Goal: Task Accomplishment & Management: Use online tool/utility

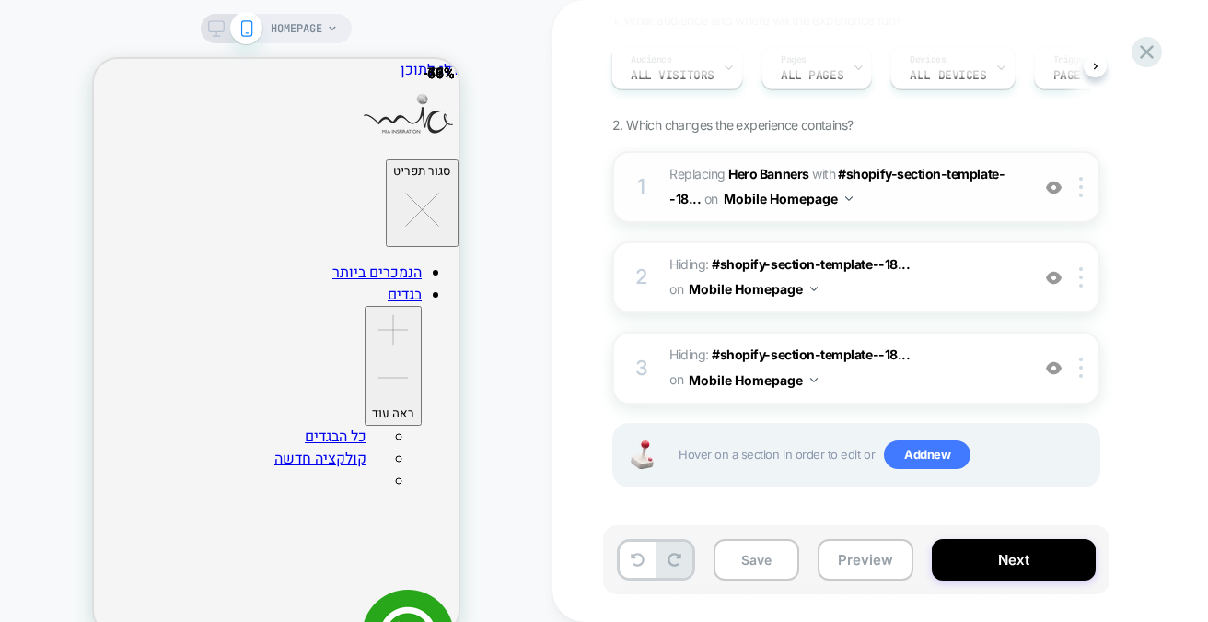
click at [1052, 185] on img at bounding box center [1054, 188] width 16 height 16
click at [1052, 190] on img at bounding box center [1054, 188] width 16 height 16
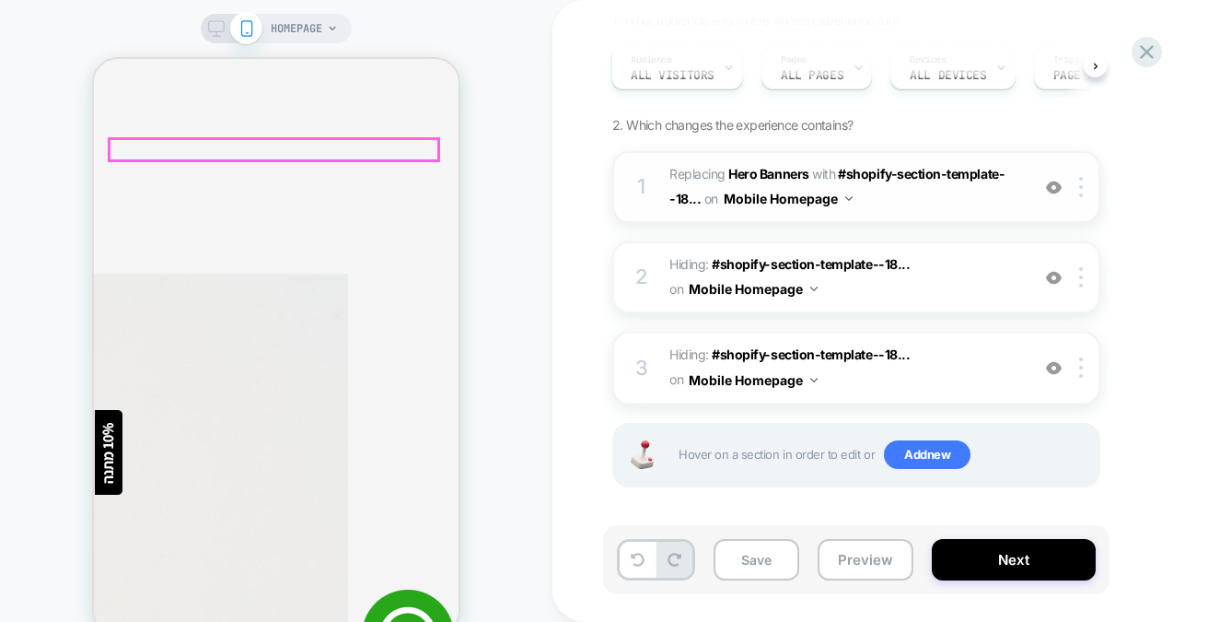
scroll to position [645, 0]
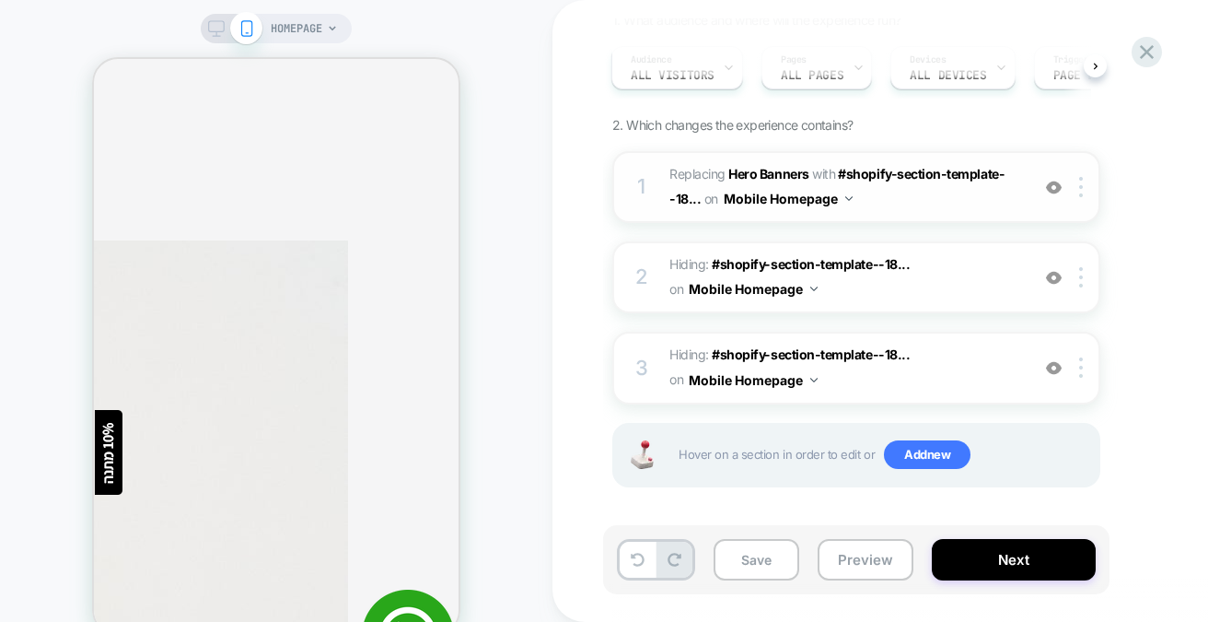
click at [1052, 183] on img at bounding box center [1054, 188] width 16 height 16
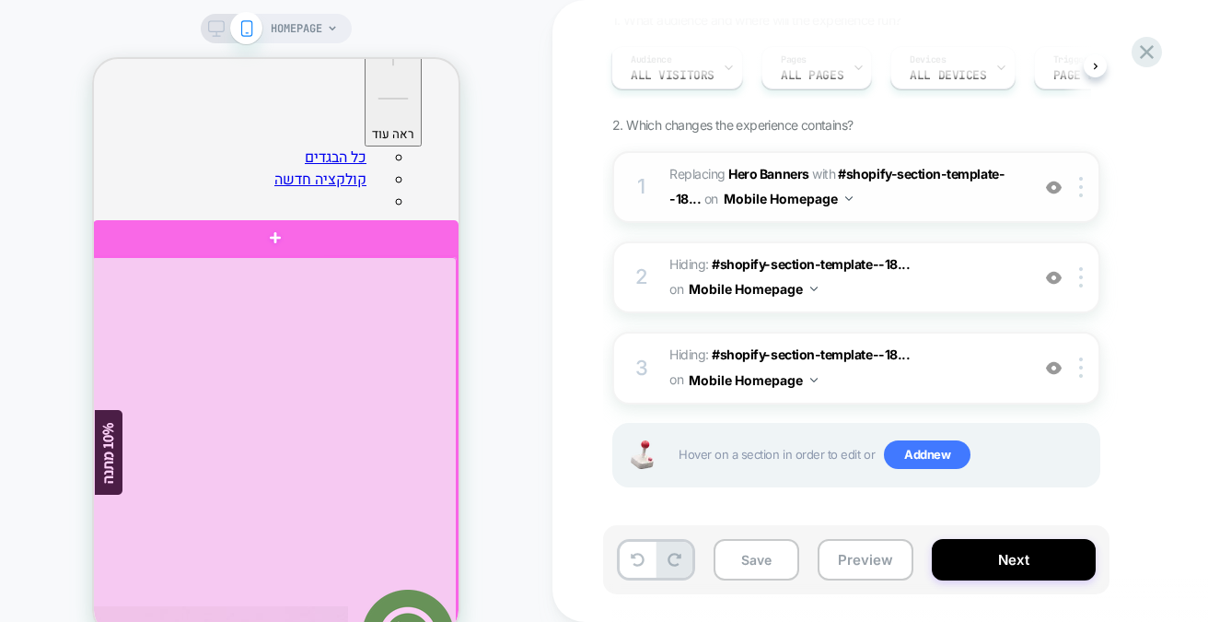
scroll to position [276, 0]
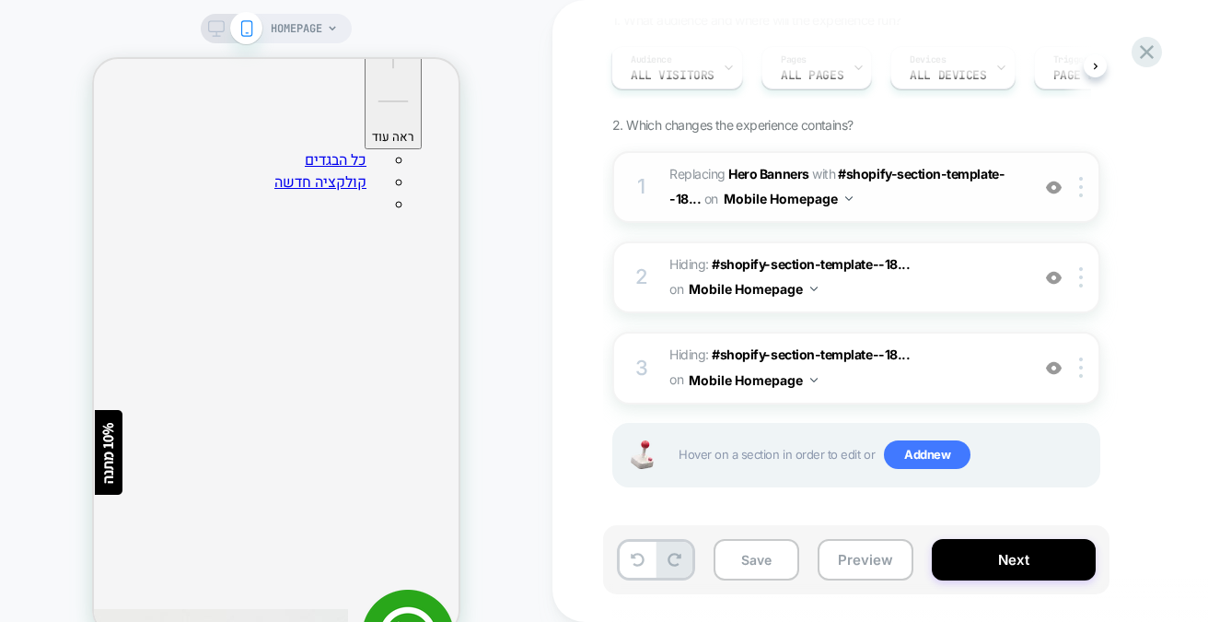
click at [1055, 190] on img at bounding box center [1054, 188] width 16 height 16
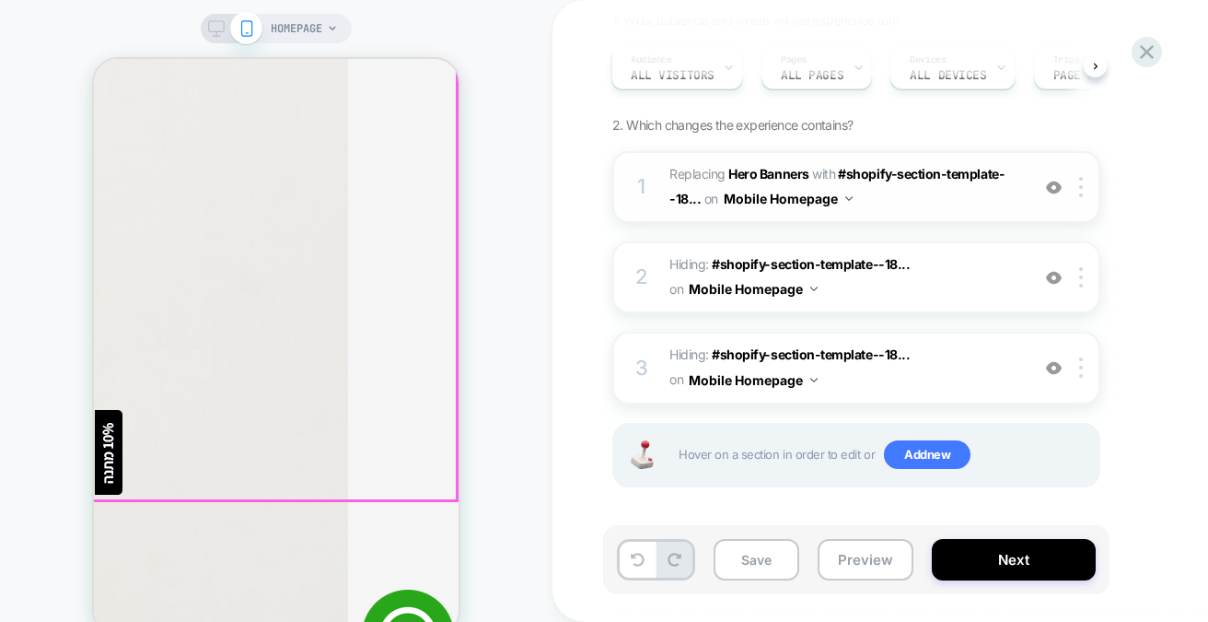
scroll to position [1382, 0]
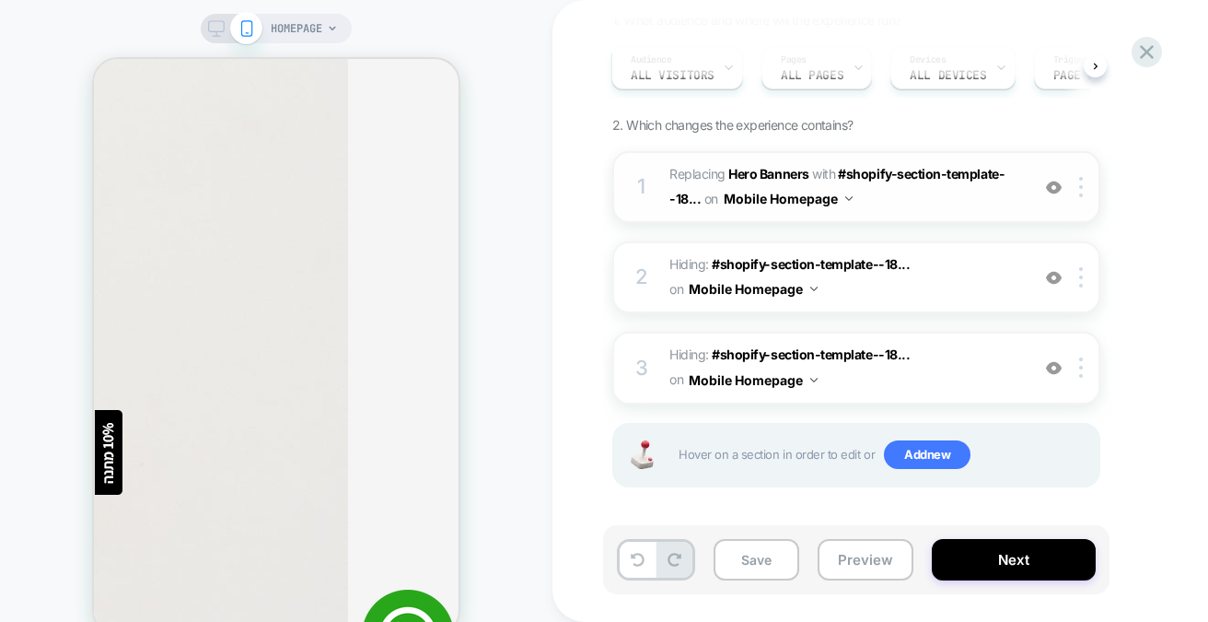
click at [894, 202] on span "#_loomi_addon_1756796813174 Replacing Hero Banners WITH #shopify-section-templa…" at bounding box center [845, 187] width 351 height 50
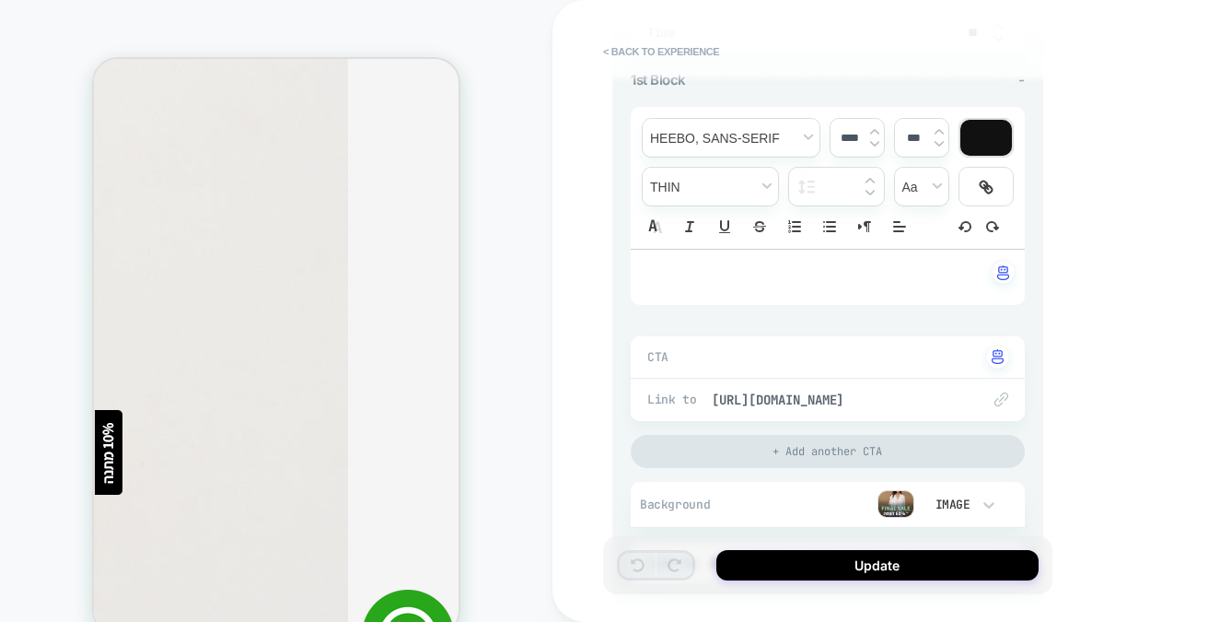
scroll to position [368, 0]
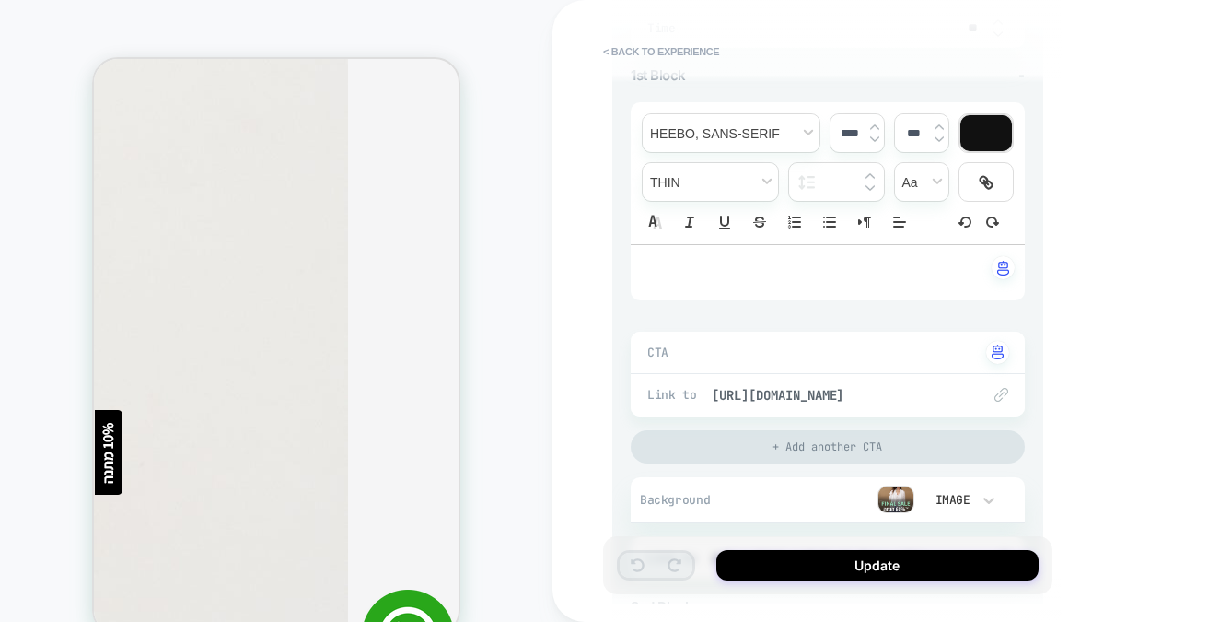
click at [763, 286] on div "﻿" at bounding box center [828, 272] width 394 height 55
click at [606, 259] on div "**********" at bounding box center [827, 310] width 449 height 585
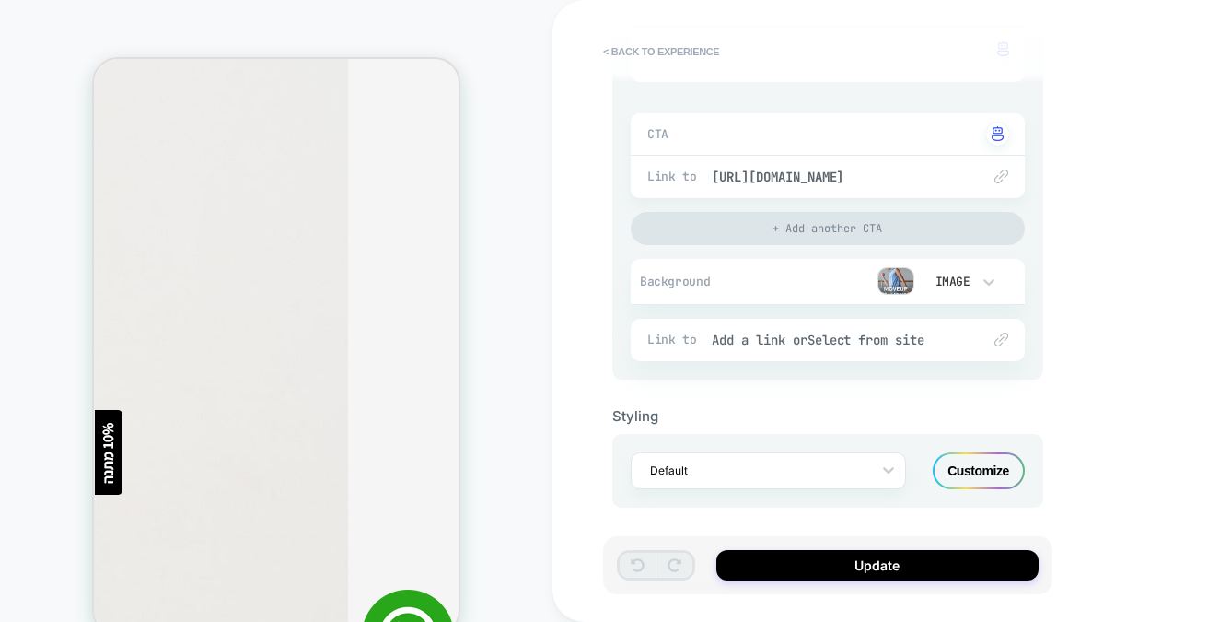
scroll to position [1105, 0]
click at [618, 53] on button "< Back to experience" at bounding box center [661, 51] width 134 height 29
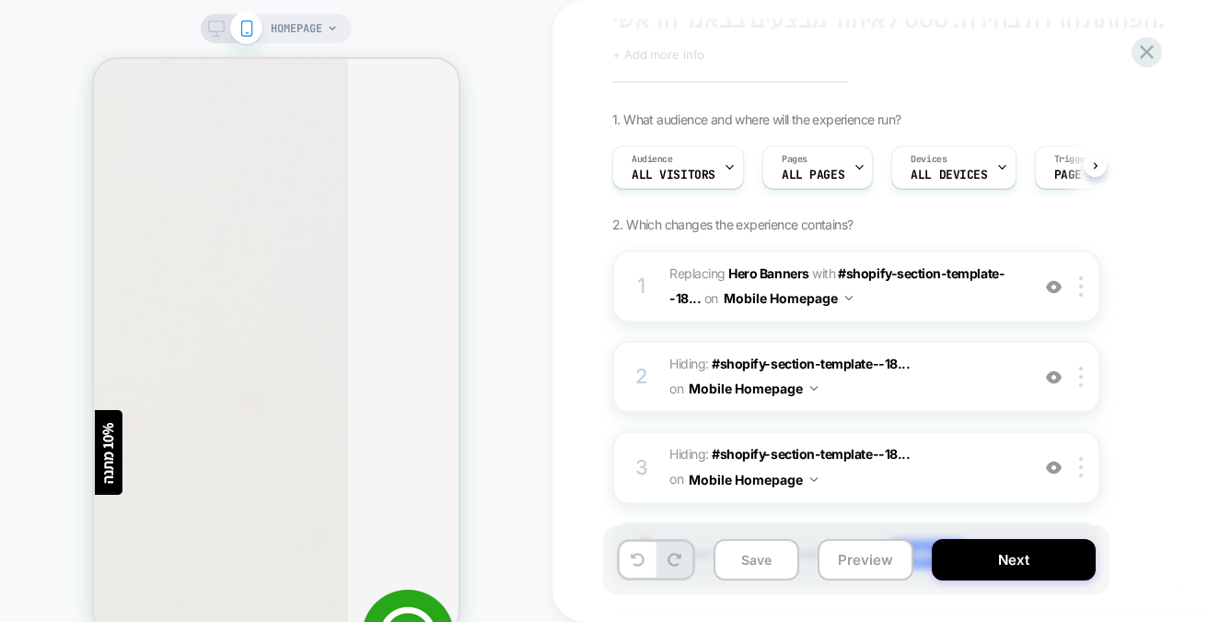
scroll to position [169, 0]
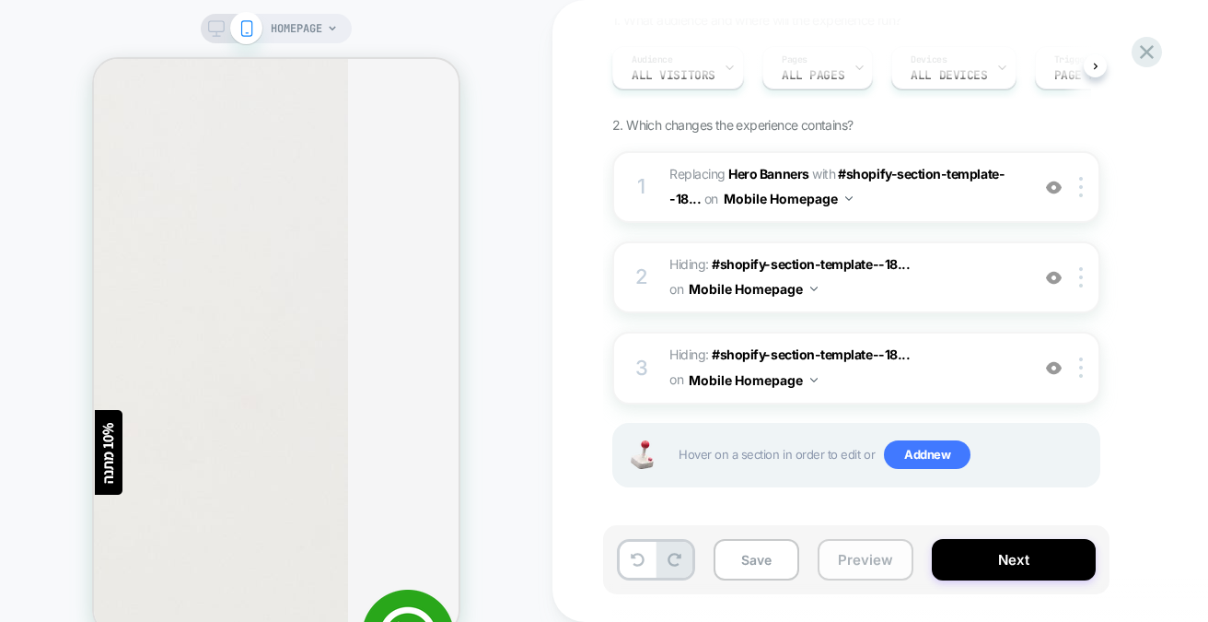
click at [858, 558] on button "Preview" at bounding box center [866, 559] width 96 height 41
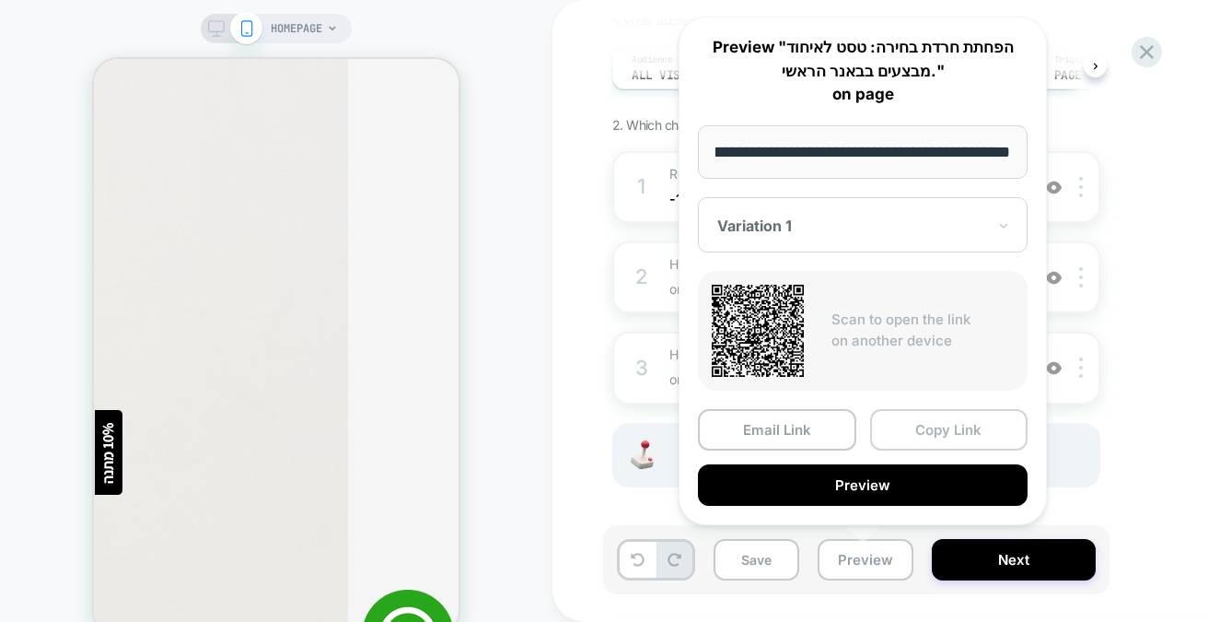
scroll to position [0, 0]
click at [936, 426] on button "Copy Link" at bounding box center [949, 429] width 158 height 41
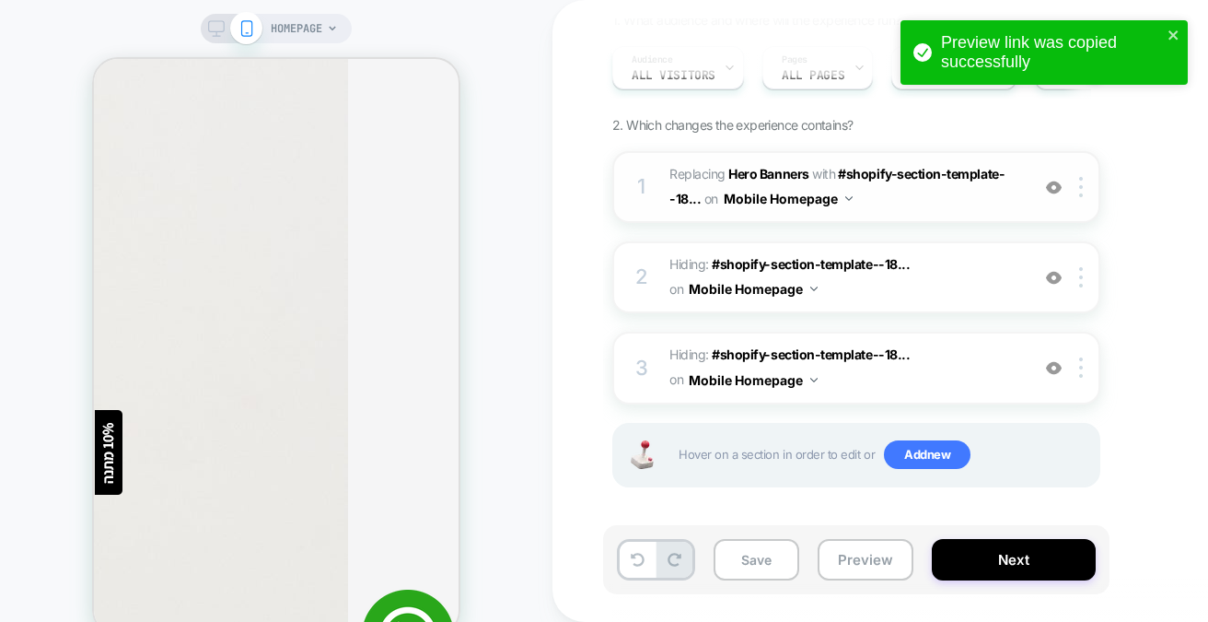
click at [939, 205] on span "#_loomi_addon_1756796813174 Replacing Hero Banners WITH #shopify-section-templa…" at bounding box center [845, 187] width 351 height 50
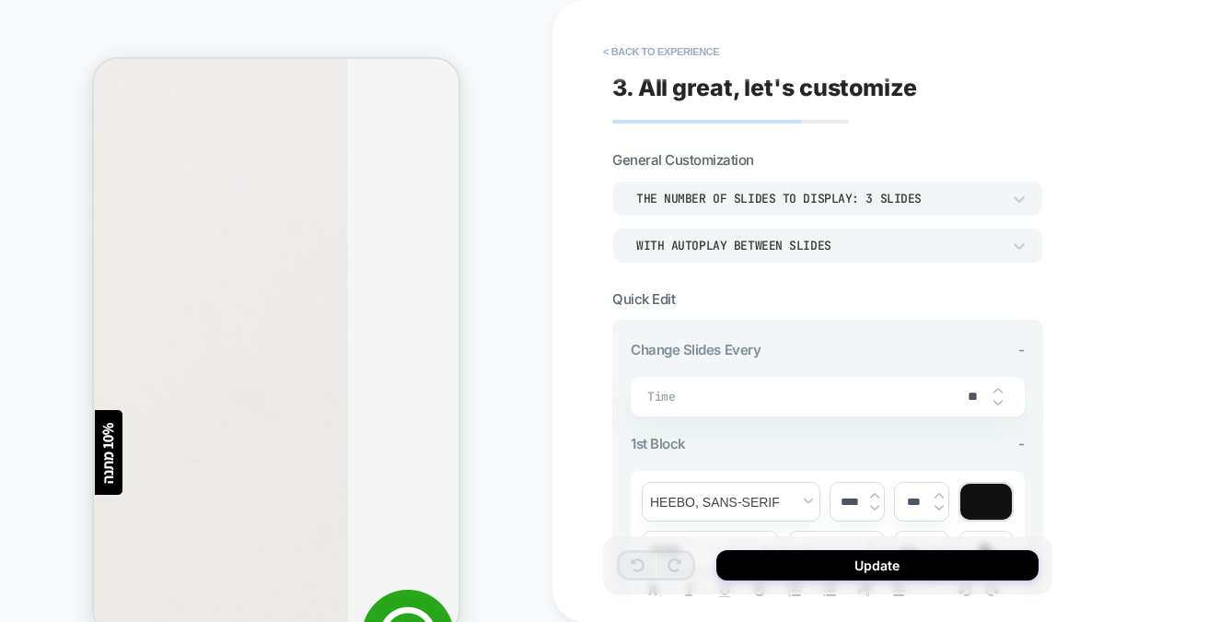
click at [880, 242] on div "WITH AUTOPLAY BETWEEN SLIDES" at bounding box center [818, 246] width 365 height 16
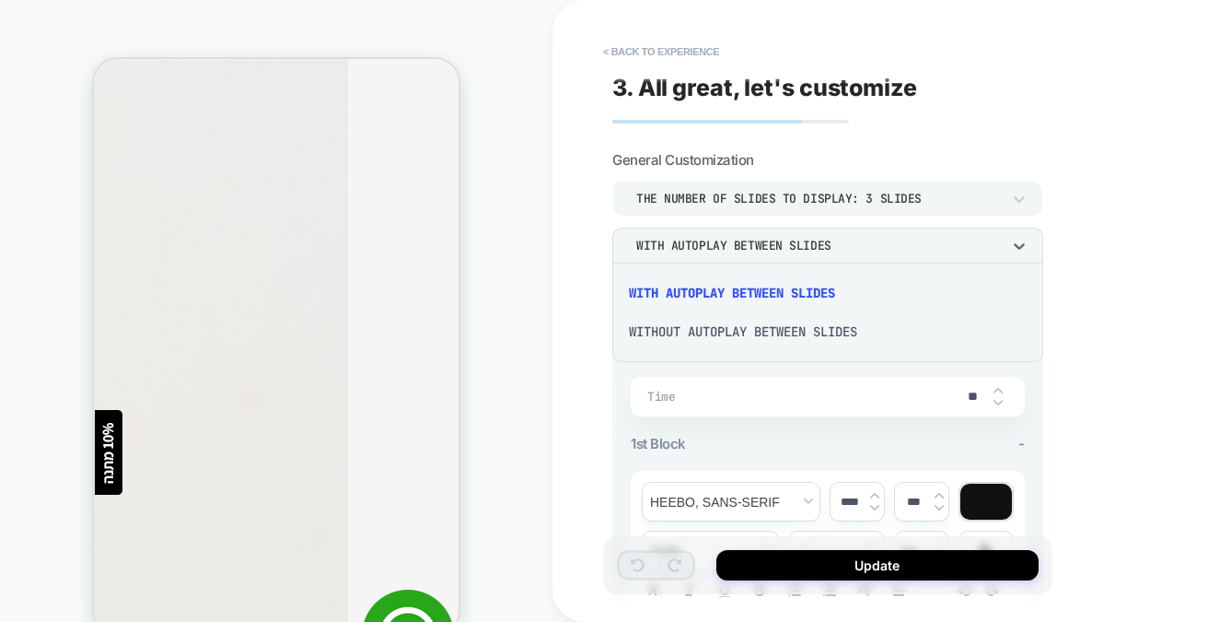
click at [1100, 271] on div at bounding box center [604, 311] width 1208 height 622
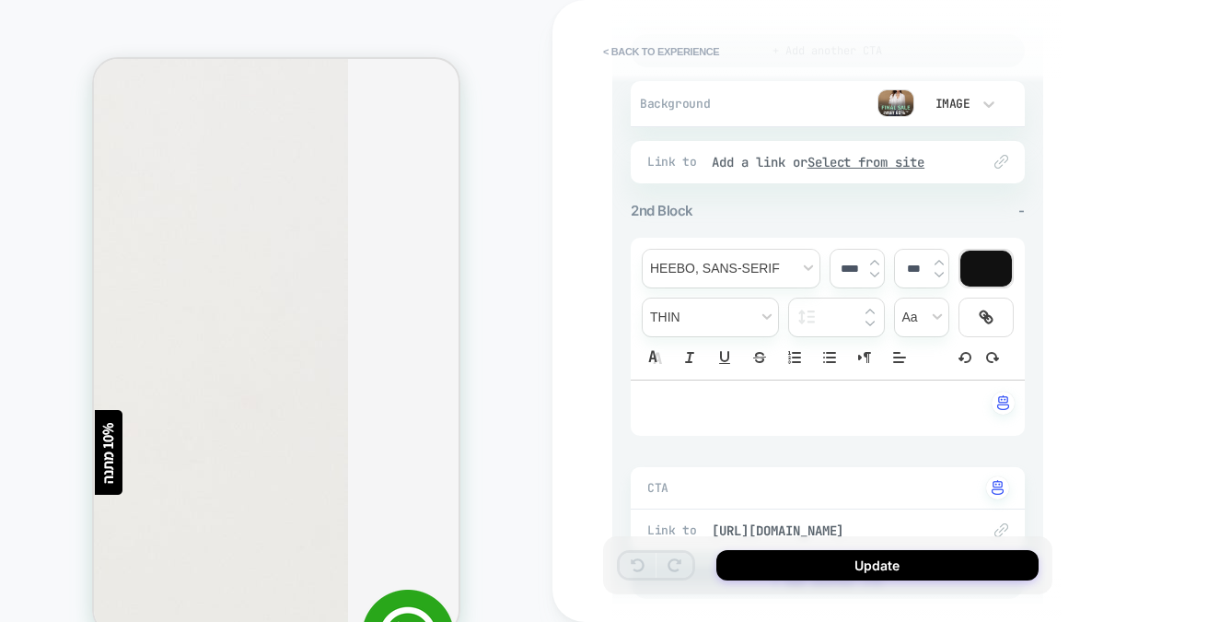
scroll to position [729, 0]
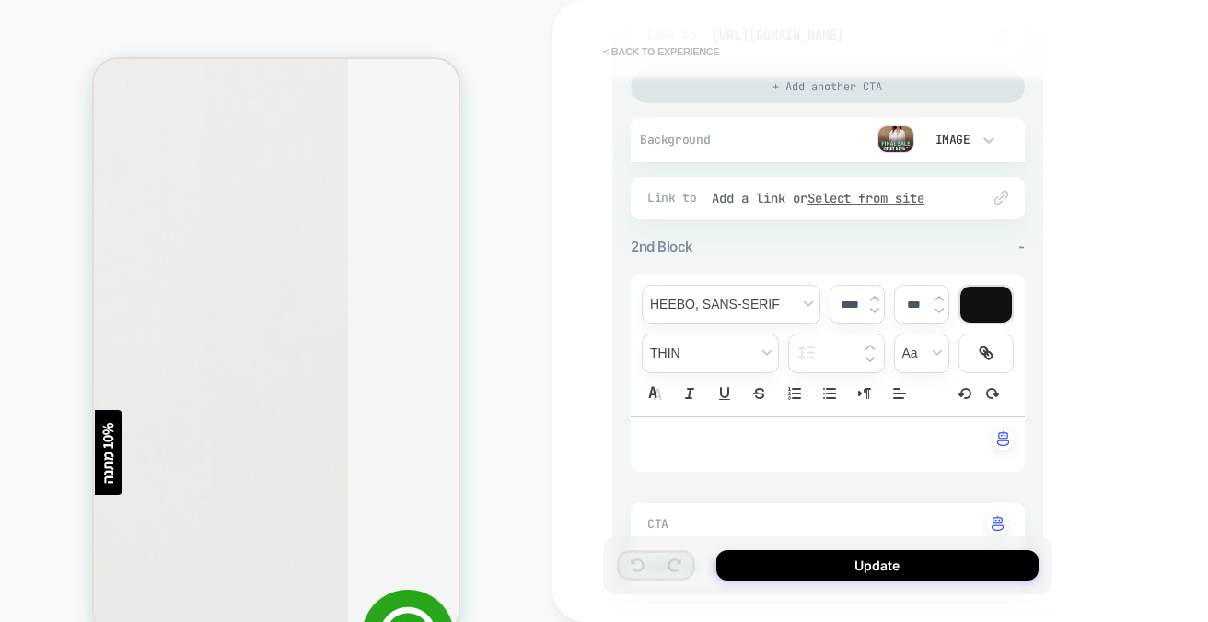
click at [634, 51] on button "< Back to experience" at bounding box center [661, 51] width 134 height 29
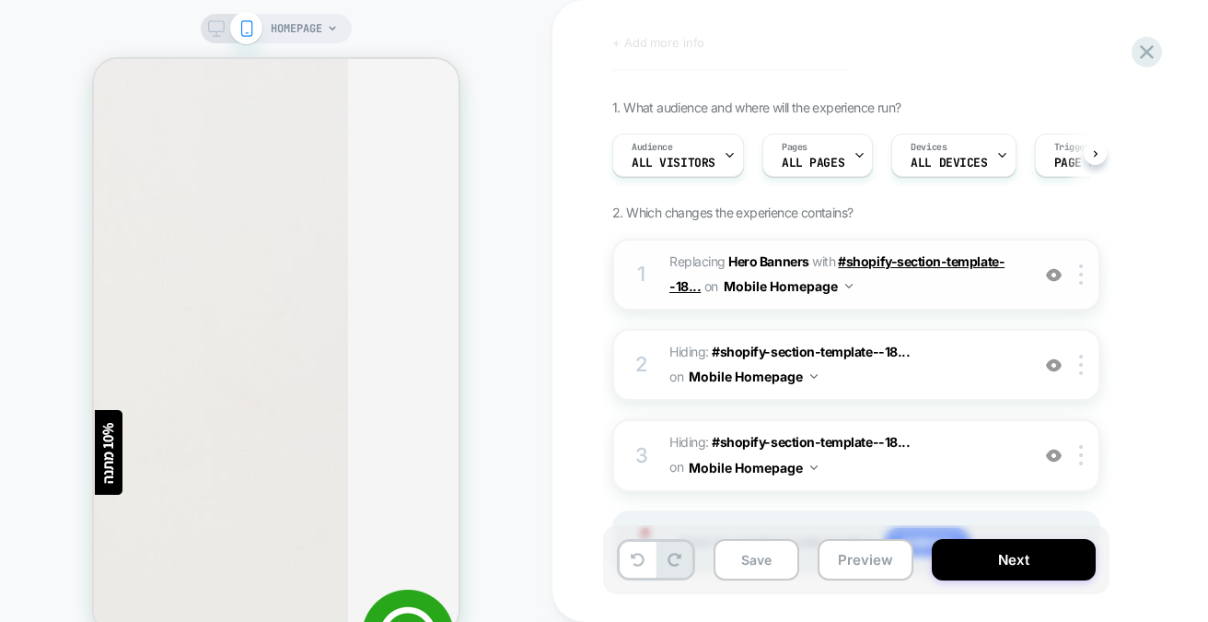
scroll to position [77, 0]
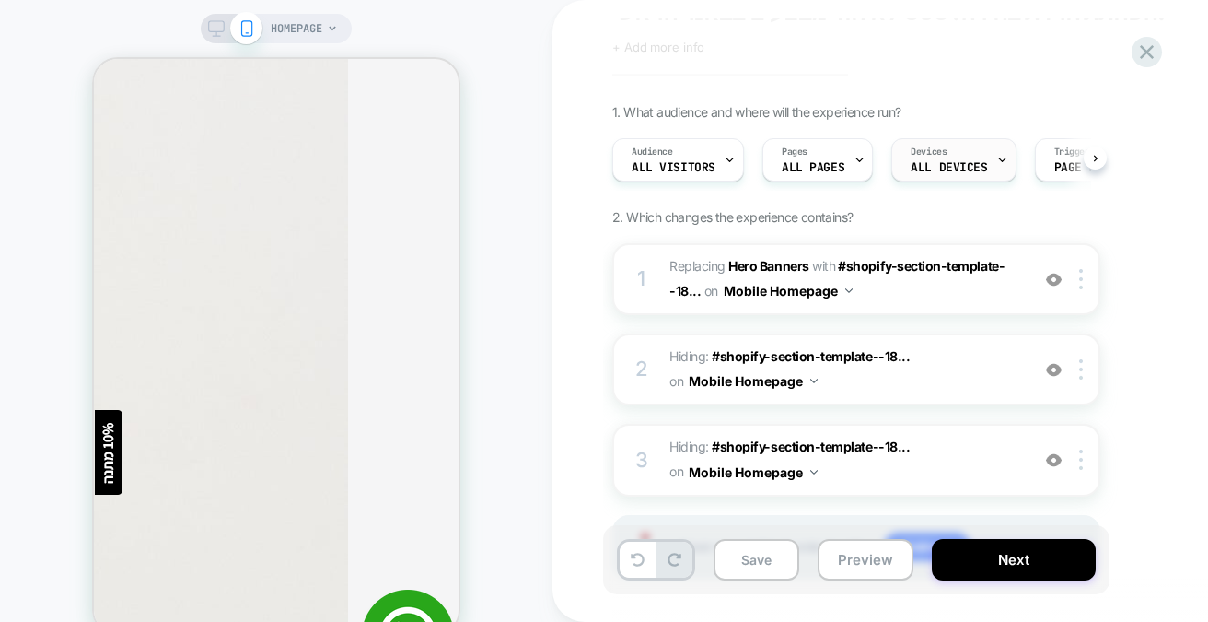
click at [965, 162] on span "ALL DEVICES" at bounding box center [949, 167] width 76 height 13
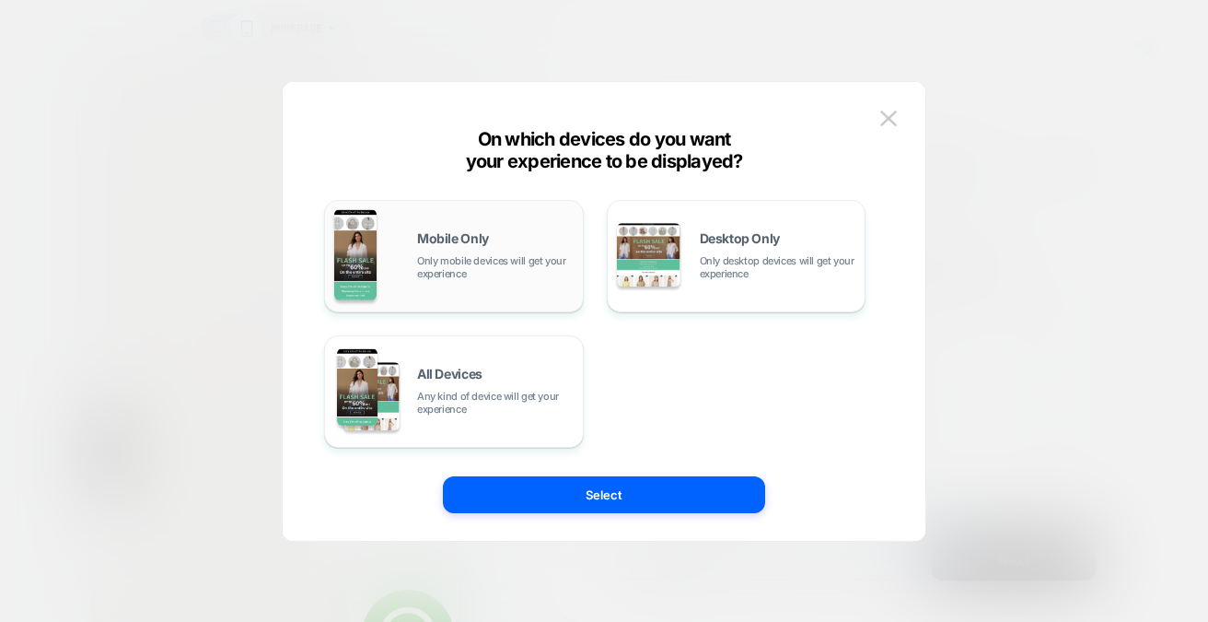
click at [489, 261] on span "Only mobile devices will get your experience" at bounding box center [495, 267] width 157 height 26
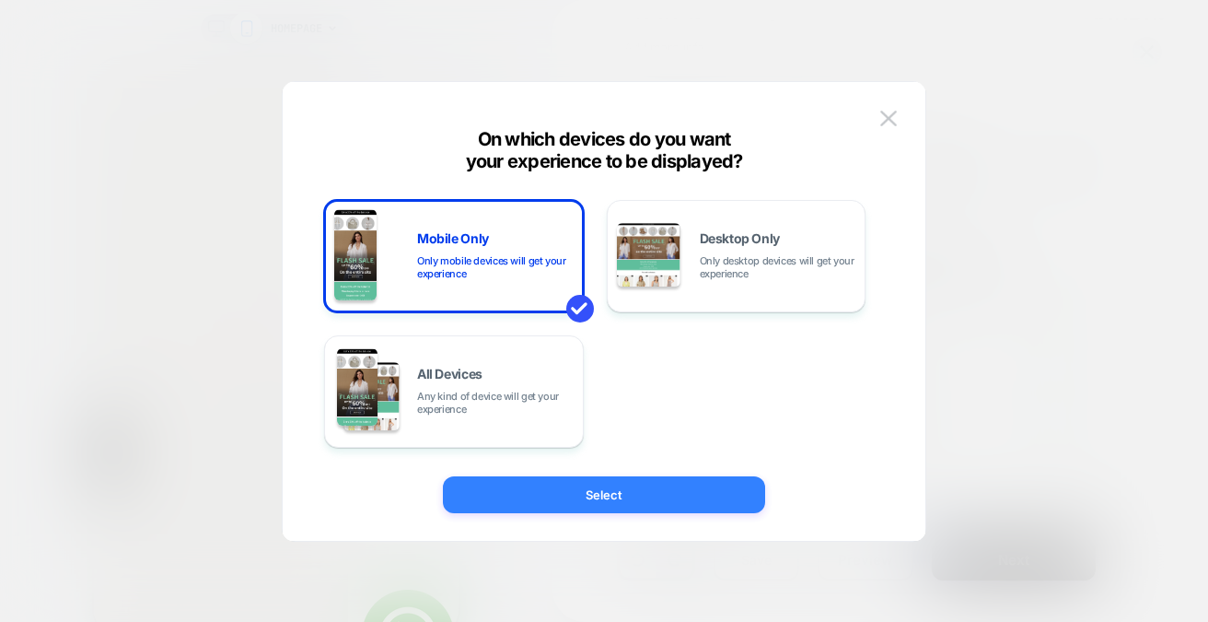
click at [592, 489] on button "Select" at bounding box center [604, 494] width 322 height 37
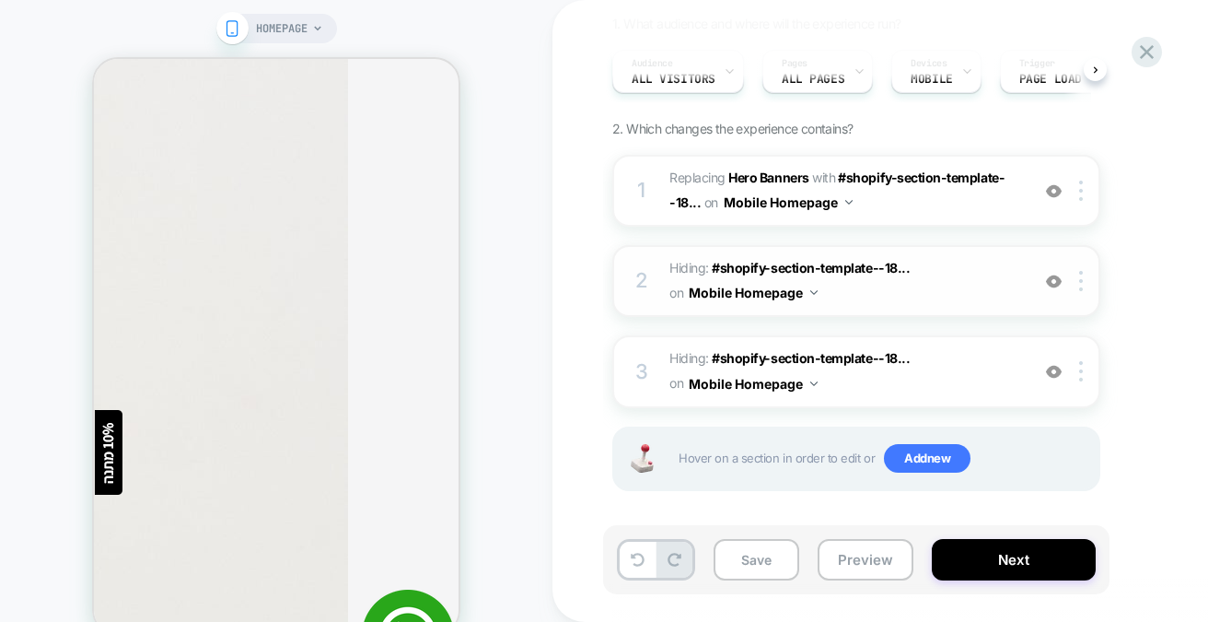
scroll to position [169, 0]
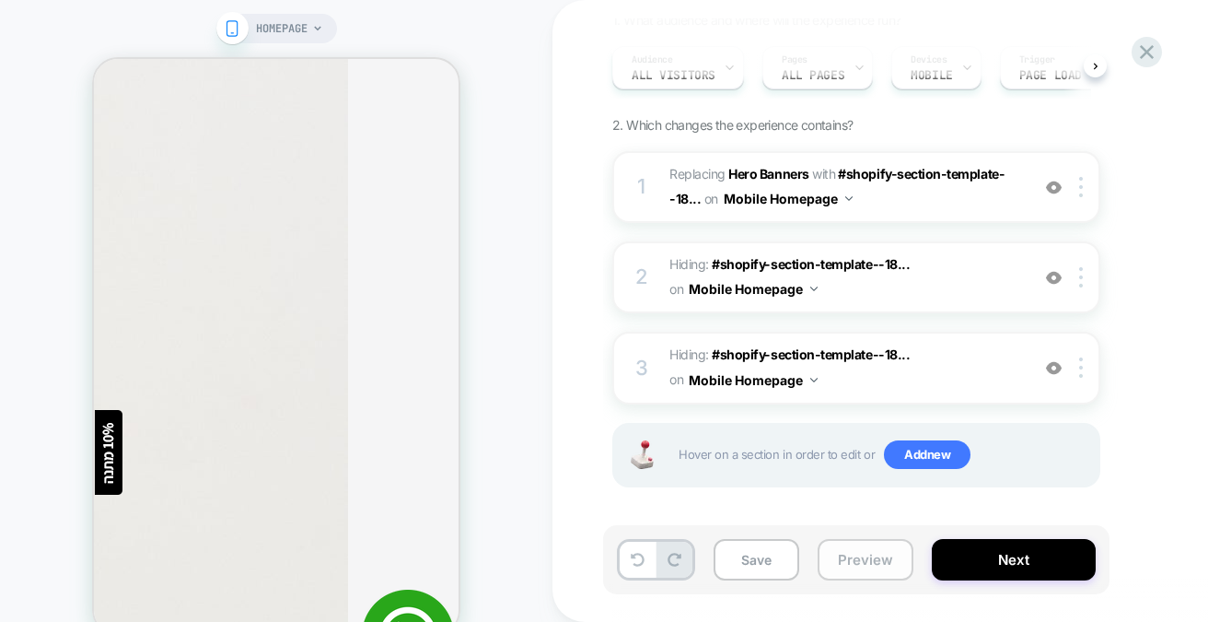
click at [847, 554] on button "Preview" at bounding box center [866, 559] width 96 height 41
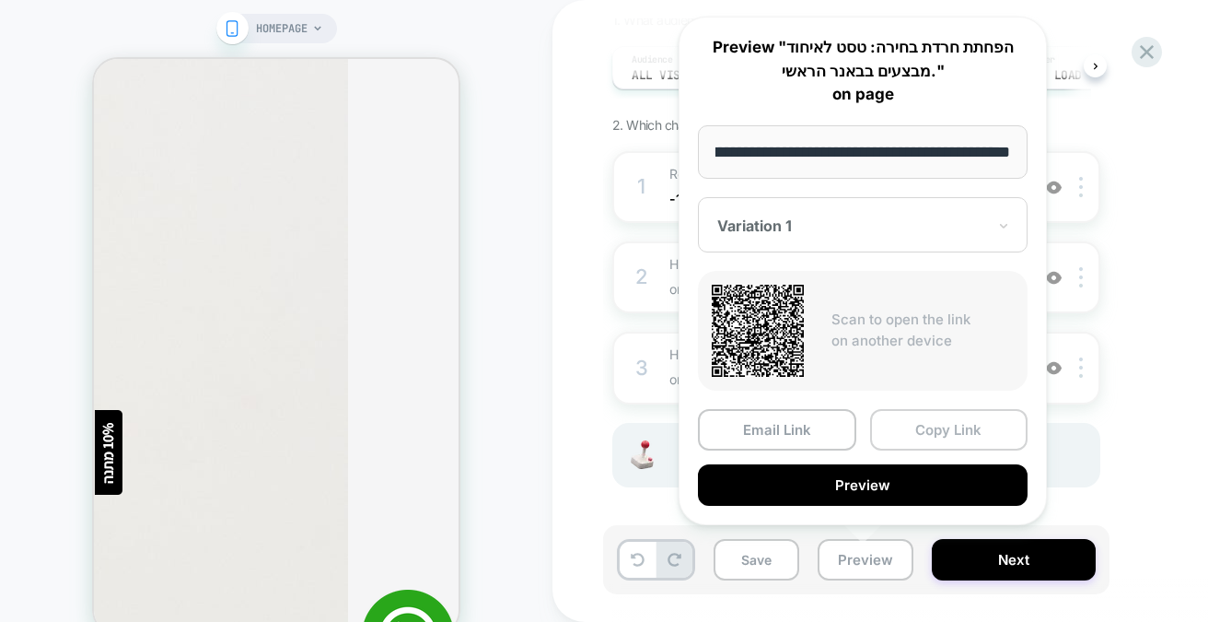
scroll to position [0, 0]
click at [916, 419] on button "Copy Link" at bounding box center [949, 429] width 158 height 41
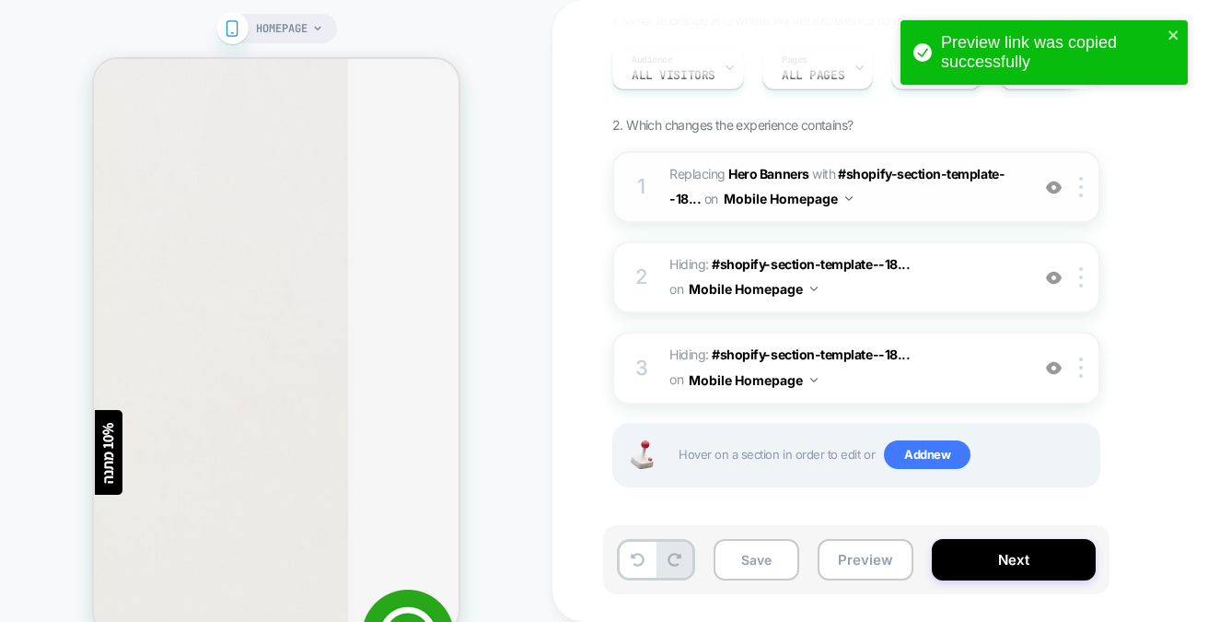
click at [916, 200] on span "#_loomi_addon_1756796813174 Replacing Hero Banners WITH #shopify-section-templa…" at bounding box center [845, 187] width 351 height 50
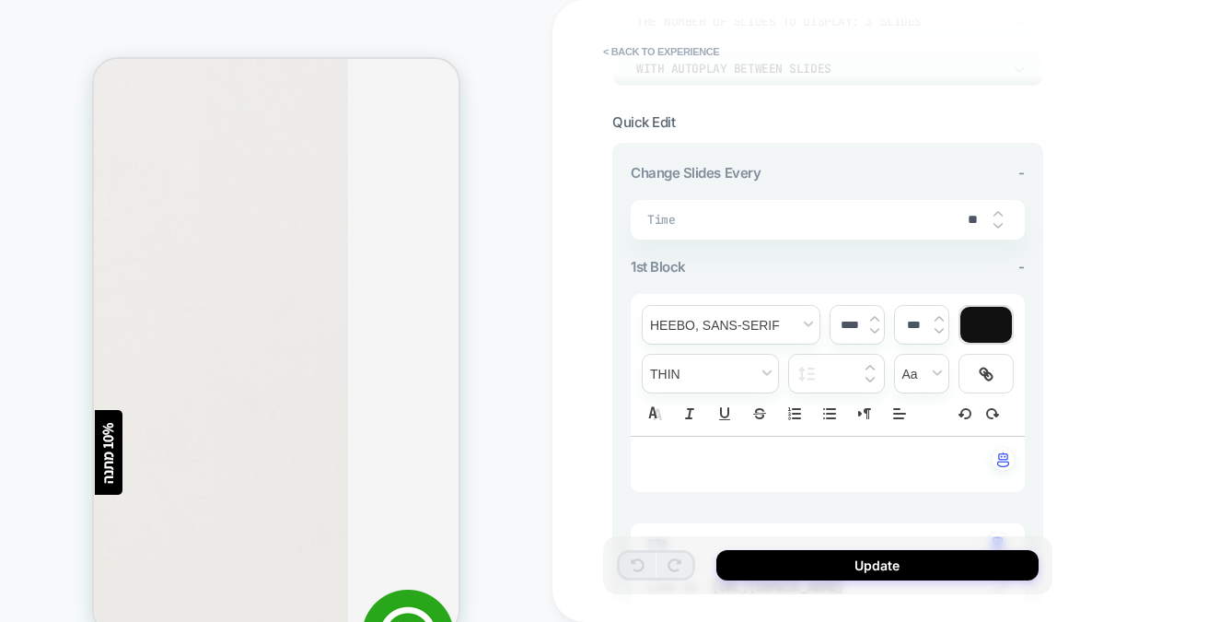
scroll to position [176, 0]
click at [998, 212] on img at bounding box center [998, 214] width 9 height 7
click at [998, 223] on img at bounding box center [998, 226] width 9 height 7
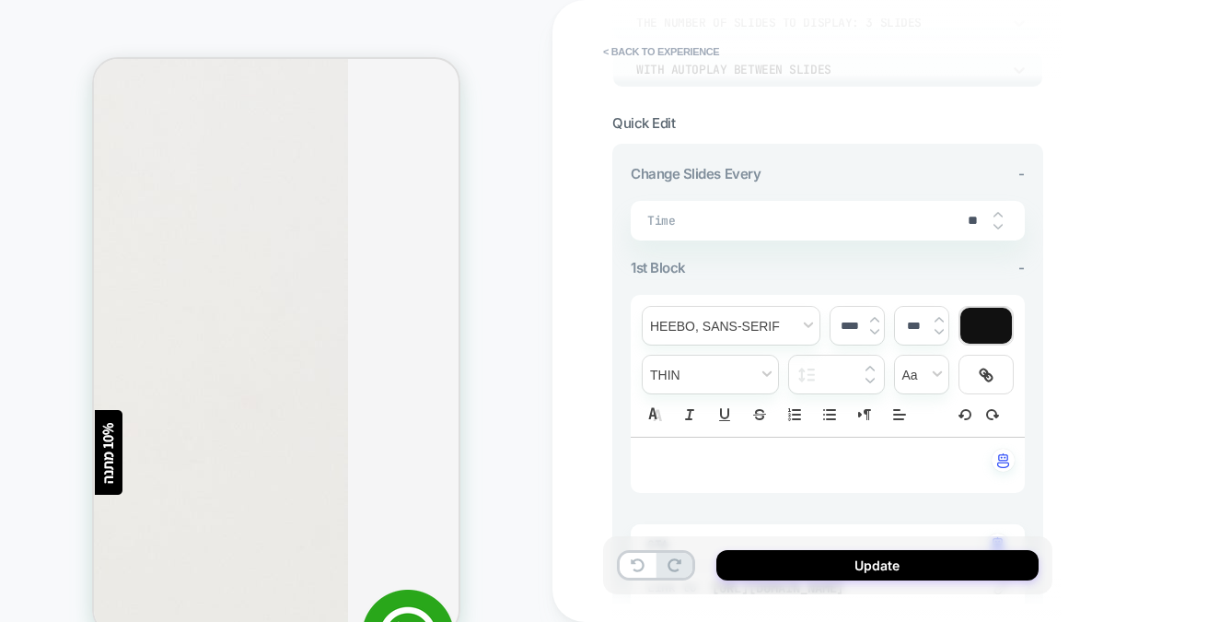
type input "**"
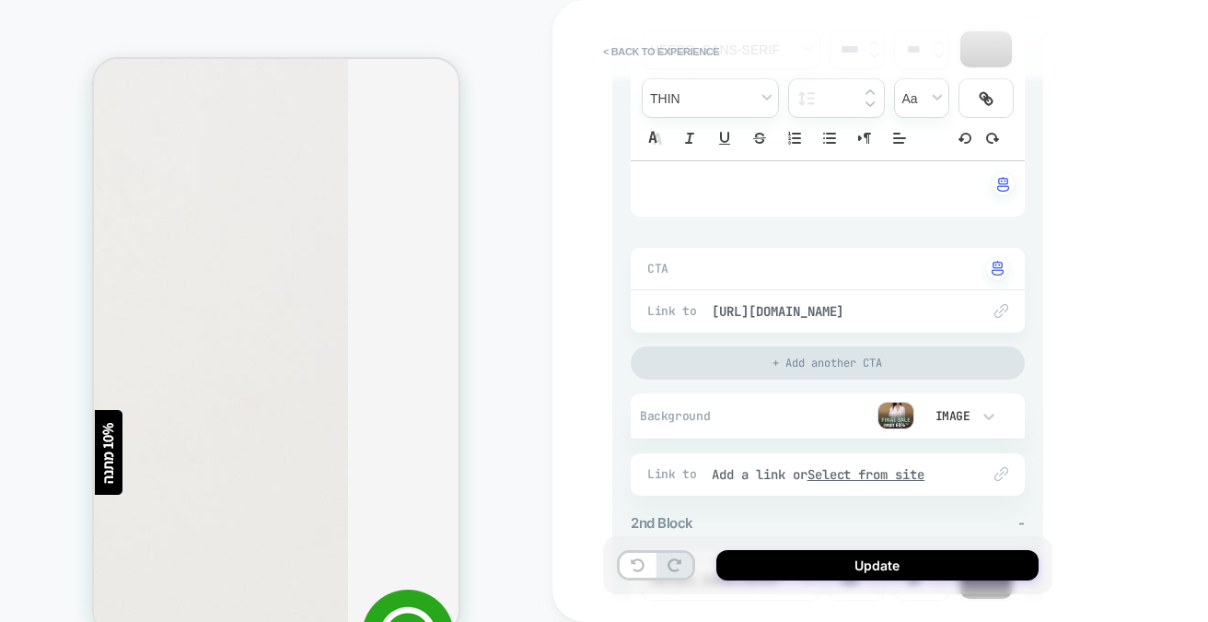
scroll to position [0, 0]
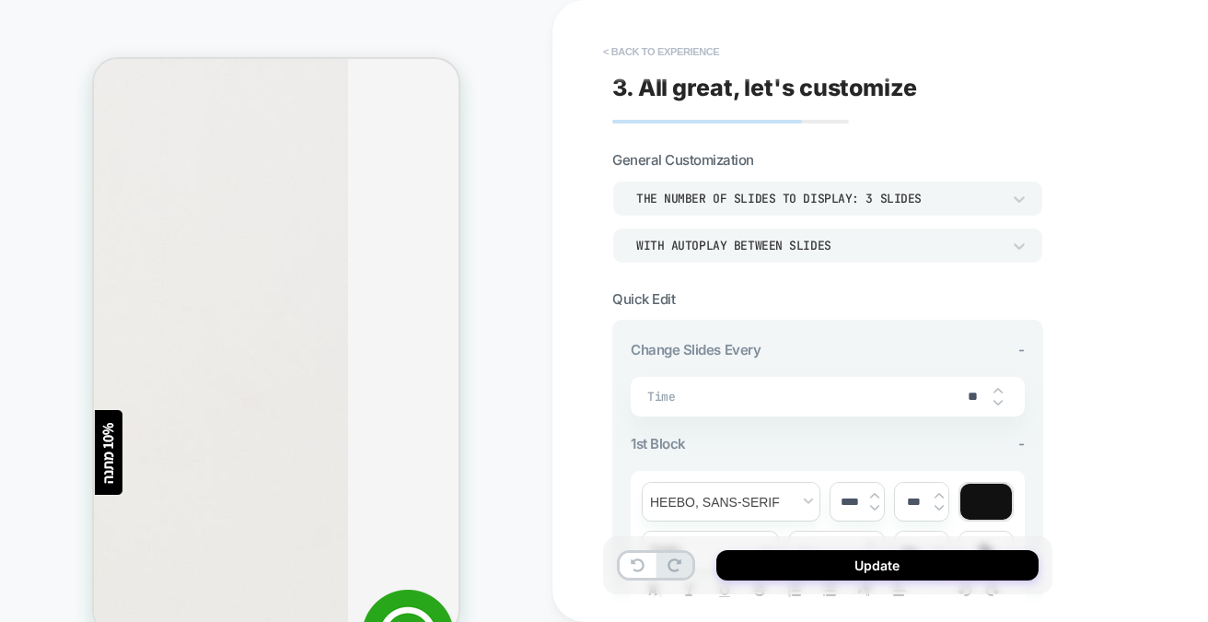
click at [671, 54] on button "< Back to experience" at bounding box center [661, 51] width 134 height 29
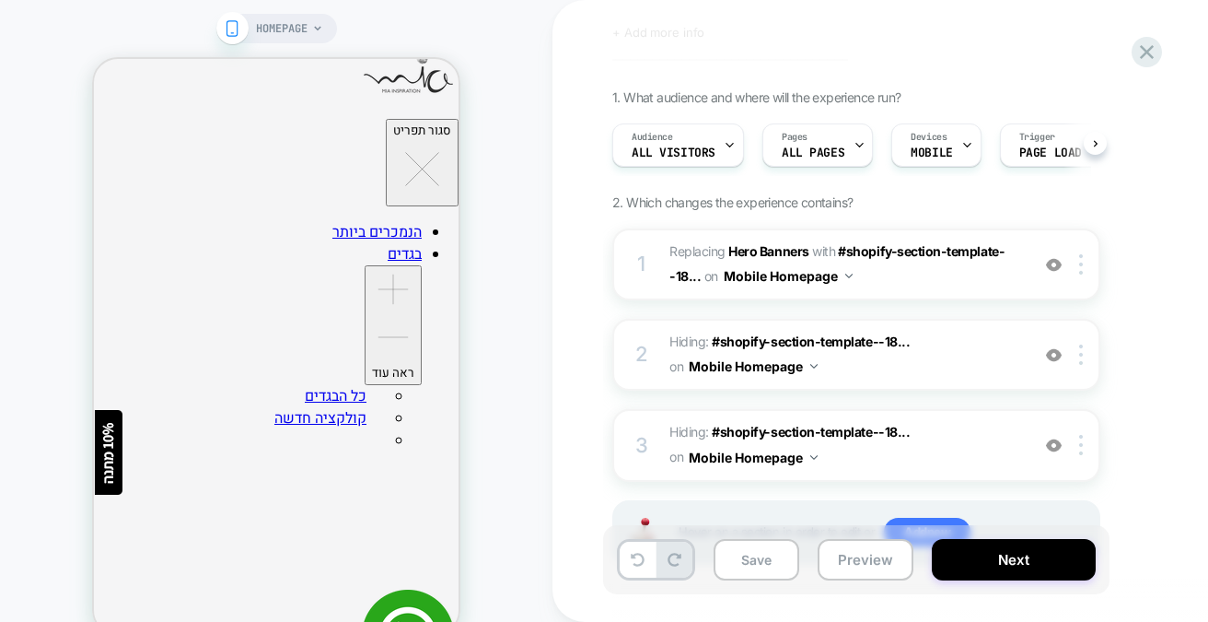
scroll to position [184, 0]
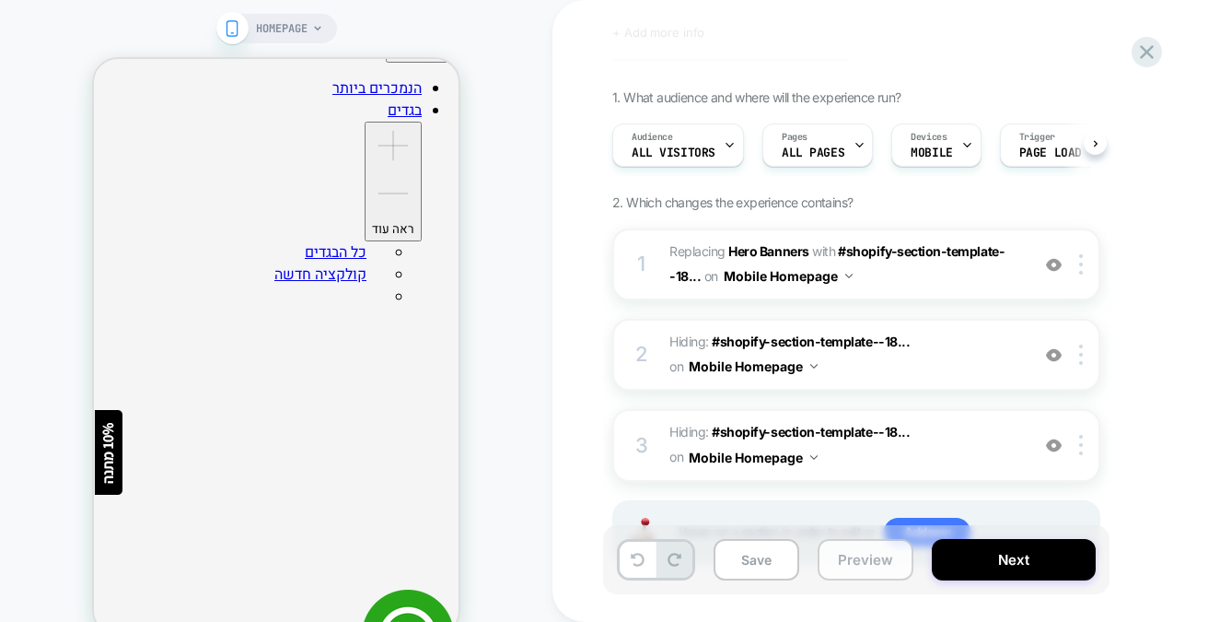
click at [860, 563] on button "Preview" at bounding box center [866, 559] width 96 height 41
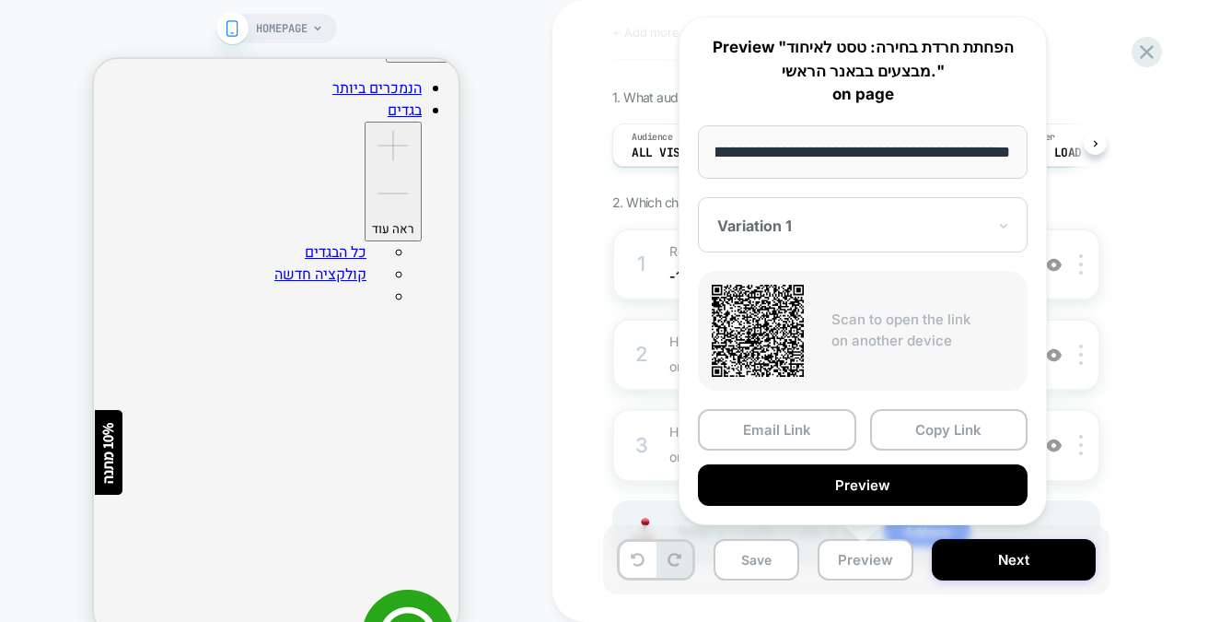
scroll to position [0, 0]
click at [556, 217] on div "הפחתת חרדת בחירה: טסט לאיחוד מבצעים בבאנר הראשי. Click to edit experience detai…" at bounding box center [958, 311] width 811 height 622
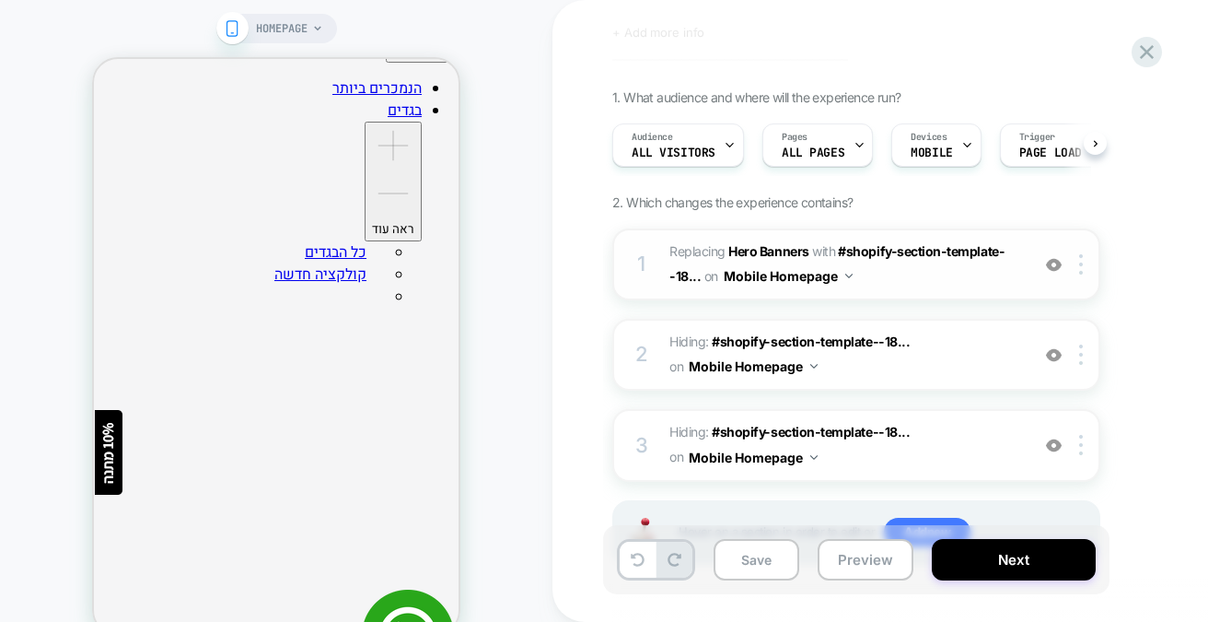
click at [1056, 265] on img at bounding box center [1054, 265] width 16 height 16
click at [1054, 265] on img at bounding box center [1054, 265] width 16 height 16
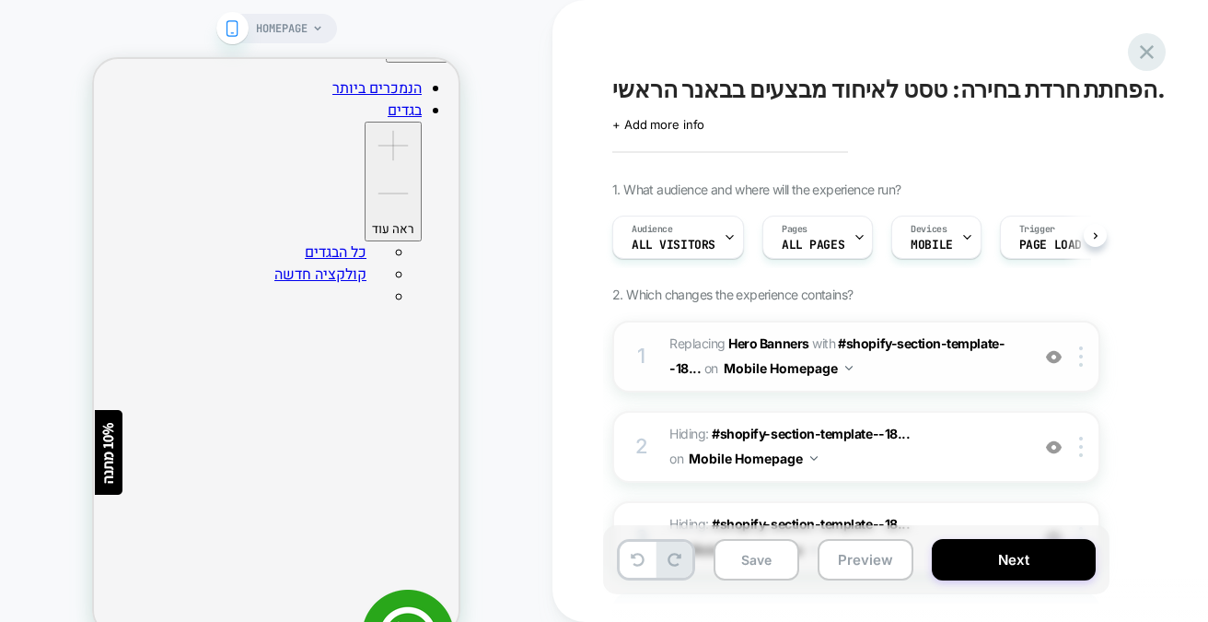
click at [1149, 52] on icon at bounding box center [1147, 52] width 14 height 14
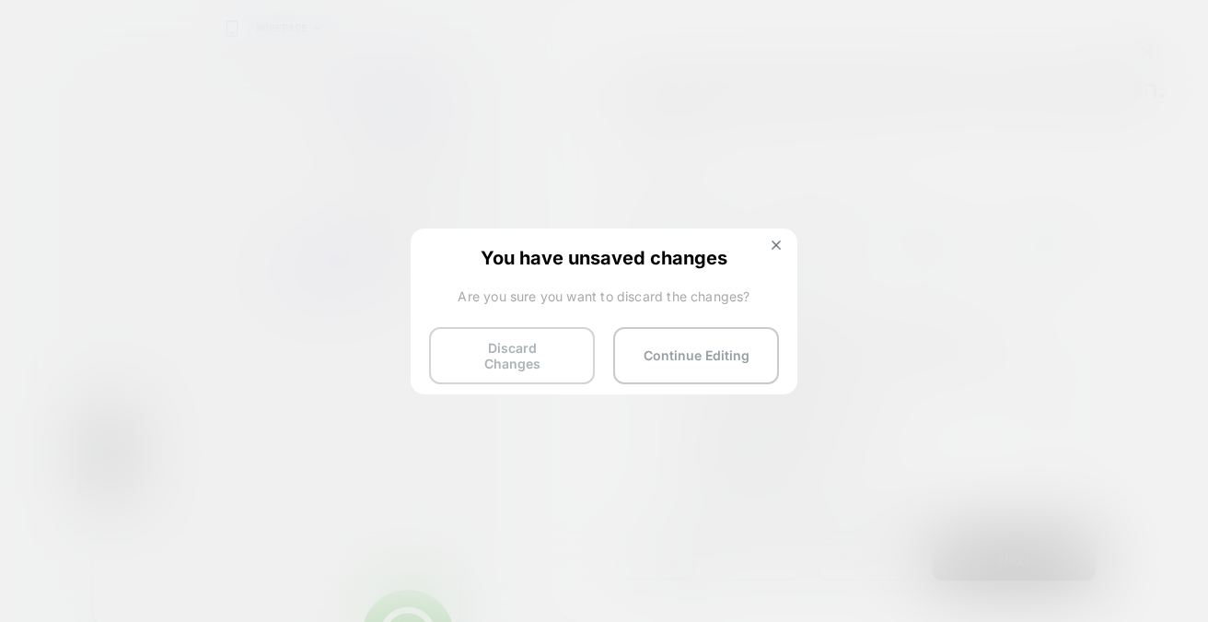
click at [480, 341] on button "Discard Changes" at bounding box center [512, 355] width 166 height 57
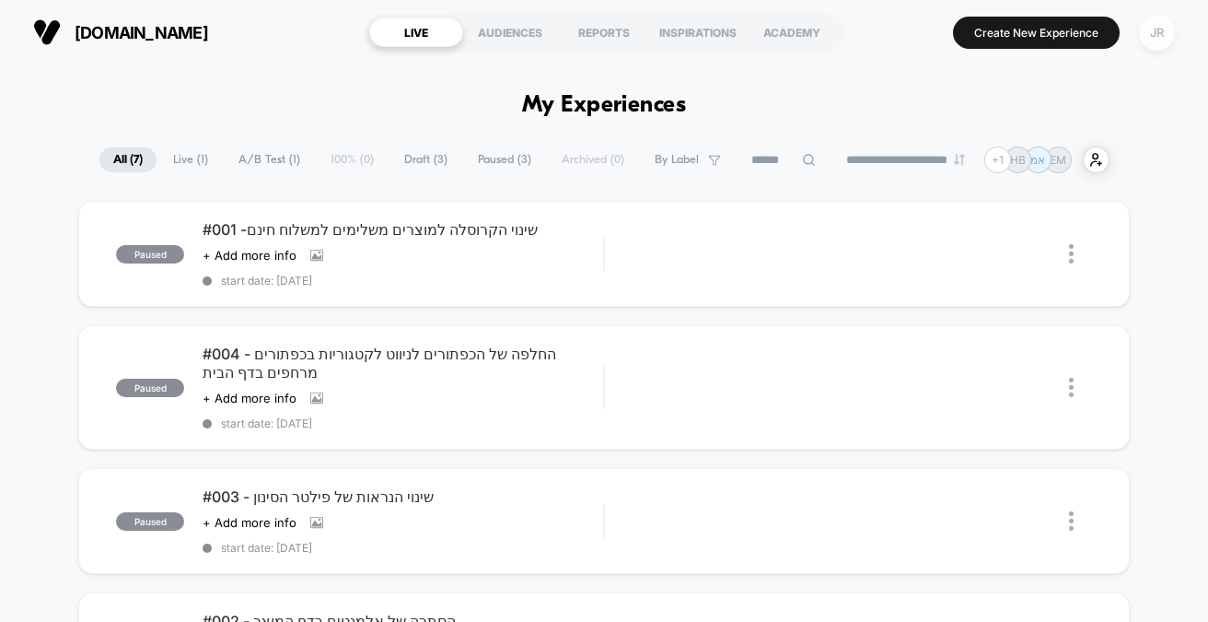
click at [1162, 28] on div "JR" at bounding box center [1157, 33] width 36 height 36
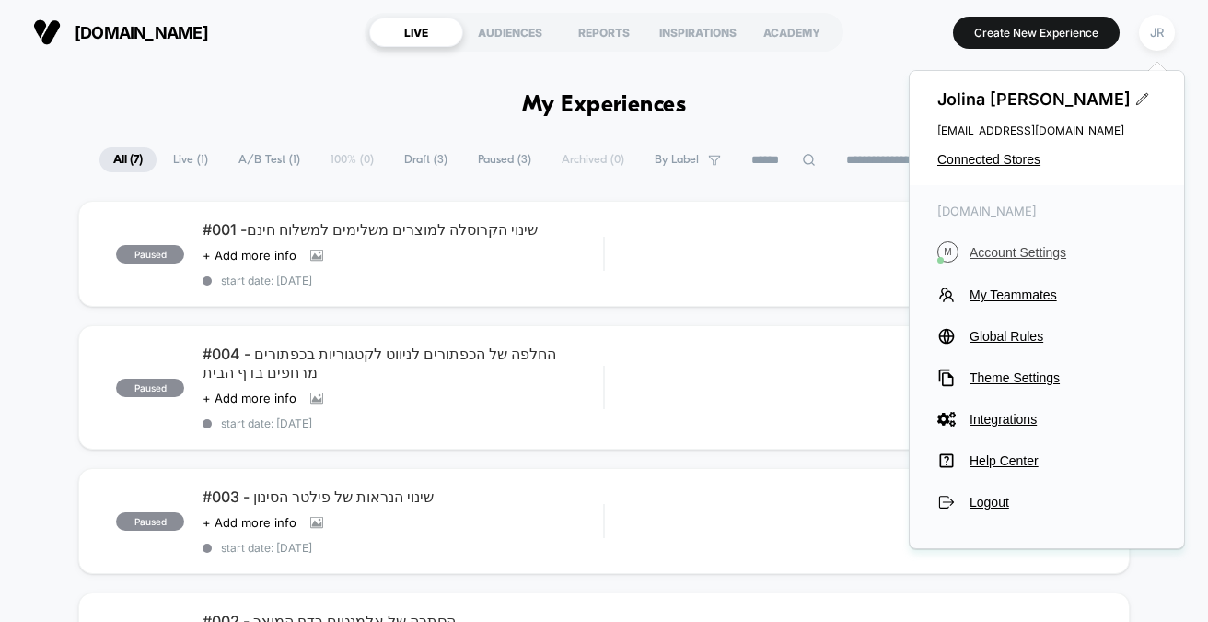
click at [1013, 250] on span "Account Settings" at bounding box center [1063, 252] width 187 height 15
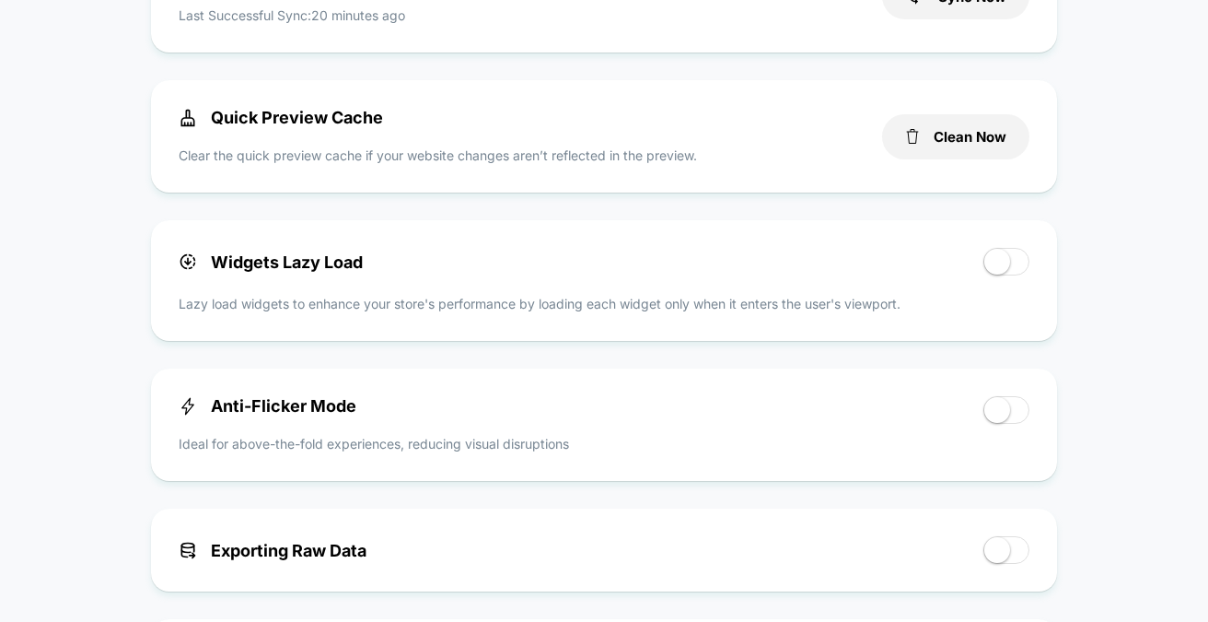
scroll to position [839, 0]
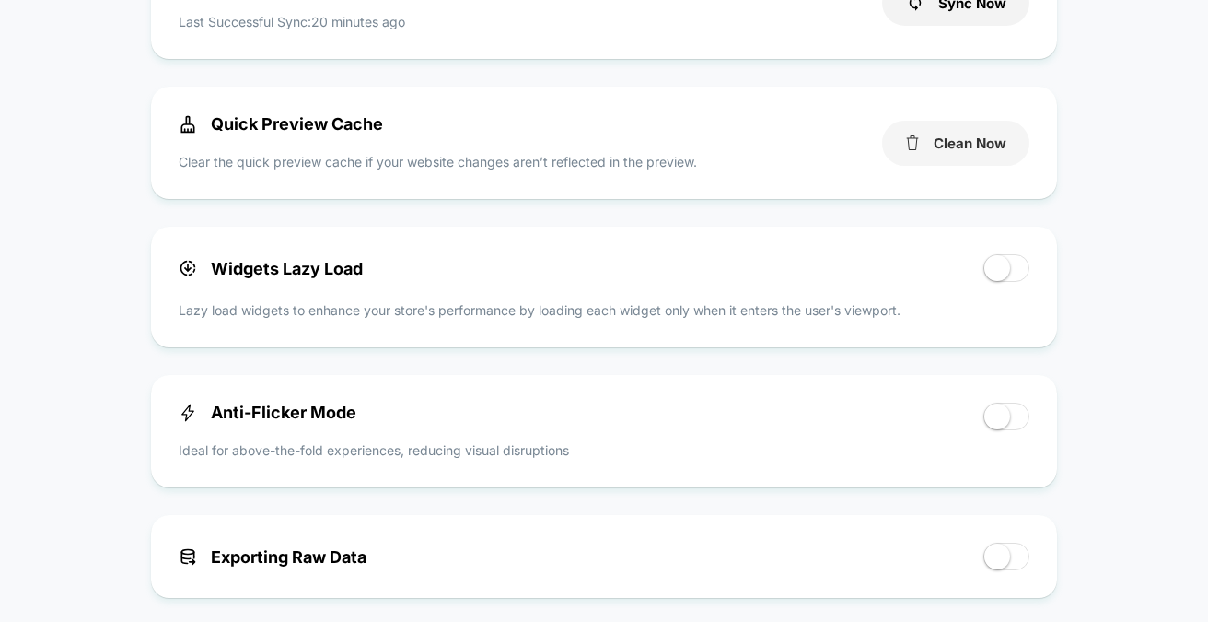
click at [921, 123] on button "Clean Now" at bounding box center [955, 143] width 147 height 45
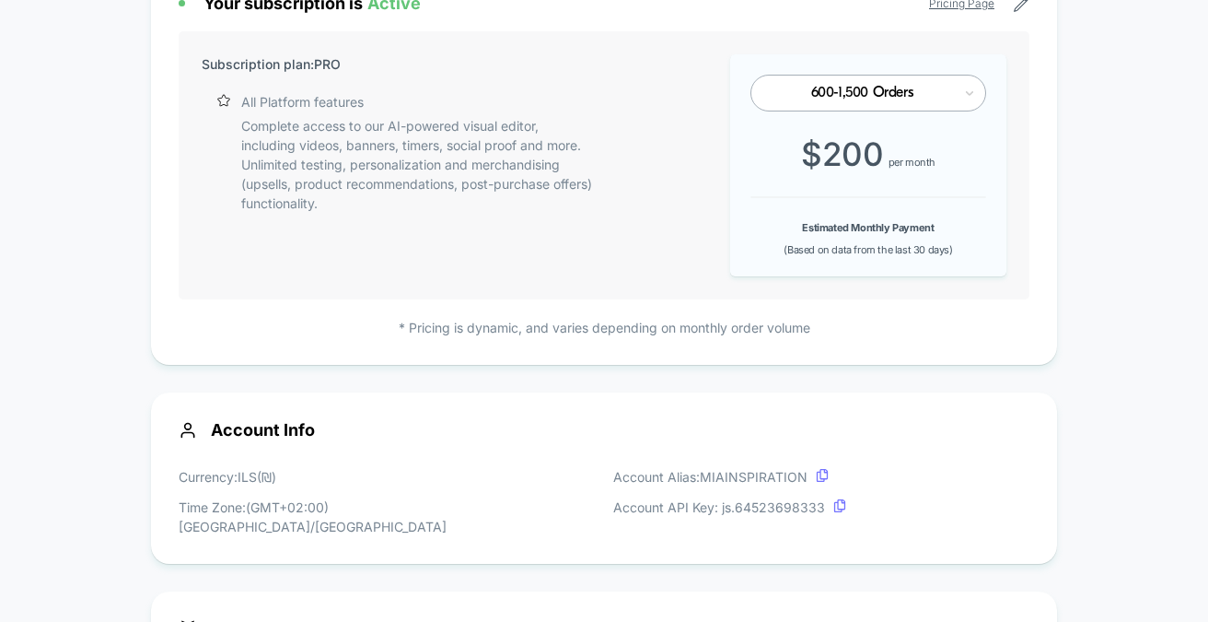
scroll to position [0, 0]
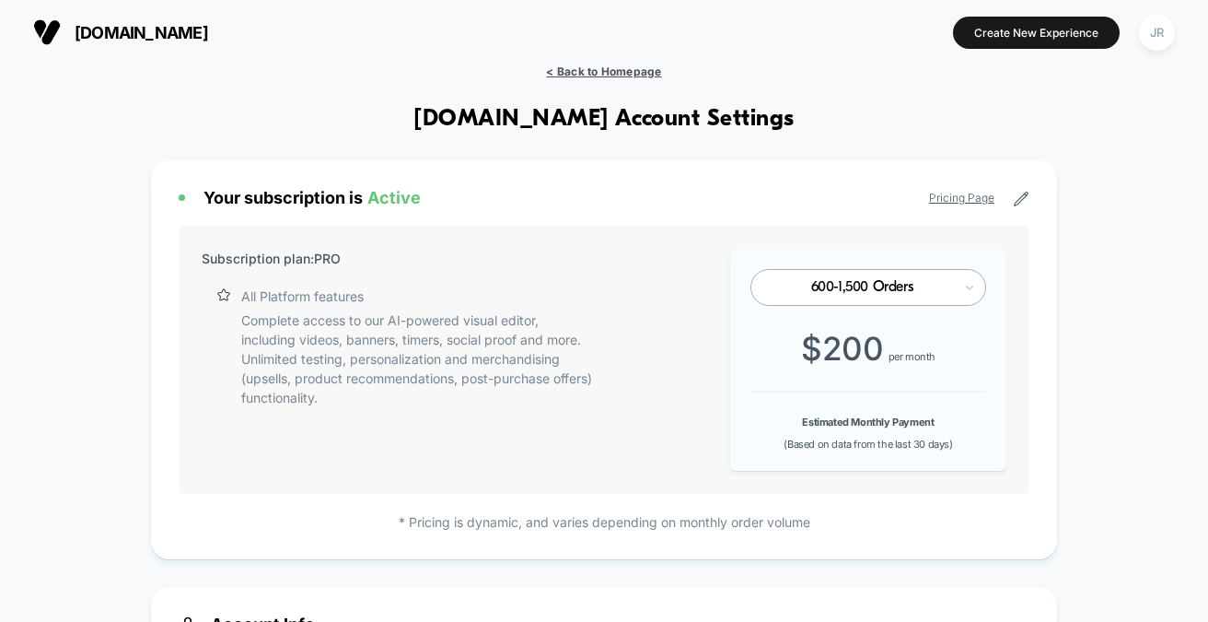
click at [554, 69] on span "< Back to Homepage" at bounding box center [603, 71] width 115 height 14
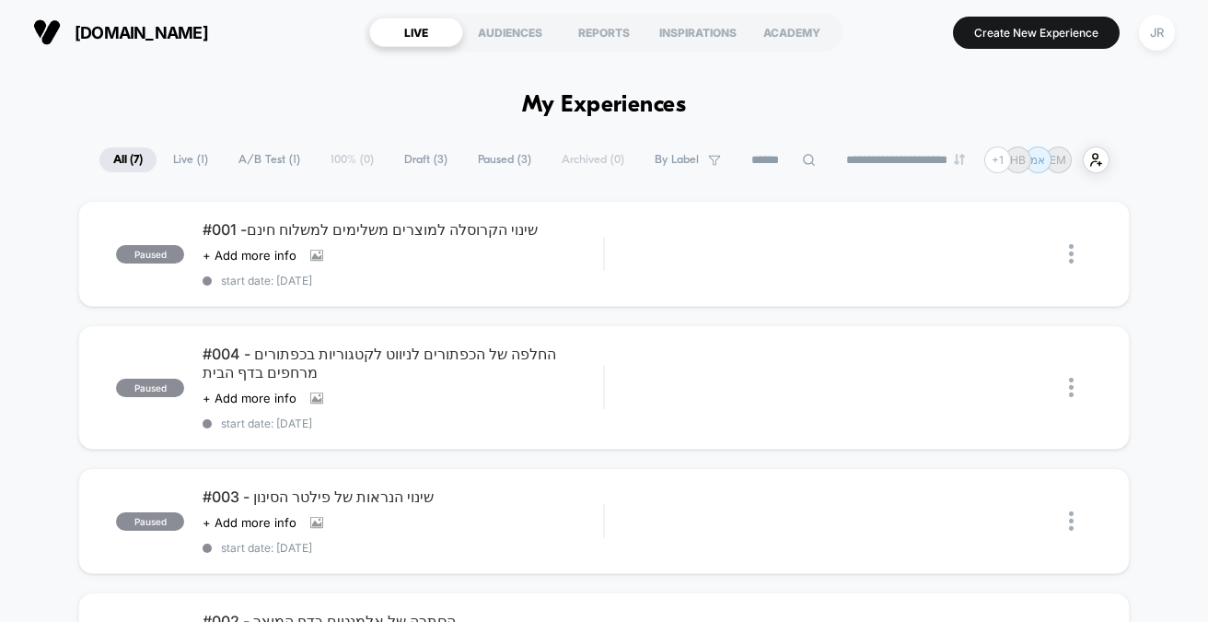
click at [802, 154] on icon at bounding box center [809, 160] width 14 height 14
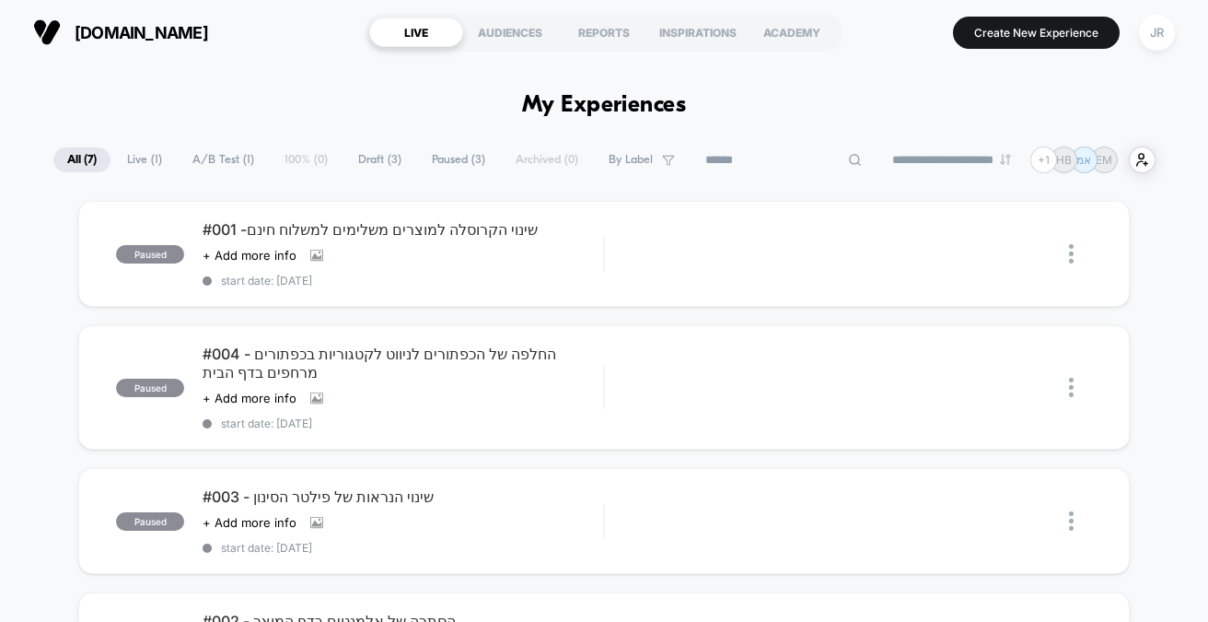
paste input "**********"
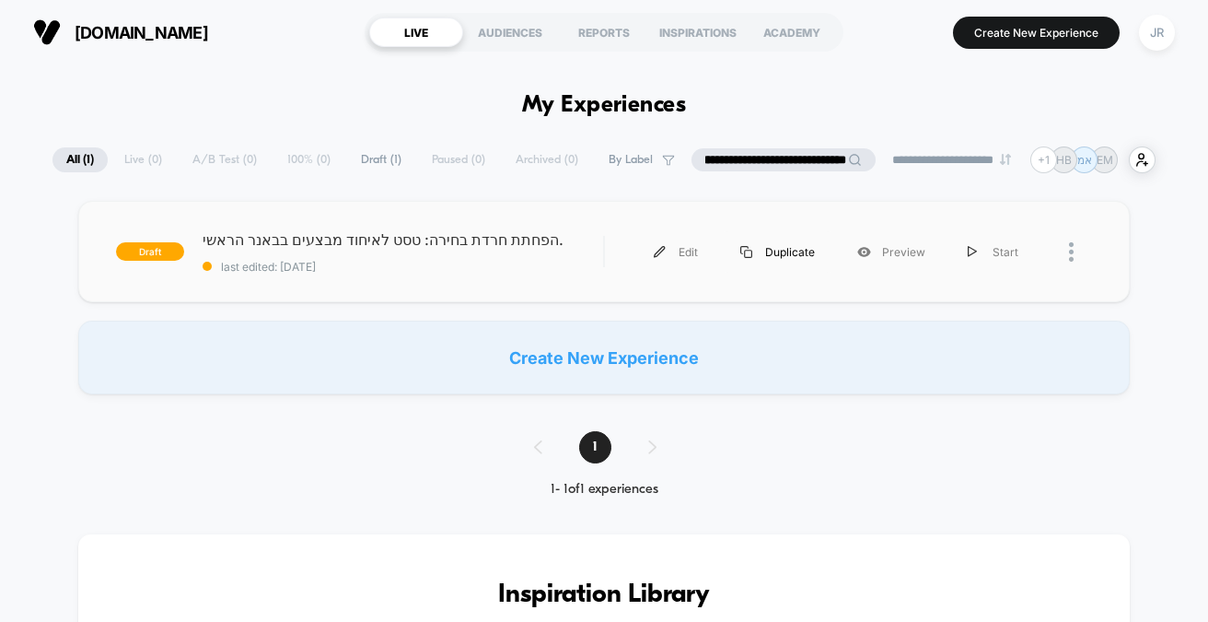
type input "**********"
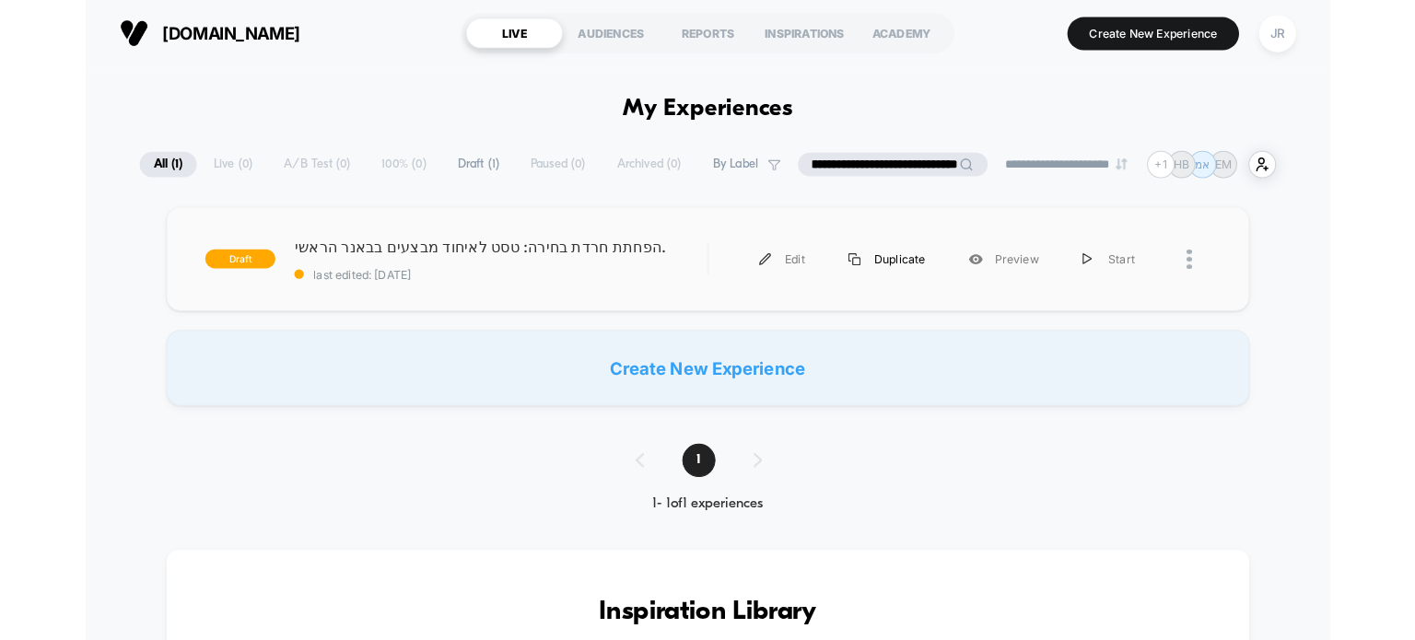
scroll to position [0, 0]
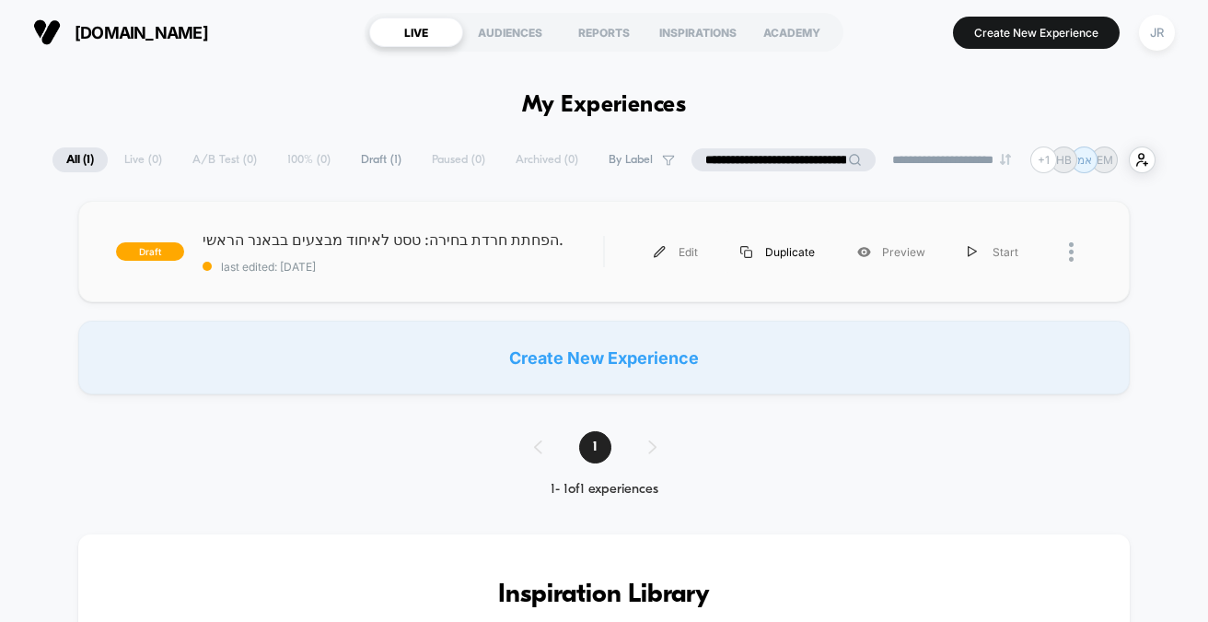
click at [792, 250] on div "Duplicate" at bounding box center [777, 251] width 117 height 41
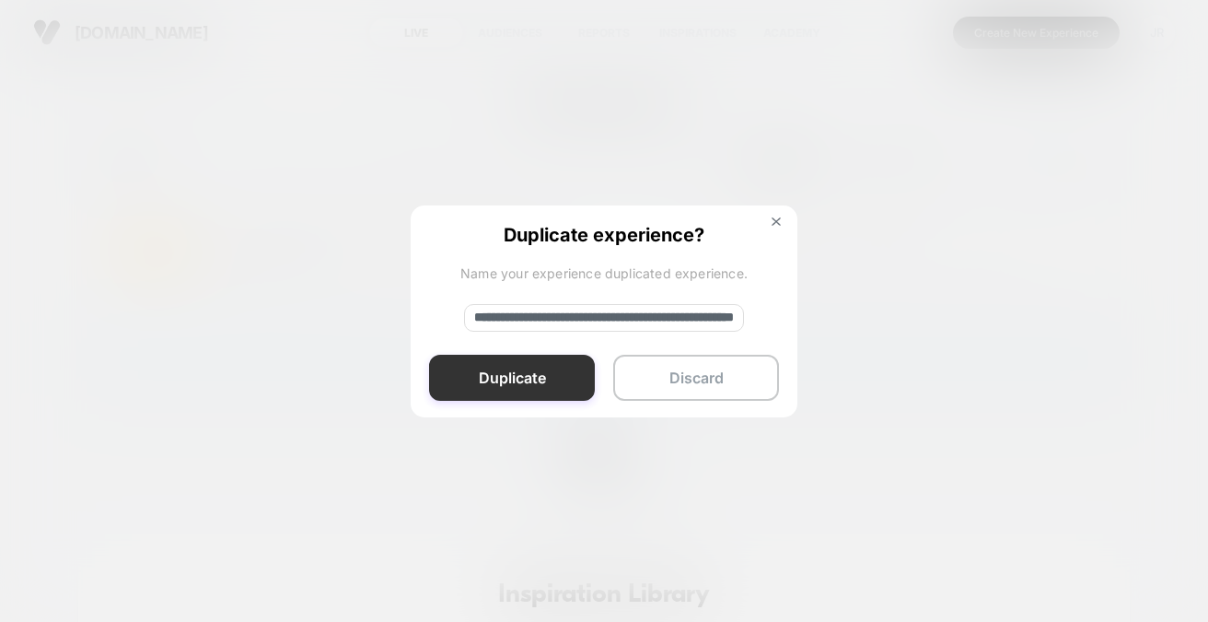
click at [533, 377] on button "Duplicate" at bounding box center [512, 378] width 166 height 46
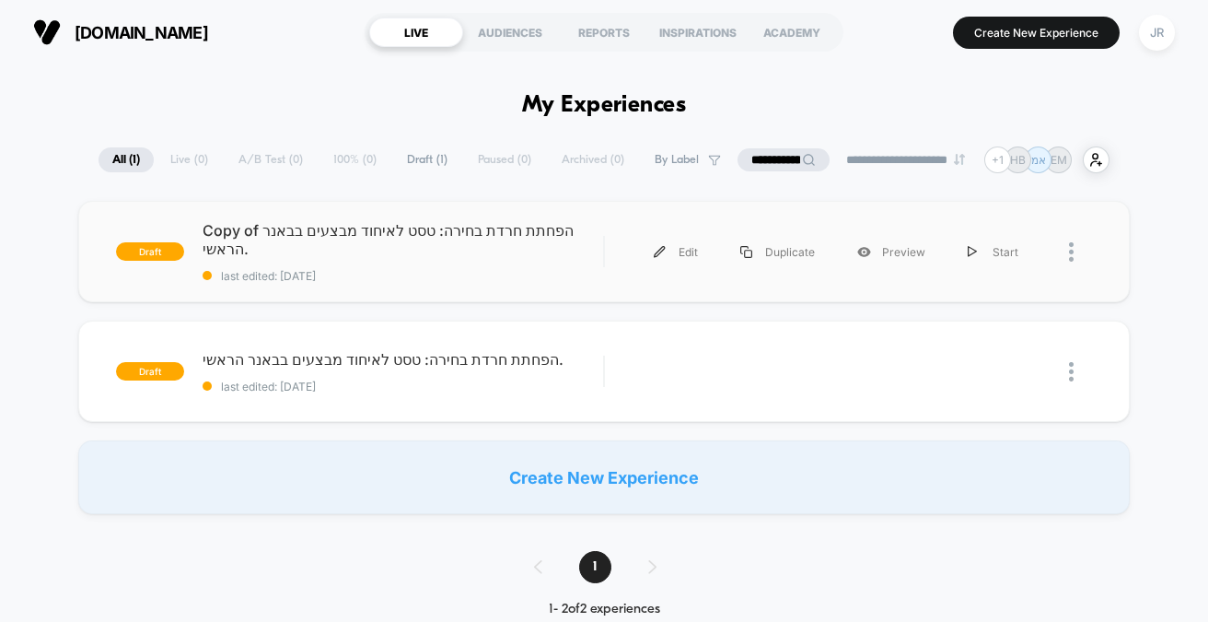
click at [461, 284] on div "draft Copy of הפחתת חרדת בחירה: טסט לאיחוד מבצעים בבאנר הראשי. last edited: 9/2…" at bounding box center [603, 251] width 1051 height 101
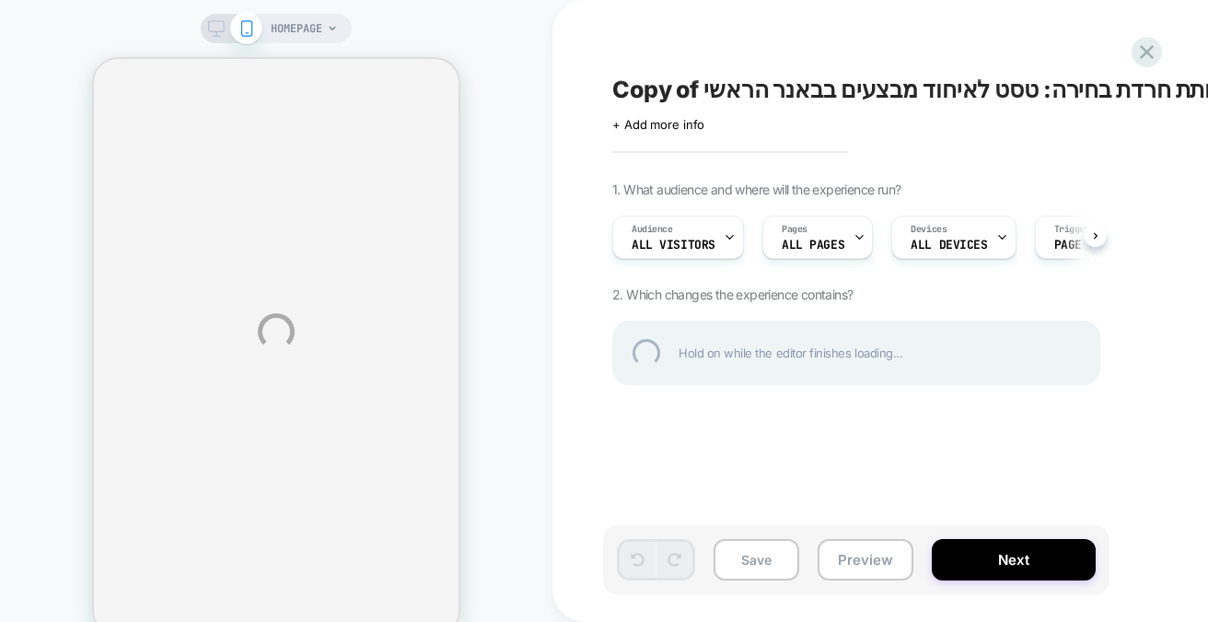
click at [837, 246] on div "HOMEPAGE Copy of הפחתת חרדת בחירה: טסט לאיחוד מבצעים בבאנר הראשי. Click to edit…" at bounding box center [604, 331] width 1208 height 663
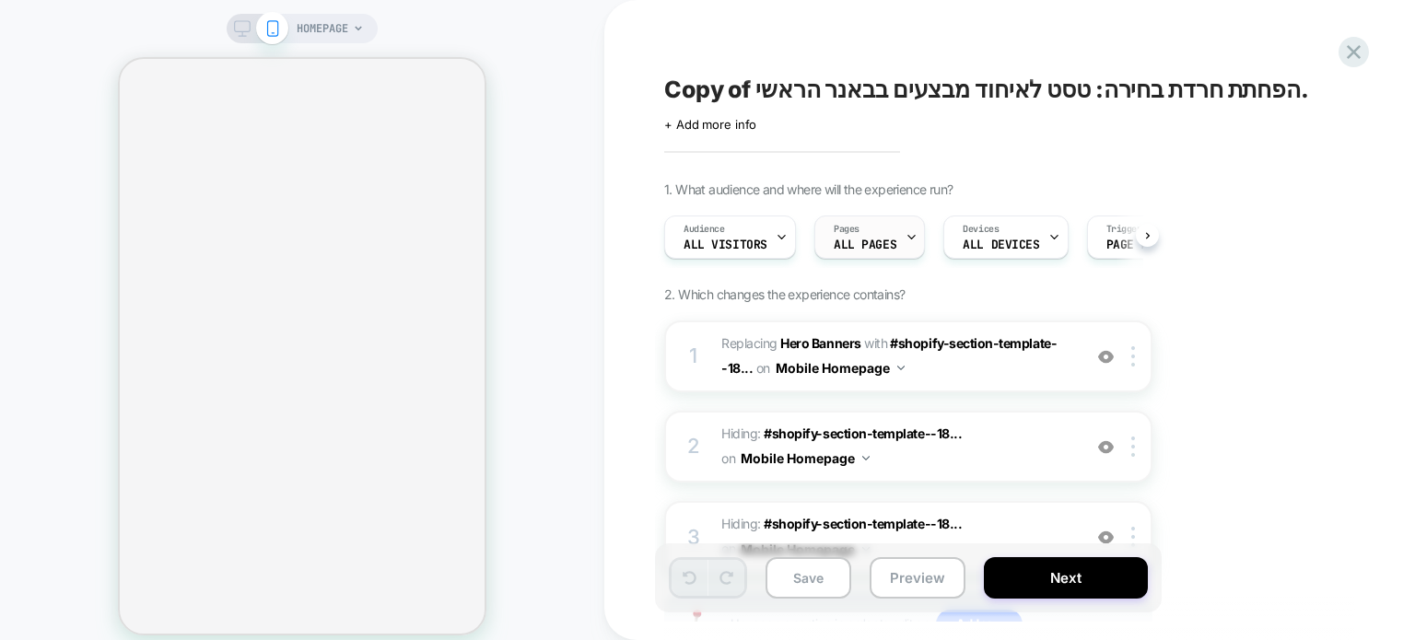
click at [877, 237] on div "Pages ALL PAGES" at bounding box center [864, 236] width 99 height 41
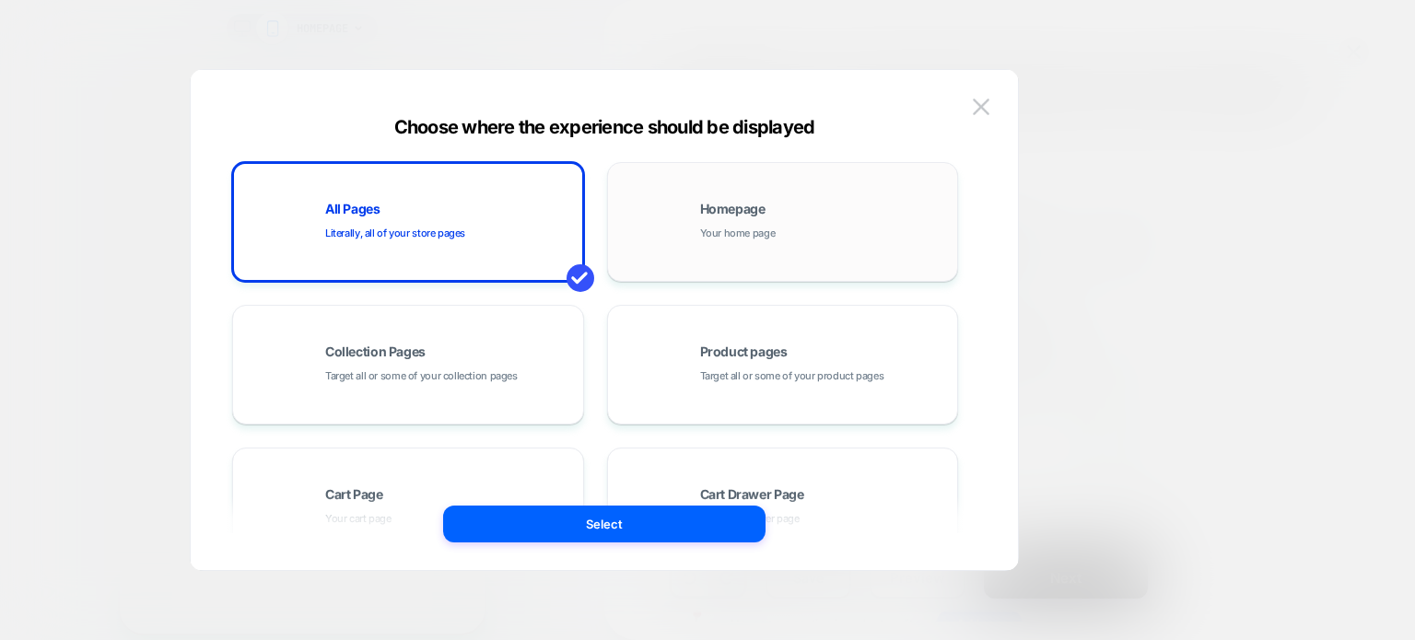
click at [753, 238] on span "Your home page" at bounding box center [738, 234] width 76 height 18
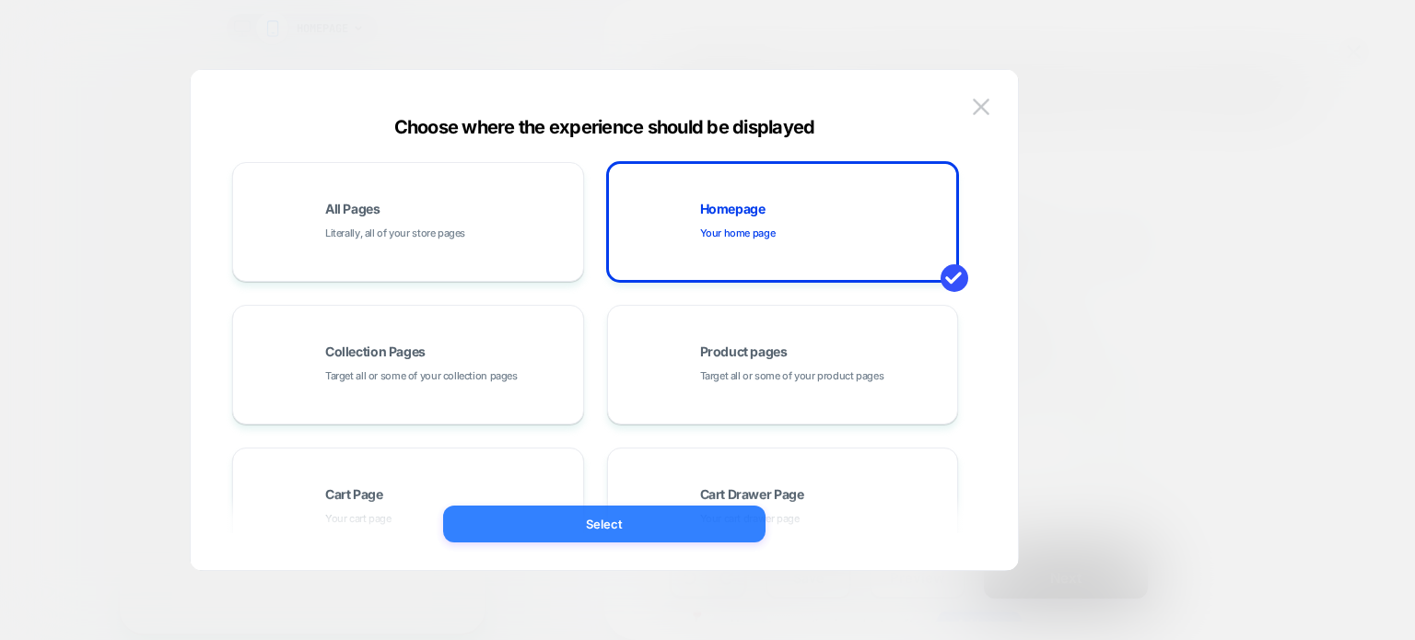
click at [634, 522] on button "Select" at bounding box center [604, 524] width 322 height 37
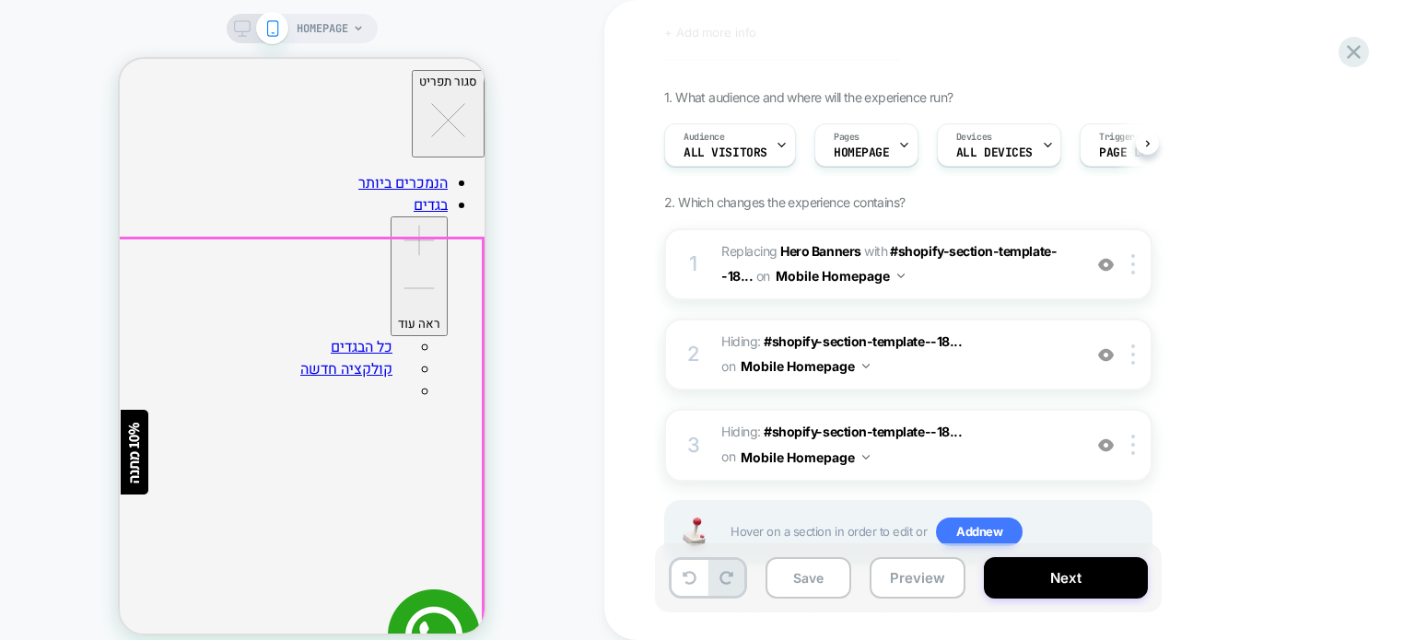
scroll to position [92, 0]
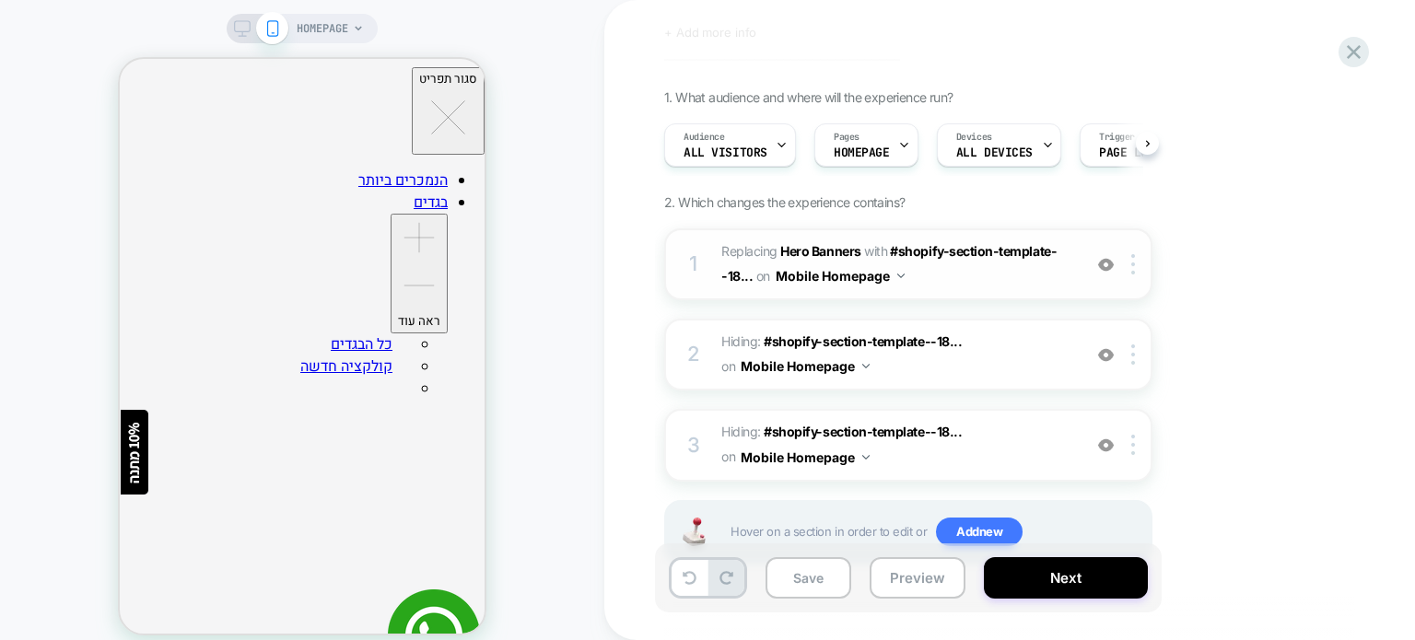
click at [1111, 263] on img at bounding box center [1106, 265] width 16 height 16
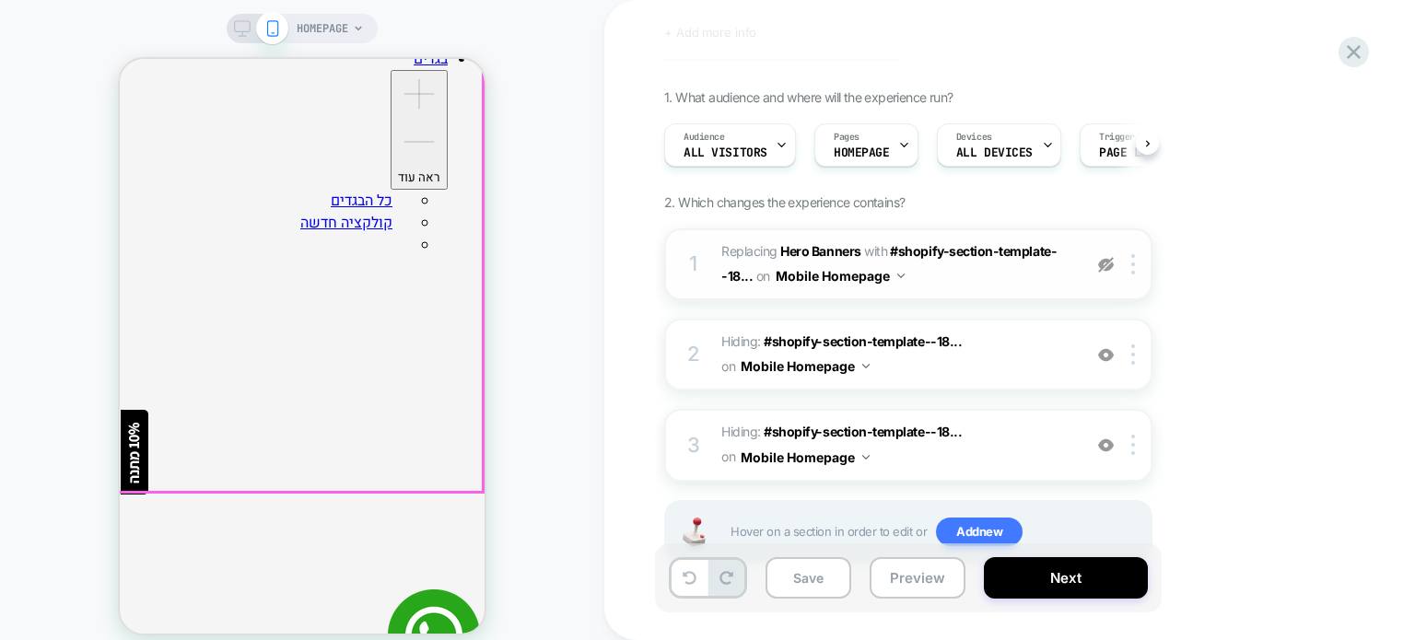
scroll to position [184, 0]
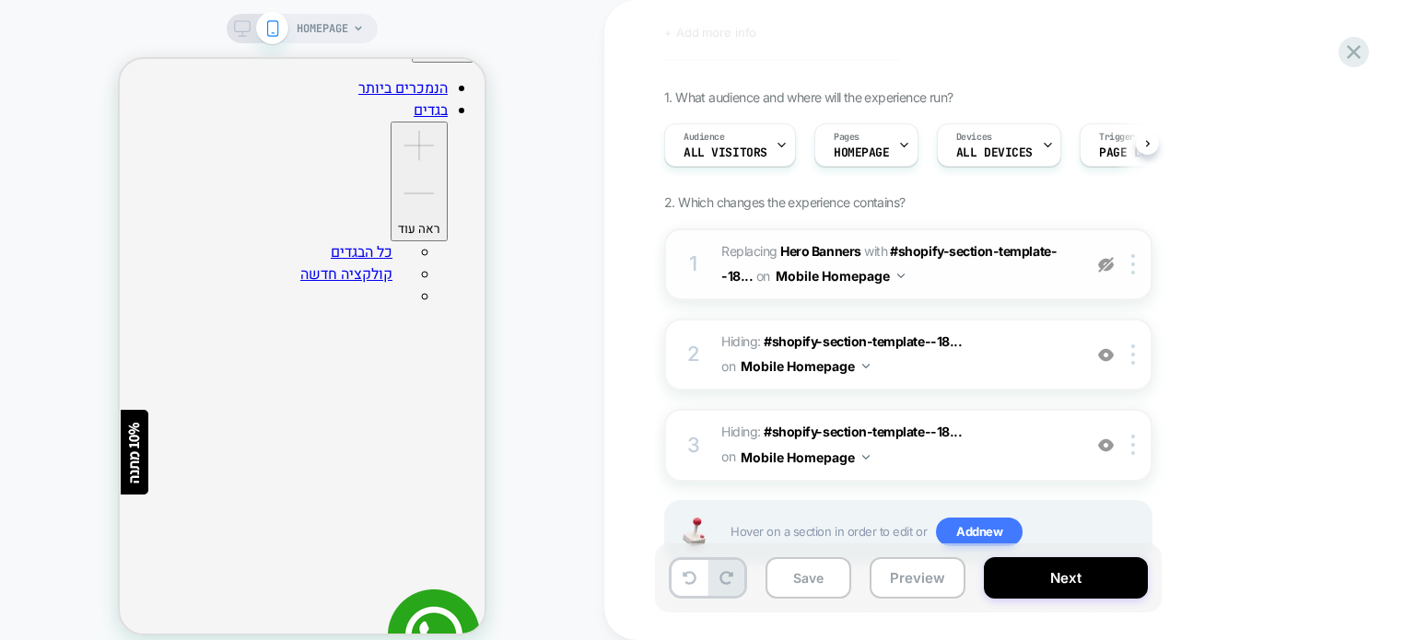
click at [942, 280] on span "#_loomi_addon_1756796813174_dup1756798827 Replacing Hero Banners WITH #shopify-…" at bounding box center [896, 264] width 351 height 50
click at [1105, 356] on img at bounding box center [1106, 355] width 16 height 16
click at [995, 280] on span "#_loomi_addon_1756796813174_dup1756798827 Replacing Hero Banners WITH #shopify-…" at bounding box center [896, 264] width 351 height 50
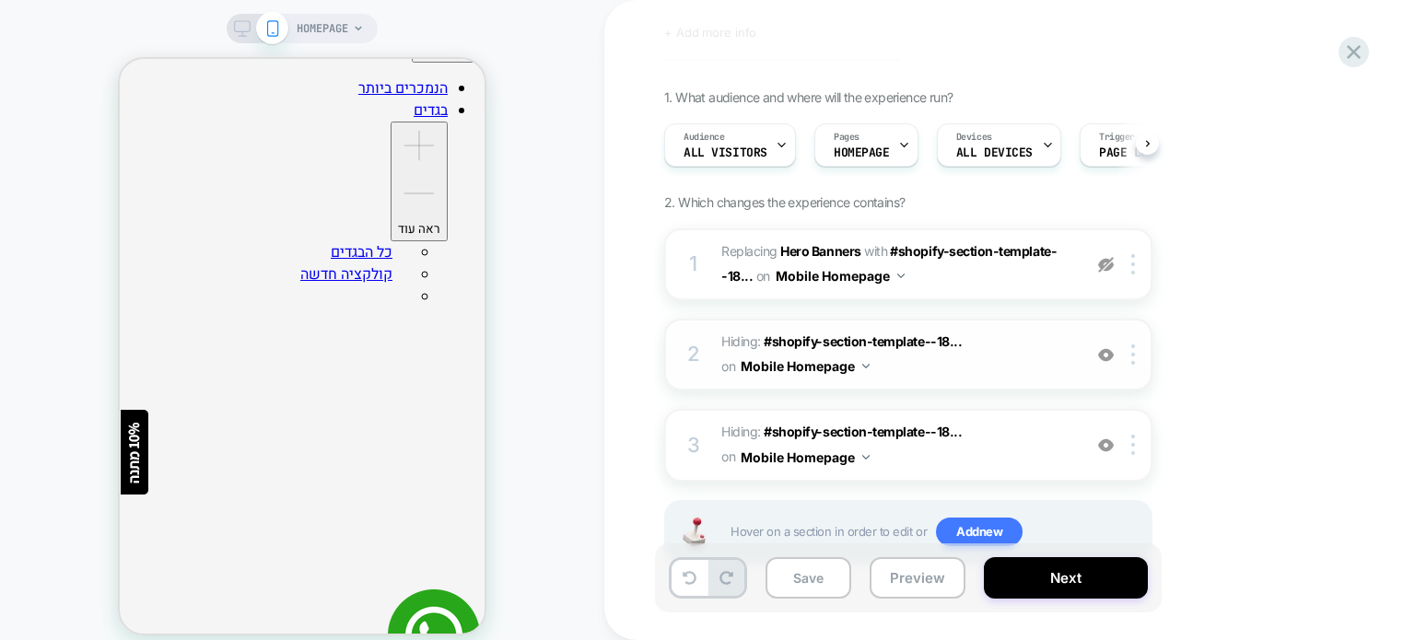
click at [1103, 263] on img at bounding box center [1106, 265] width 16 height 16
click at [1018, 283] on span "#_loomi_addon_1756796813174_dup1756798827 Replacing Hero Banners WITH #shopify-…" at bounding box center [896, 264] width 351 height 50
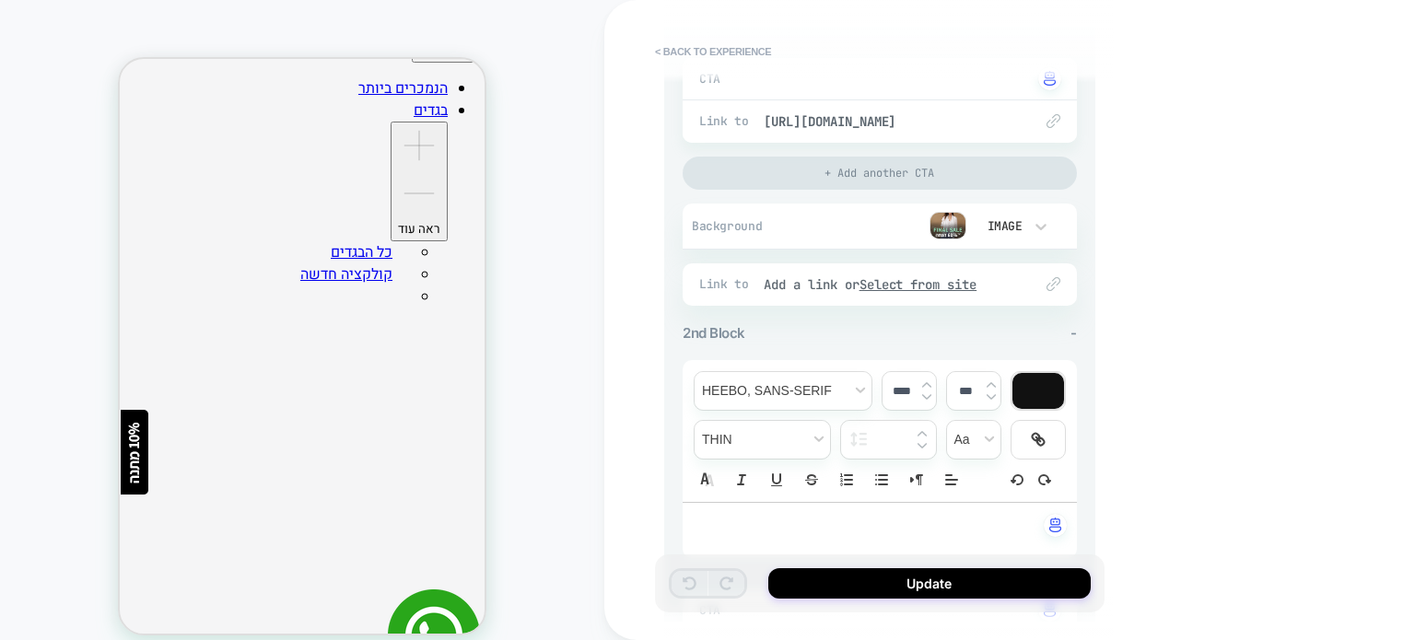
scroll to position [645, 0]
click at [951, 219] on img at bounding box center [947, 223] width 37 height 28
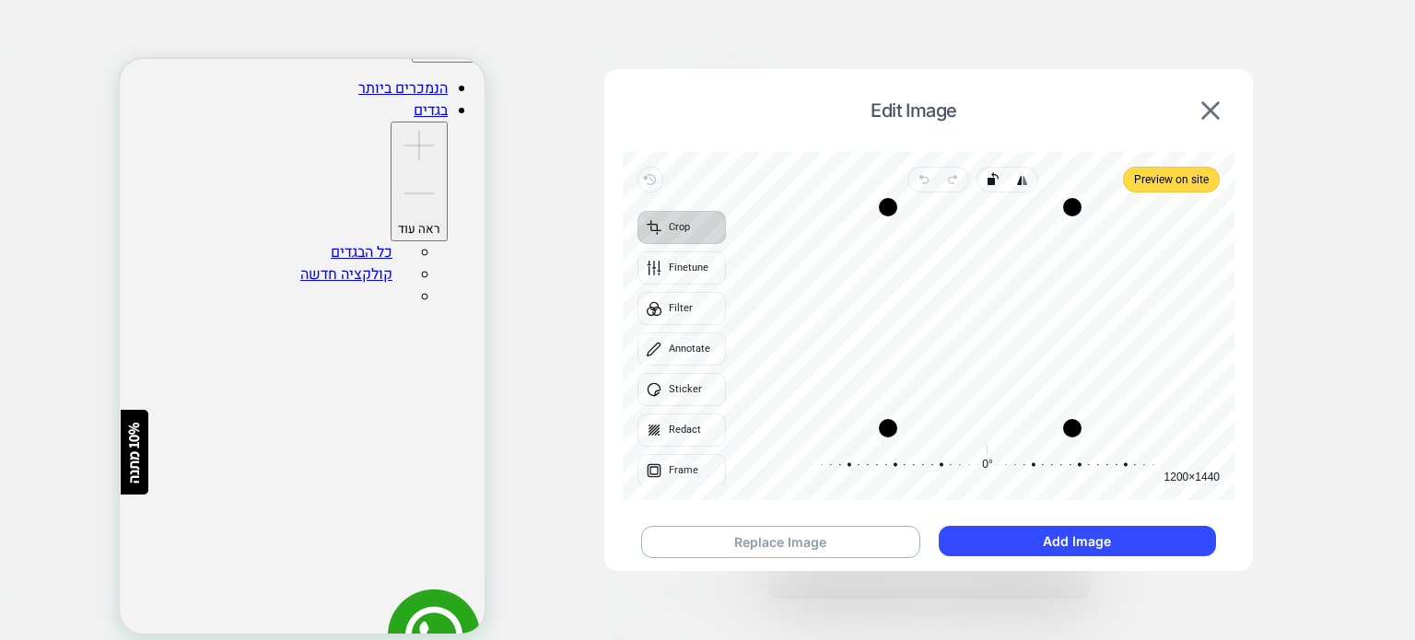
click at [1142, 291] on div "Recenter" at bounding box center [980, 317] width 479 height 221
click at [1208, 107] on img at bounding box center [1210, 110] width 18 height 18
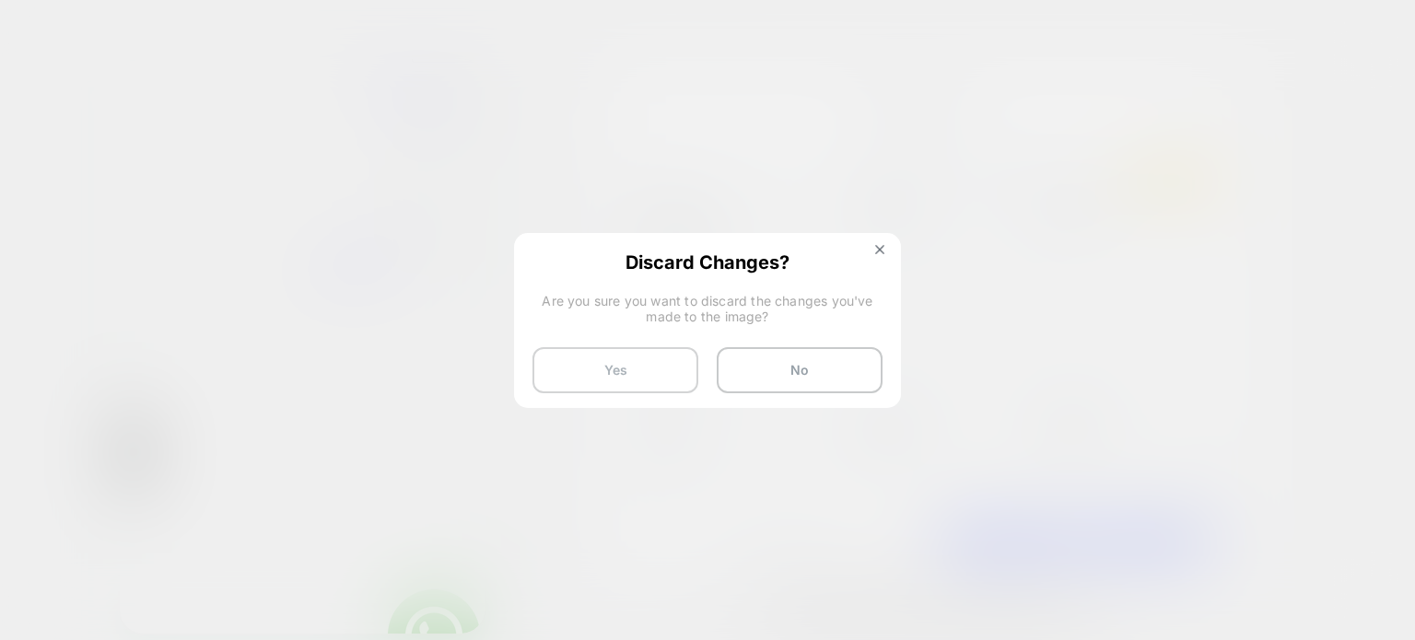
click at [684, 379] on button "Yes" at bounding box center [615, 370] width 166 height 46
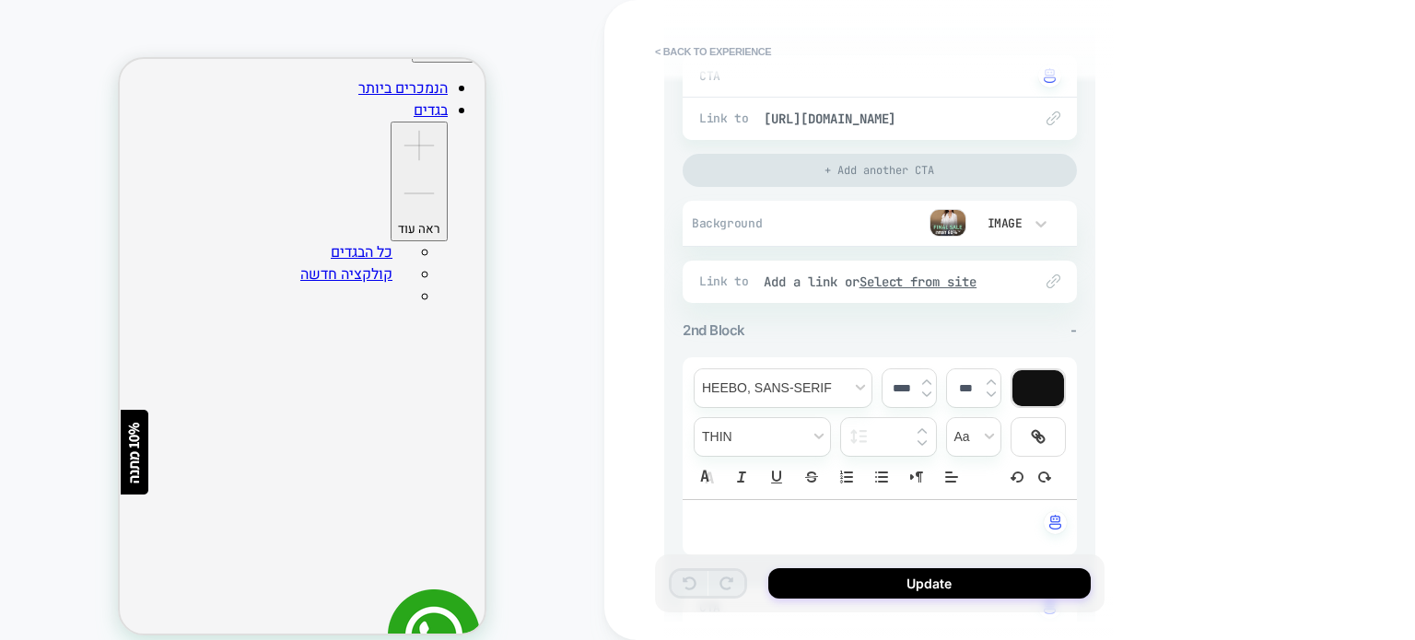
scroll to position [276, 0]
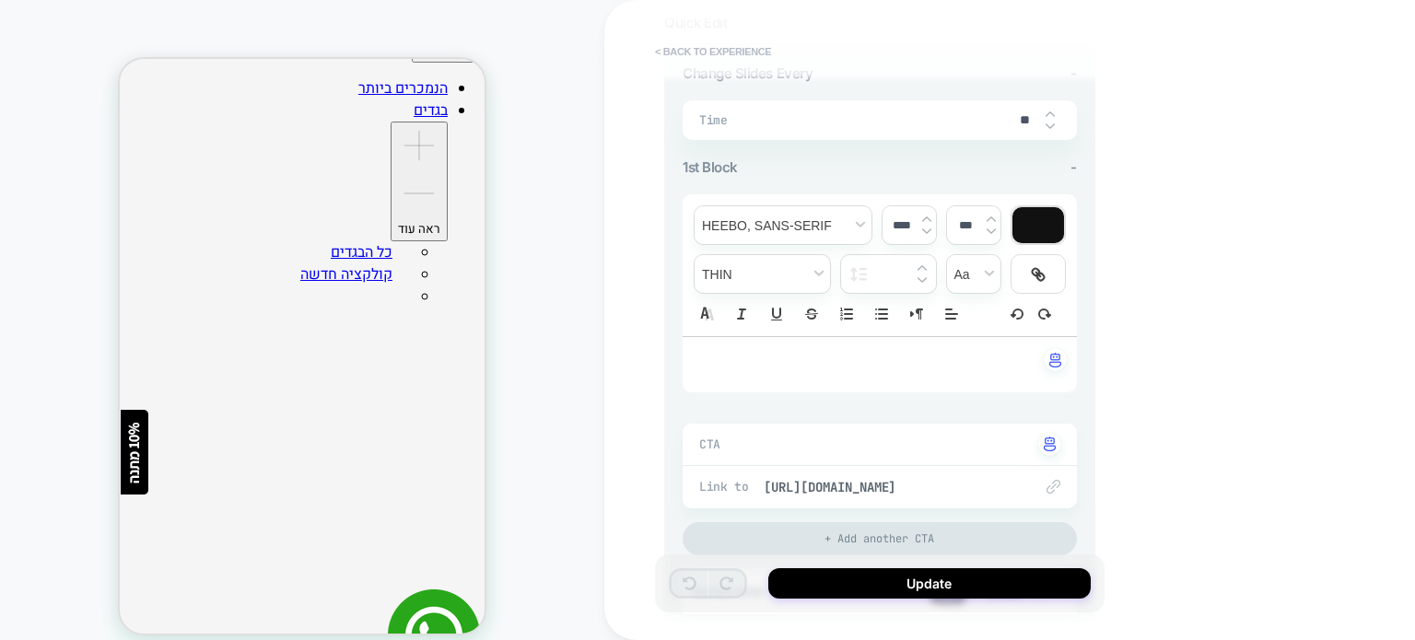
click at [663, 52] on button "< Back to experience" at bounding box center [713, 51] width 134 height 29
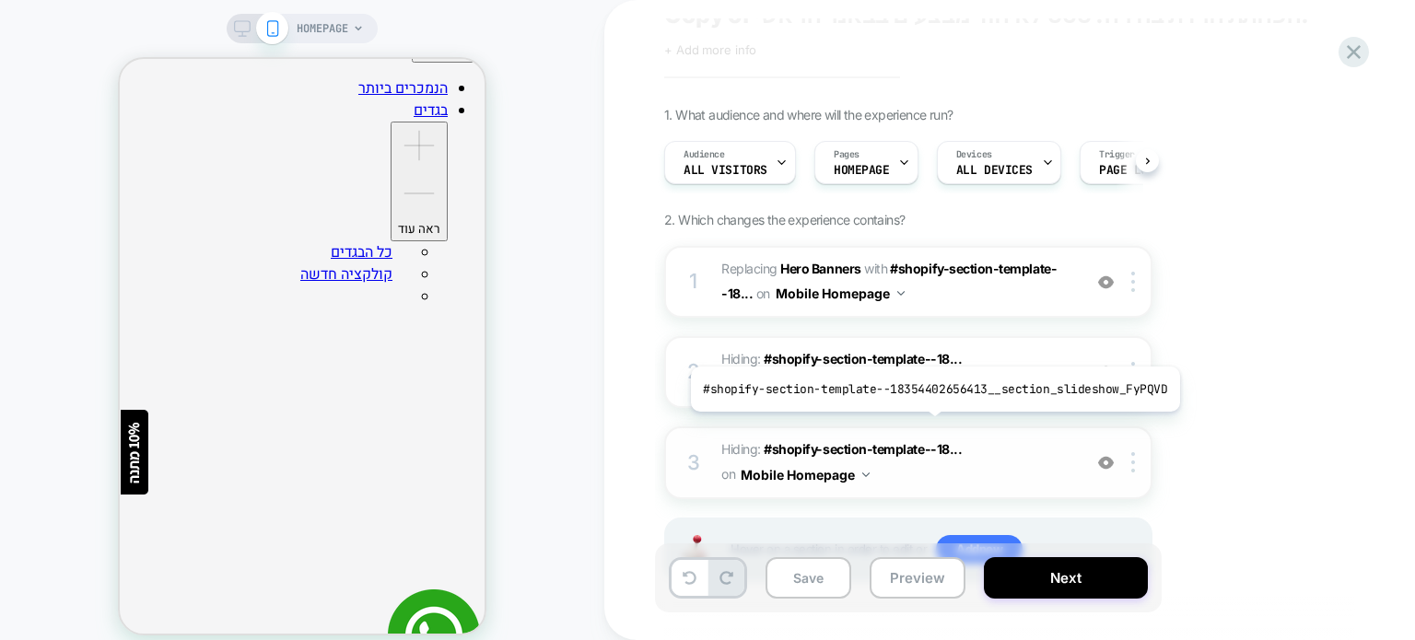
scroll to position [92, 0]
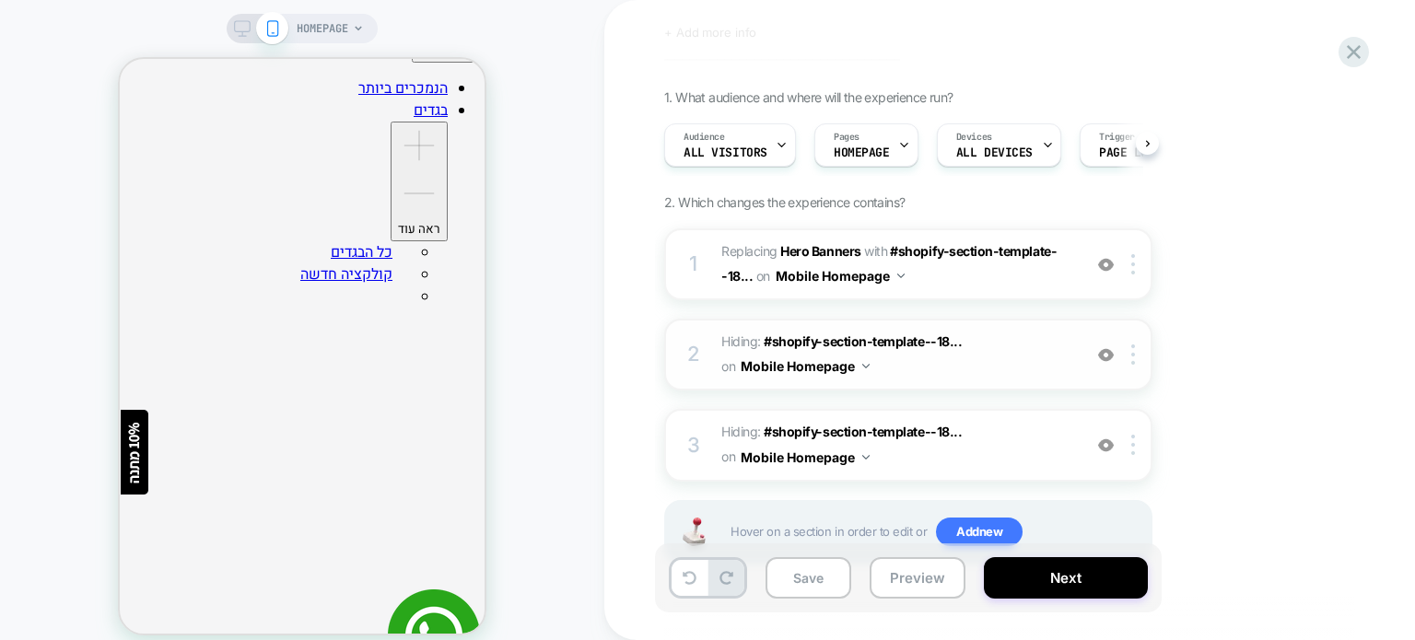
click at [917, 363] on span "Hiding : #shopify-section-template--18... #shopify-section-template--1835440265…" at bounding box center [896, 355] width 351 height 50
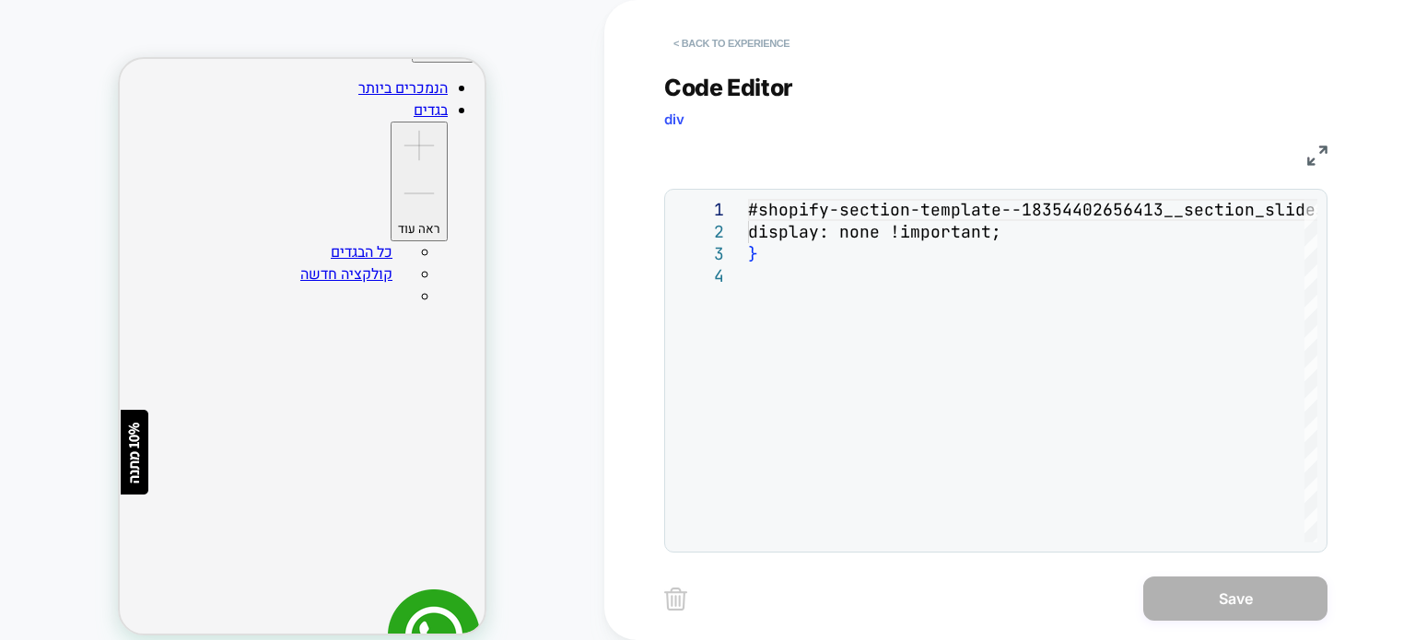
click at [712, 41] on button "< Back to experience" at bounding box center [731, 43] width 134 height 29
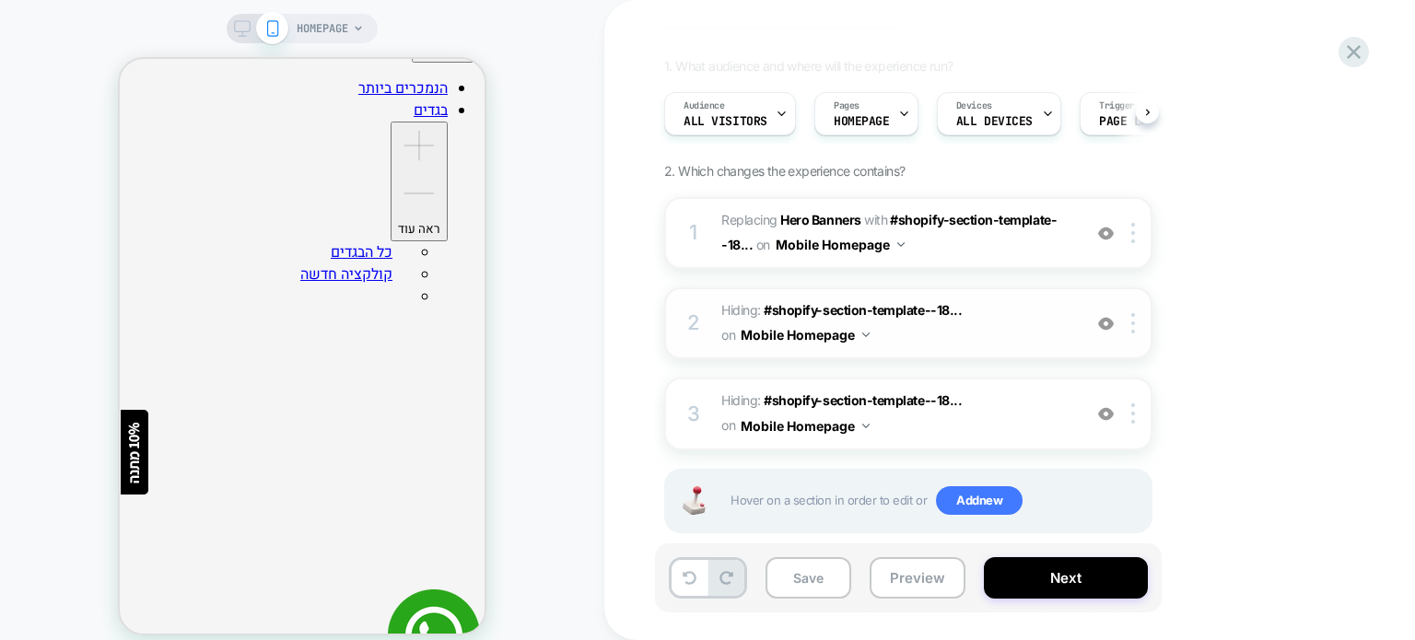
scroll to position [151, 0]
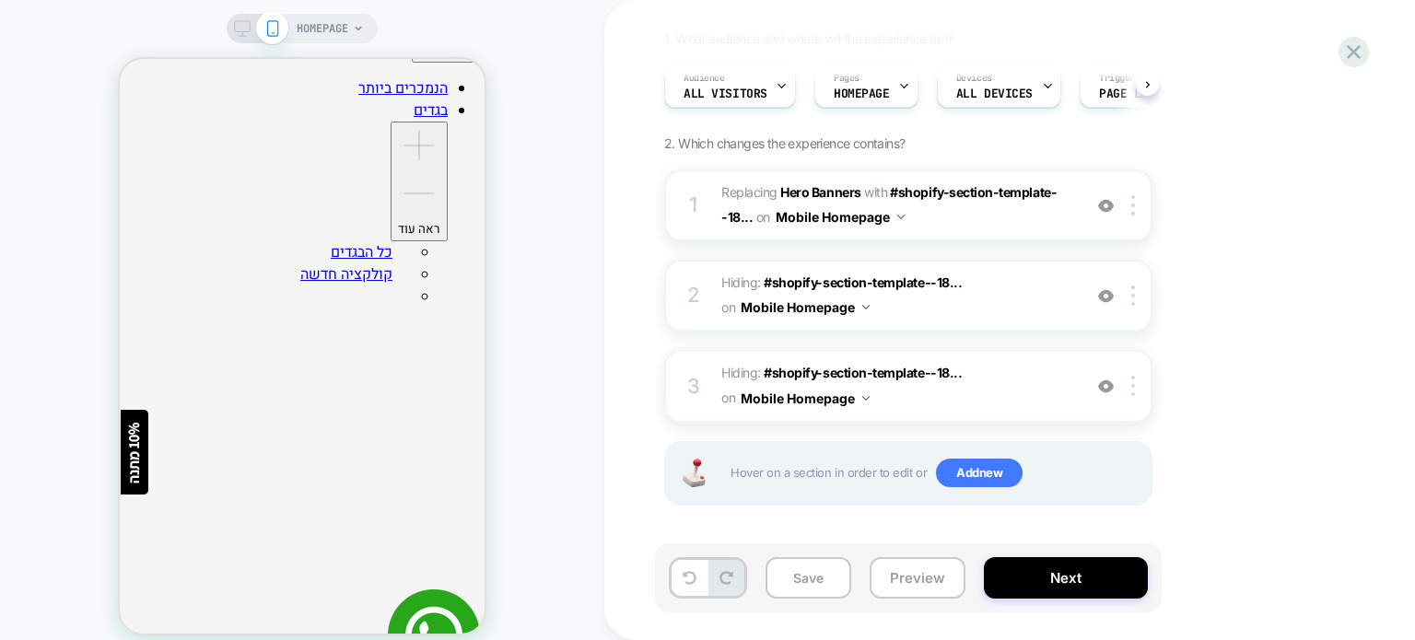
click at [991, 226] on span "#_loomi_addon_1756796813174_dup1756798827 Replacing Hero Banners WITH #shopify-…" at bounding box center [896, 206] width 351 height 50
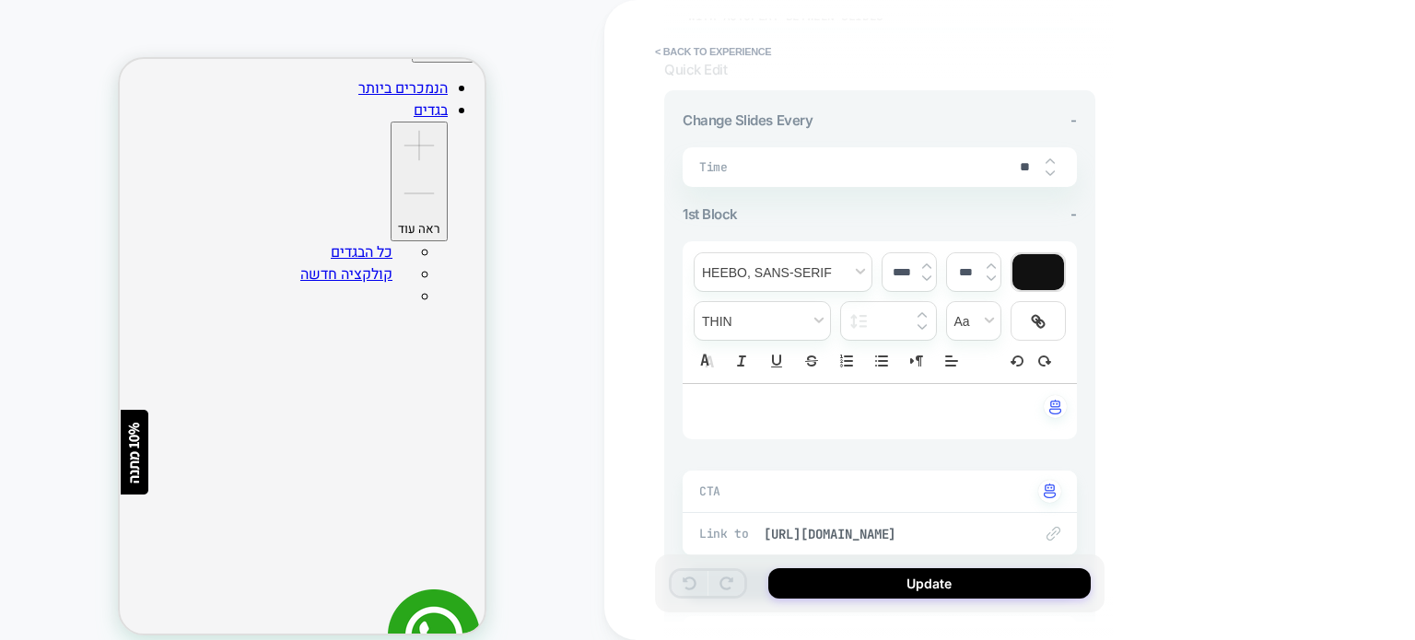
scroll to position [65, 0]
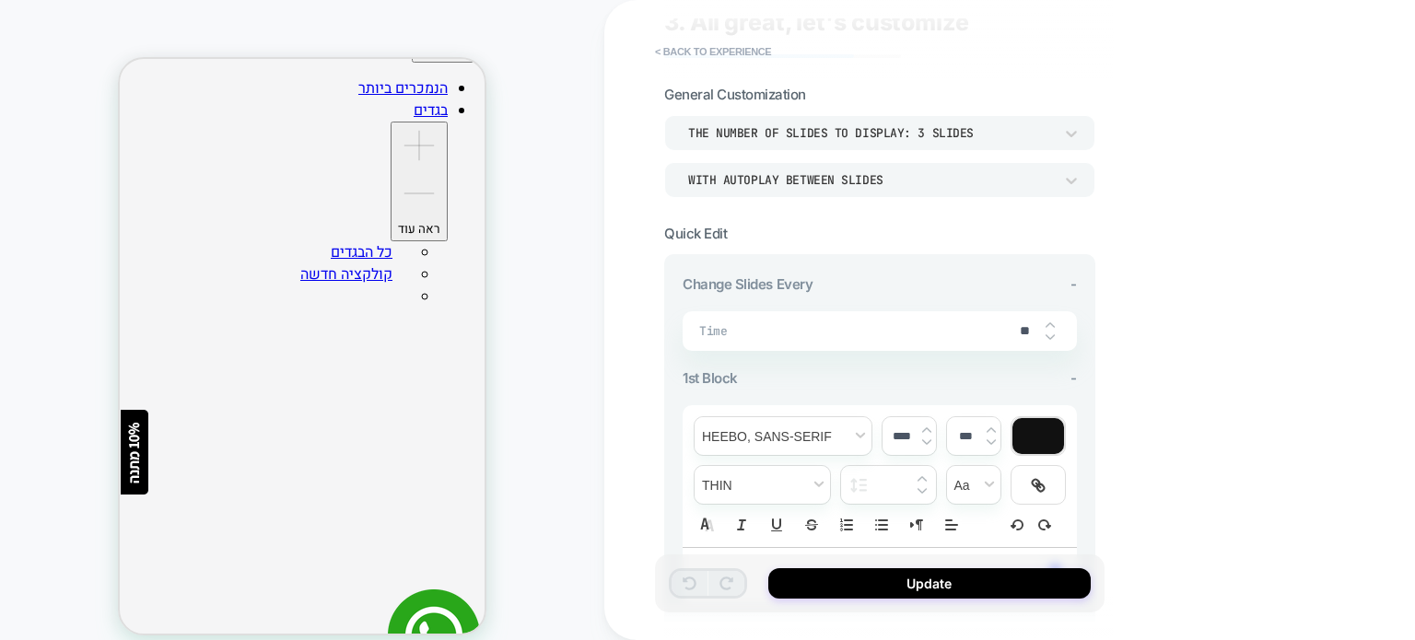
click at [969, 136] on div "THE NUMBER OF SLIDES TO DISPLAY: 3 SLIDES" at bounding box center [870, 133] width 365 height 16
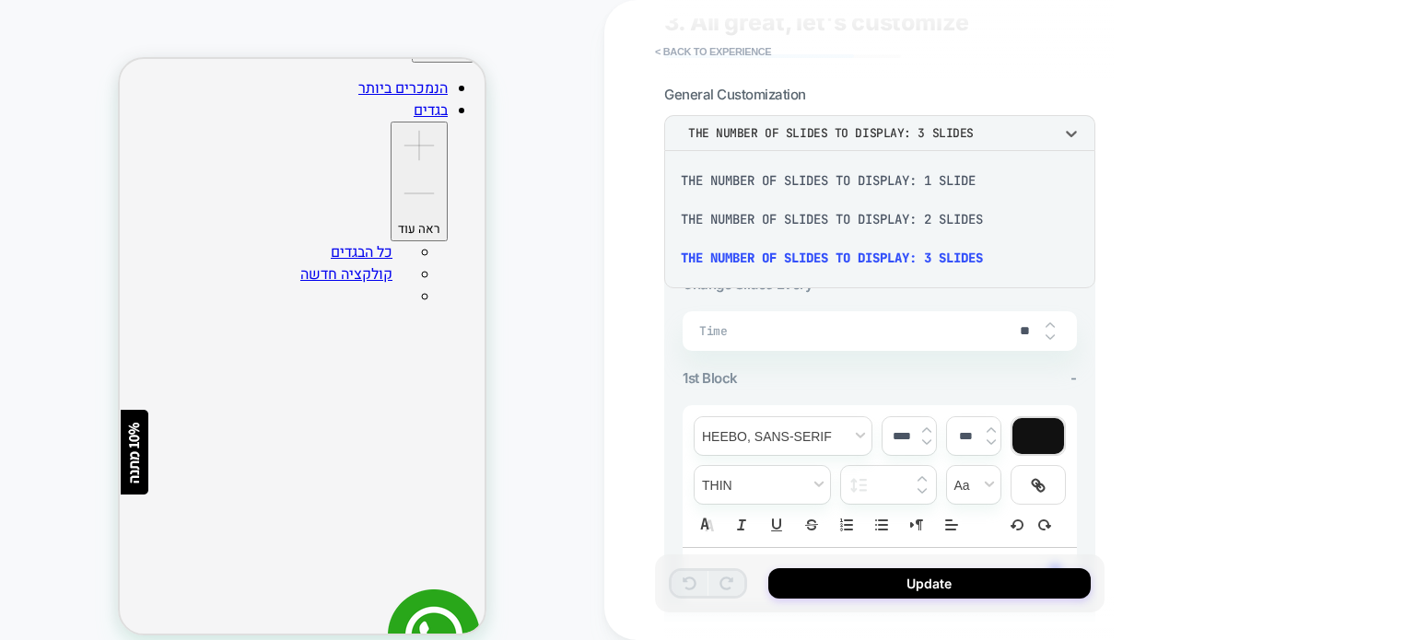
click at [953, 257] on div "THE NUMBER OF SLIDES TO DISPLAY: 3 SLIDES" at bounding box center [879, 258] width 416 height 39
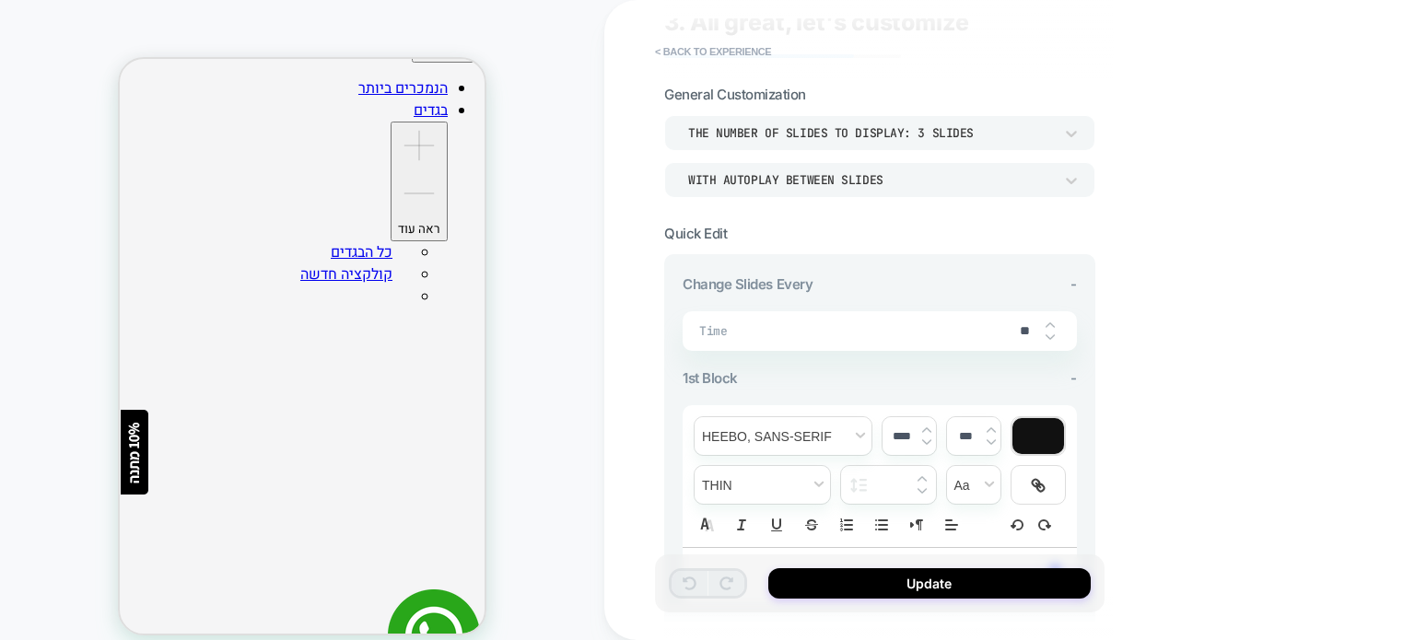
click at [908, 181] on div "WITH AUTOPLAY BETWEEN SLIDES" at bounding box center [870, 180] width 365 height 16
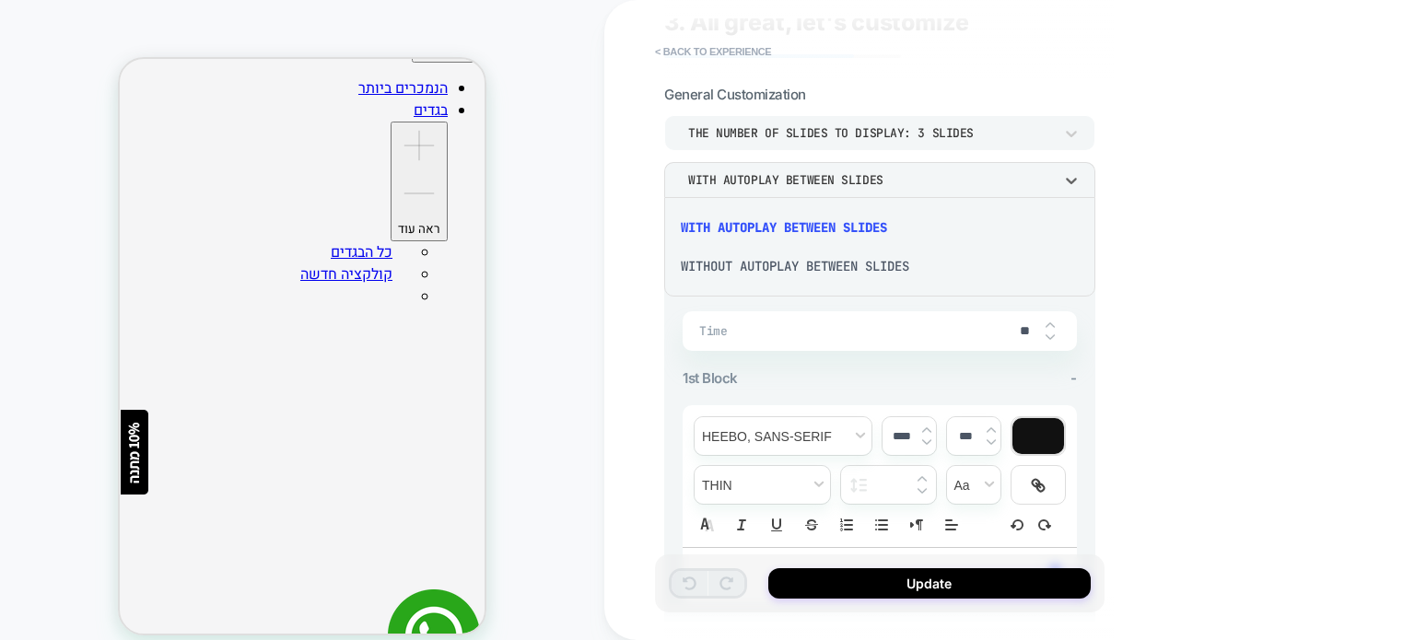
click at [895, 236] on div "WITH AUTOPLAY BETWEEN SLIDES" at bounding box center [879, 227] width 416 height 39
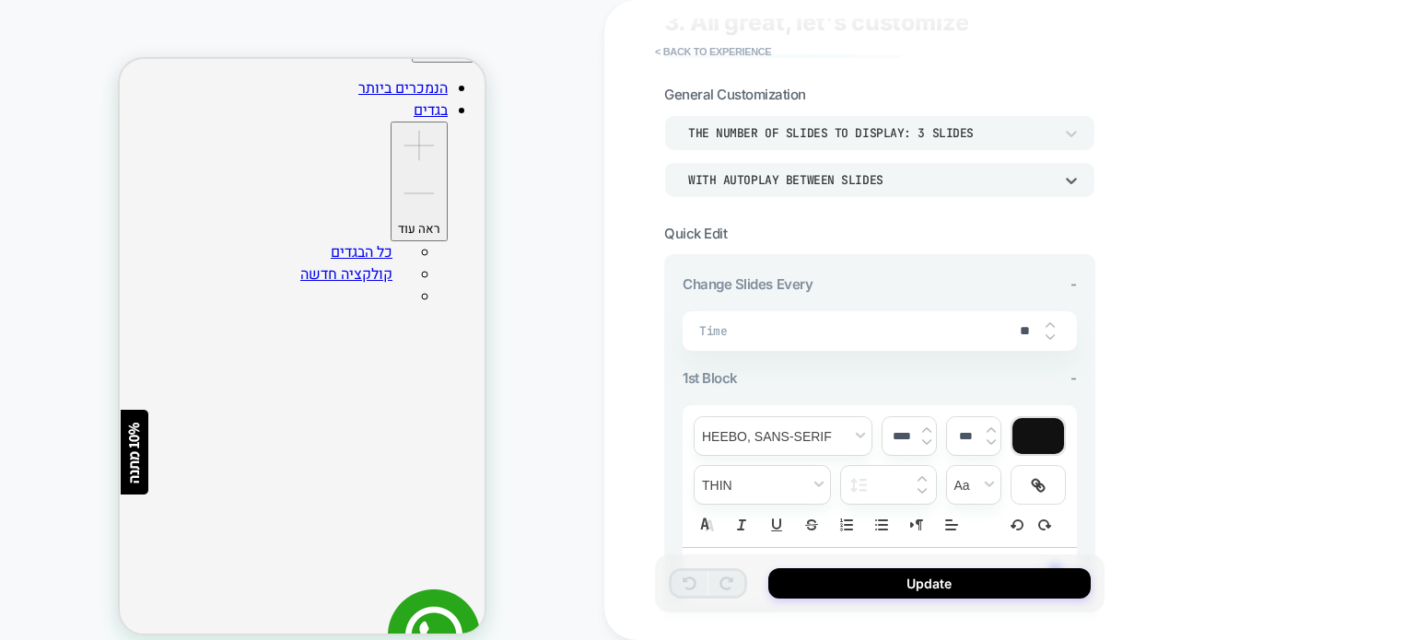
click at [1023, 325] on input "**" at bounding box center [1024, 331] width 41 height 16
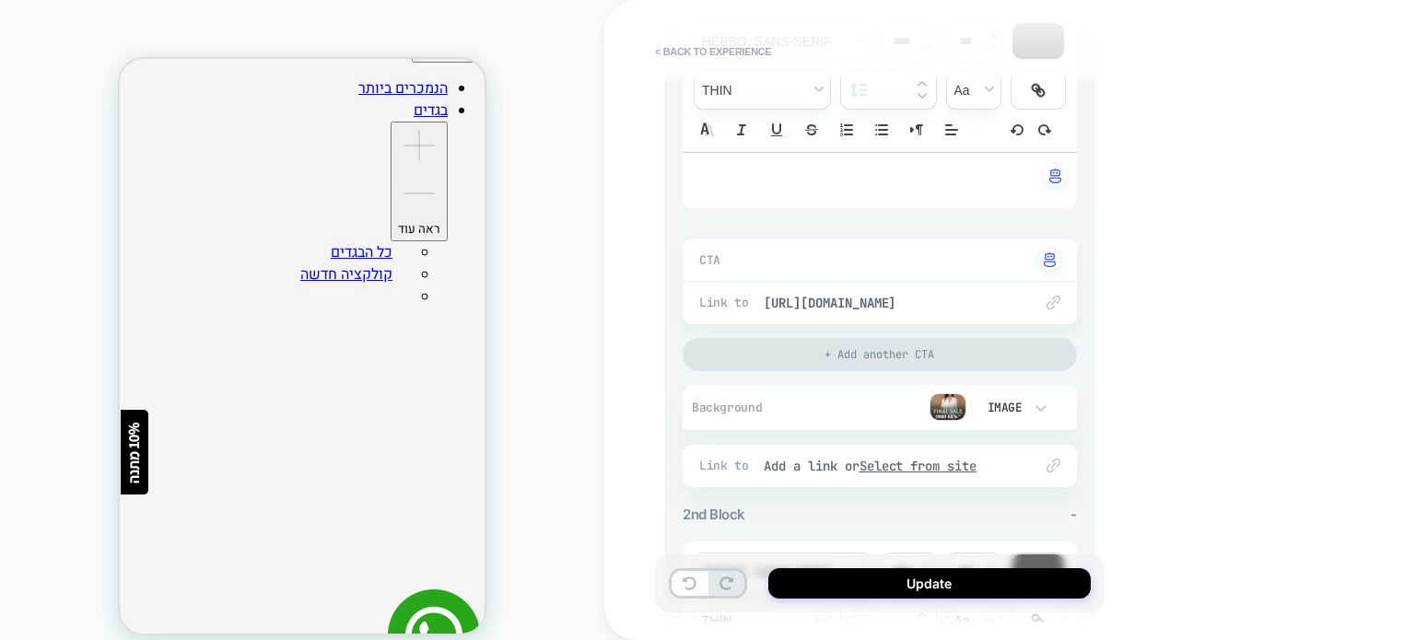
scroll to position [618, 0]
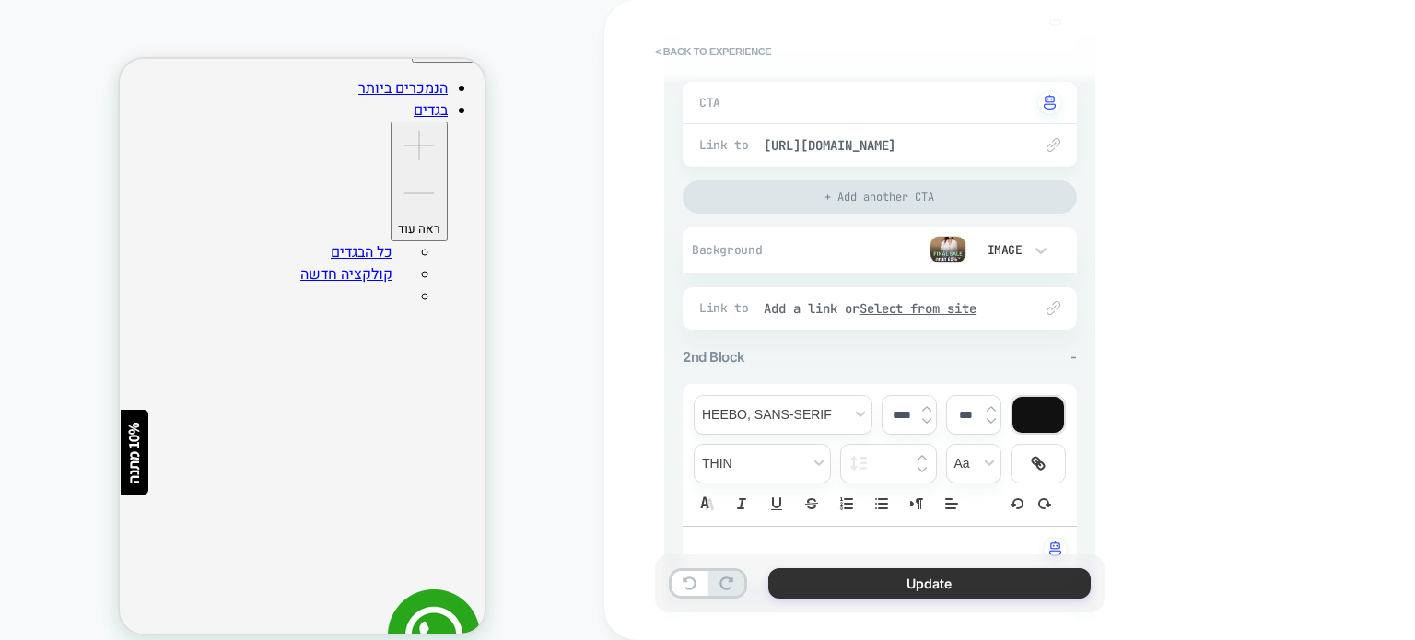
type input "**"
click at [920, 582] on button "Update" at bounding box center [929, 583] width 322 height 30
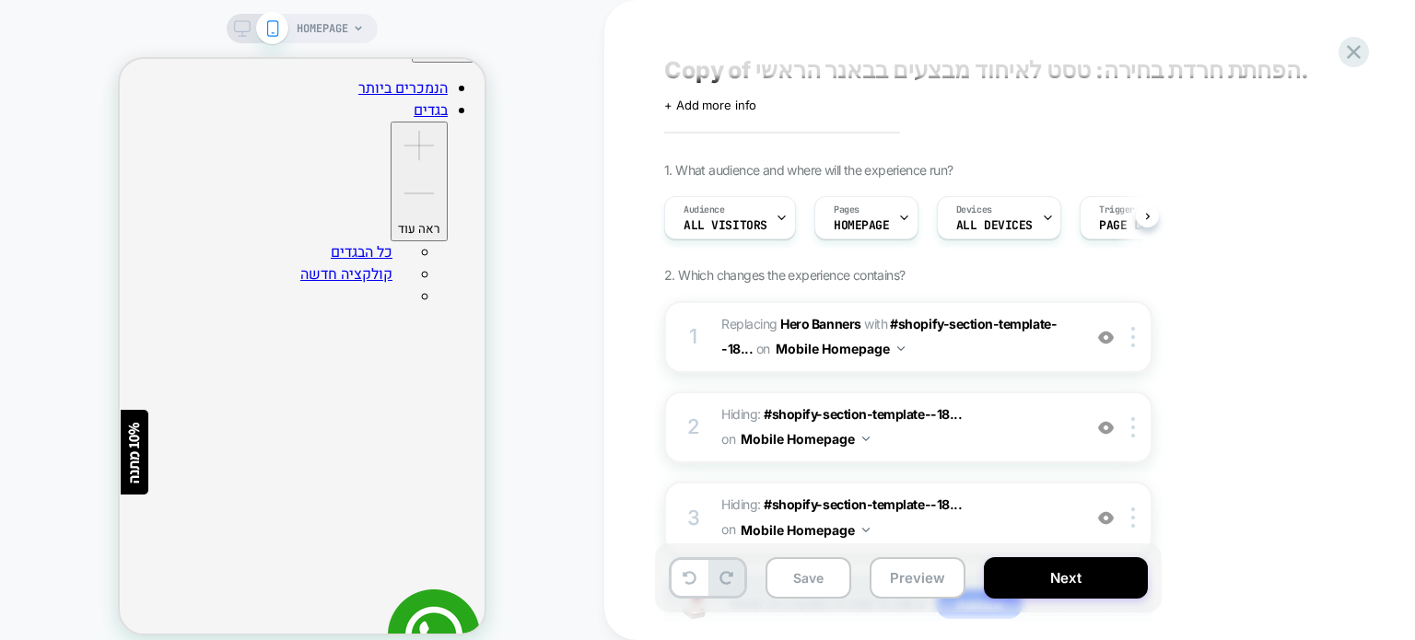
scroll to position [0, 0]
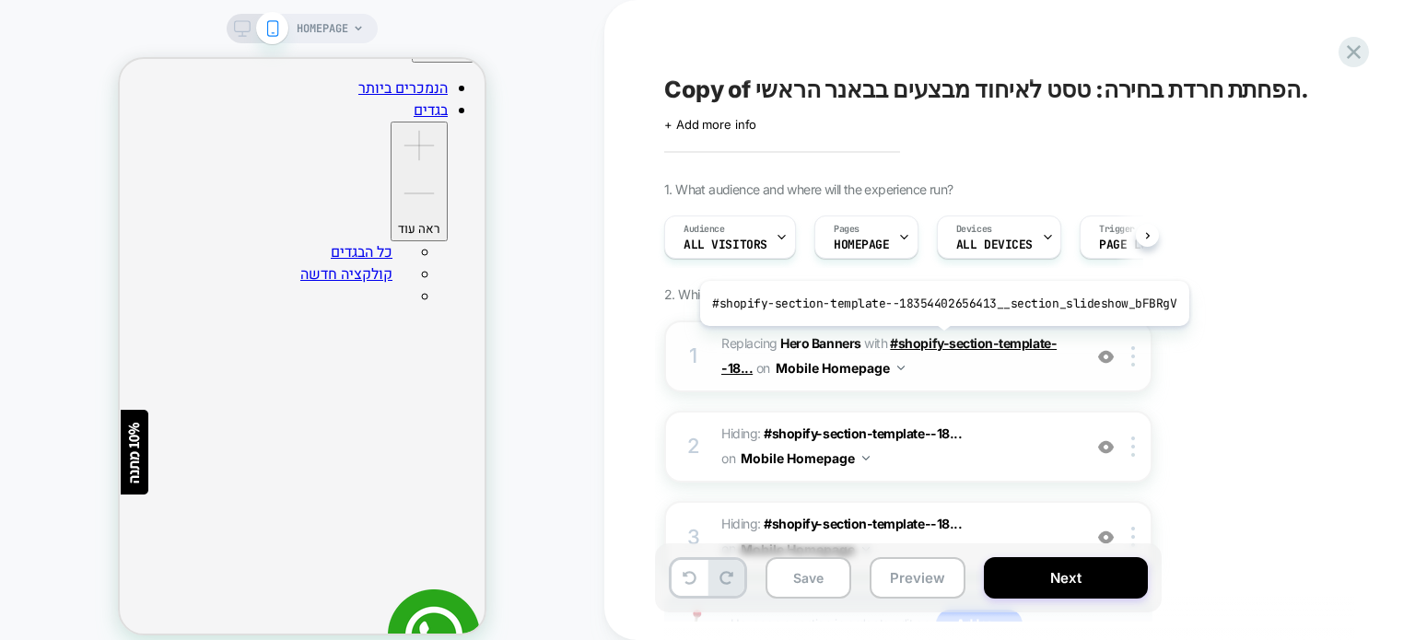
click at [938, 340] on span "#shopify-section-template--18..." at bounding box center [888, 355] width 335 height 41
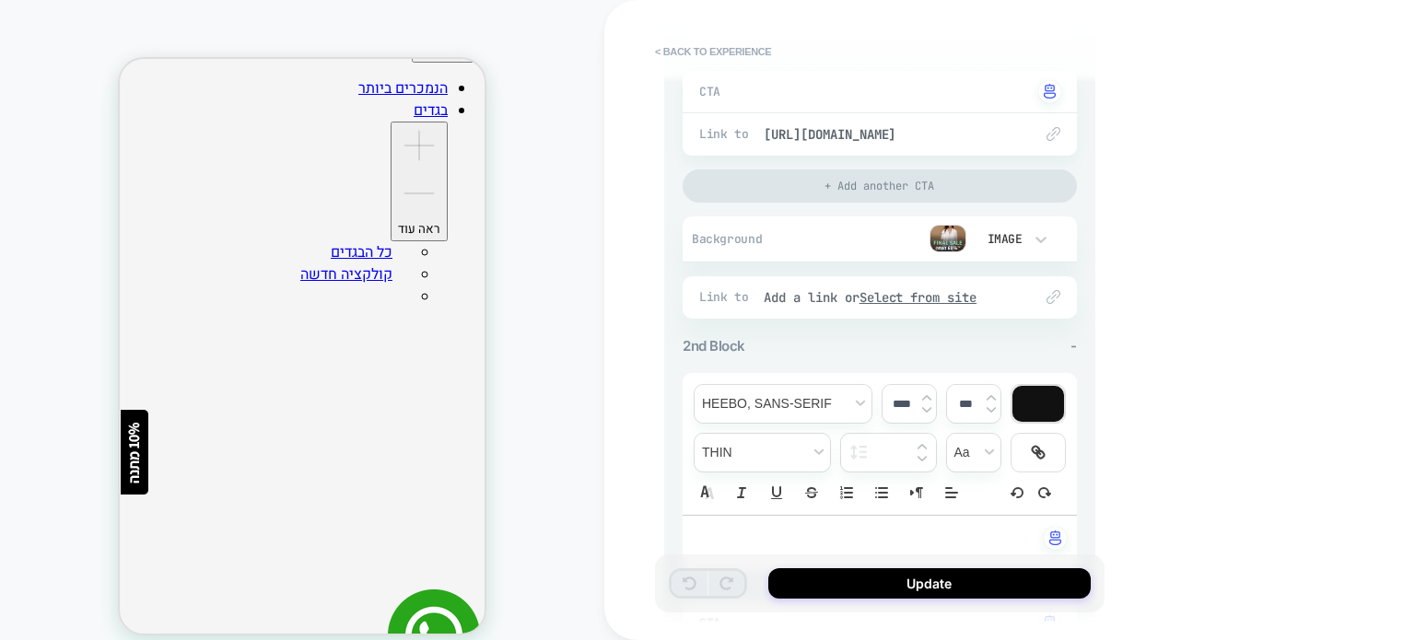
scroll to position [737, 0]
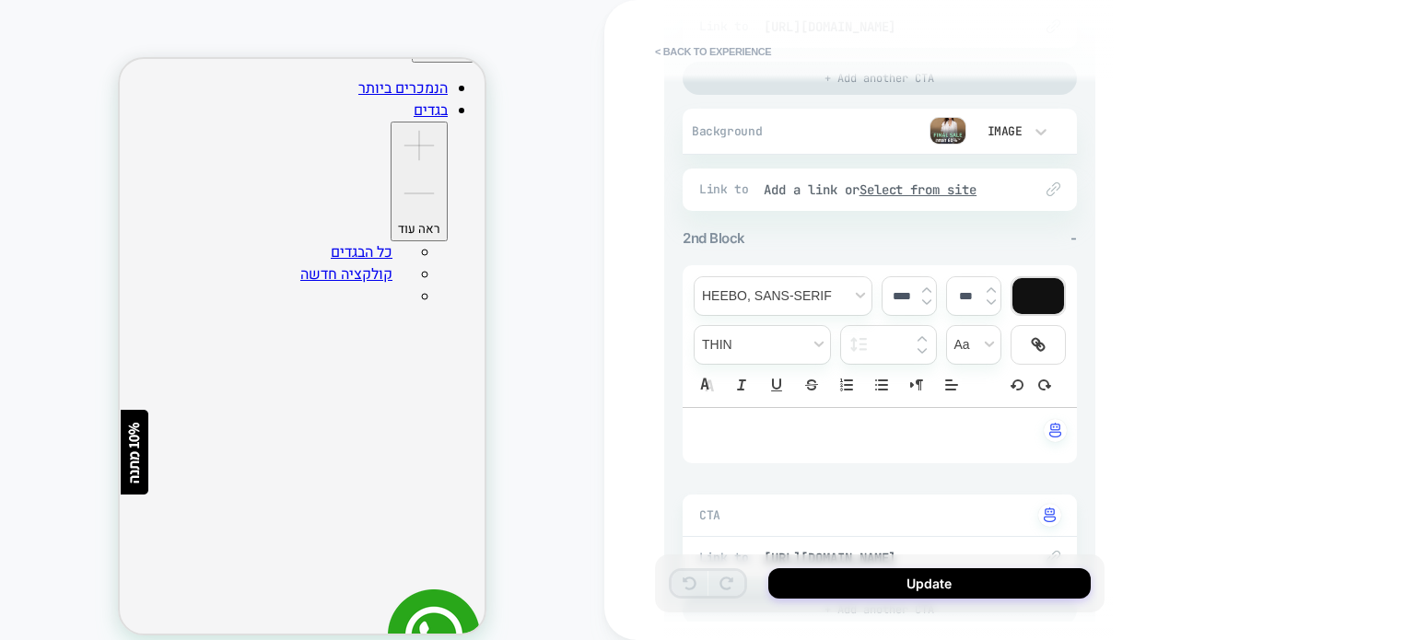
click at [951, 128] on img at bounding box center [947, 131] width 37 height 28
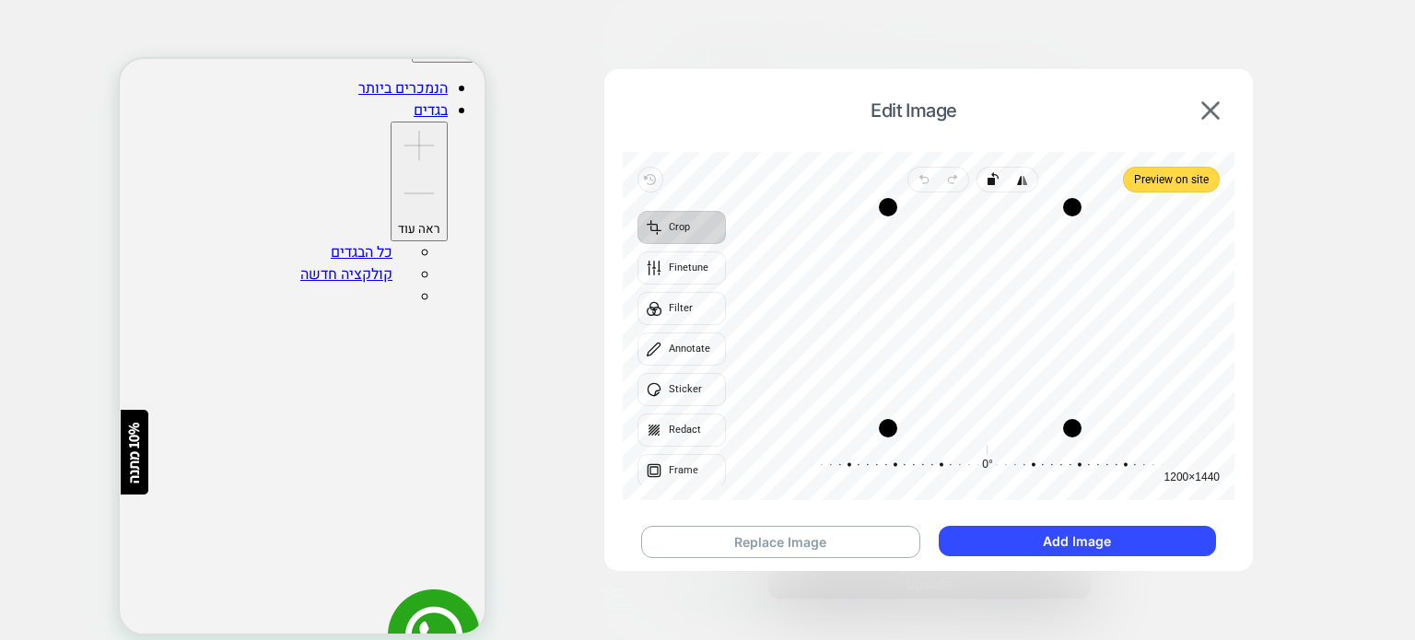
click at [1030, 279] on div "Recenter" at bounding box center [980, 317] width 479 height 221
click at [979, 276] on div "Recenter" at bounding box center [980, 317] width 479 height 221
click at [877, 540] on button "Replace Image" at bounding box center [780, 542] width 279 height 32
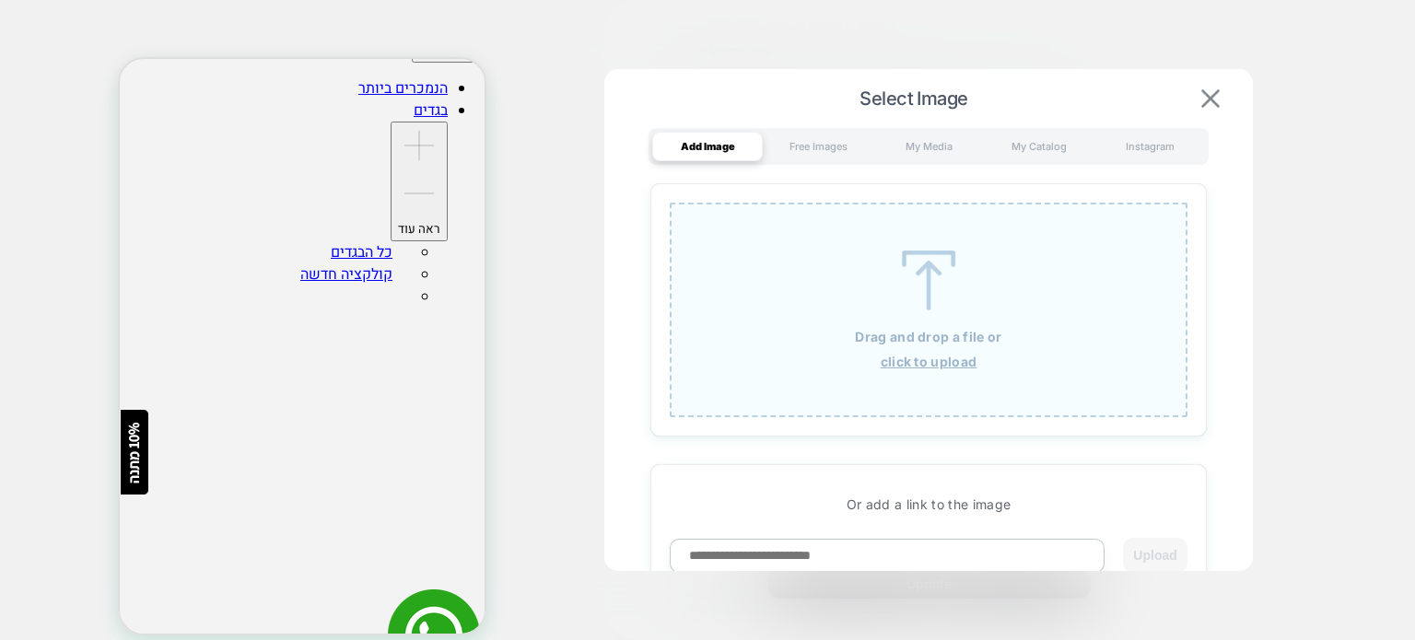
click at [1207, 97] on img at bounding box center [1210, 98] width 18 height 18
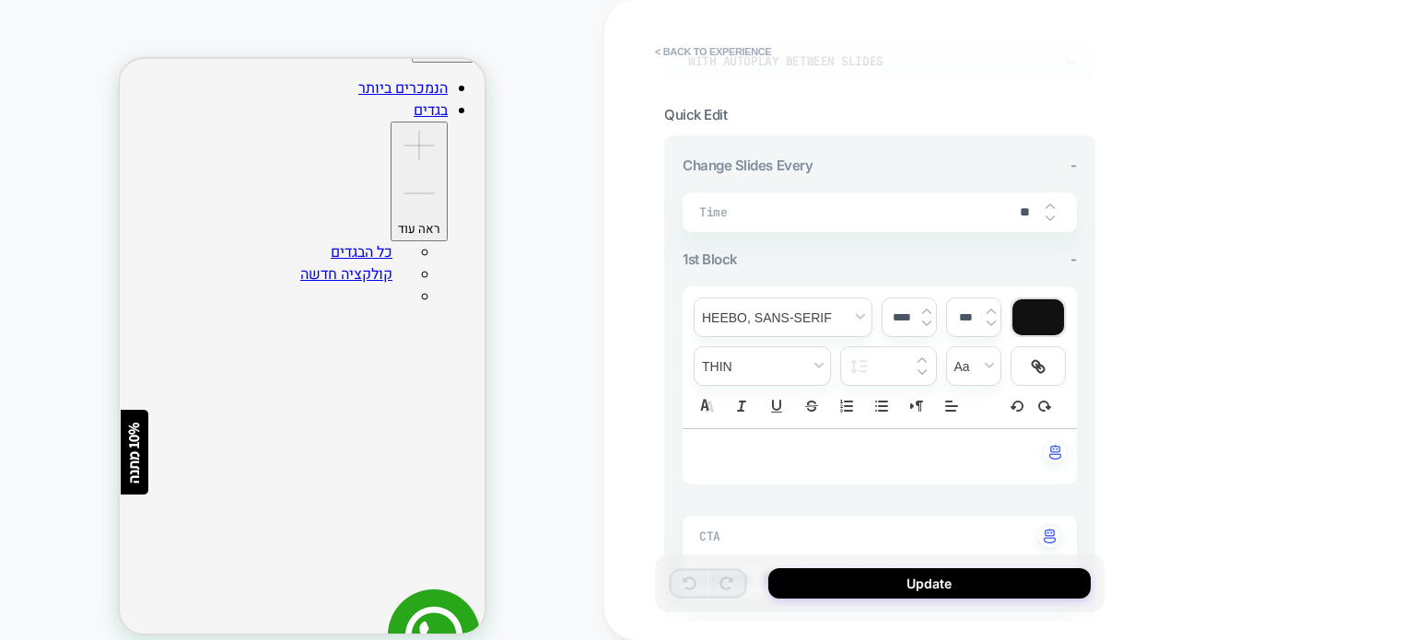
scroll to position [0, 0]
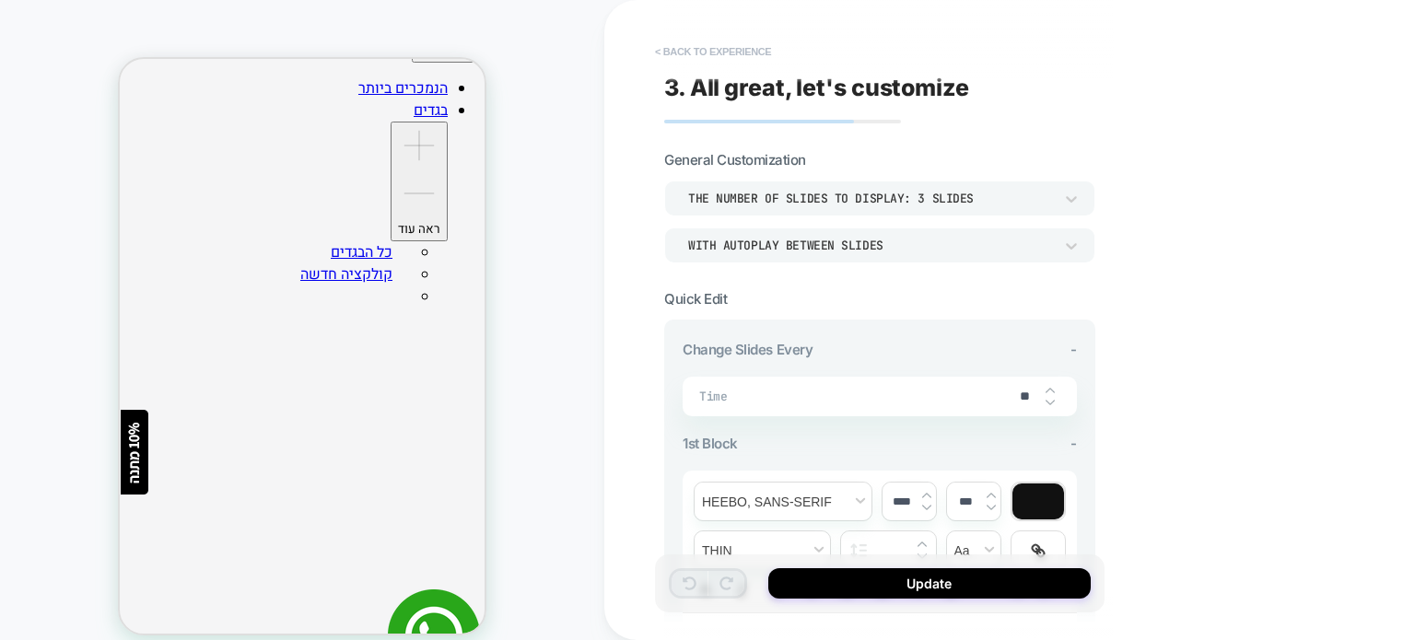
click at [663, 53] on button "< Back to experience" at bounding box center [713, 51] width 134 height 29
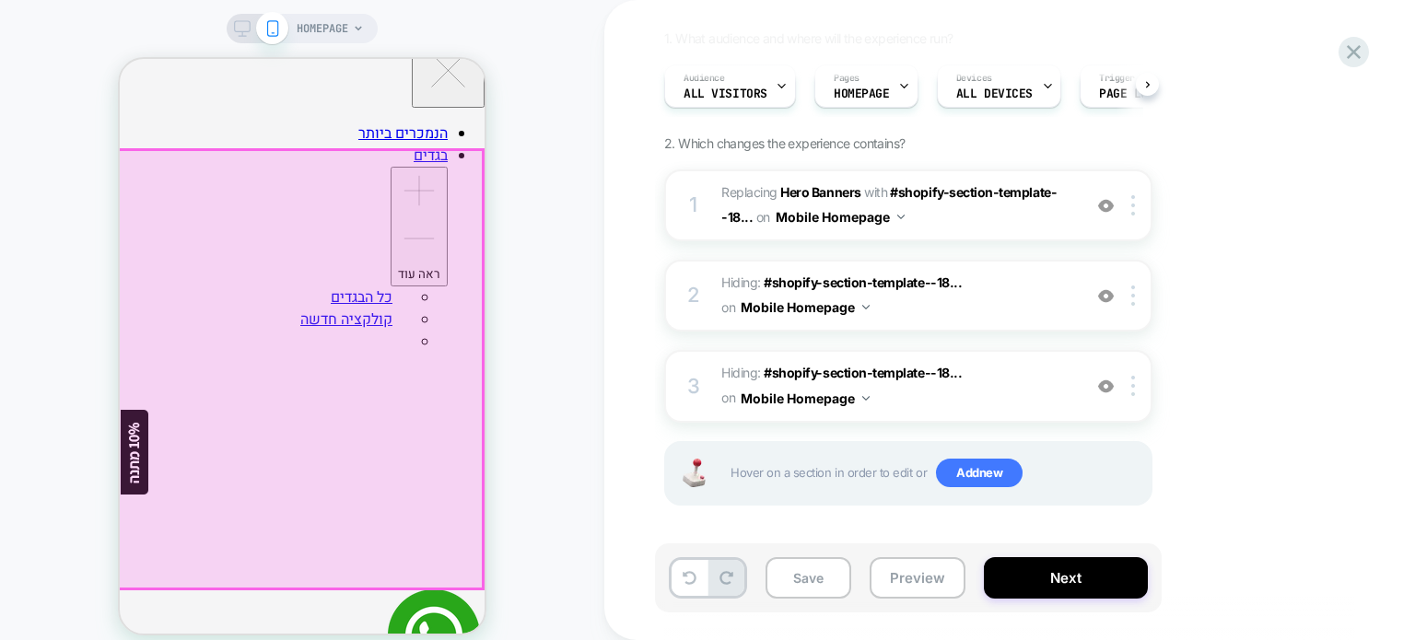
scroll to position [184, 0]
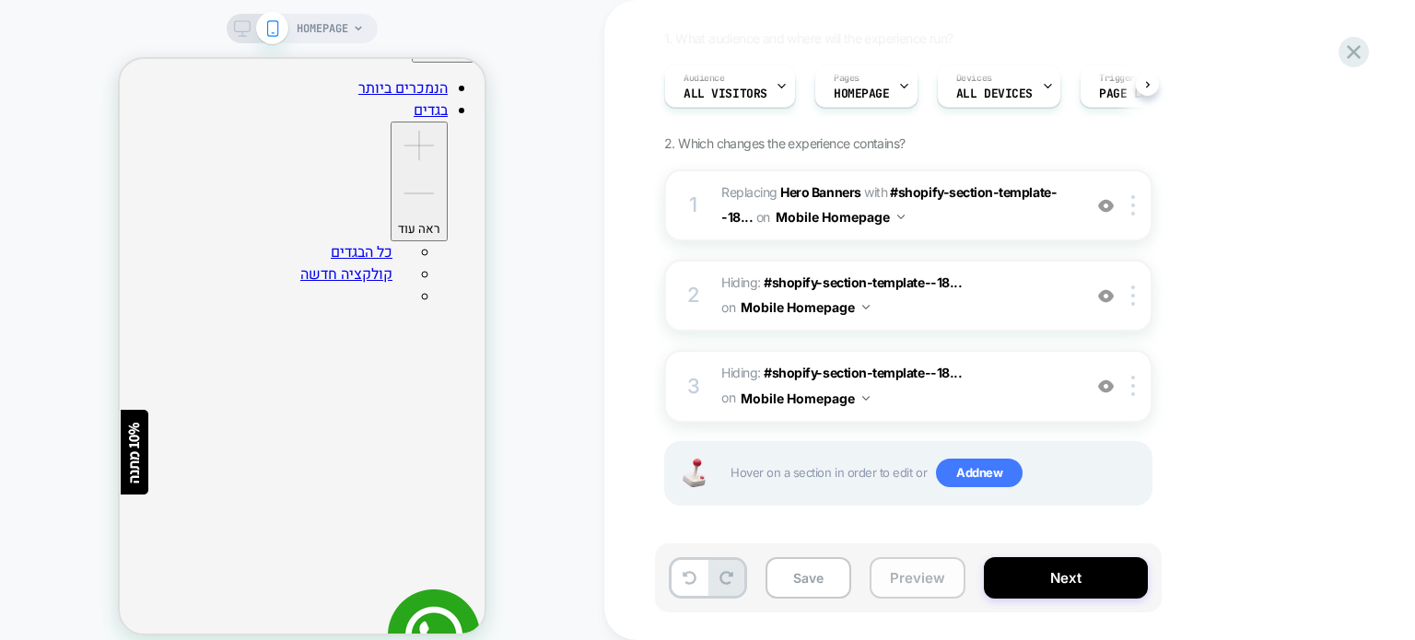
click at [899, 569] on button "Preview" at bounding box center [918, 577] width 96 height 41
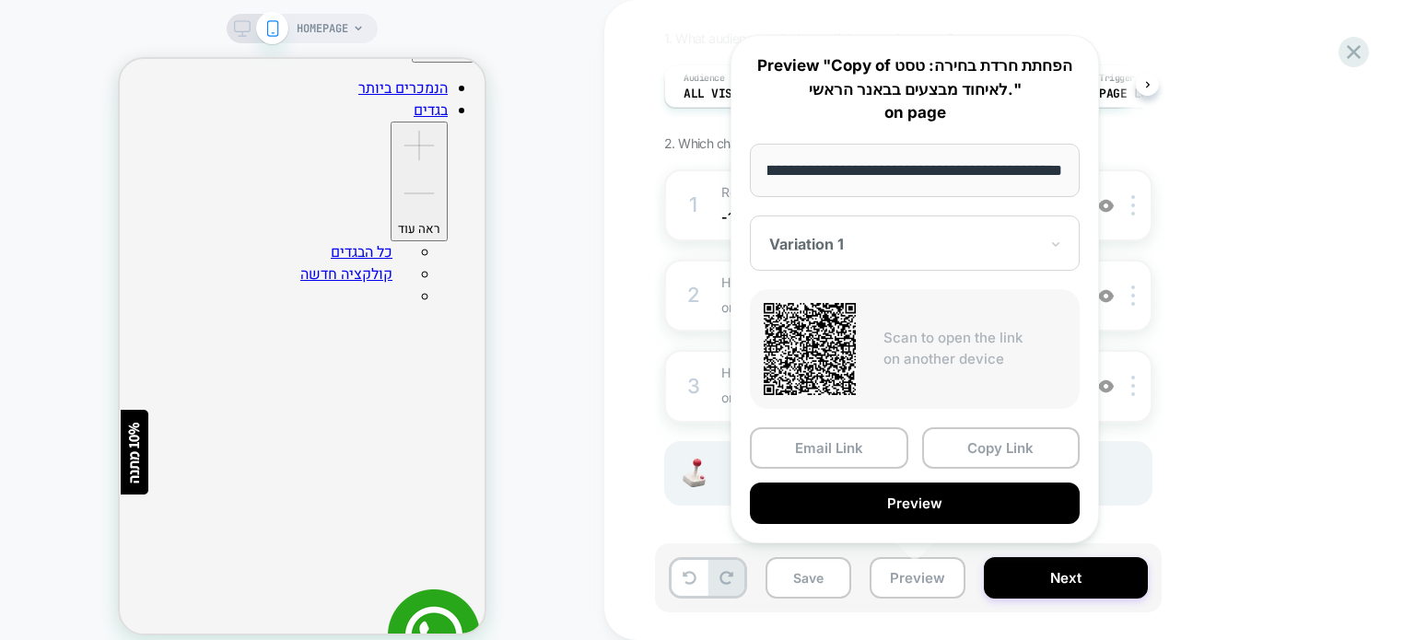
scroll to position [0, 0]
click at [1048, 243] on div "Variation 1" at bounding box center [915, 243] width 330 height 55
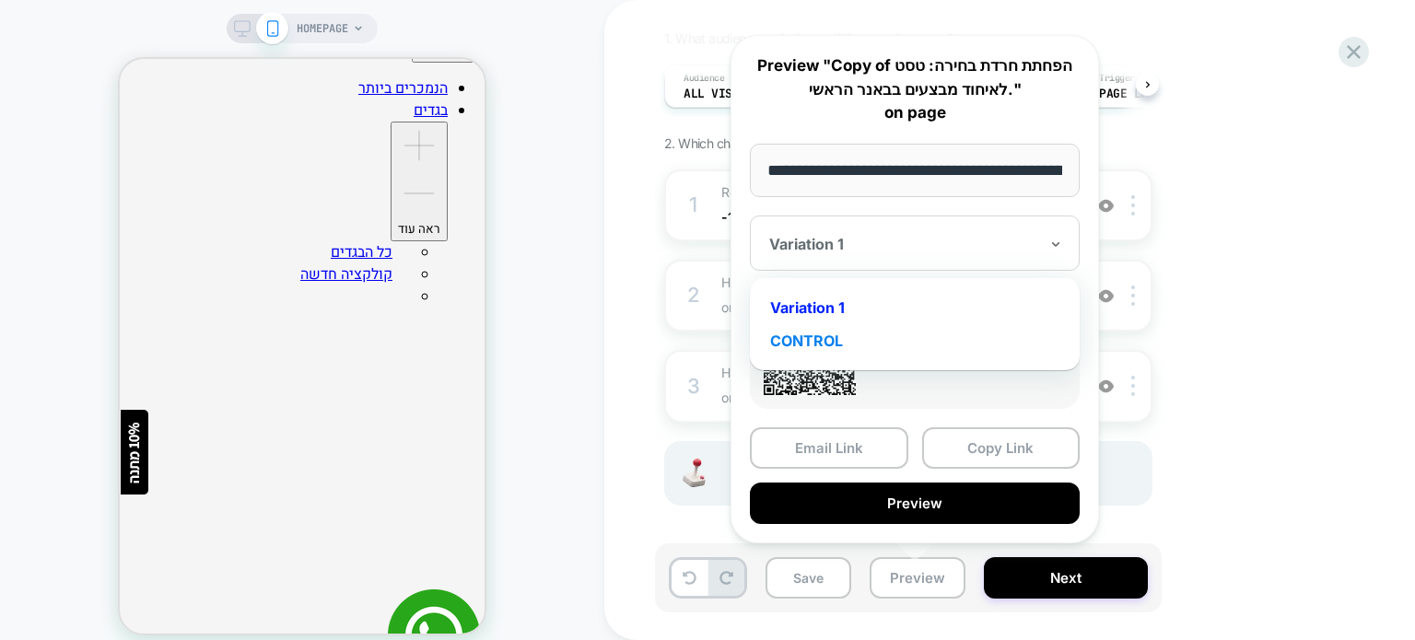
click at [994, 336] on div "CONTROL" at bounding box center [914, 340] width 311 height 33
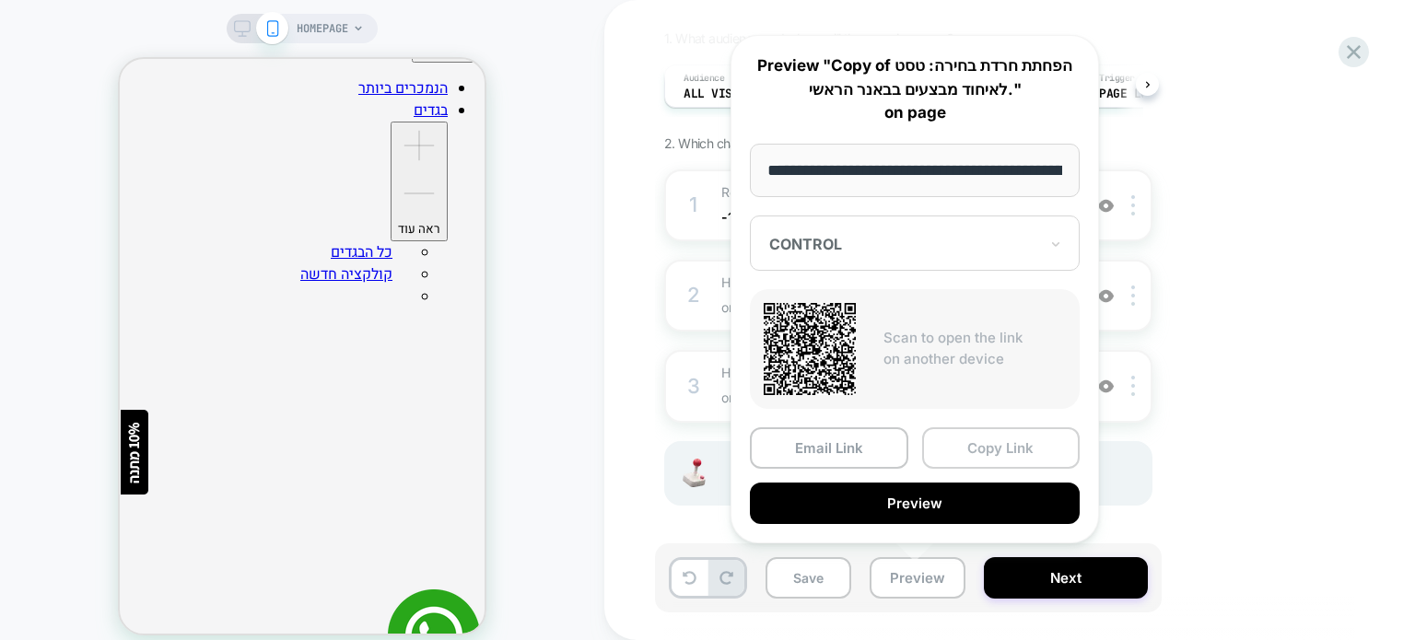
click at [970, 438] on button "Copy Link" at bounding box center [1001, 447] width 158 height 41
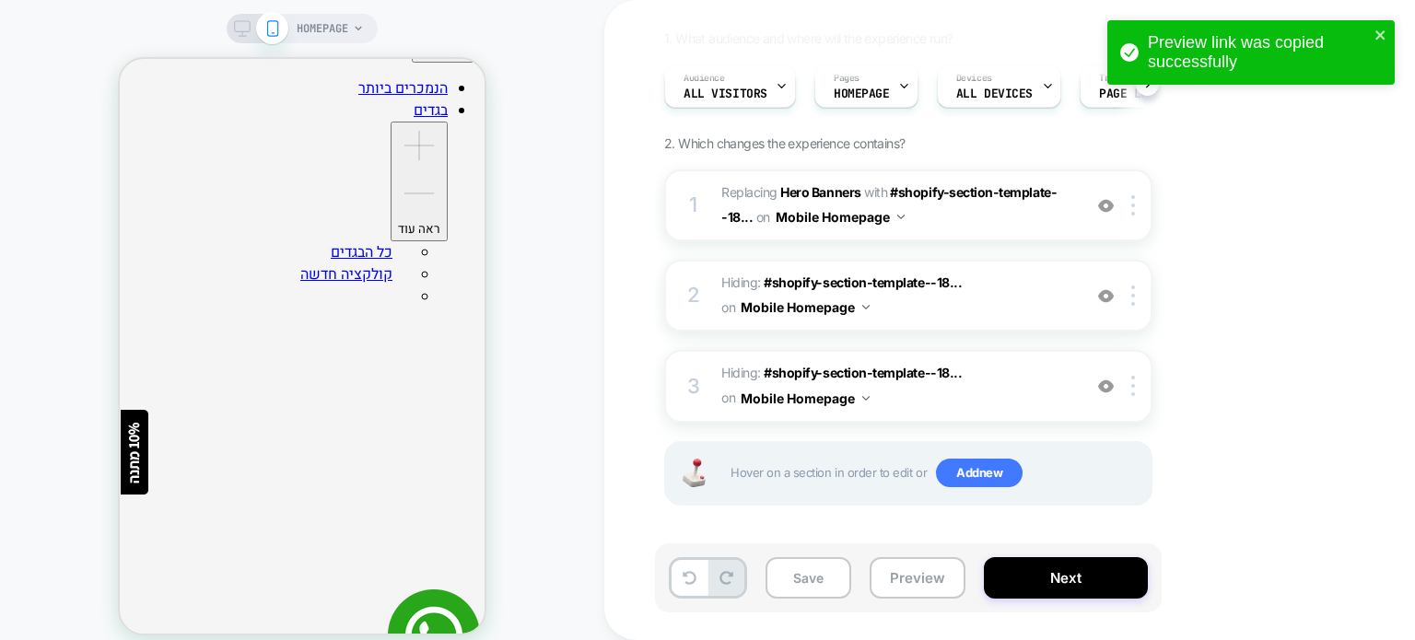
click at [1208, 280] on div "1. What audience and where will the experience run? Audience All Visitors Pages…" at bounding box center [1000, 290] width 672 height 521
click at [1208, 28] on icon "close" at bounding box center [1380, 35] width 13 height 15
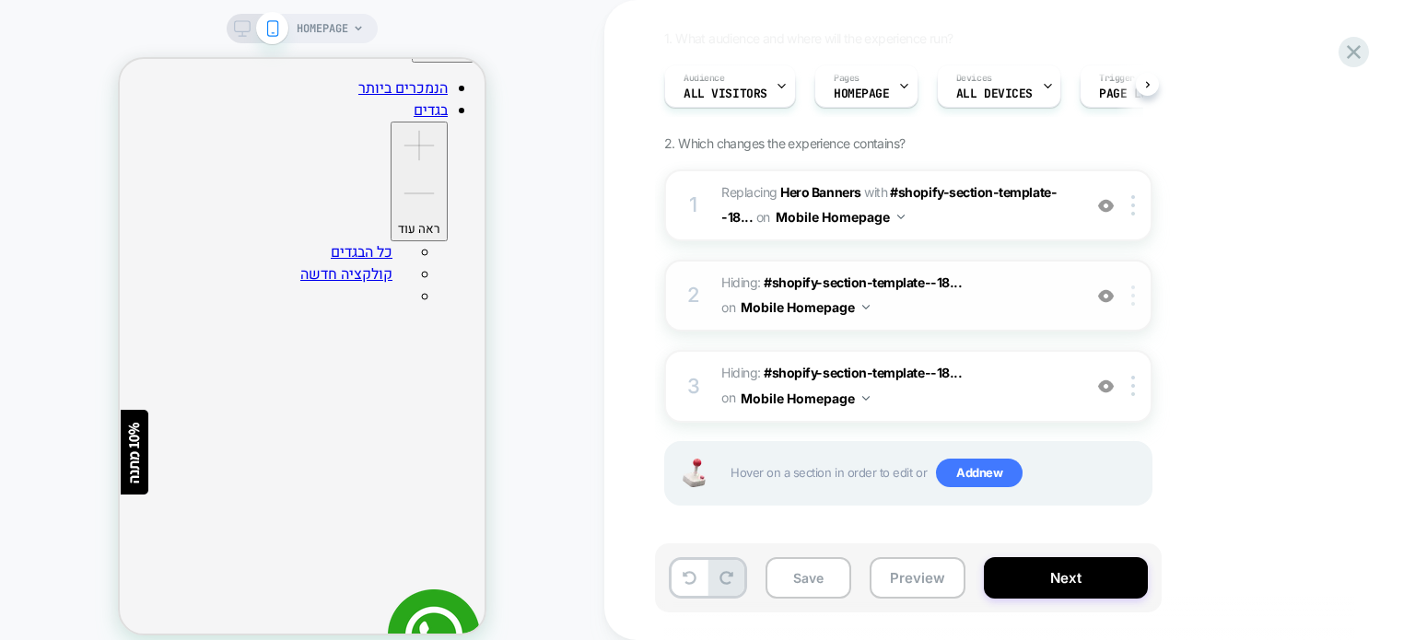
click at [1130, 295] on div at bounding box center [1136, 296] width 30 height 20
click at [1208, 275] on div "1. What audience and where will the experience run? Audience All Visitors Pages…" at bounding box center [1000, 290] width 672 height 521
click at [1131, 206] on img at bounding box center [1133, 205] width 4 height 20
click at [1129, 210] on div at bounding box center [1136, 205] width 30 height 20
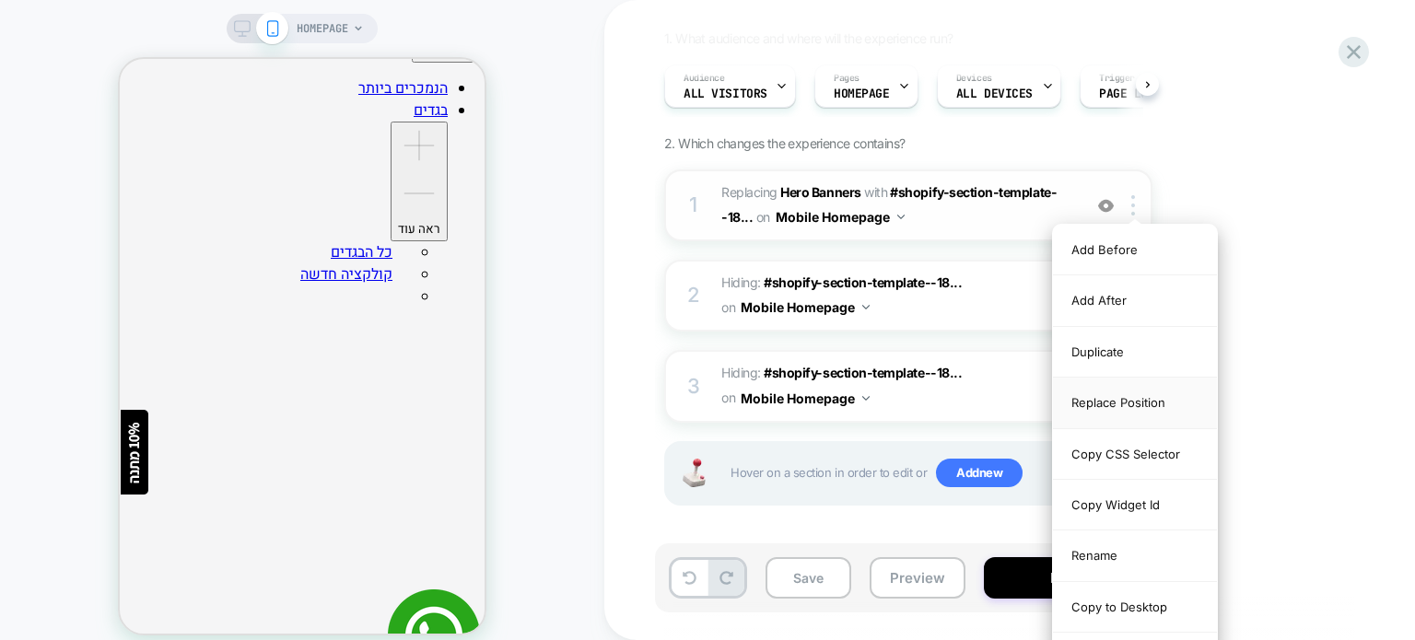
click at [1150, 400] on div "Replace Position" at bounding box center [1135, 403] width 164 height 51
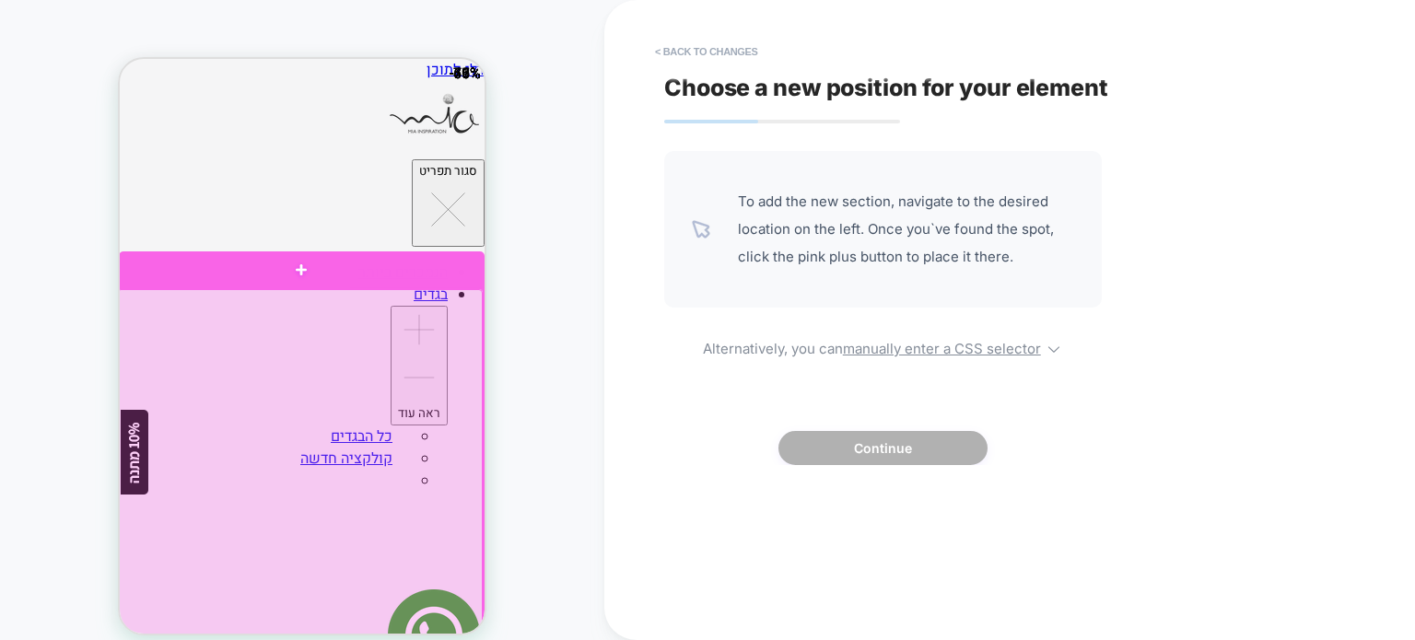
scroll to position [92, 0]
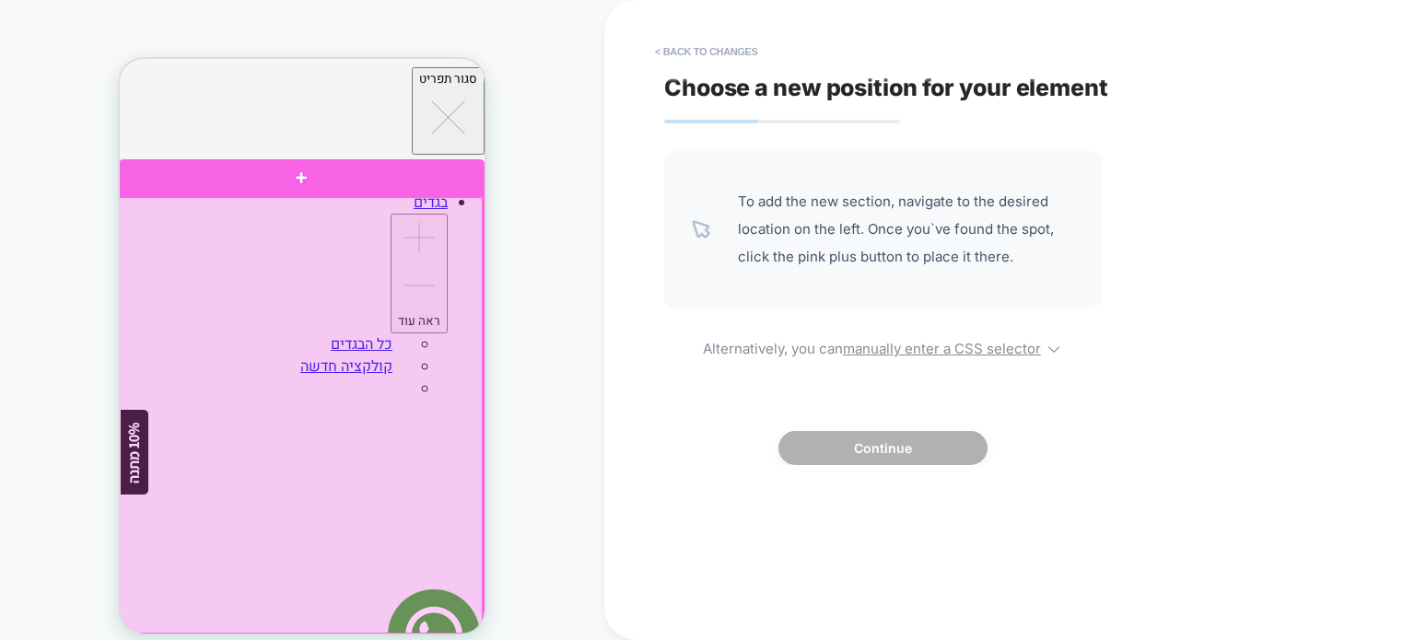
click at [409, 366] on div at bounding box center [300, 416] width 366 height 438
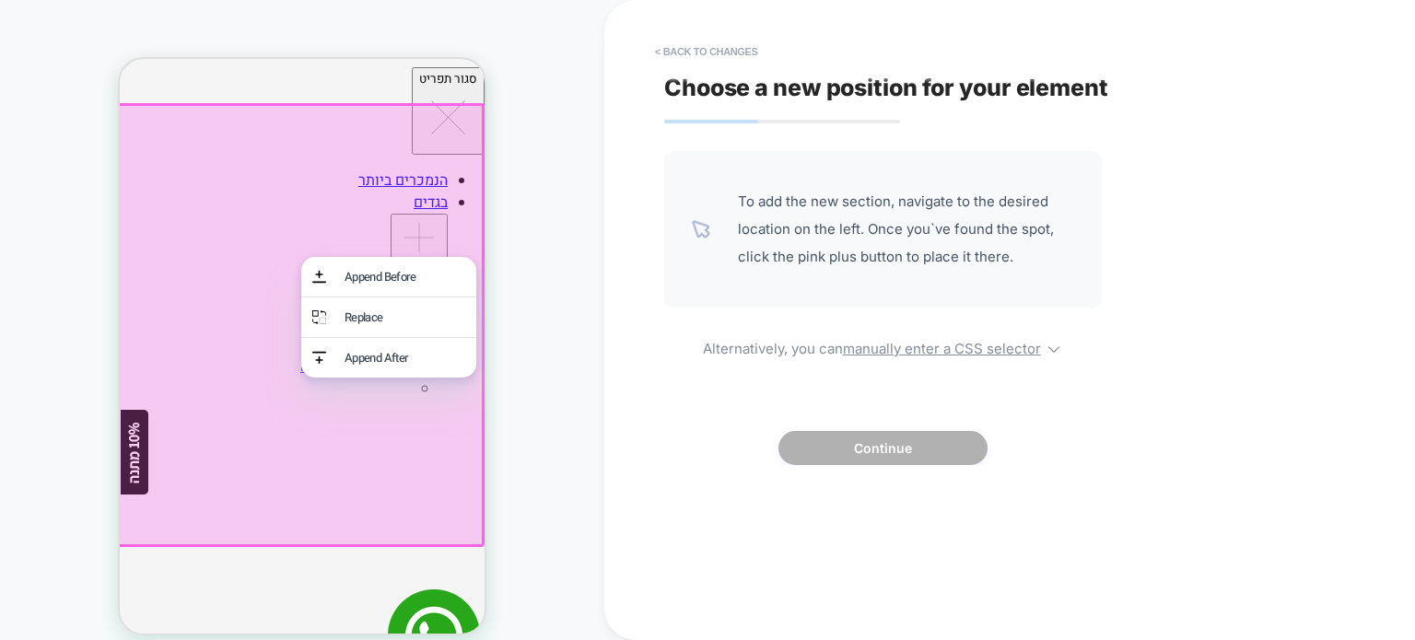
click at [534, 327] on div "HOMEPAGE" at bounding box center [302, 331] width 604 height 626
click at [551, 374] on div "HOMEPAGE" at bounding box center [302, 331] width 604 height 626
drag, startPoint x: 675, startPoint y: 346, endPoint x: 549, endPoint y: 303, distance: 133.4
click at [671, 346] on span "Alternatively, you can manually enter a CSS selector" at bounding box center [883, 346] width 438 height 22
select select "*******"
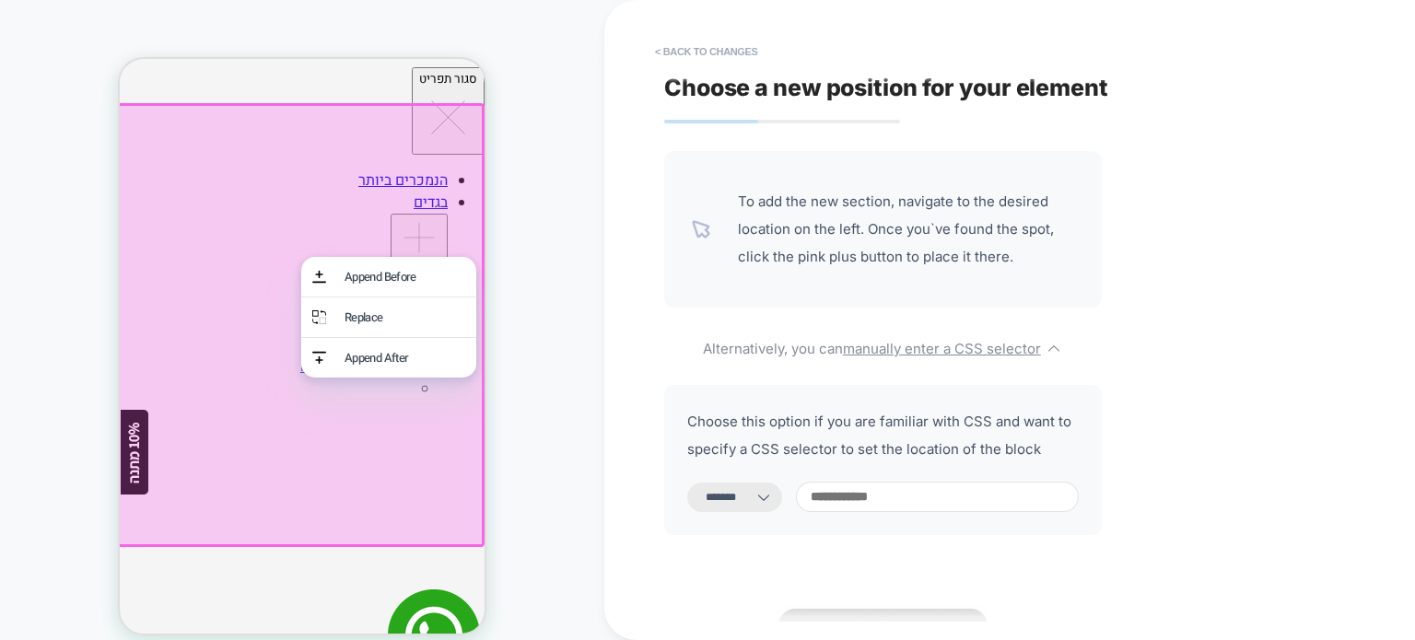
click at [245, 347] on div at bounding box center [302, 322] width 366 height 438
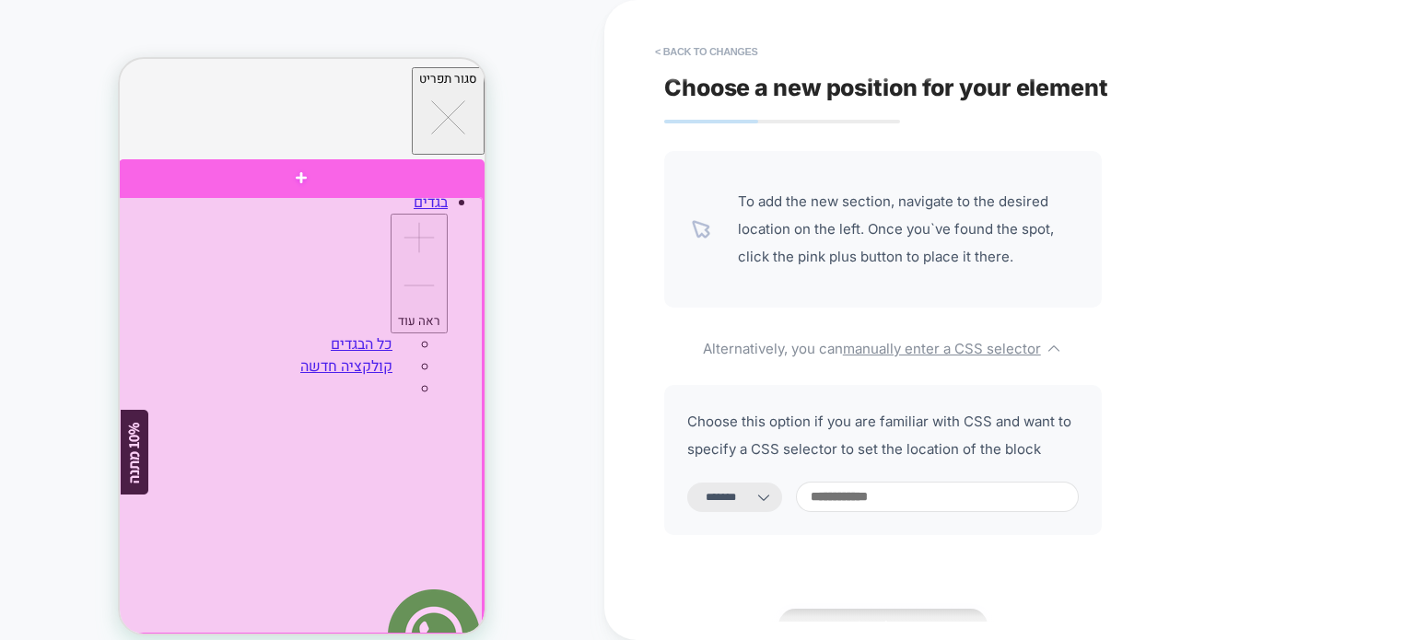
scroll to position [184, 0]
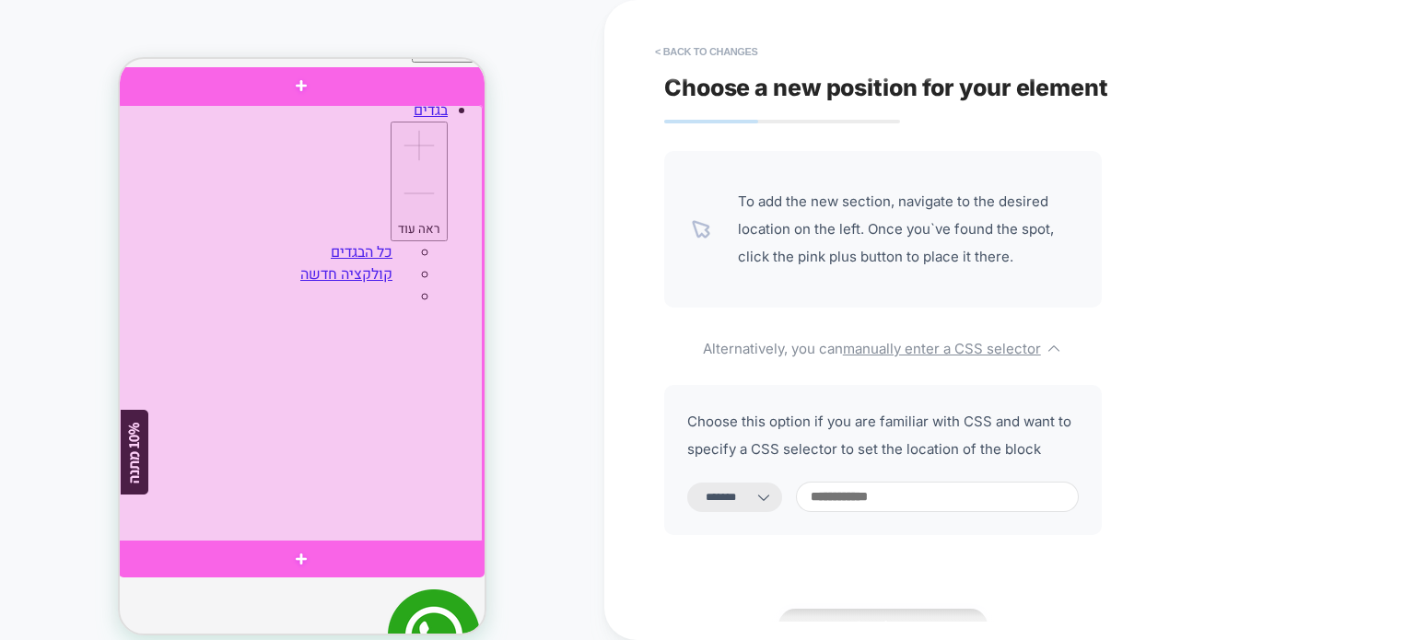
click at [281, 351] on div at bounding box center [300, 324] width 366 height 438
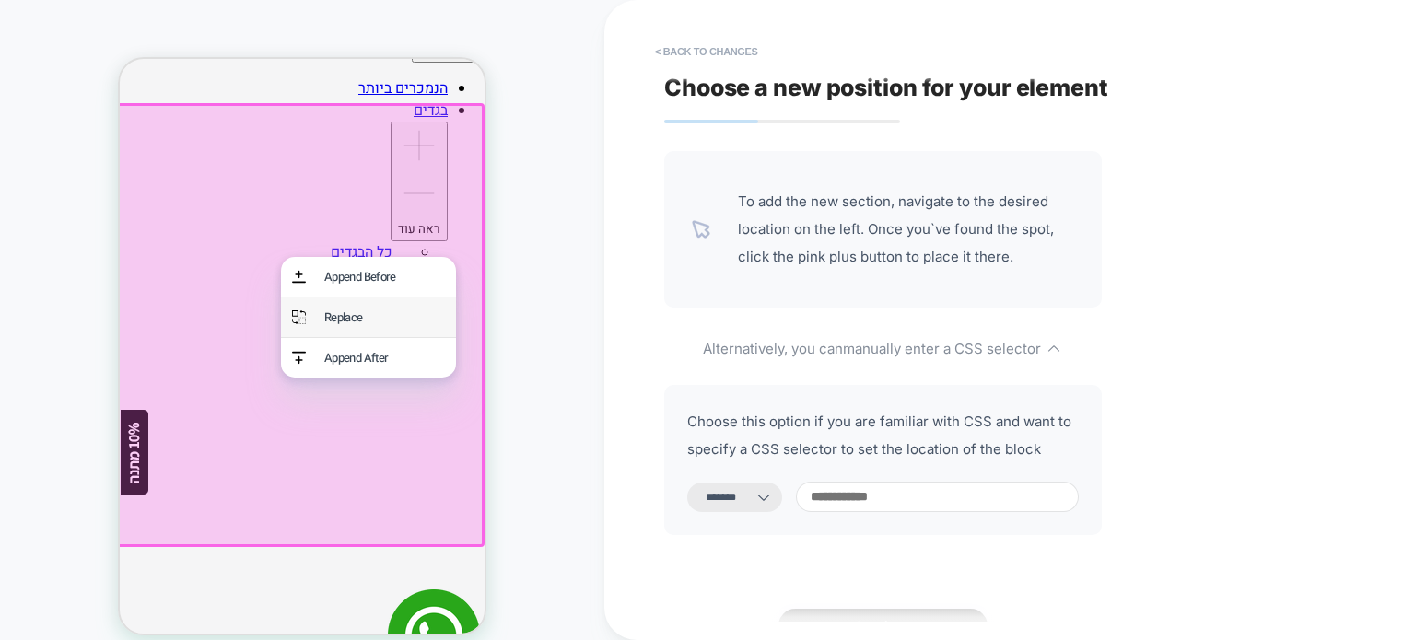
click at [331, 325] on div "Replace" at bounding box center [384, 318] width 121 height 18
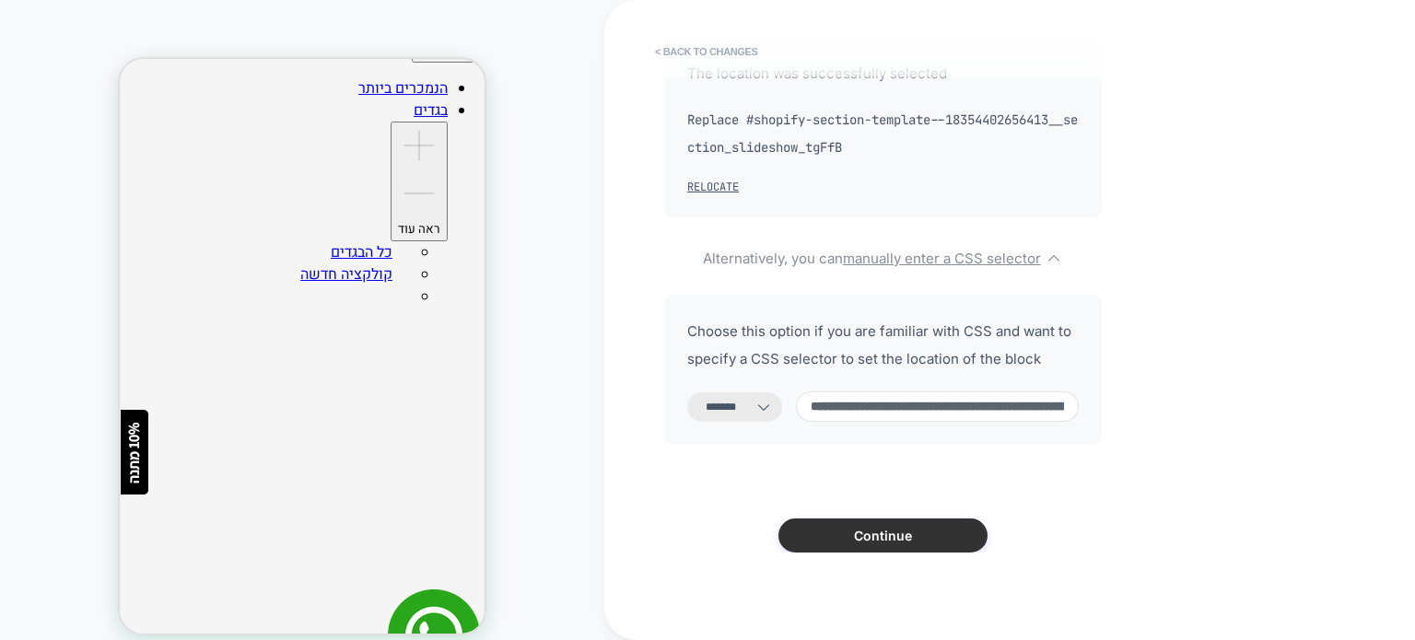
scroll to position [121, 0]
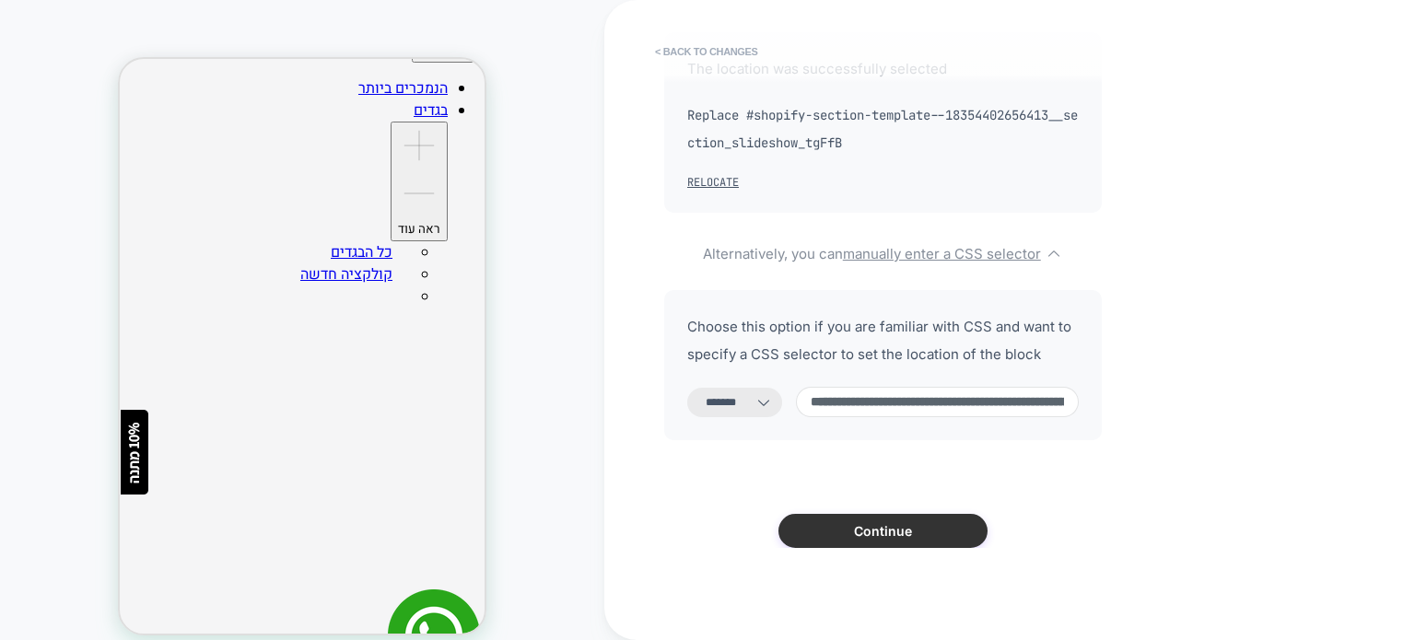
click at [903, 526] on button "Continue" at bounding box center [882, 531] width 209 height 34
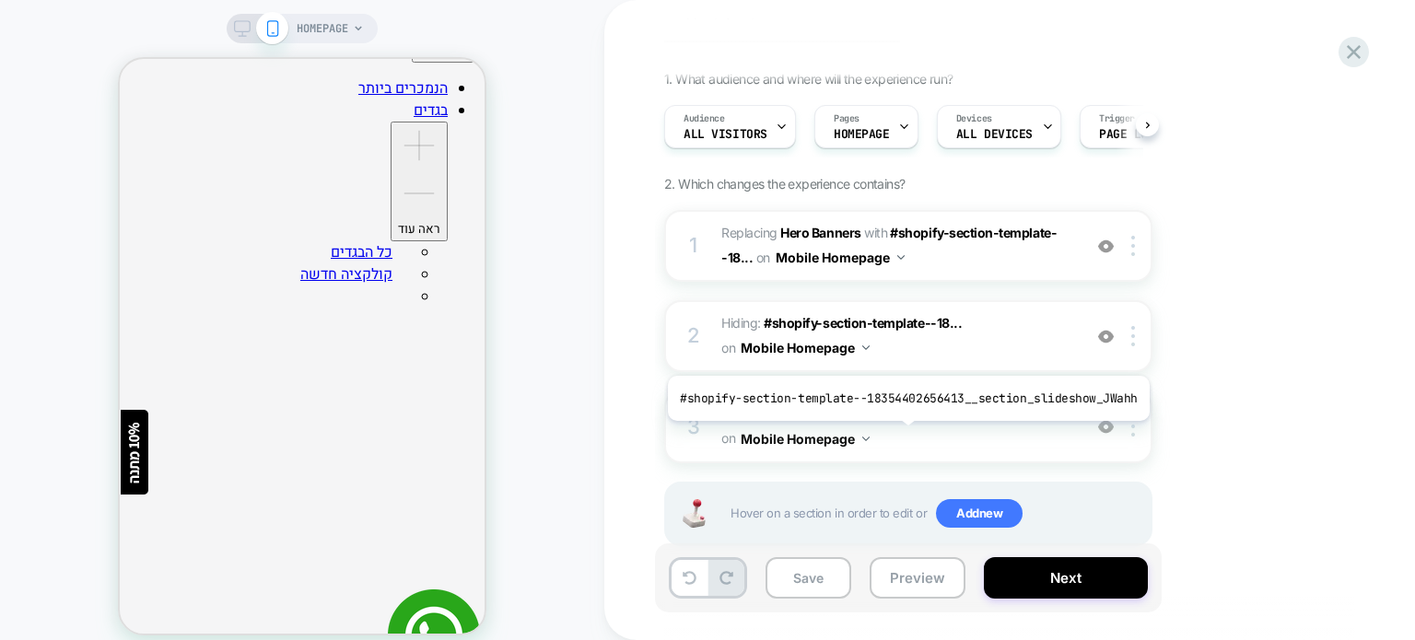
scroll to position [151, 0]
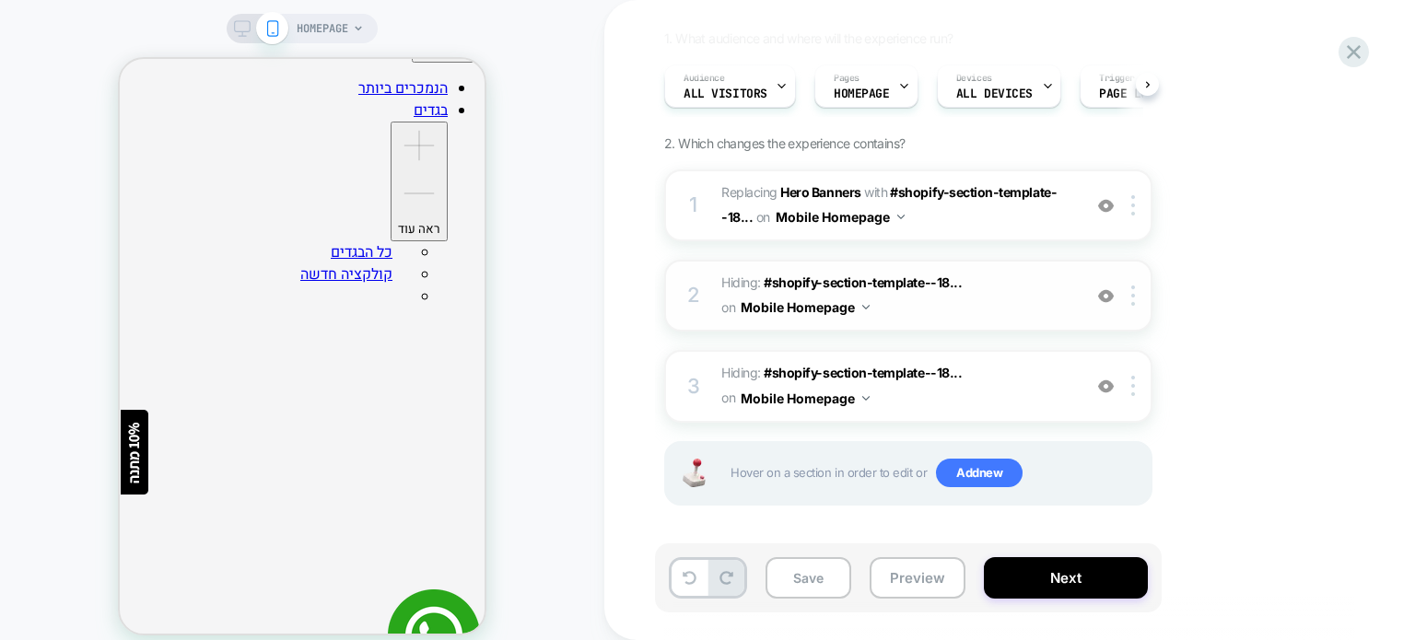
click at [1104, 295] on img at bounding box center [1106, 296] width 16 height 16
click at [811, 569] on button "Save" at bounding box center [808, 577] width 86 height 41
click at [907, 581] on button "Preview" at bounding box center [918, 577] width 96 height 41
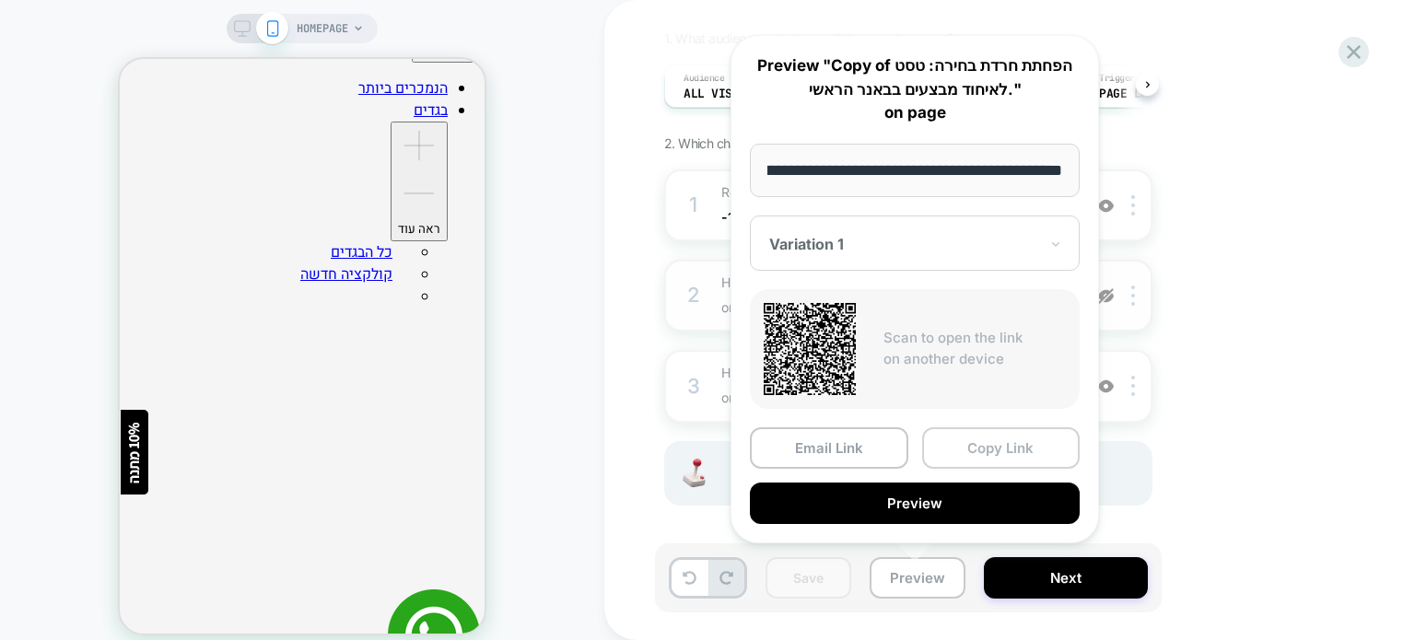
scroll to position [0, 0]
click at [975, 441] on button "Copy Link" at bounding box center [1001, 447] width 158 height 41
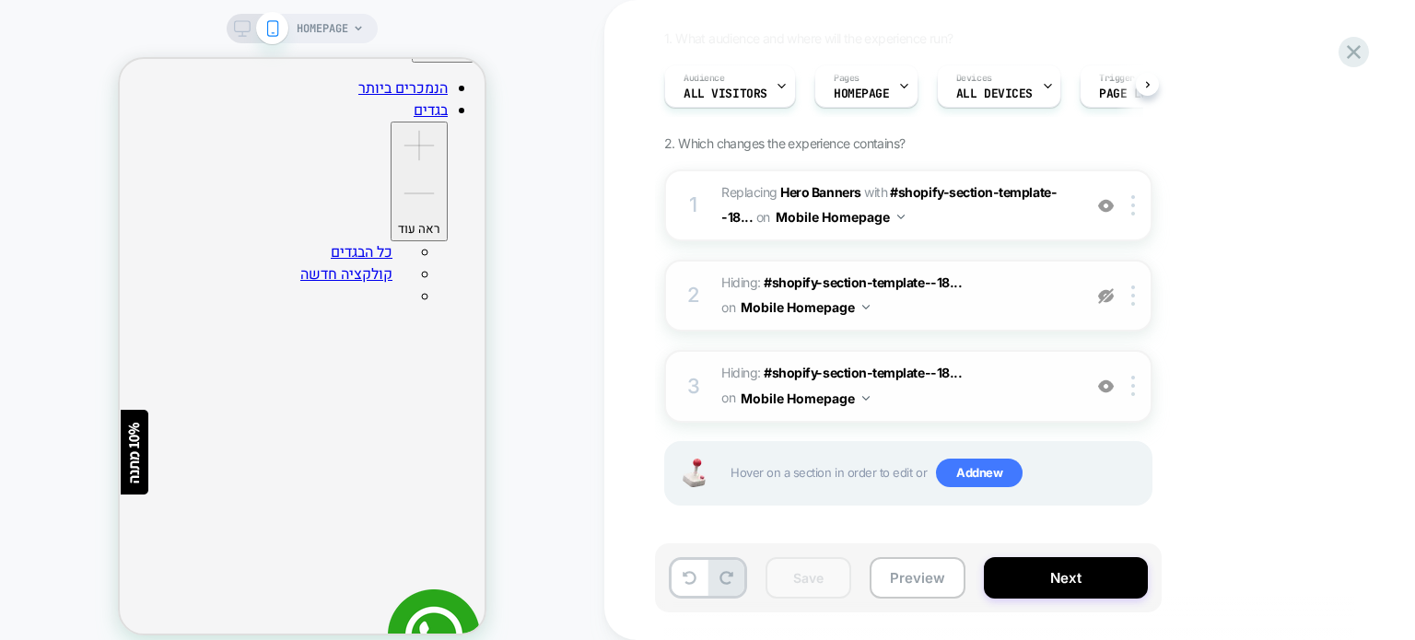
click at [1106, 383] on img at bounding box center [1106, 387] width 16 height 16
click at [1132, 202] on img at bounding box center [1133, 205] width 4 height 20
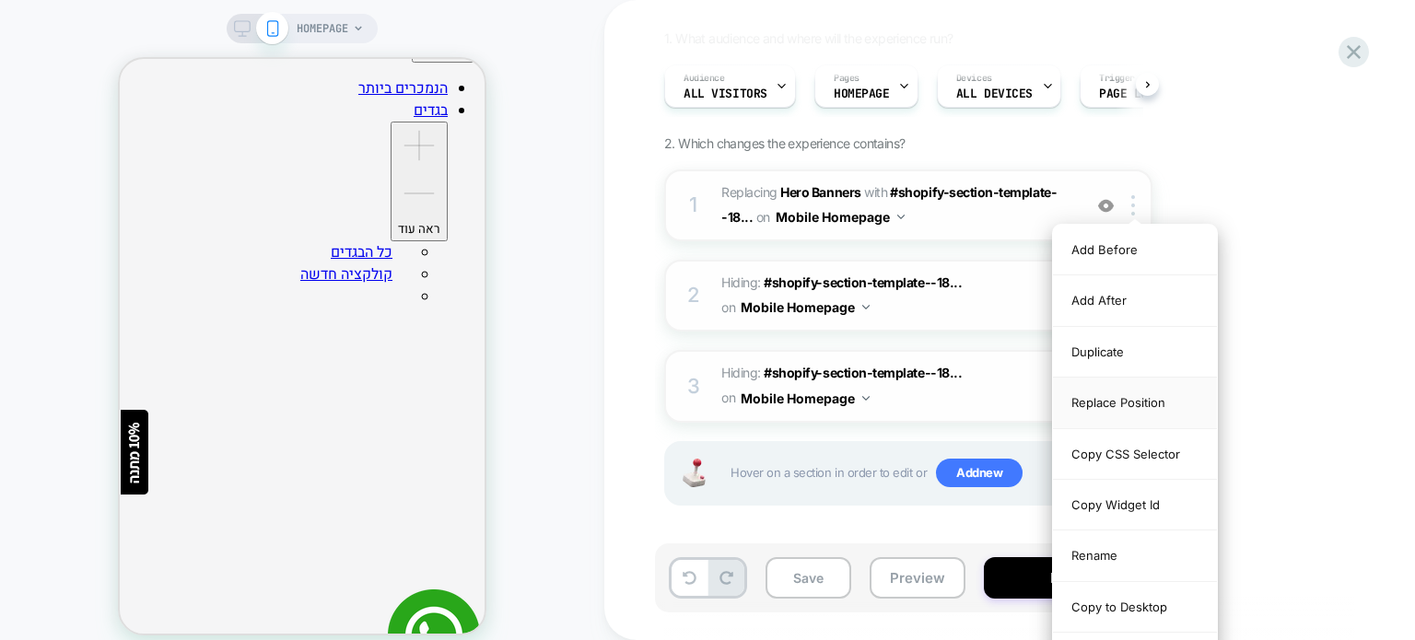
click at [1124, 397] on div "Replace Position" at bounding box center [1135, 403] width 164 height 51
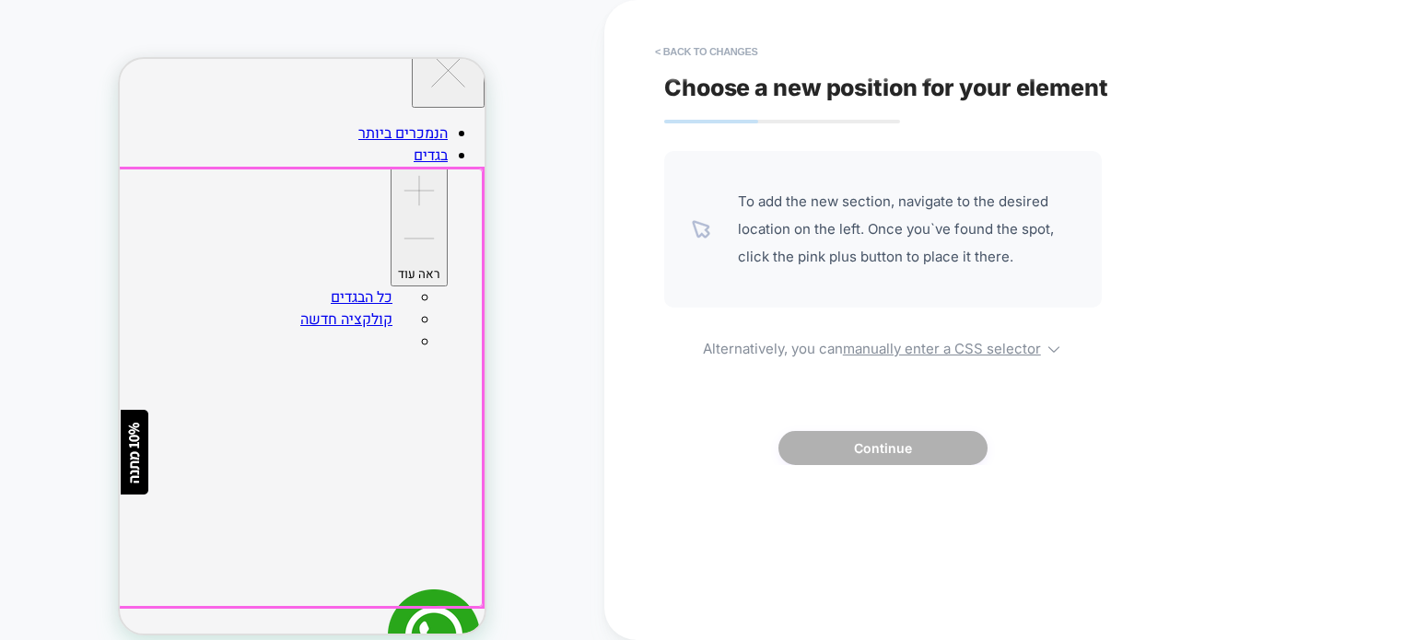
scroll to position [184, 0]
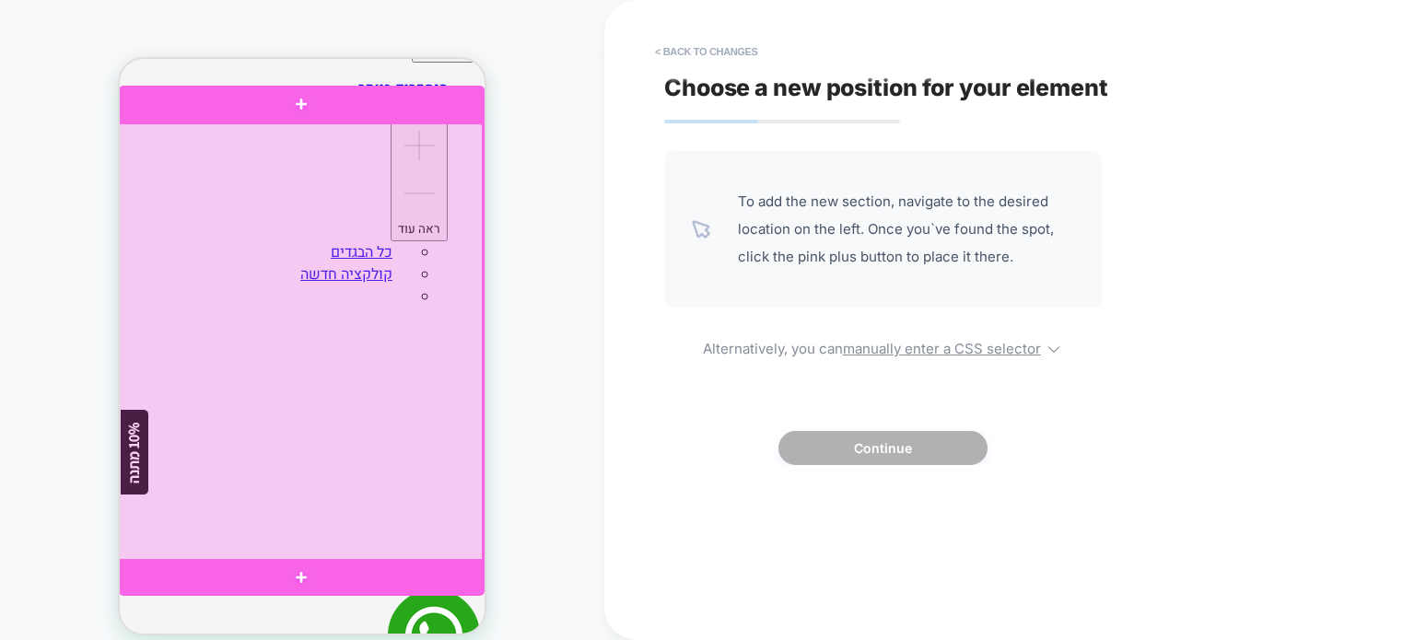
click at [317, 387] on div at bounding box center [300, 342] width 366 height 438
click at [317, 387] on div at bounding box center [302, 341] width 366 height 438
click at [321, 347] on div at bounding box center [300, 342] width 366 height 438
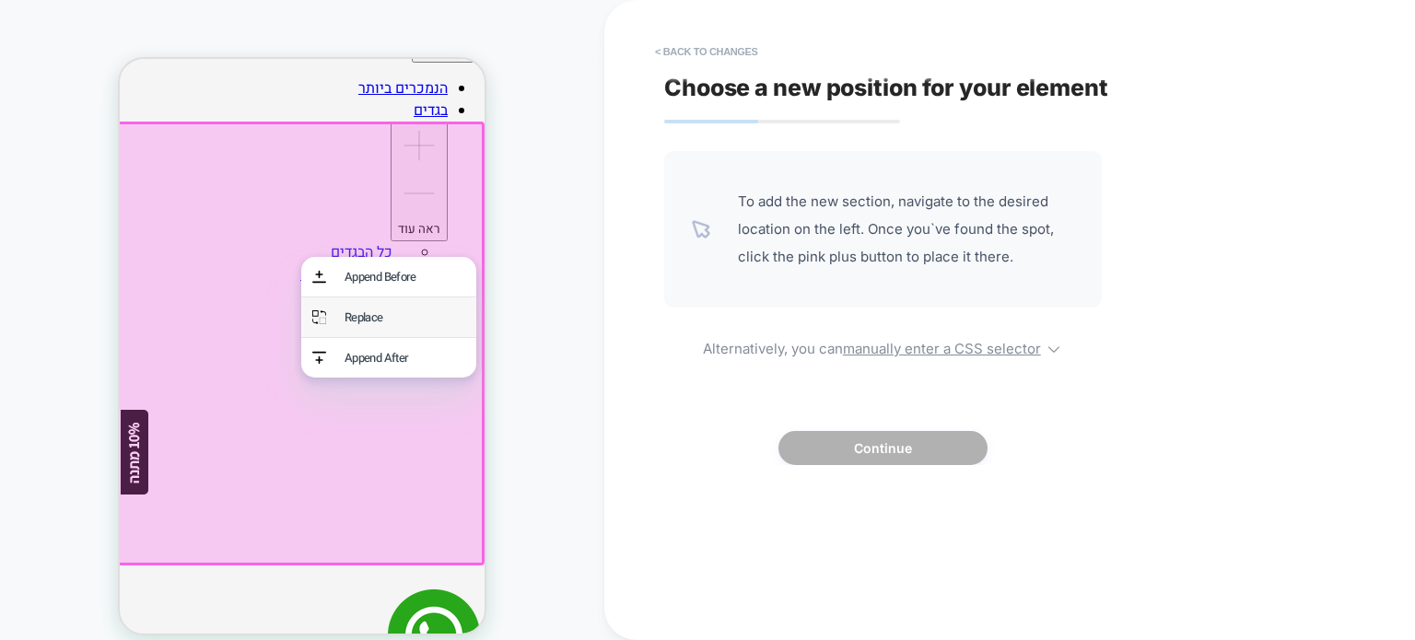
click at [348, 317] on div "Replace" at bounding box center [404, 318] width 121 height 18
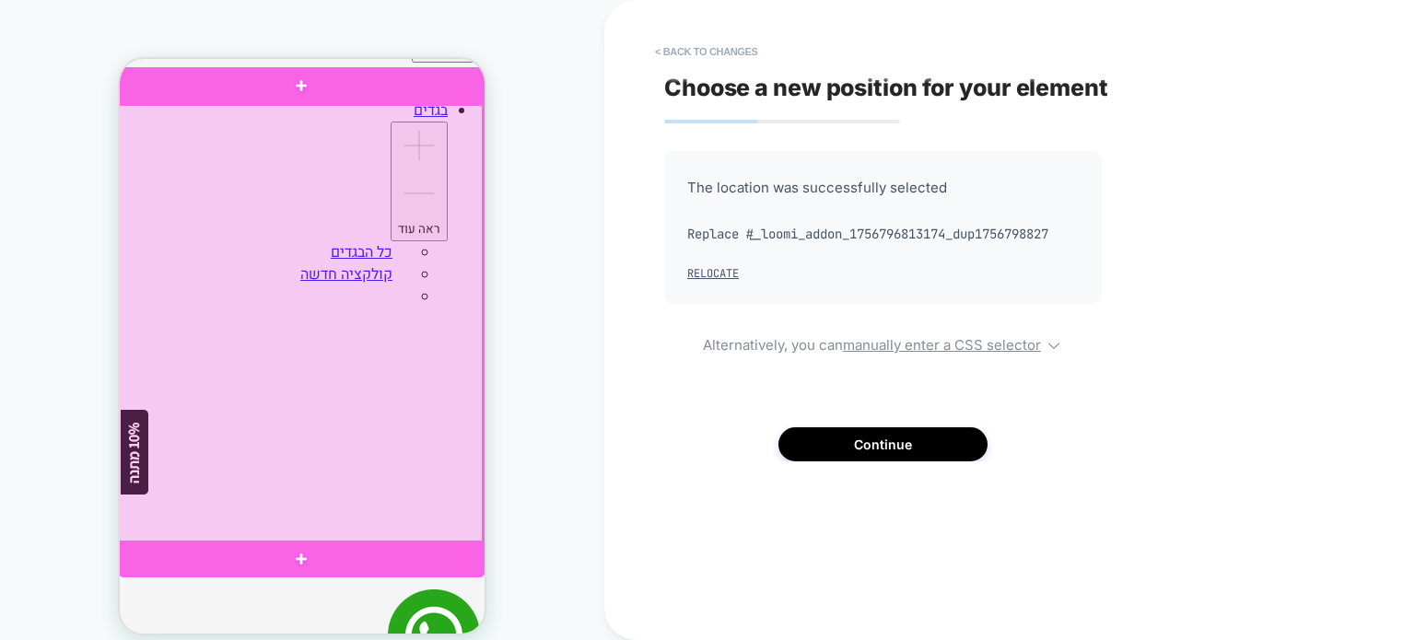
click at [306, 303] on div at bounding box center [300, 324] width 366 height 438
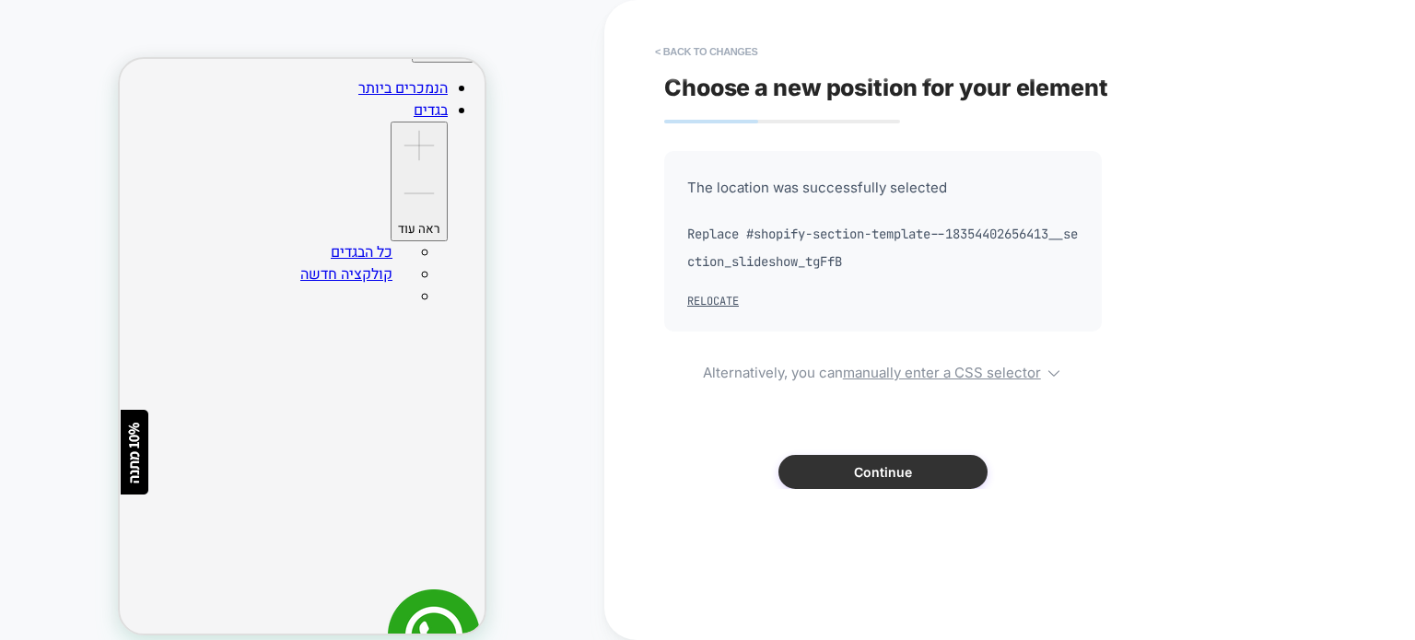
click at [895, 470] on button "Continue" at bounding box center [882, 472] width 209 height 34
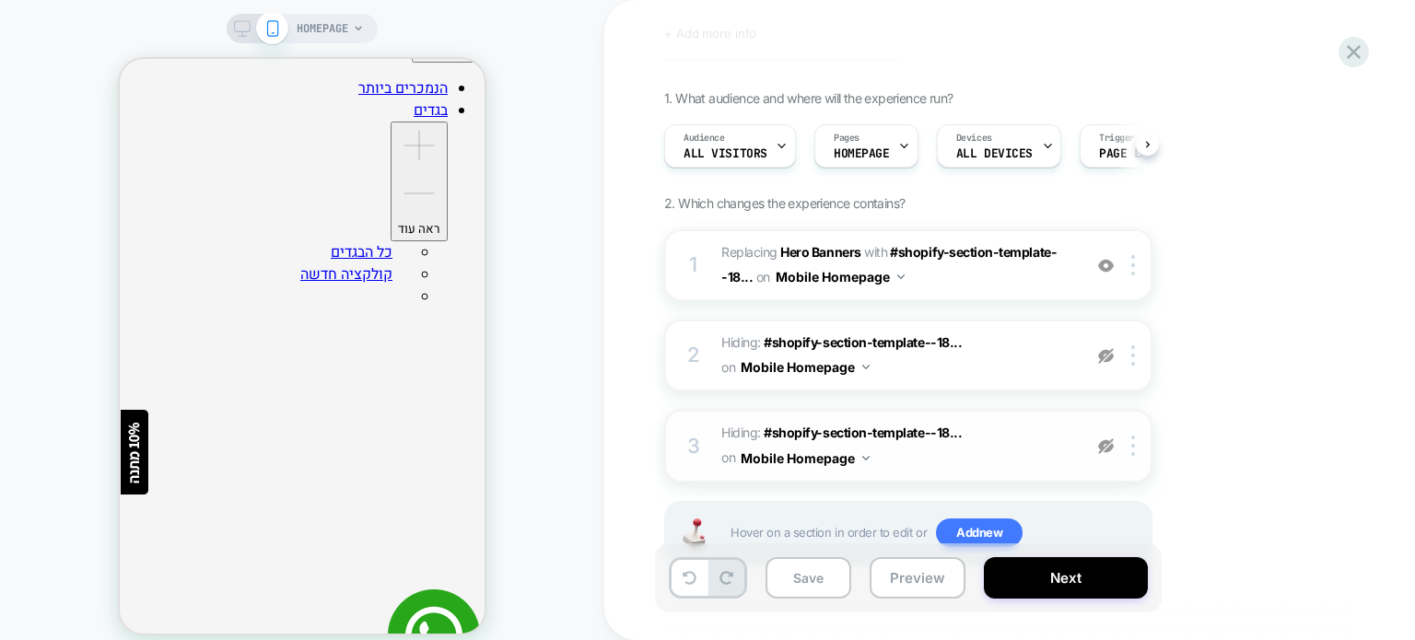
scroll to position [151, 0]
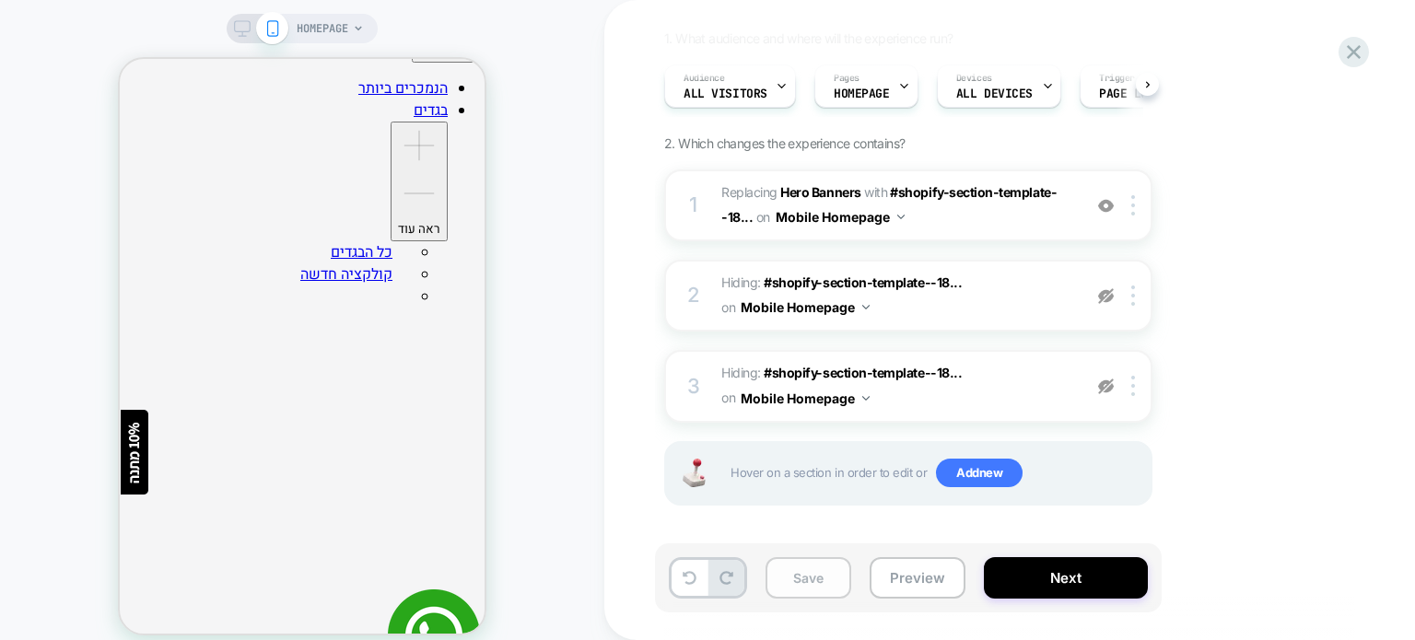
click at [826, 578] on button "Save" at bounding box center [808, 577] width 86 height 41
click at [899, 578] on button "Preview" at bounding box center [918, 577] width 96 height 41
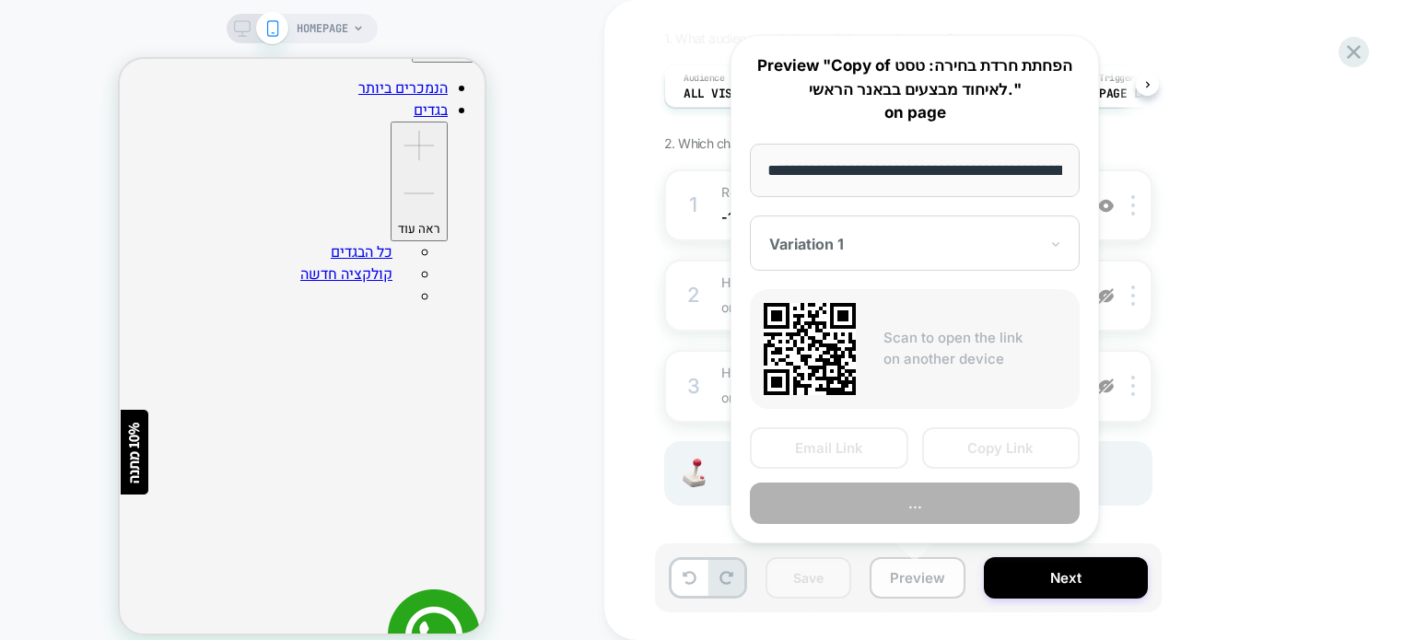
scroll to position [0, 88]
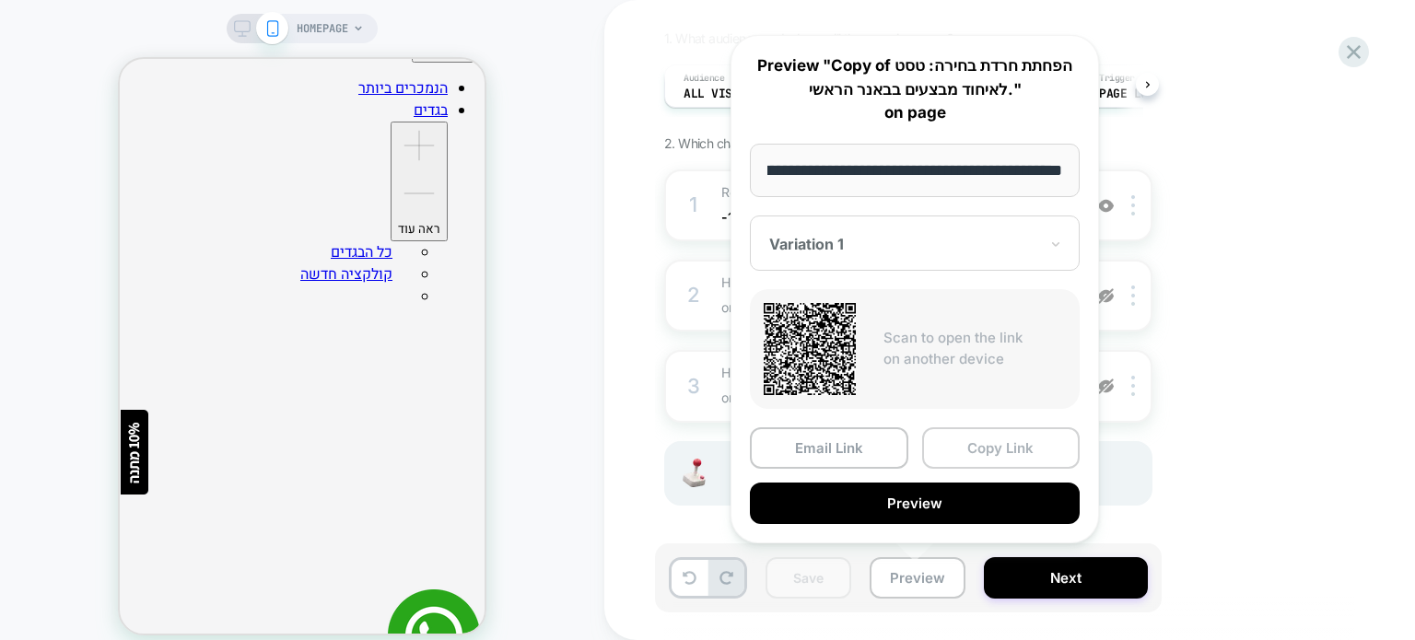
click at [966, 439] on button "Copy Link" at bounding box center [1001, 447] width 158 height 41
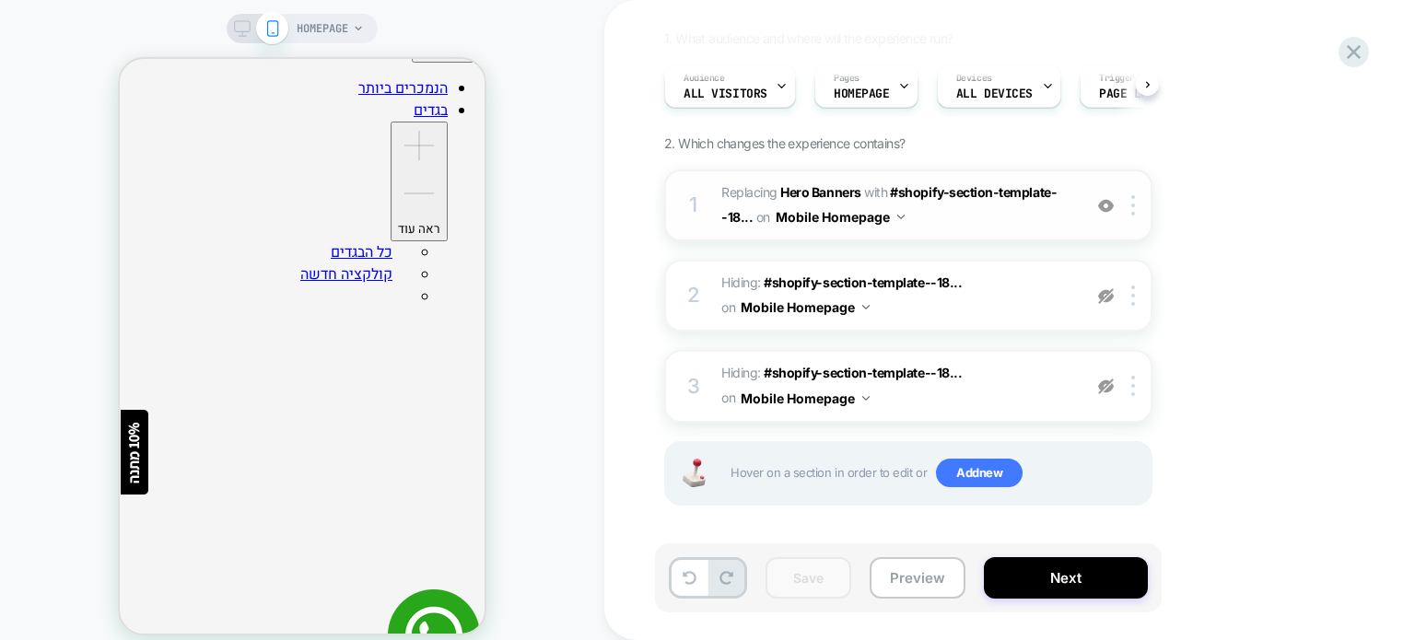
click at [1004, 224] on span "#_loomi_addon_1756796813174_dup1756798827 Replacing Hero Banners WITH #shopify-…" at bounding box center [896, 206] width 351 height 50
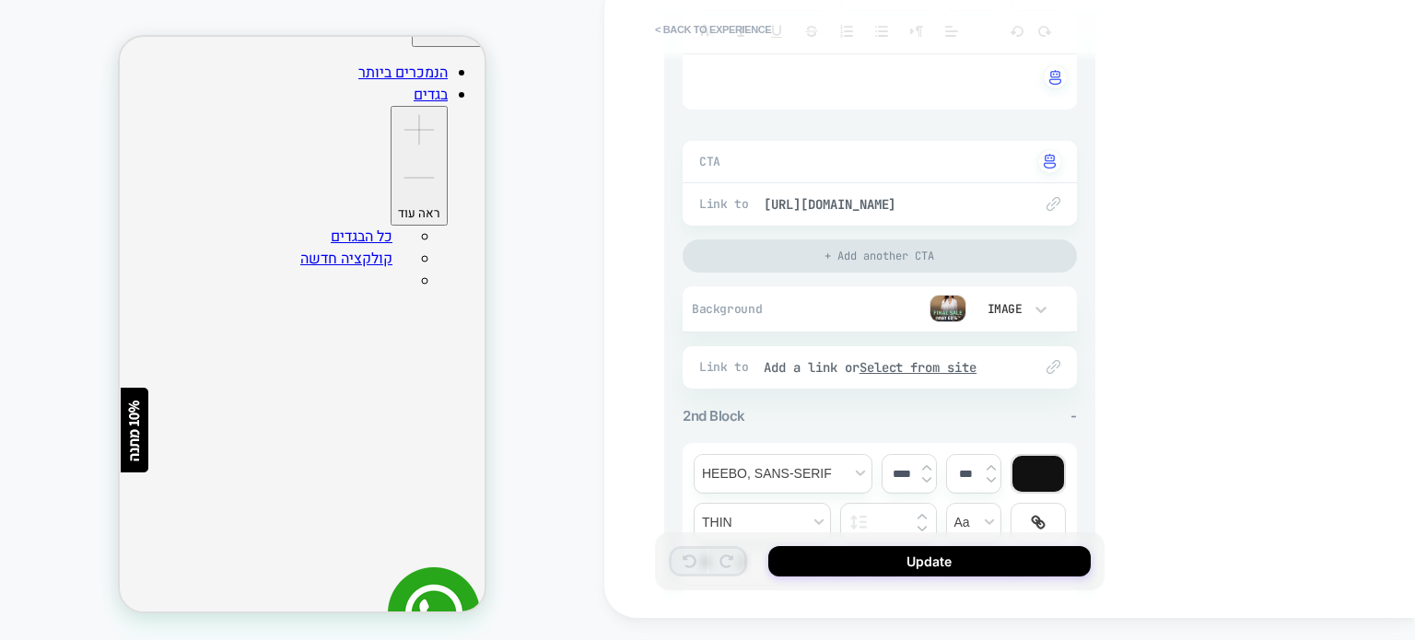
scroll to position [553, 0]
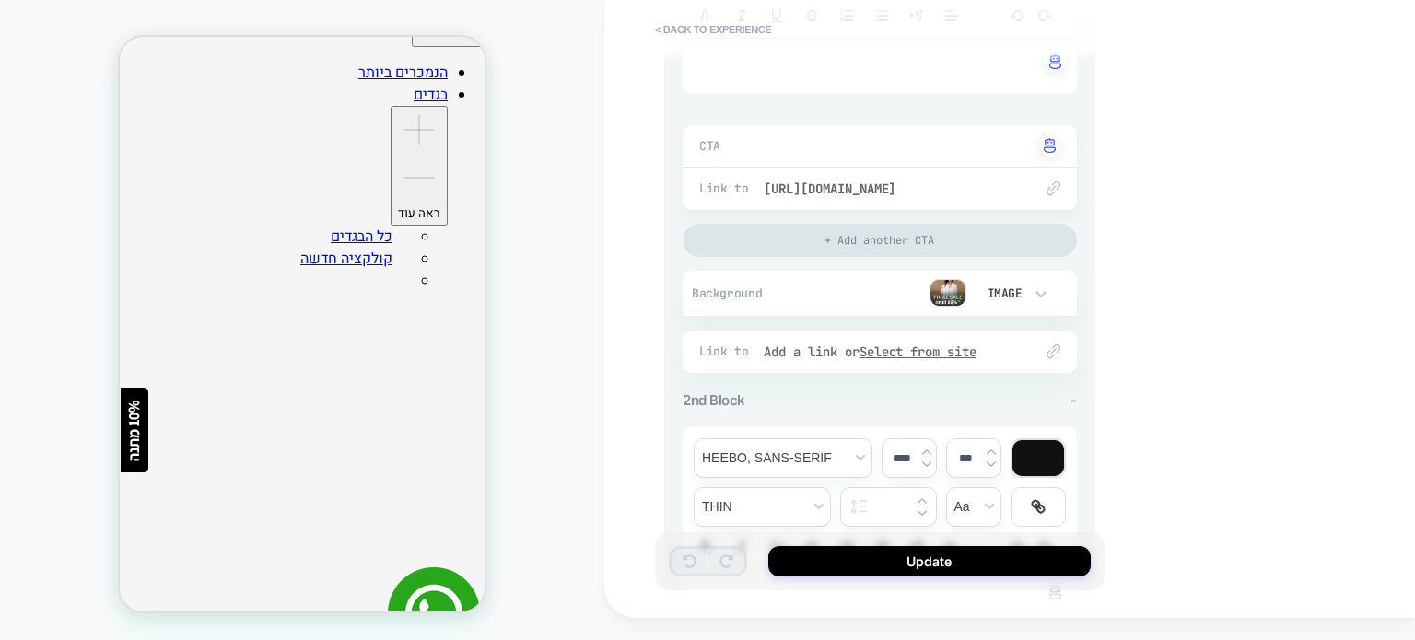
click at [1048, 183] on img at bounding box center [1053, 188] width 14 height 14
click at [1001, 185] on span "[URL][DOMAIN_NAME]" at bounding box center [889, 189] width 251 height 17
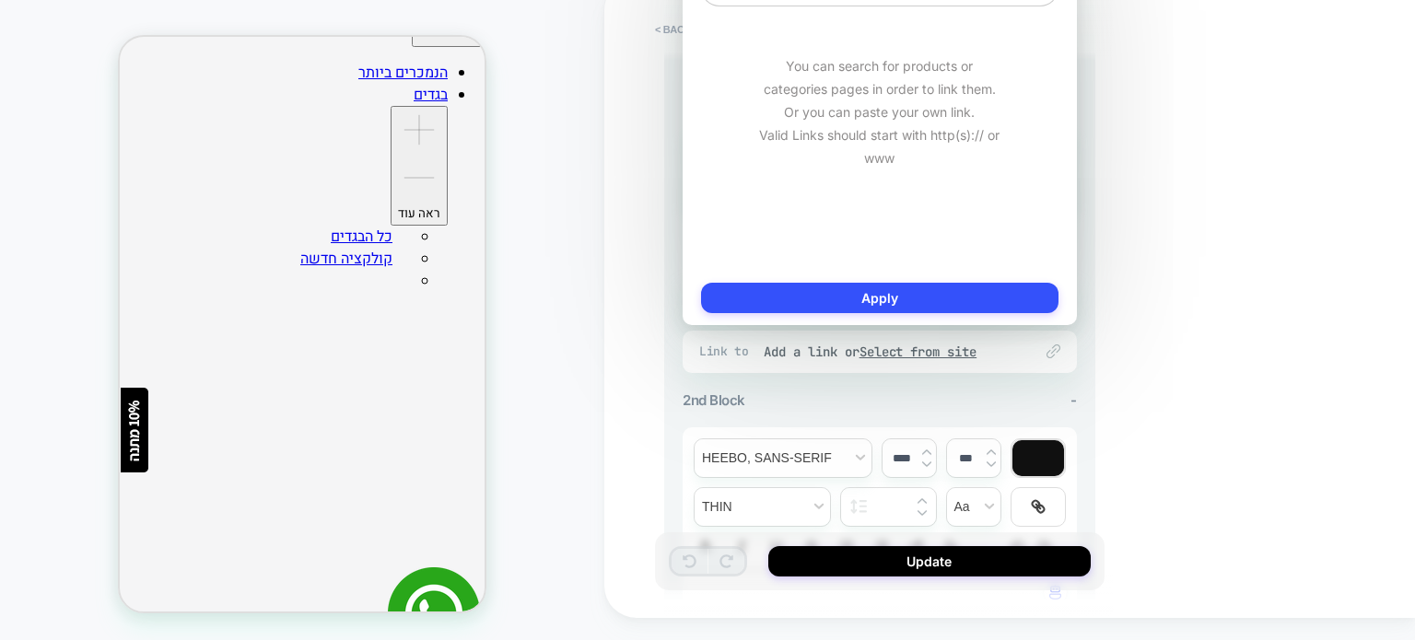
click at [1208, 263] on div "**********" at bounding box center [1009, 298] width 811 height 640
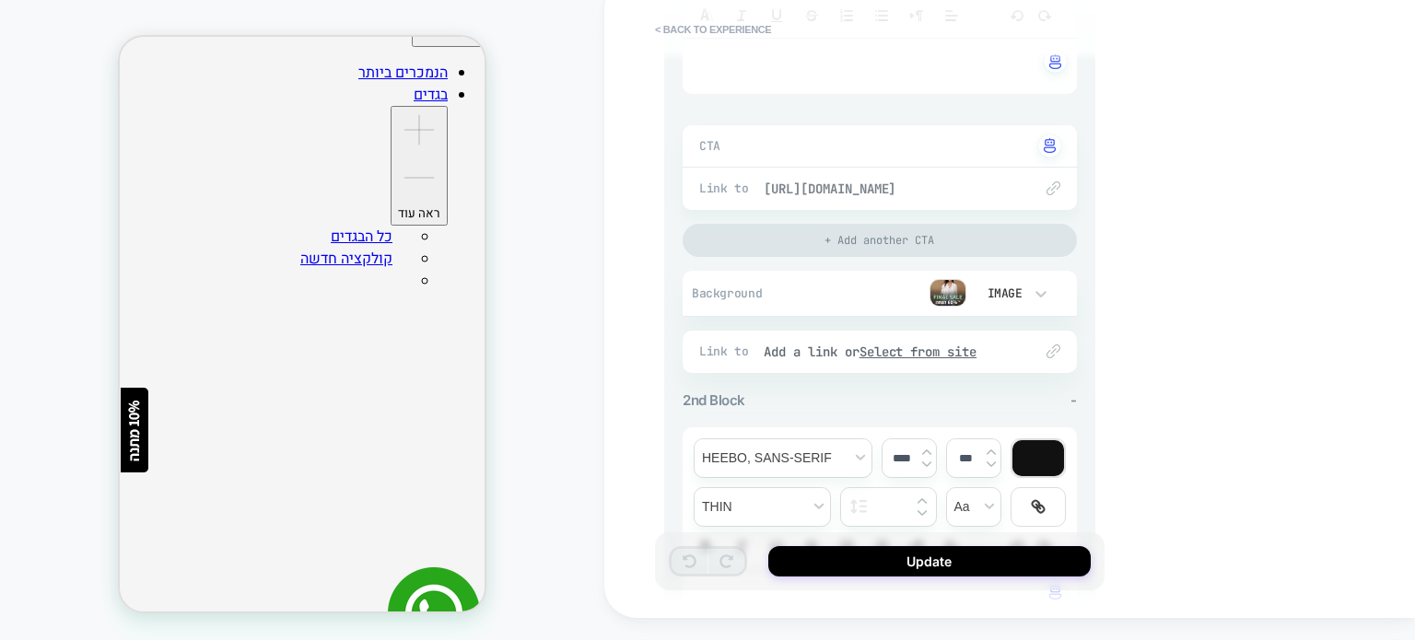
click at [986, 181] on span "[URL][DOMAIN_NAME]" at bounding box center [889, 189] width 251 height 17
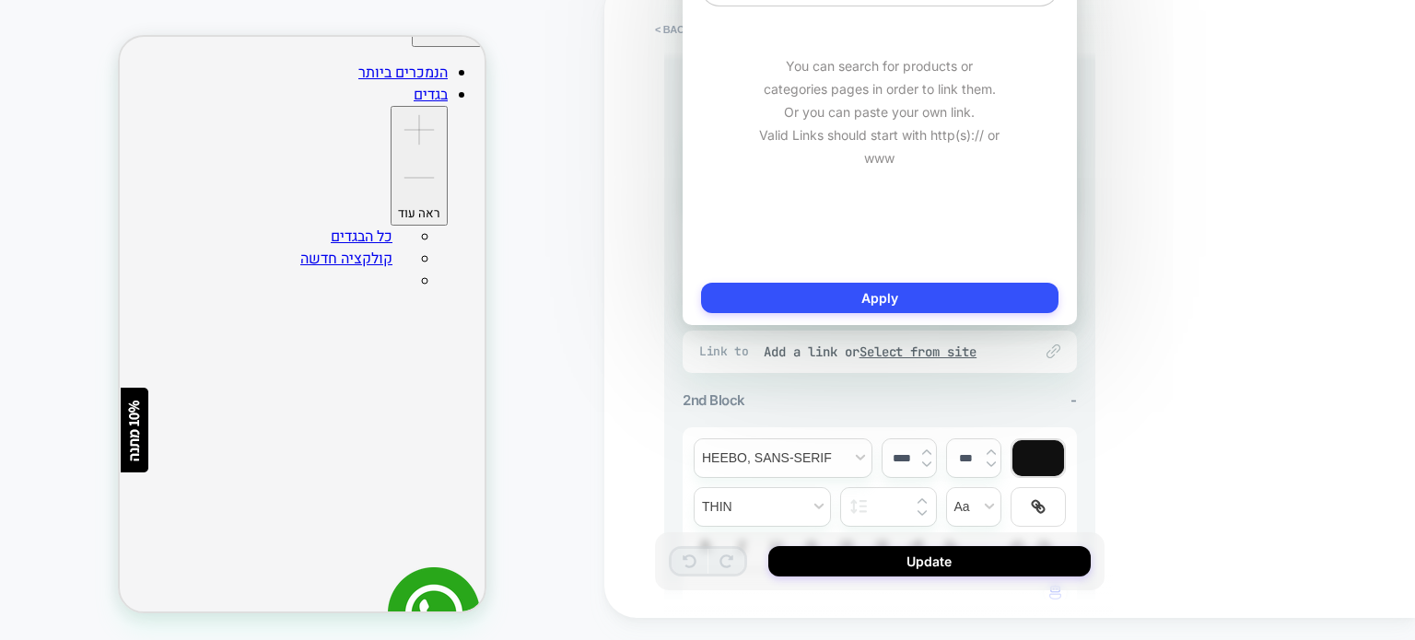
click at [1208, 350] on div "**********" at bounding box center [1009, 298] width 811 height 640
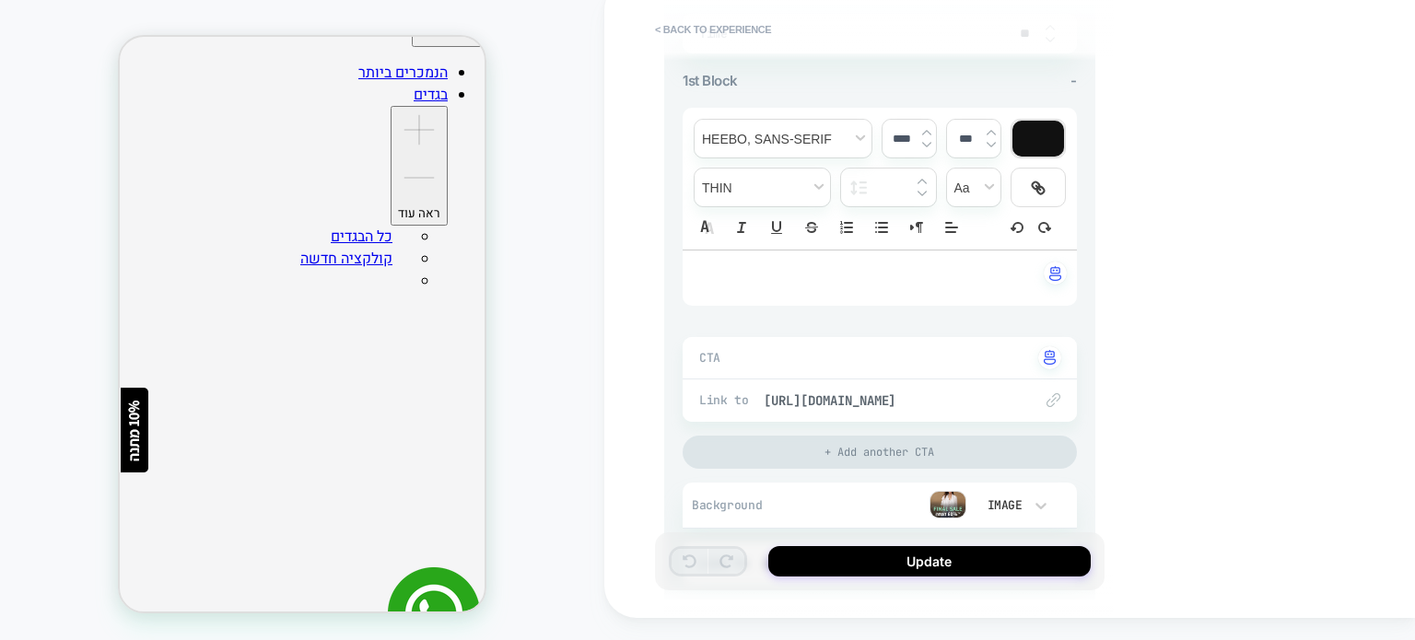
scroll to position [368, 0]
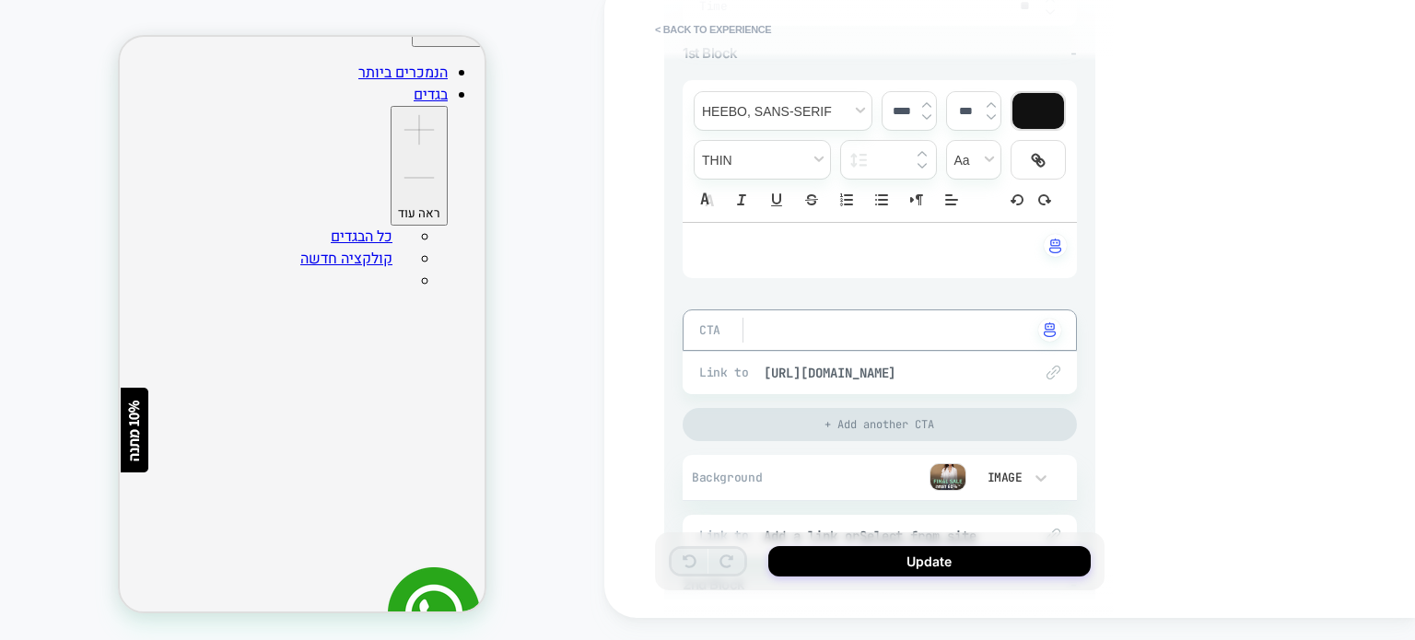
click at [906, 329] on textarea at bounding box center [898, 330] width 269 height 20
type textarea "*"
type textarea "**"
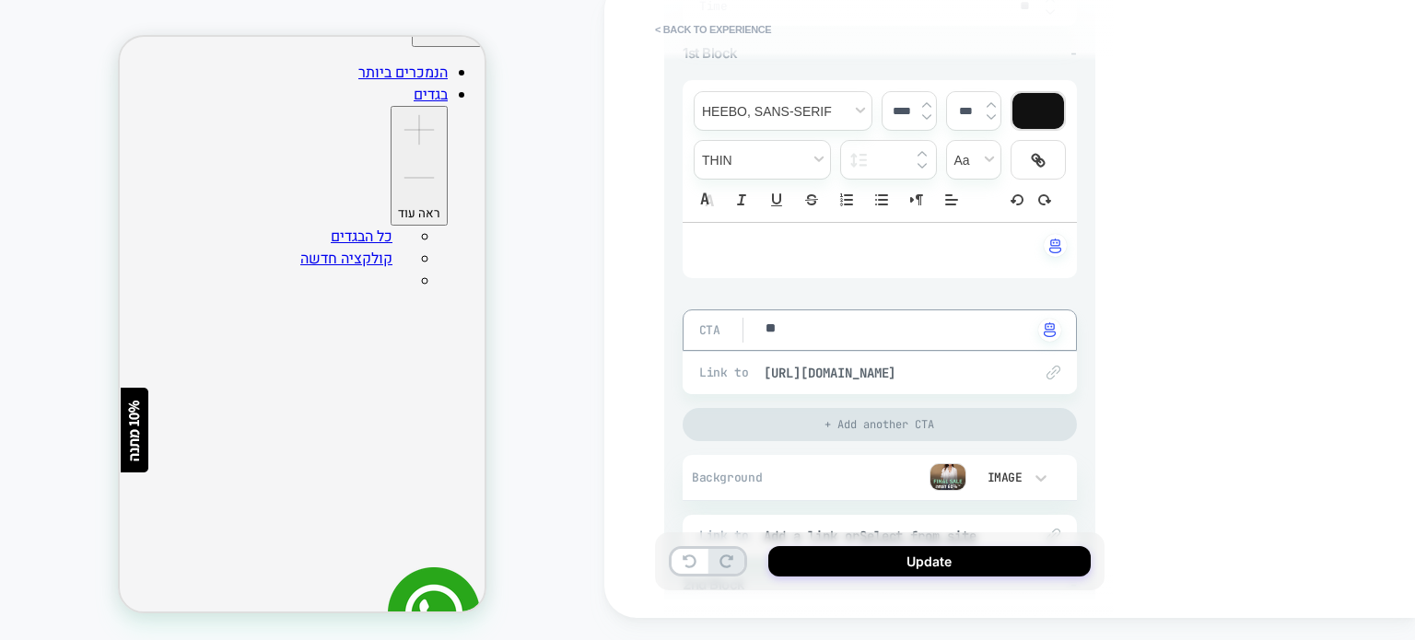
type textarea "*"
click at [1141, 284] on div "**********" at bounding box center [1009, 298] width 811 height 640
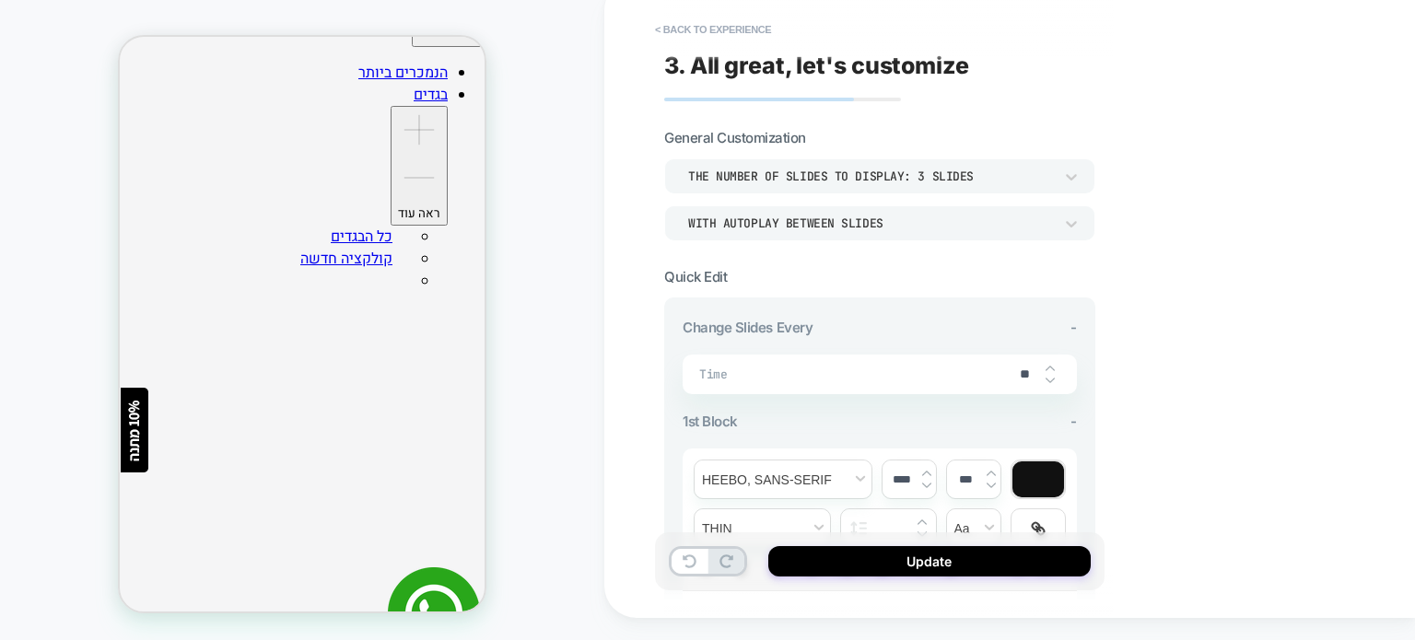
scroll to position [184, 0]
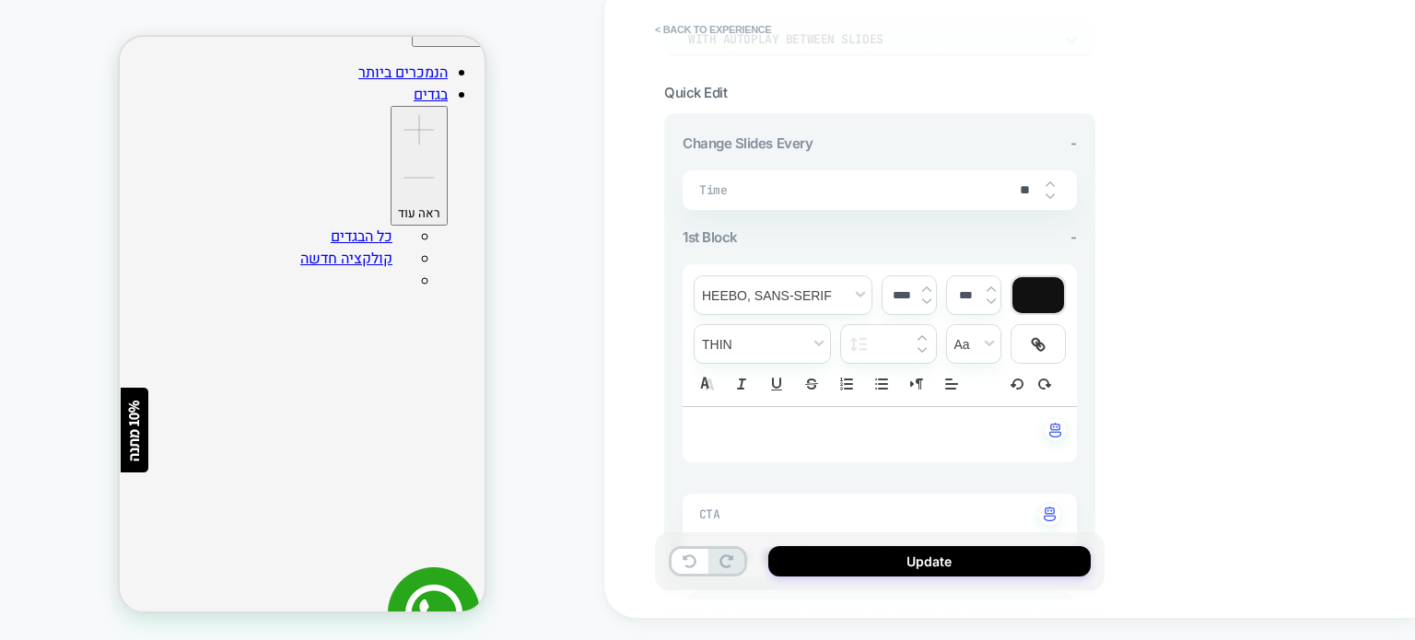
click at [1021, 190] on input "**" at bounding box center [1024, 190] width 41 height 16
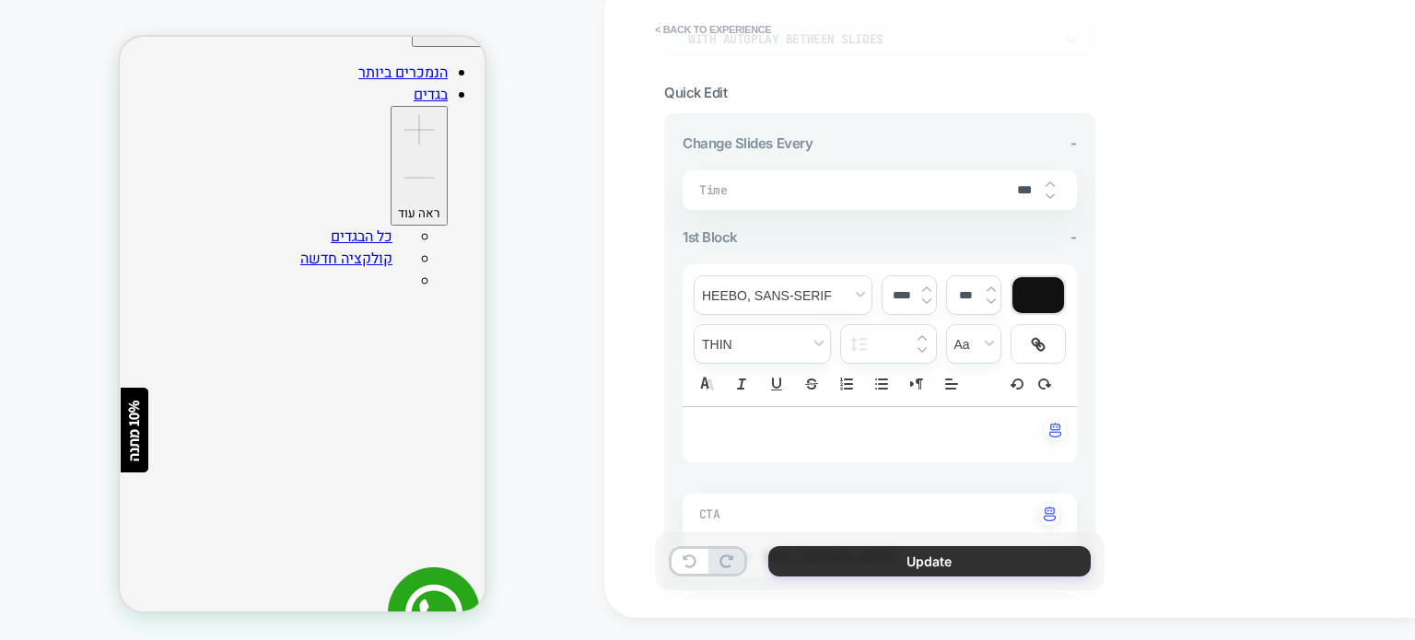
type input "***"
drag, startPoint x: 881, startPoint y: 558, endPoint x: 891, endPoint y: 548, distance: 14.3
click at [881, 557] on button "Update" at bounding box center [929, 561] width 322 height 30
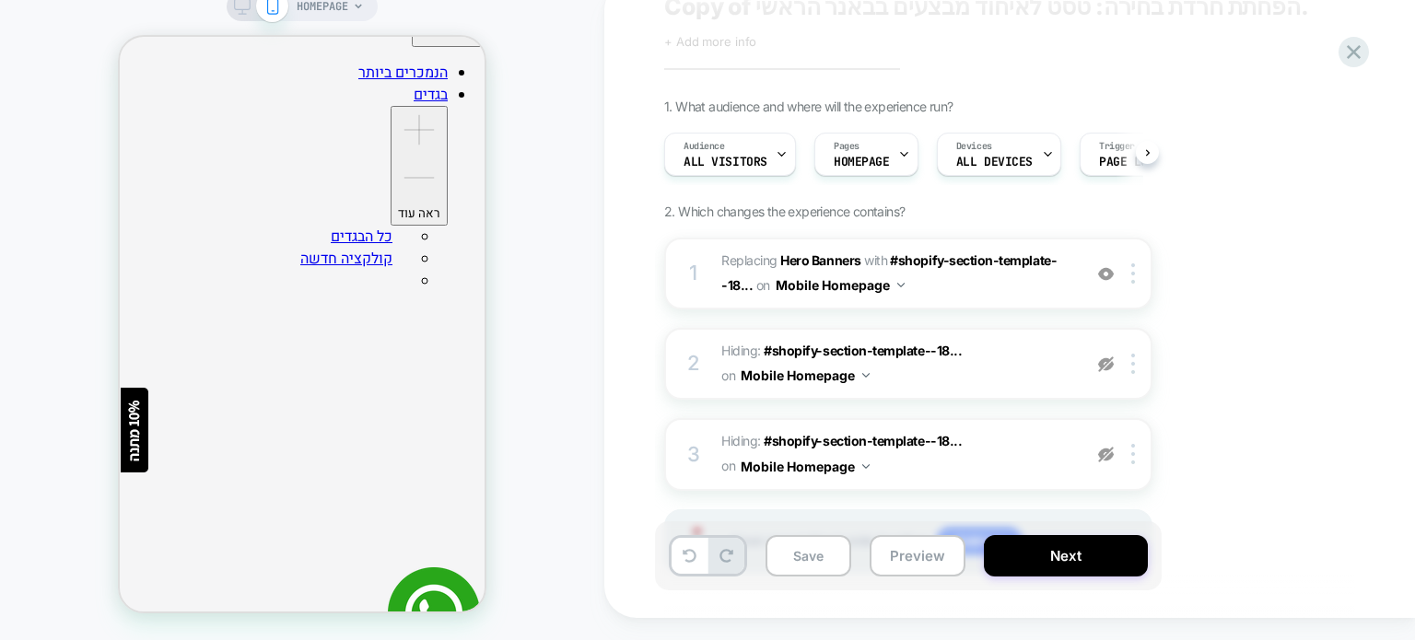
scroll to position [151, 0]
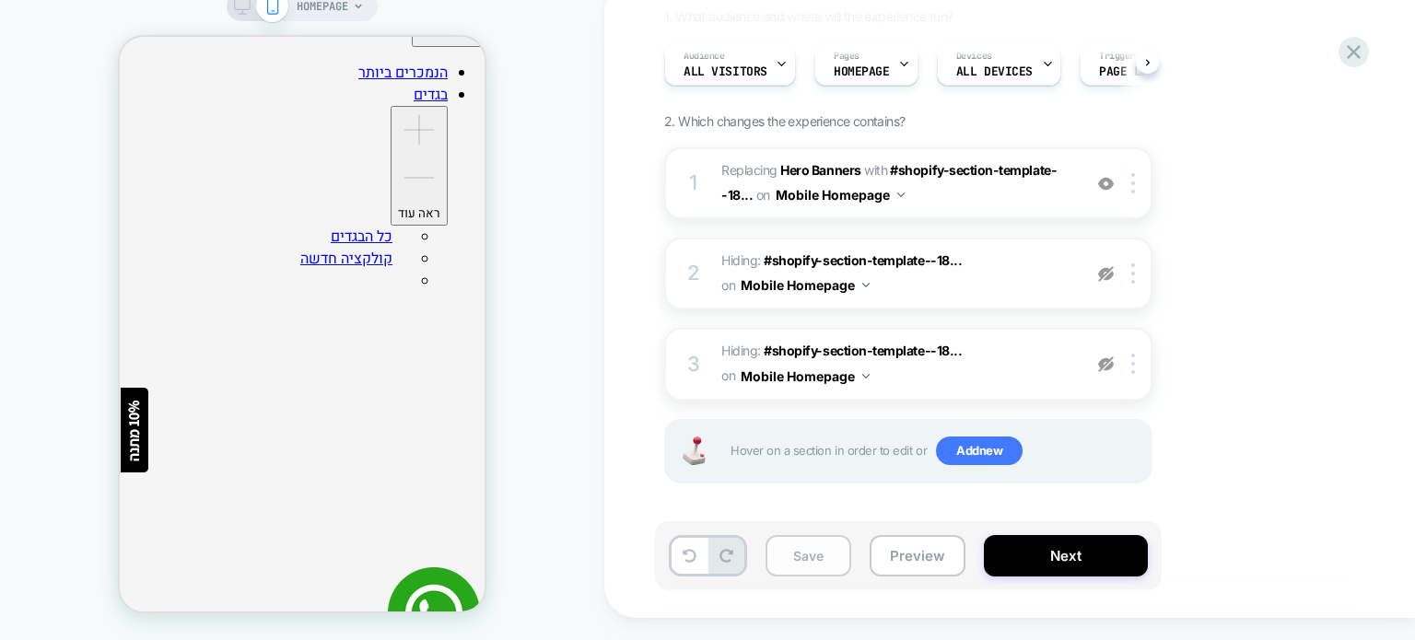
click at [809, 559] on button "Save" at bounding box center [808, 555] width 86 height 41
click at [906, 551] on button "Preview" at bounding box center [918, 555] width 96 height 41
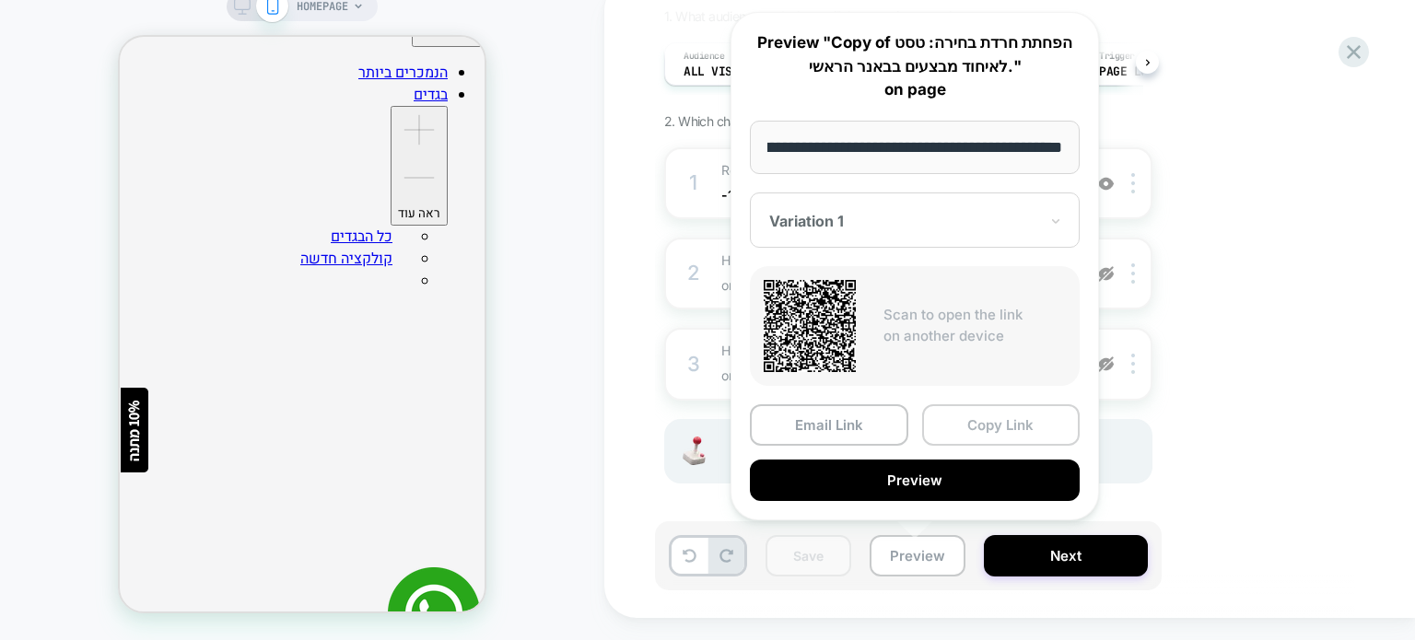
scroll to position [0, 0]
click at [977, 420] on button "Copy Link" at bounding box center [1001, 424] width 158 height 41
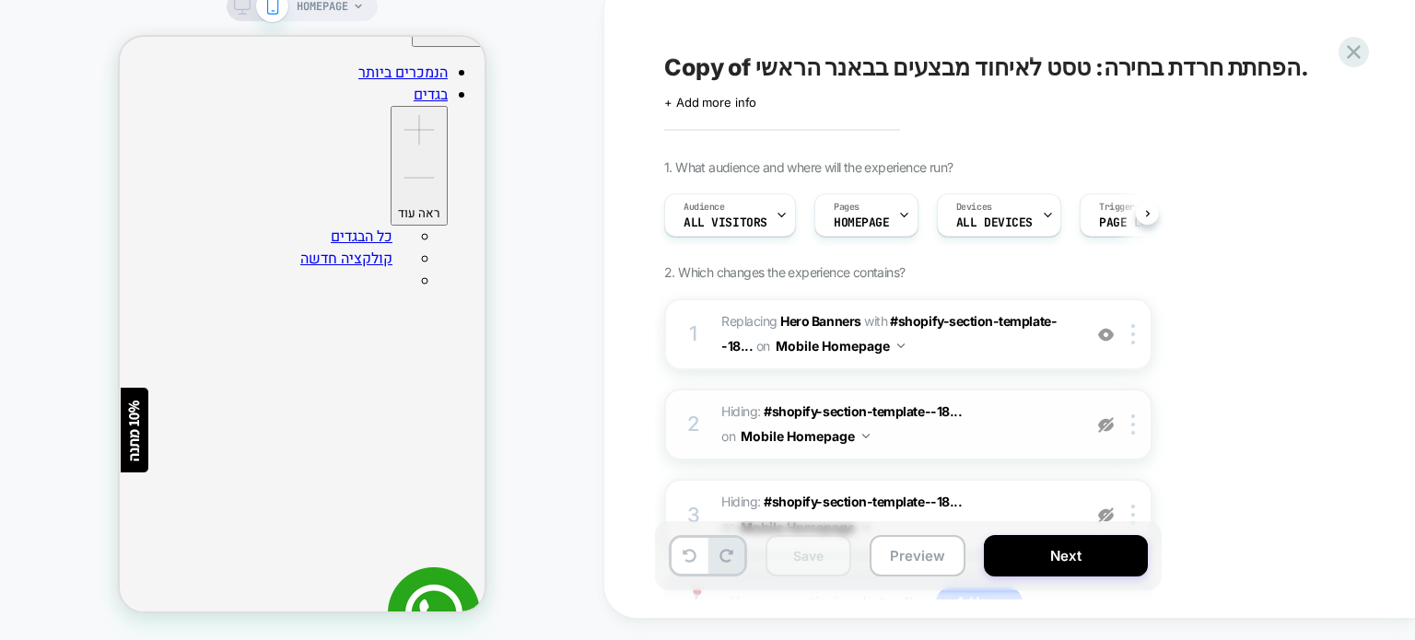
click at [1102, 421] on img at bounding box center [1106, 425] width 16 height 16
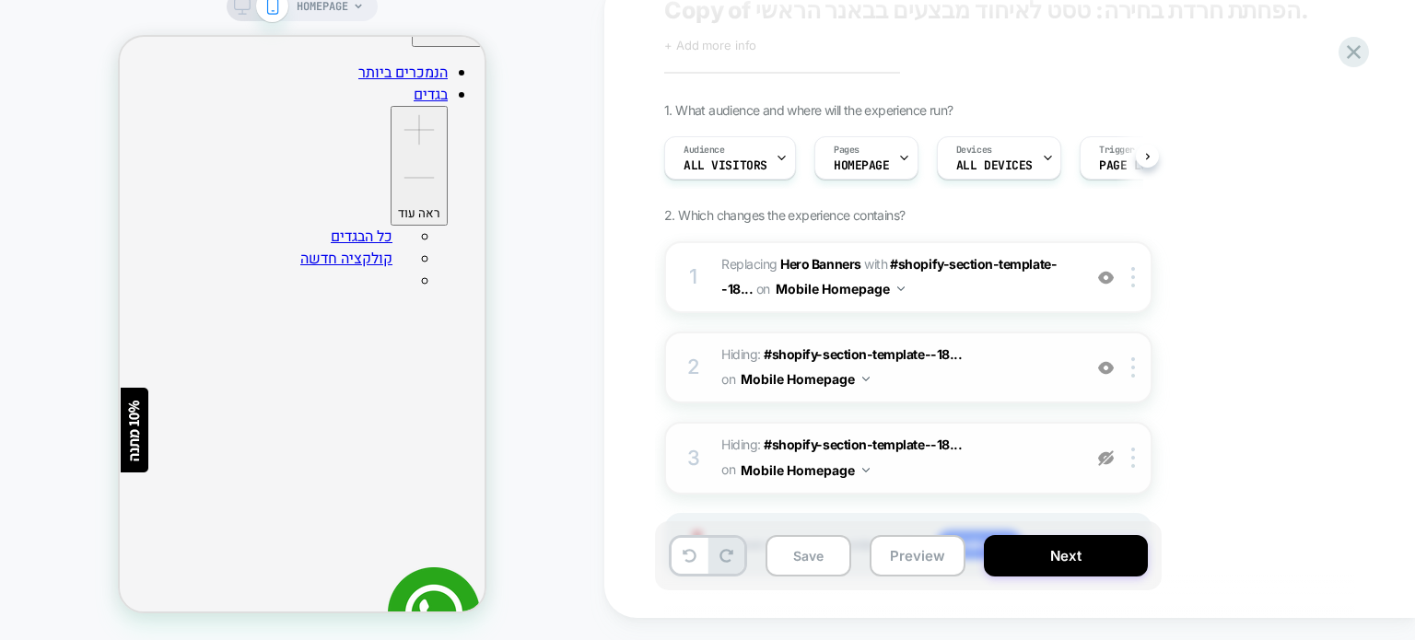
scroll to position [92, 0]
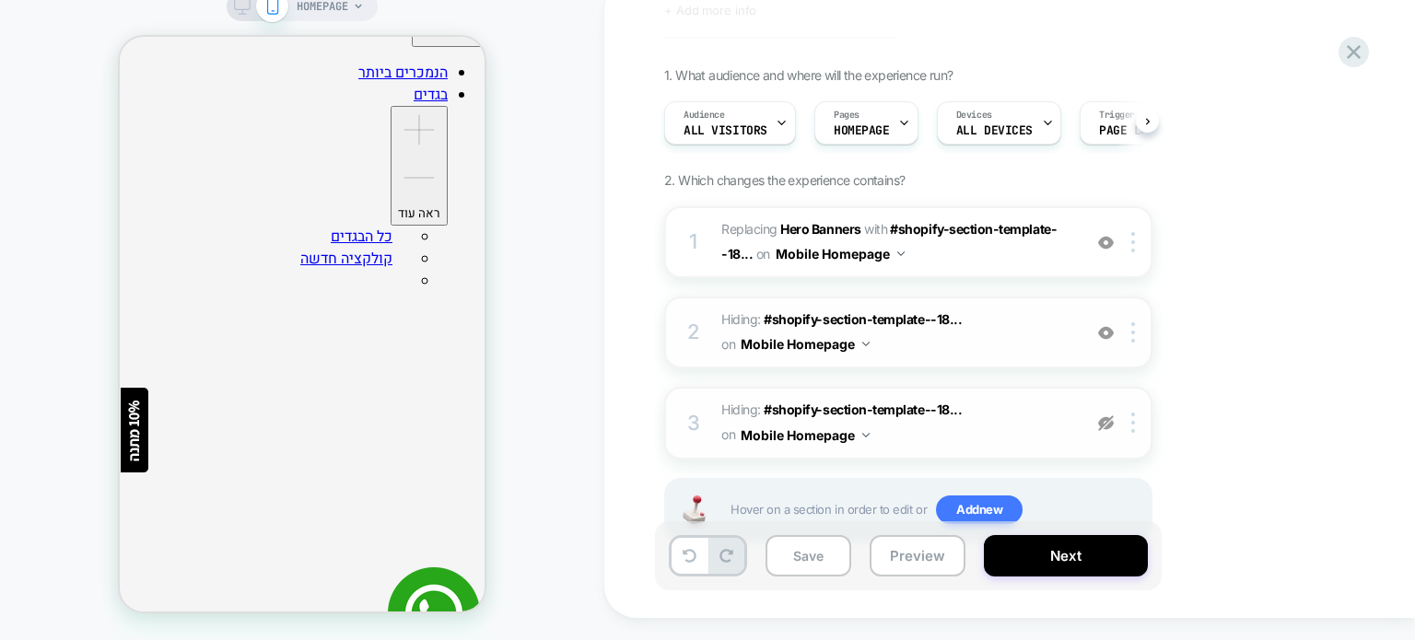
click at [1107, 419] on img at bounding box center [1106, 423] width 16 height 16
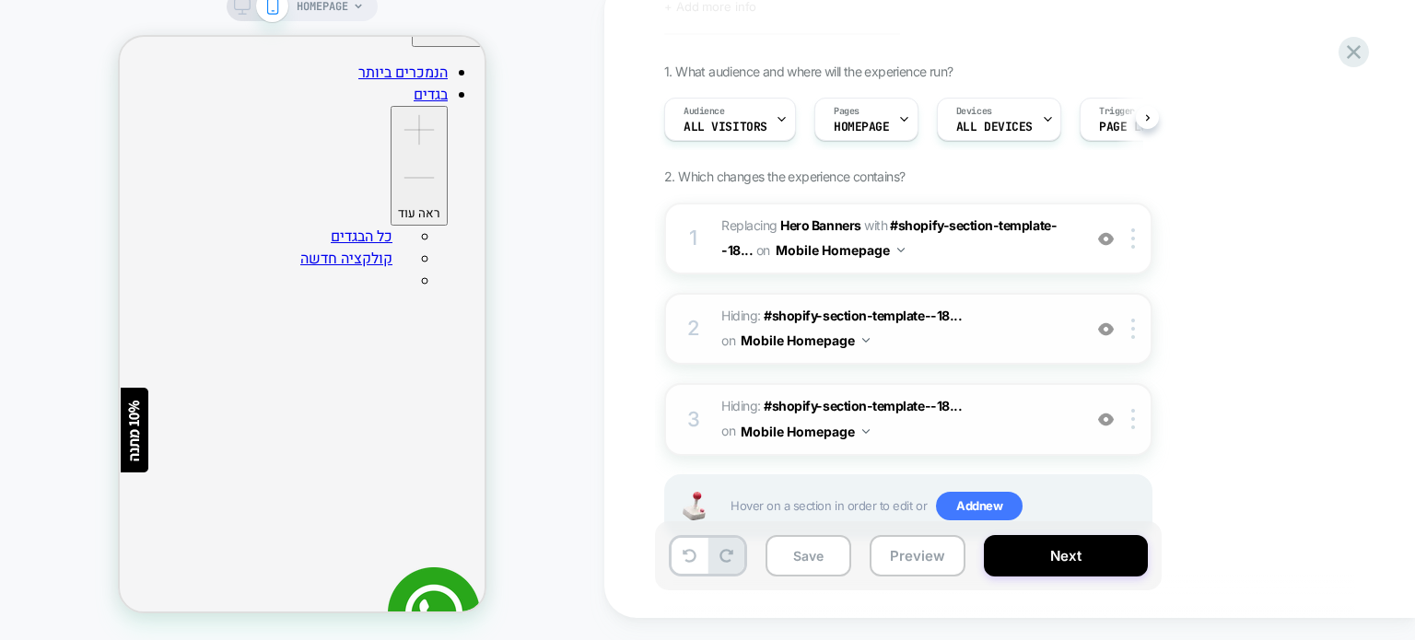
scroll to position [151, 0]
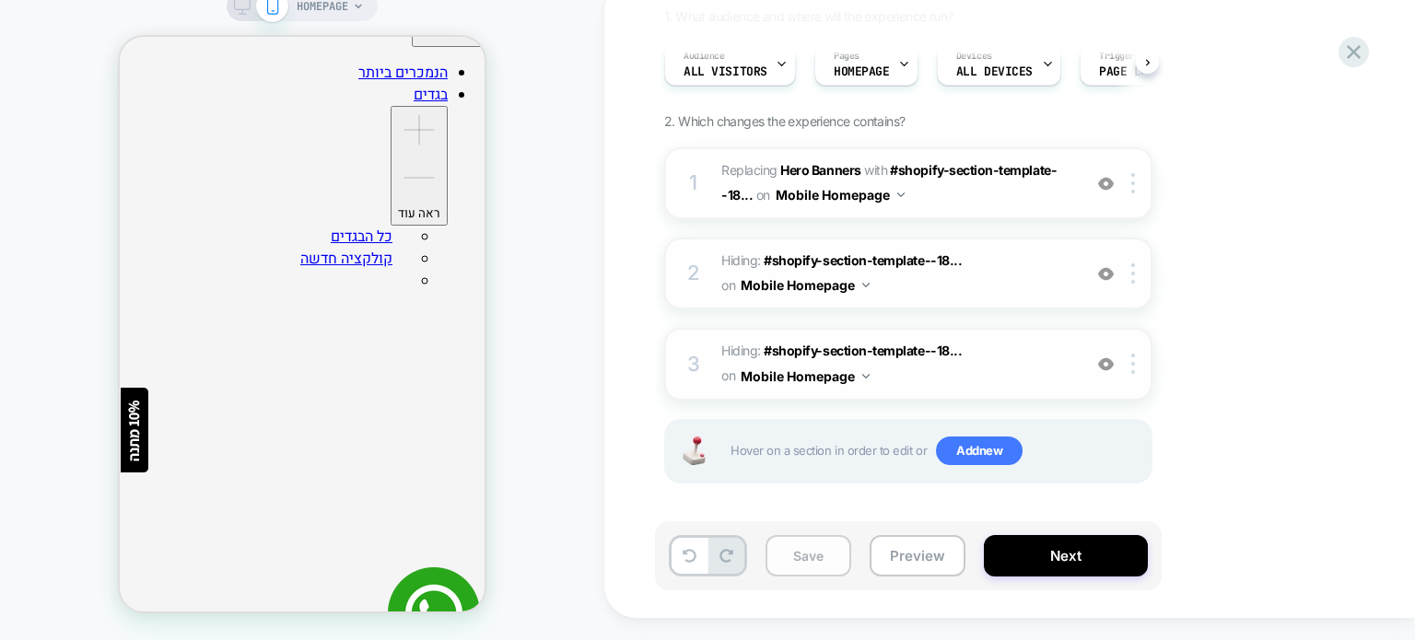
click at [820, 552] on button "Save" at bounding box center [808, 555] width 86 height 41
click at [903, 550] on button "Preview" at bounding box center [918, 555] width 96 height 41
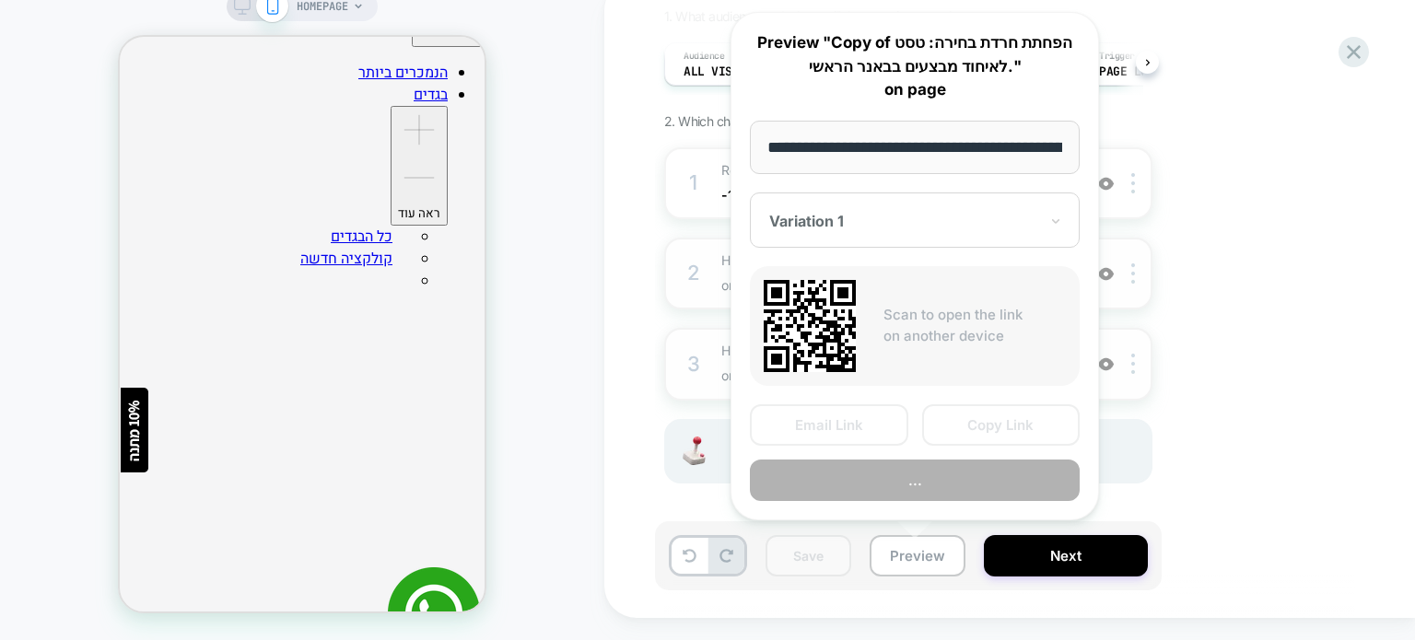
scroll to position [0, 88]
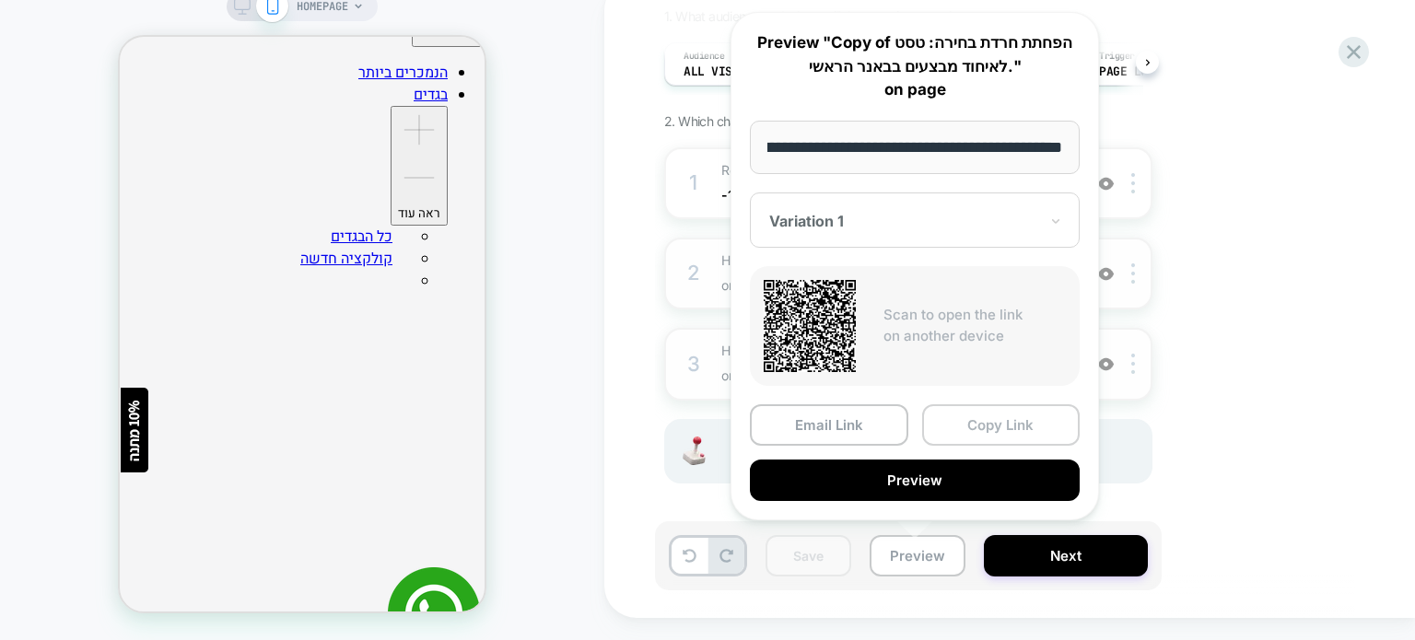
click at [958, 417] on button "Copy Link" at bounding box center [1001, 424] width 158 height 41
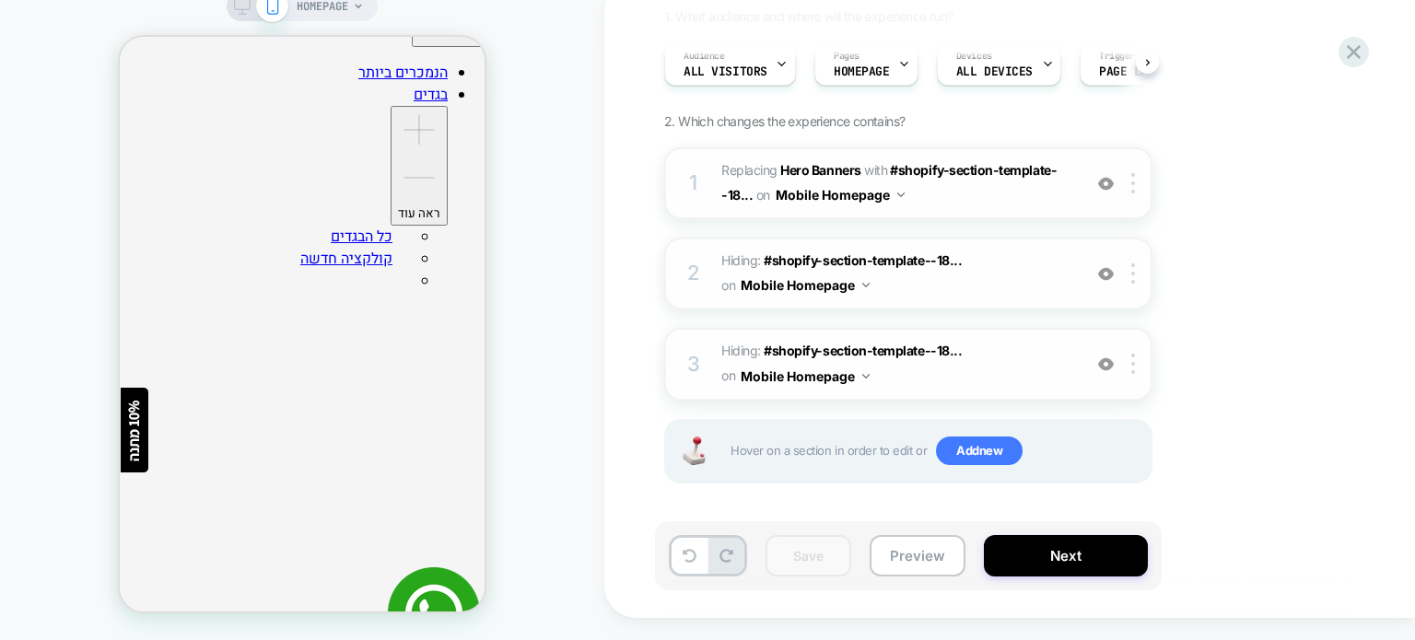
click at [996, 200] on span "#_loomi_addon_1756796813174_dup1756798827 Replacing Hero Banners WITH #shopify-…" at bounding box center [896, 183] width 351 height 50
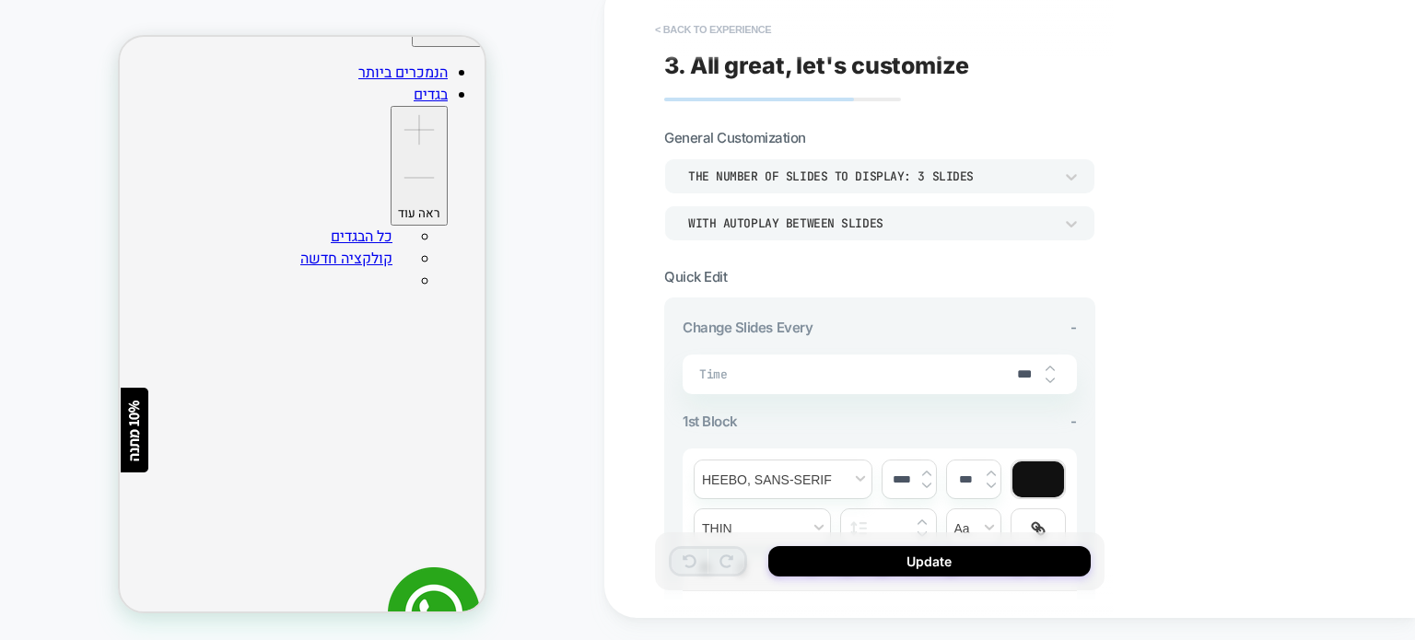
click at [663, 22] on button "< Back to experience" at bounding box center [713, 29] width 134 height 29
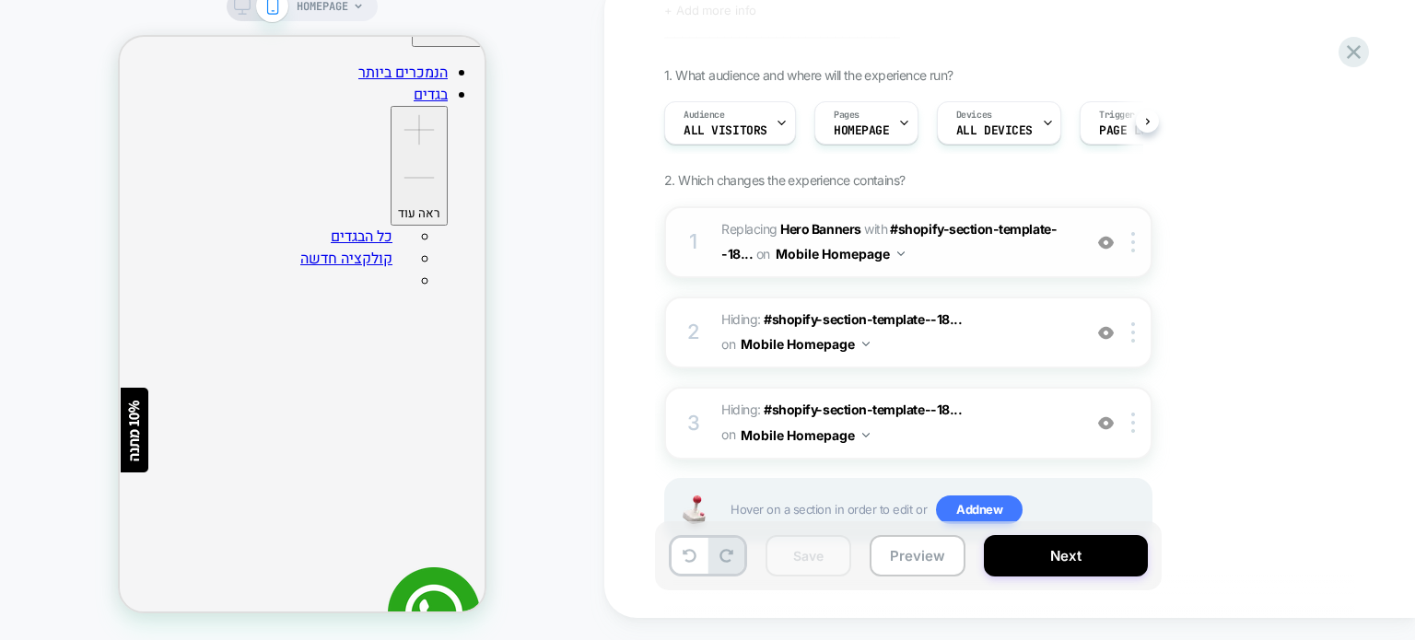
scroll to position [151, 0]
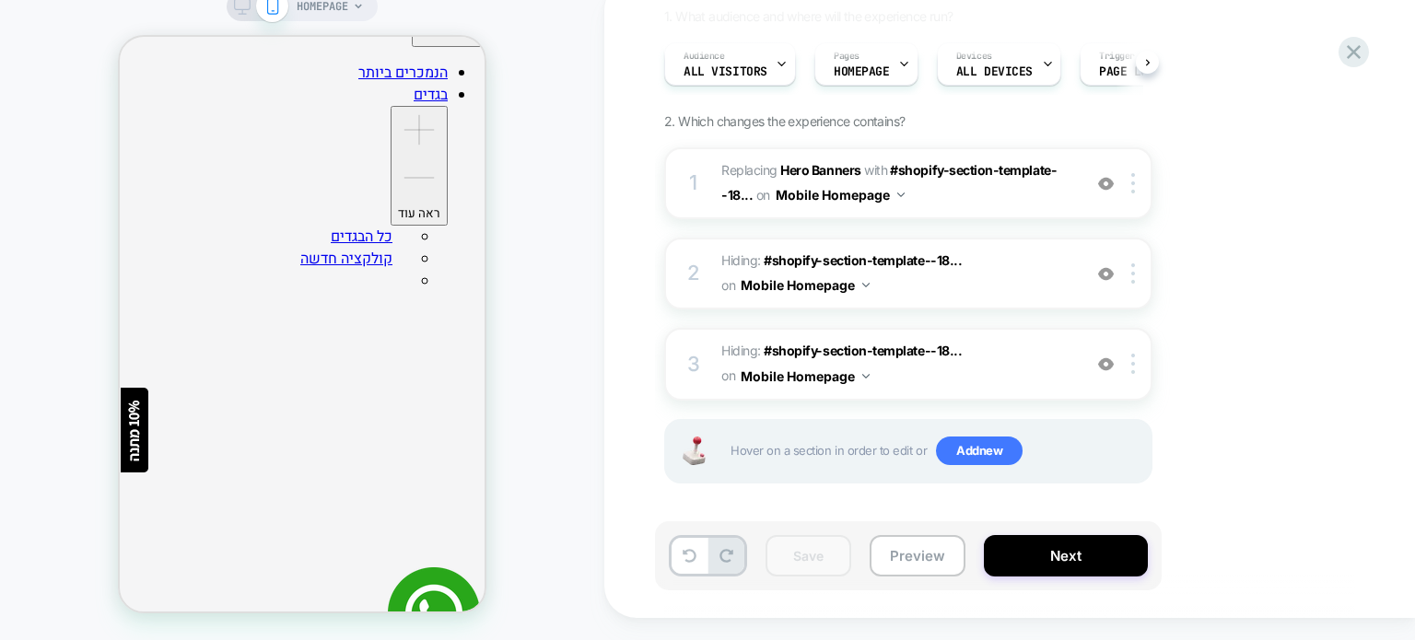
click at [1208, 248] on div "1. What audience and where will the experience run? Audience All Visitors Pages…" at bounding box center [1000, 268] width 672 height 521
click at [988, 202] on span "#_loomi_addon_1756796813174_dup1756798827 Replacing Hero Banners WITH #shopify-…" at bounding box center [896, 183] width 351 height 50
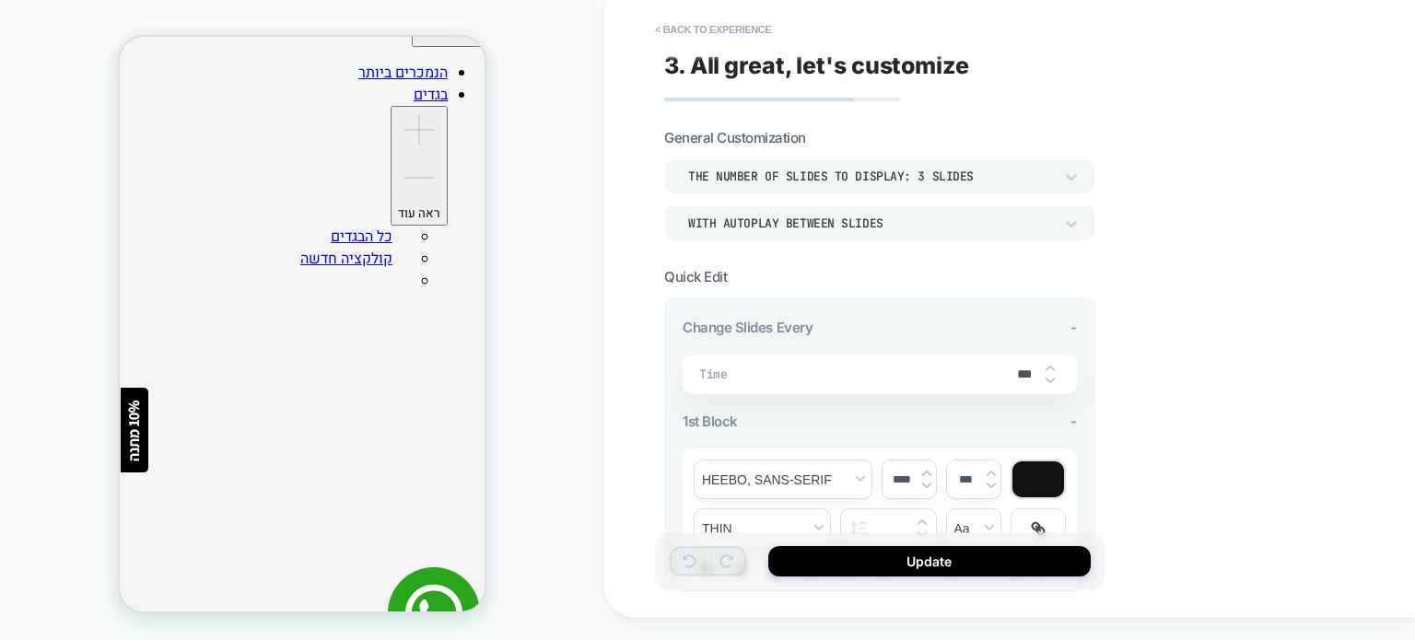
click at [902, 220] on div "WITH AUTOPLAY BETWEEN SLIDES" at bounding box center [870, 224] width 365 height 16
click at [1002, 225] on div "WITH AUTOPLAY BETWEEN SLIDES" at bounding box center [870, 224] width 365 height 16
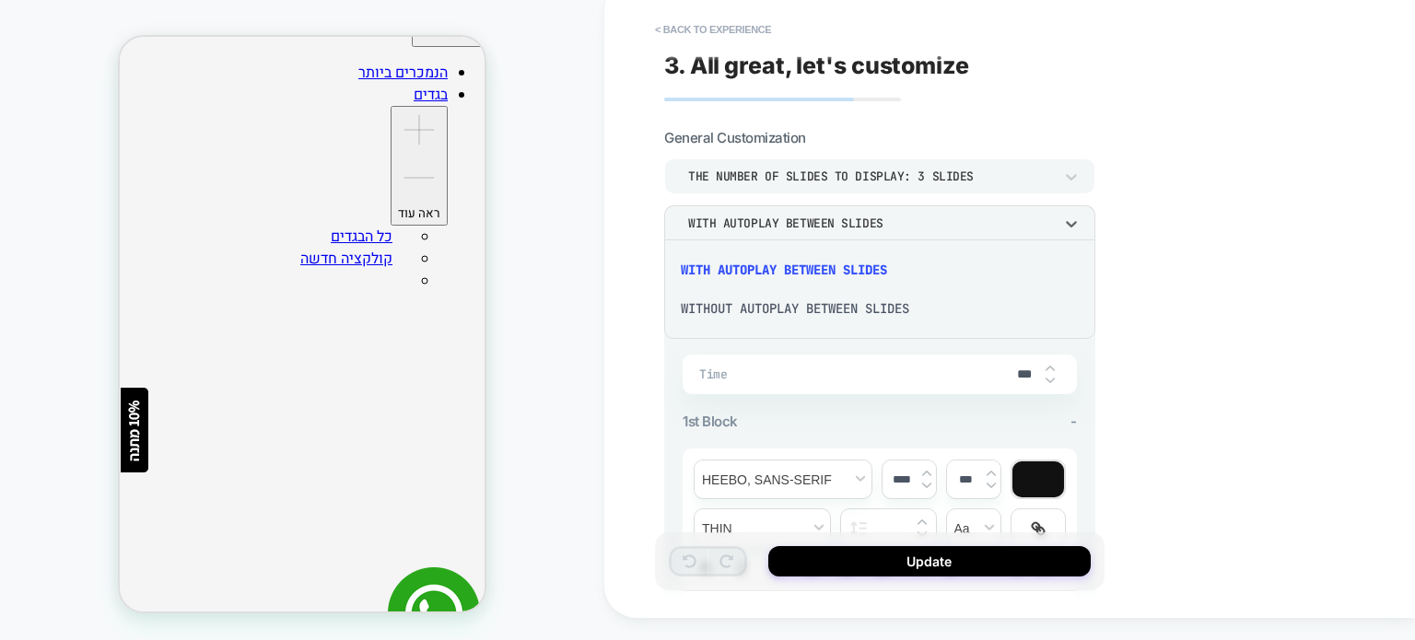
click at [826, 309] on div "WITHOUT AUTOPLAY BETWEEN SLIDES" at bounding box center [879, 308] width 416 height 39
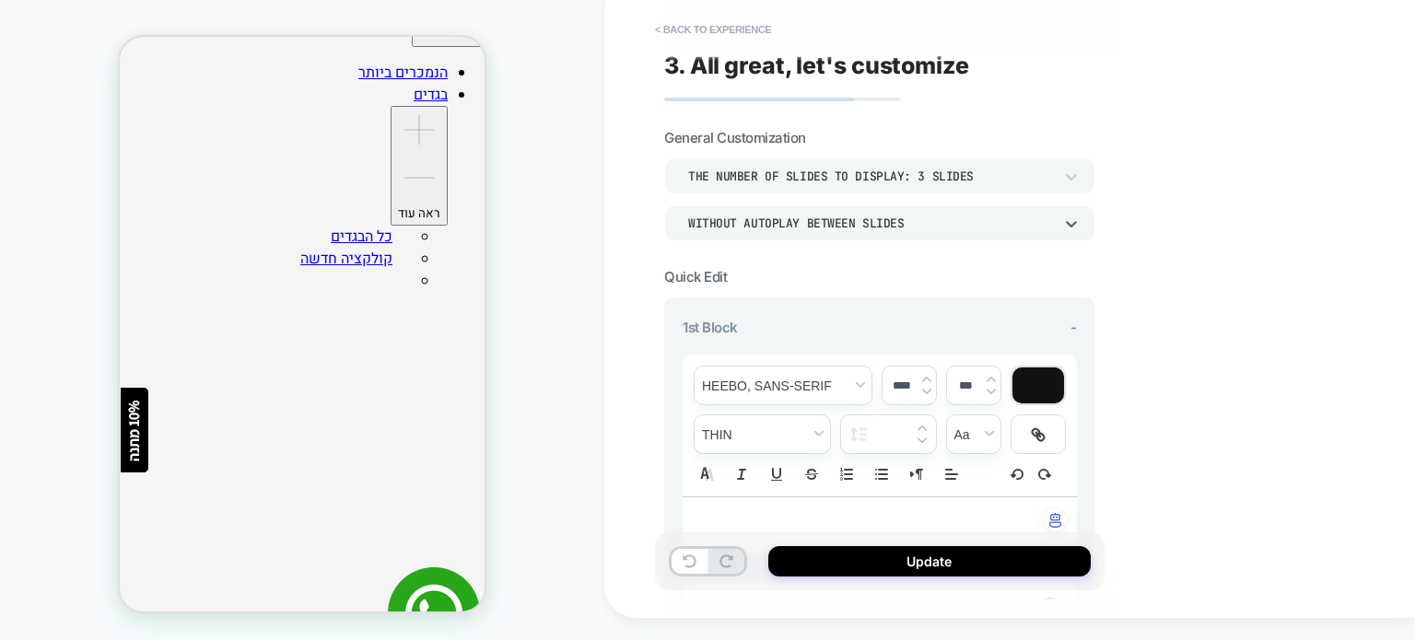
click at [908, 221] on div "WITHOUT AUTOPLAY BETWEEN SLIDES" at bounding box center [870, 224] width 365 height 16
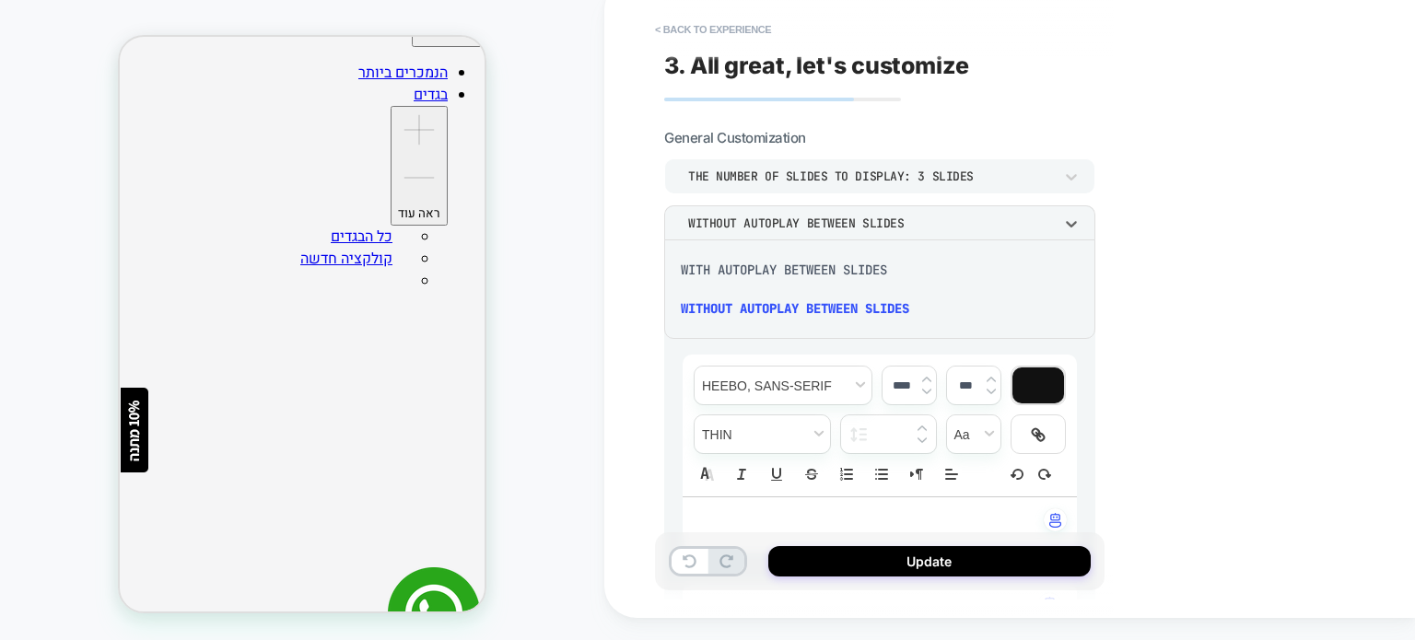
click at [879, 275] on div "WITH AUTOPLAY BETWEEN SLIDES" at bounding box center [879, 270] width 416 height 39
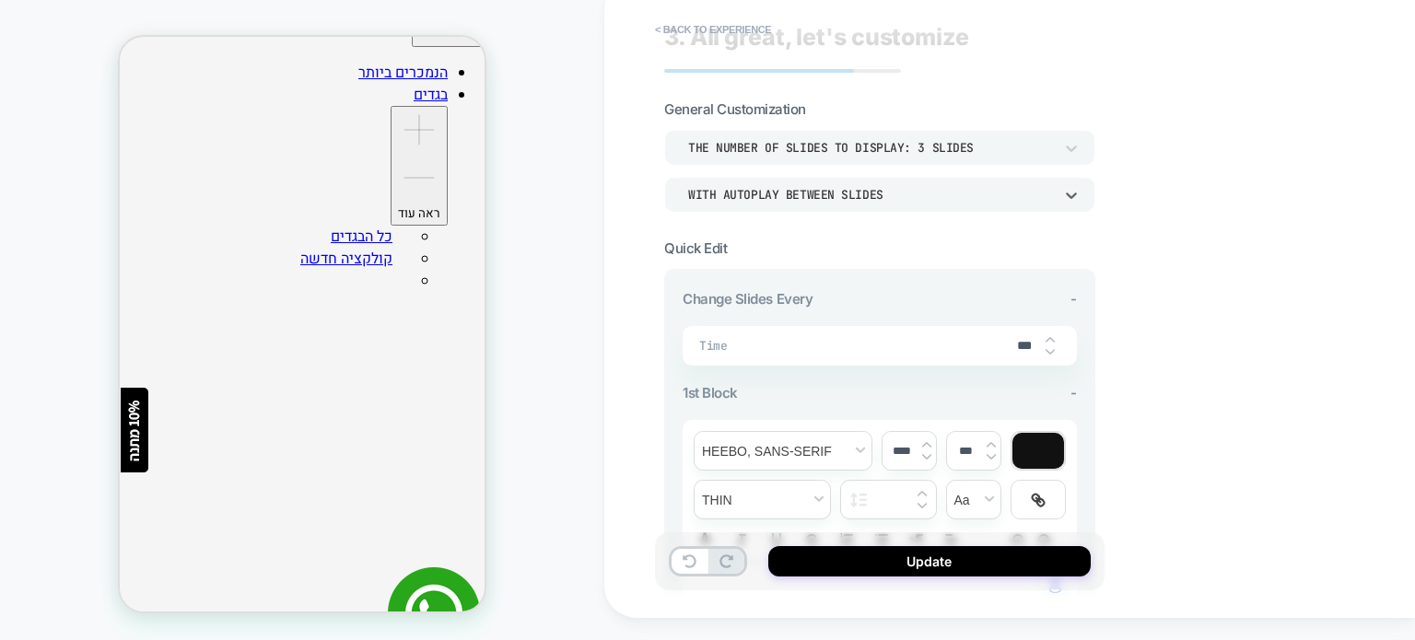
scroll to position [0, 0]
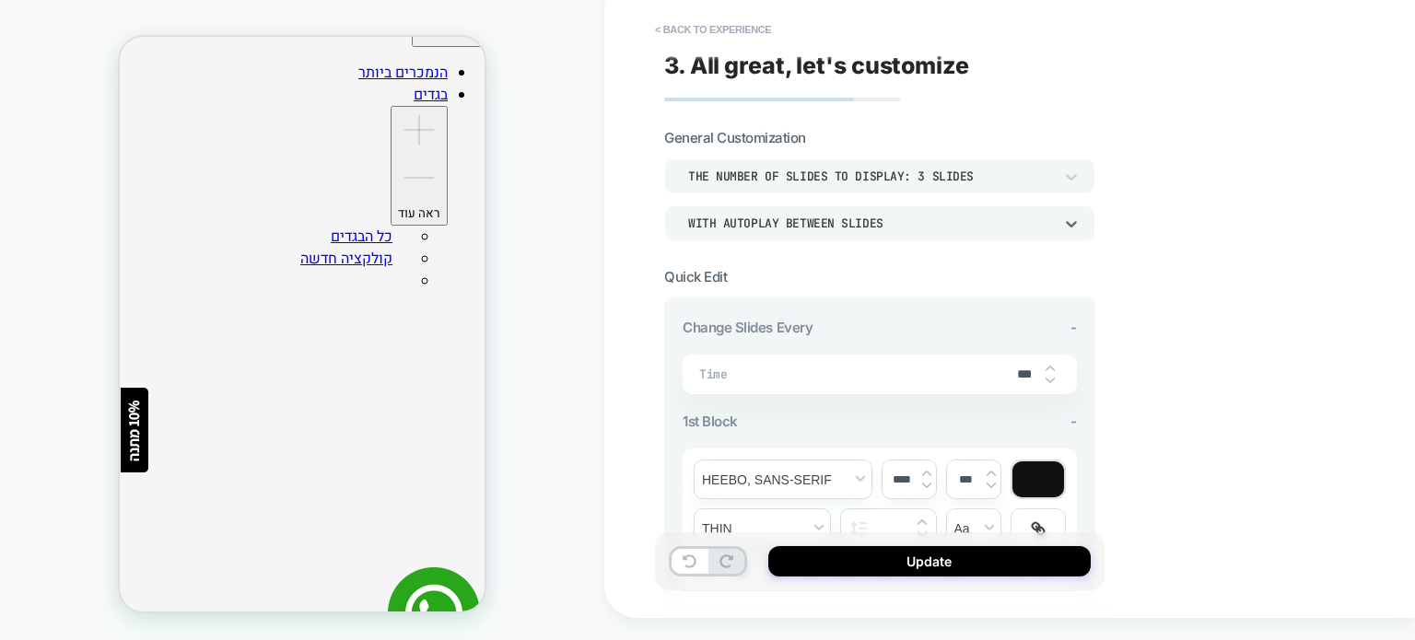
click at [899, 222] on div "WITH AUTOPLAY BETWEEN SLIDES" at bounding box center [870, 224] width 365 height 16
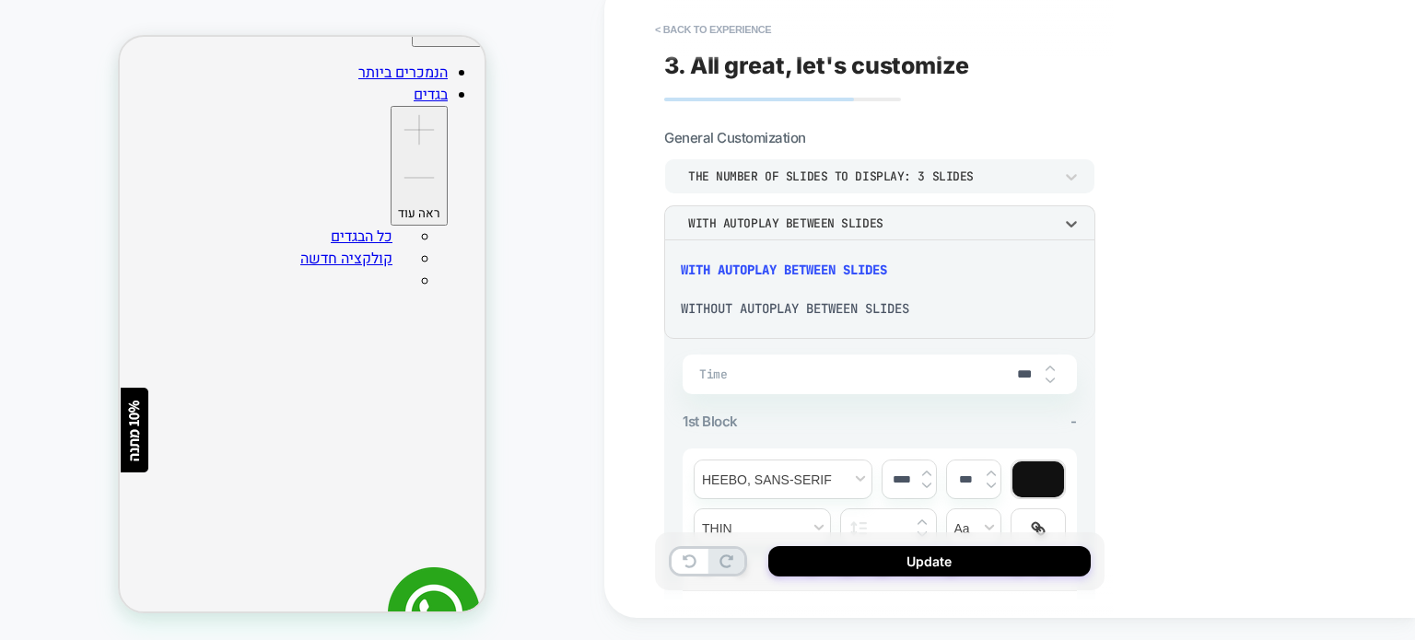
click at [896, 310] on div "WITHOUT AUTOPLAY BETWEEN SLIDES" at bounding box center [879, 308] width 416 height 39
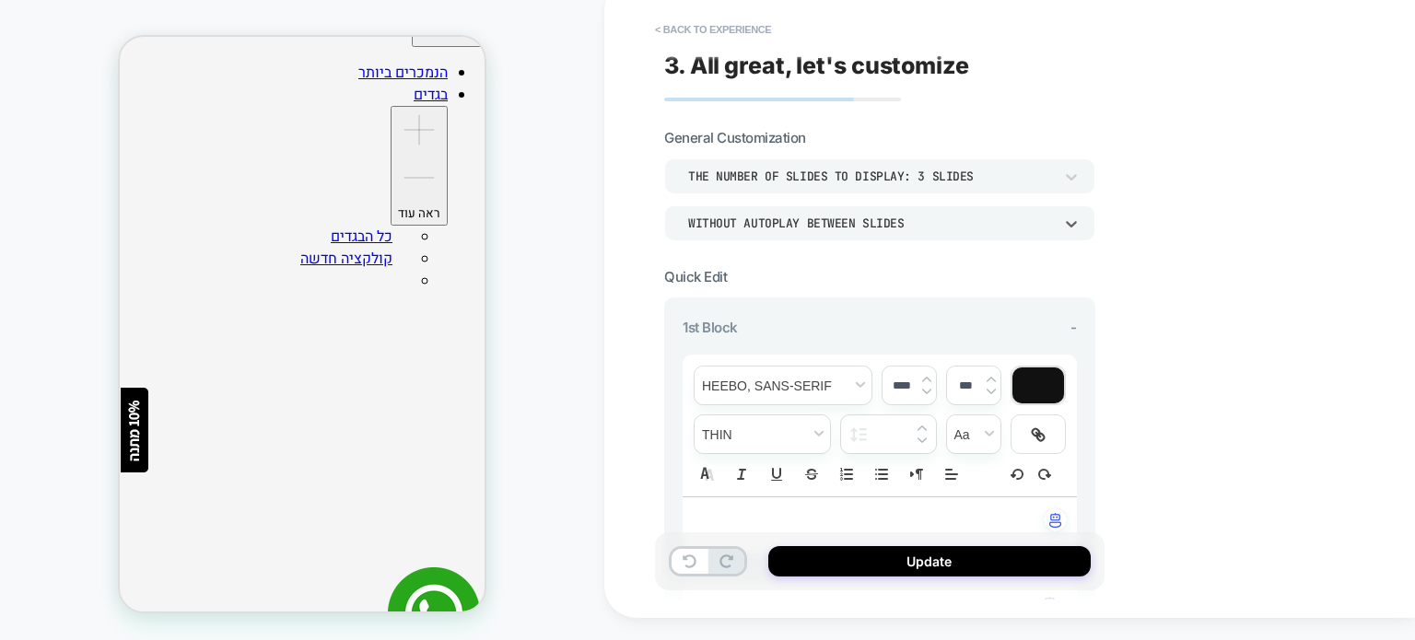
click at [903, 218] on div "WITHOUT AUTOPLAY BETWEEN SLIDES" at bounding box center [870, 224] width 365 height 16
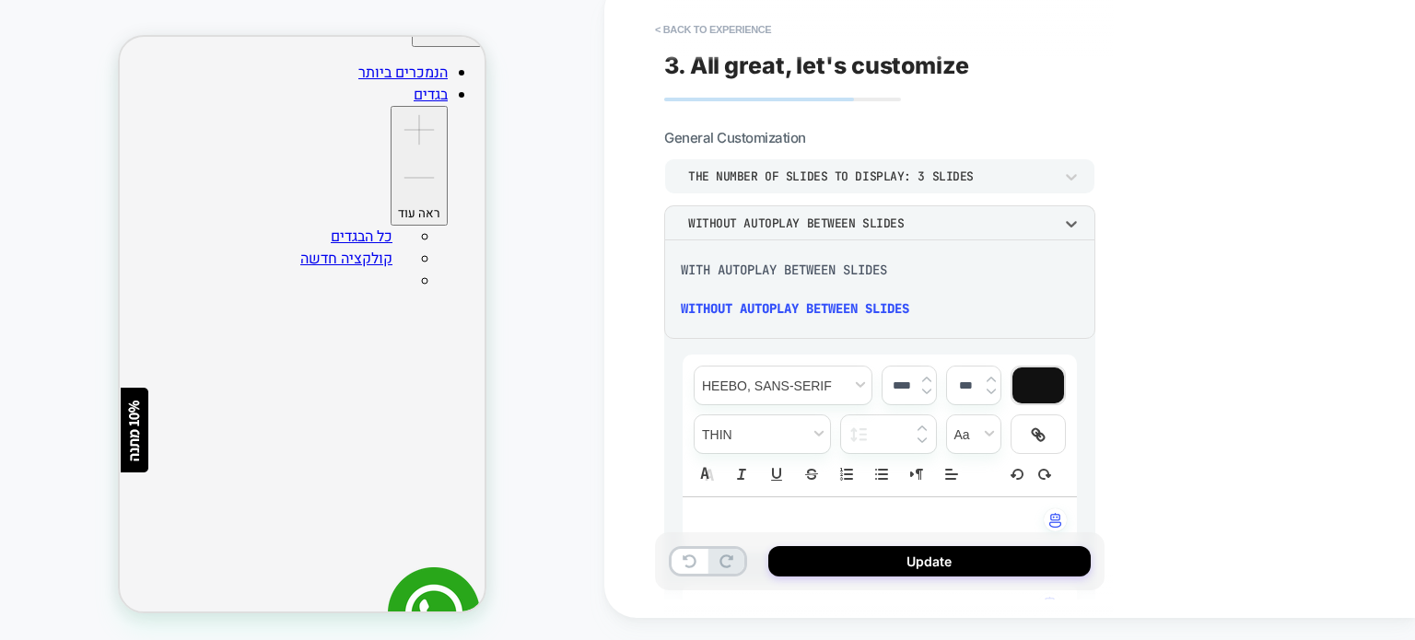
click at [878, 272] on div "WITH AUTOPLAY BETWEEN SLIDES" at bounding box center [879, 270] width 416 height 39
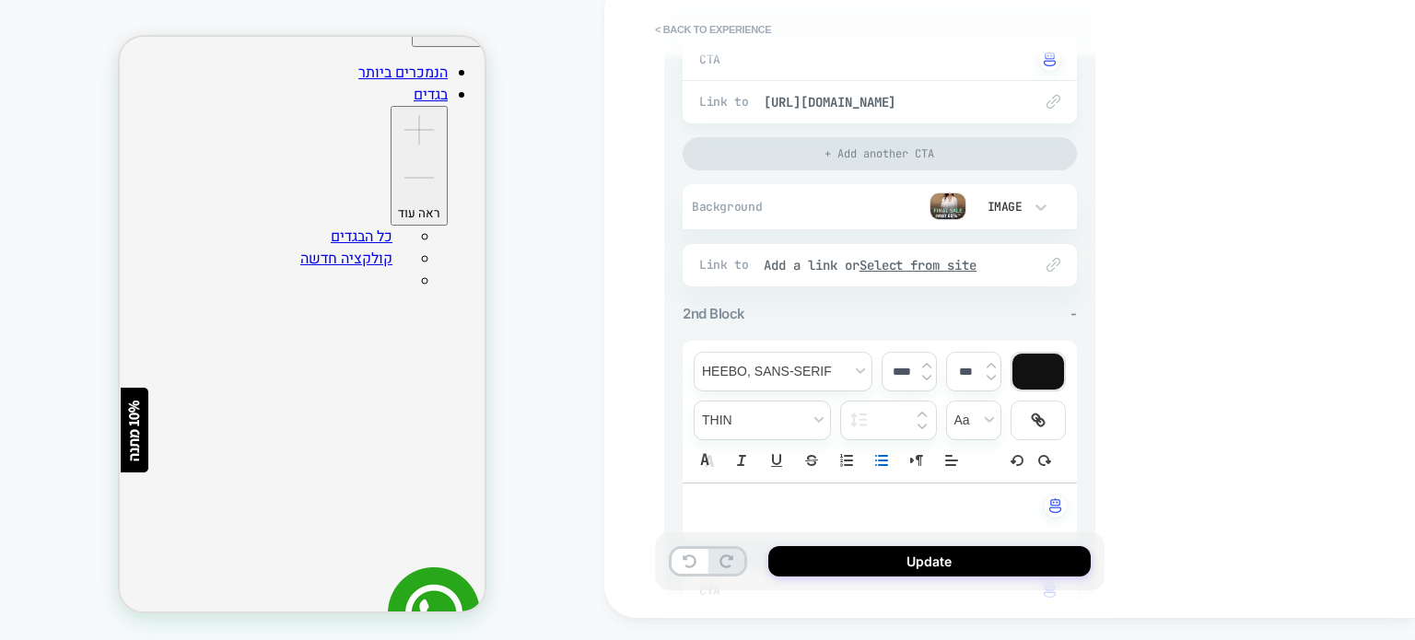
scroll to position [645, 0]
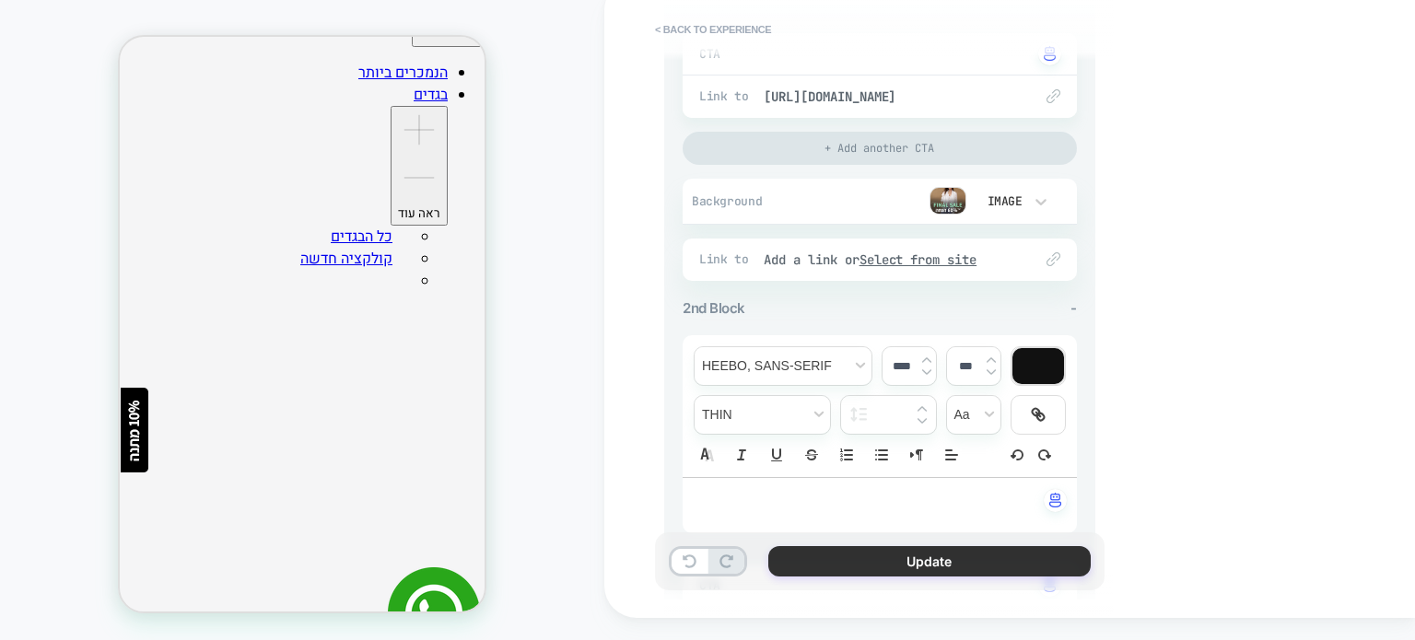
click at [823, 552] on button "Update" at bounding box center [929, 561] width 322 height 30
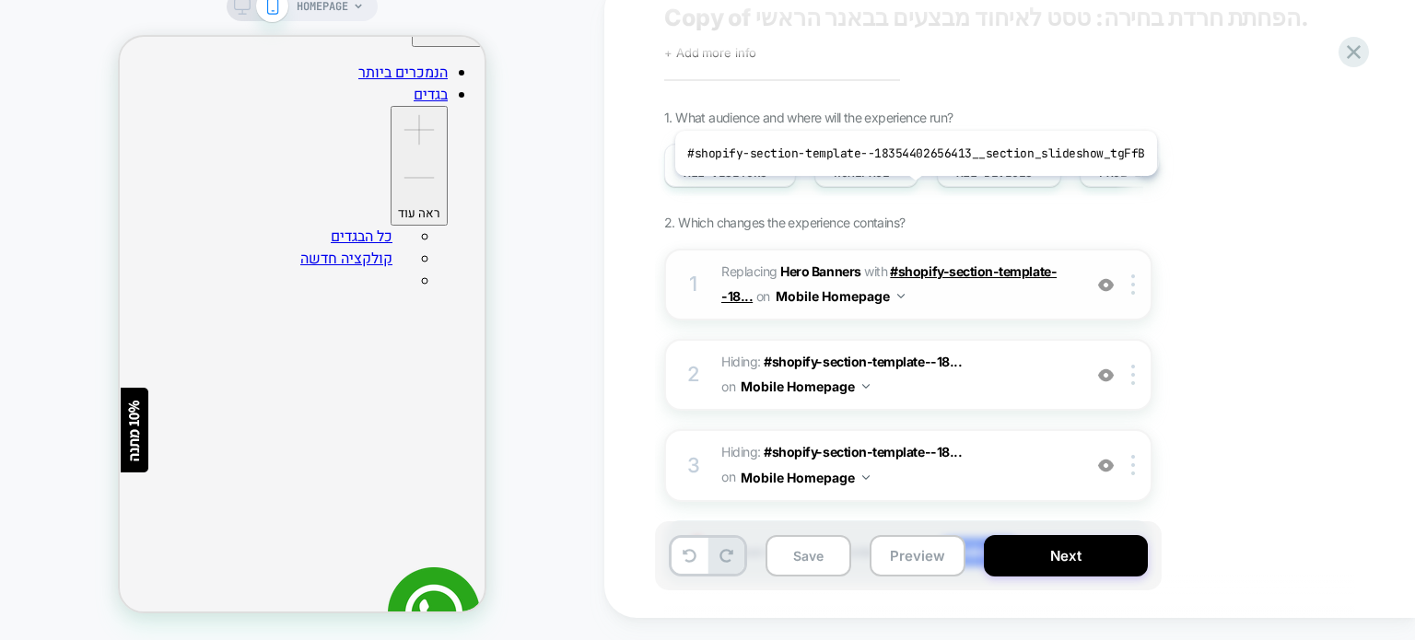
scroll to position [0, 0]
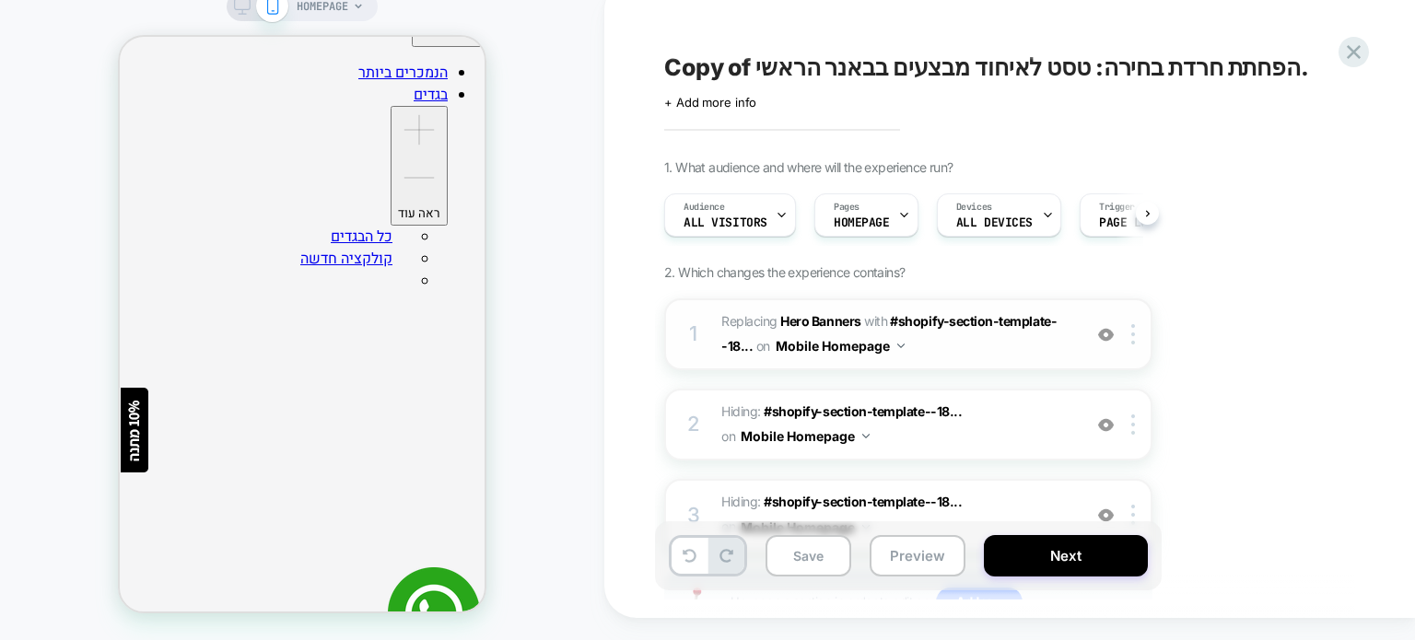
click at [964, 349] on span "#_loomi_addon_1756796813174_dup1756798827 Replacing Hero Banners WITH #shopify-…" at bounding box center [896, 334] width 351 height 50
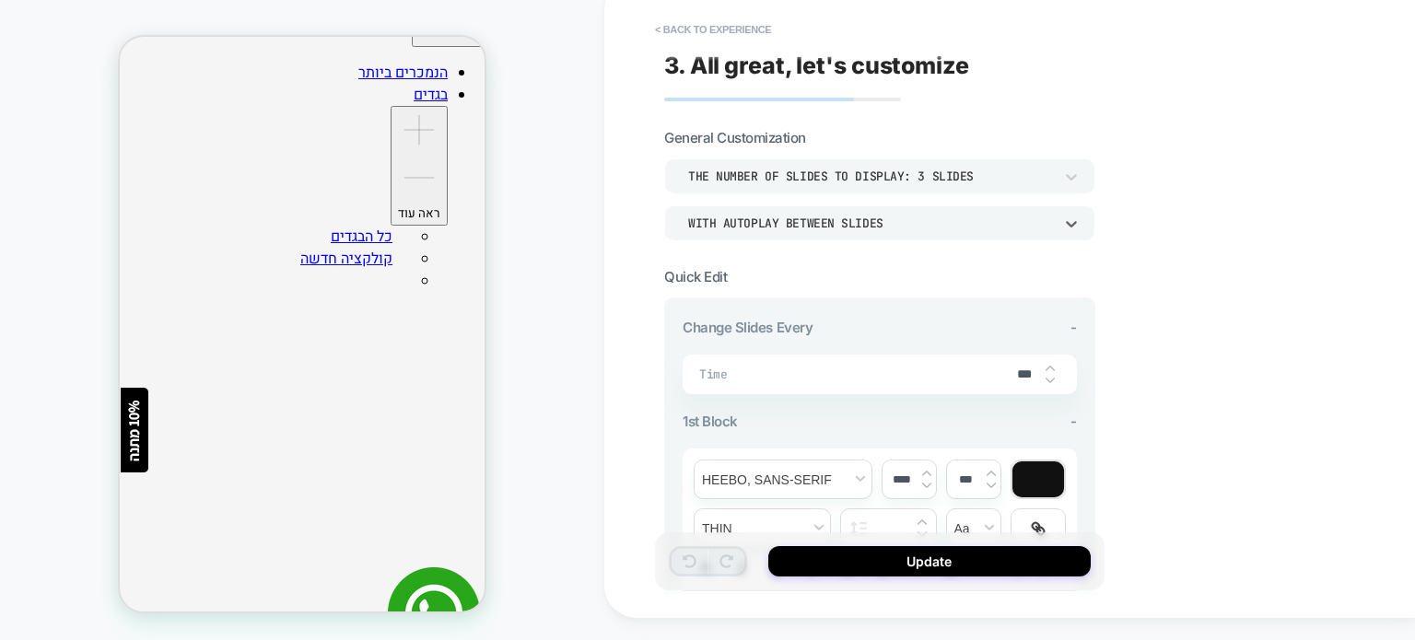
click at [946, 224] on div "WITH AUTOPLAY BETWEEN SLIDES" at bounding box center [870, 224] width 365 height 16
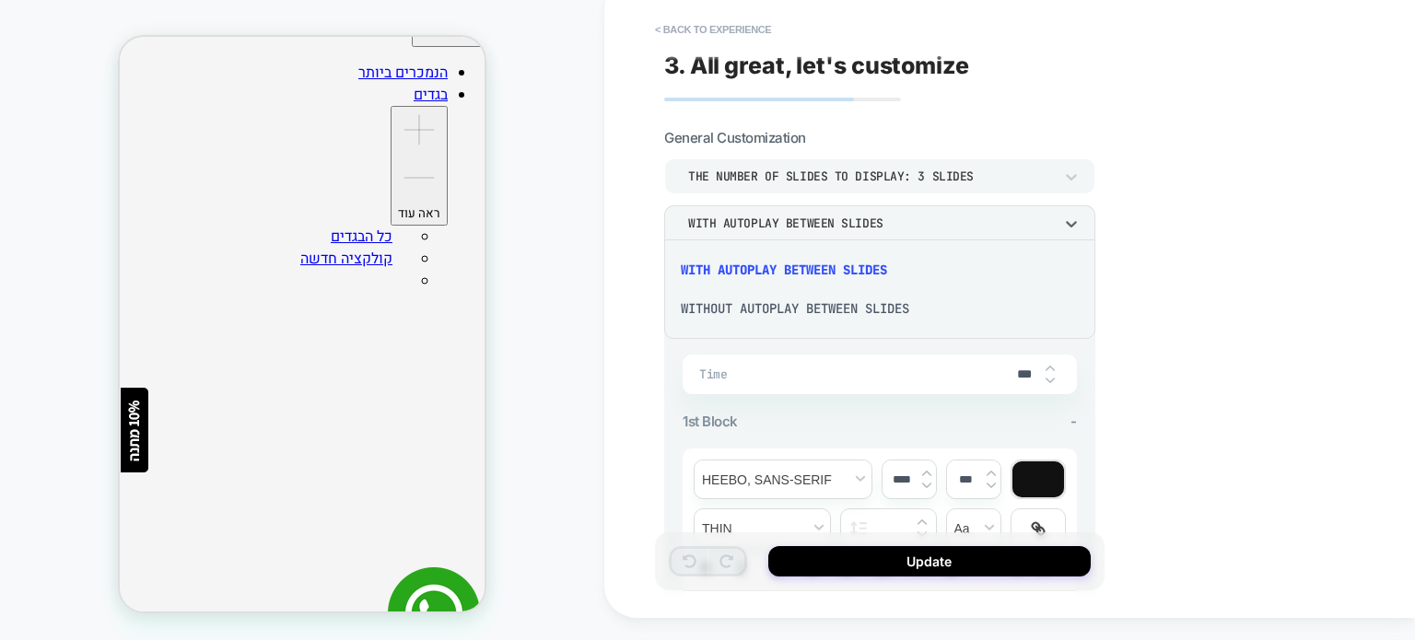
click at [881, 268] on div "WITH AUTOPLAY BETWEEN SLIDES" at bounding box center [879, 270] width 416 height 39
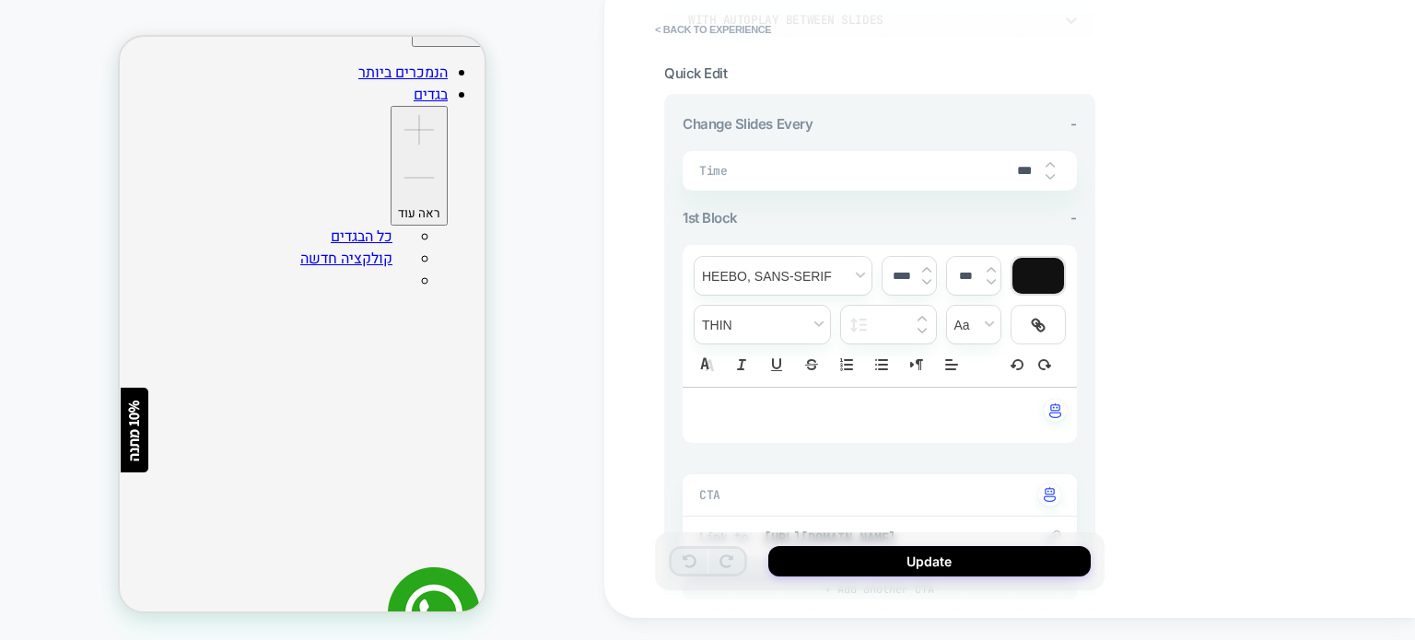
scroll to position [184, 0]
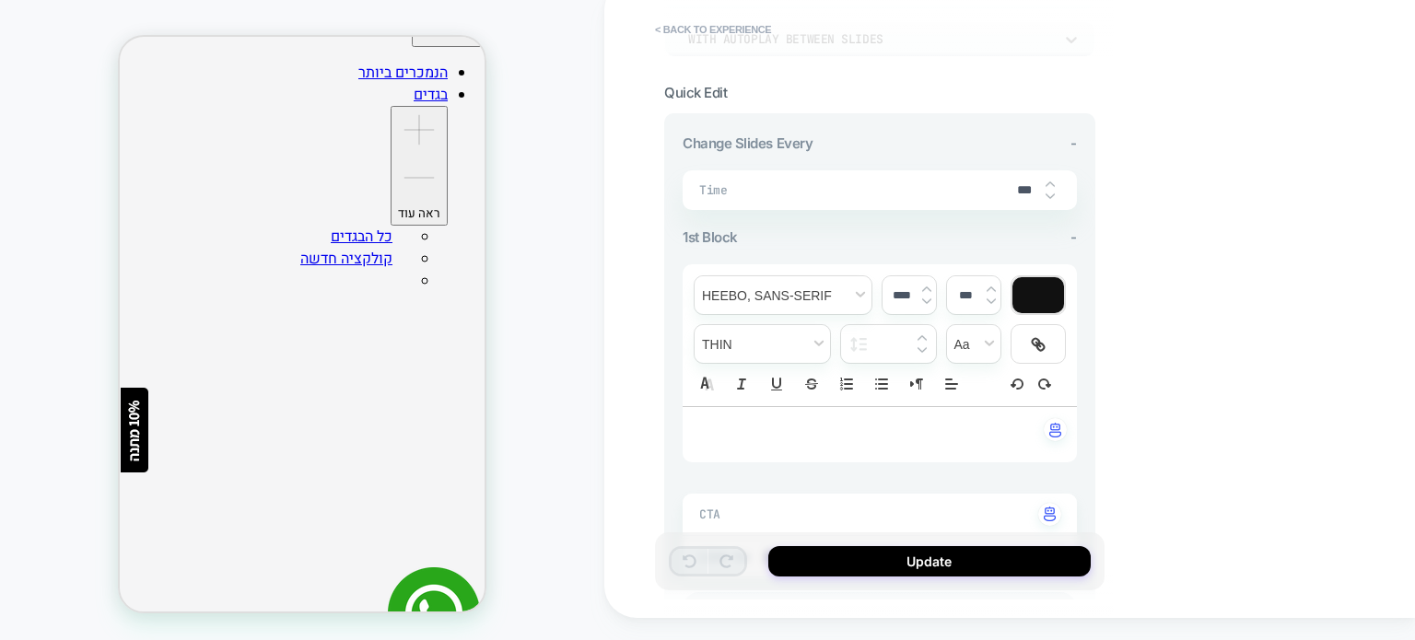
click at [1027, 186] on input "***" at bounding box center [1024, 190] width 41 height 16
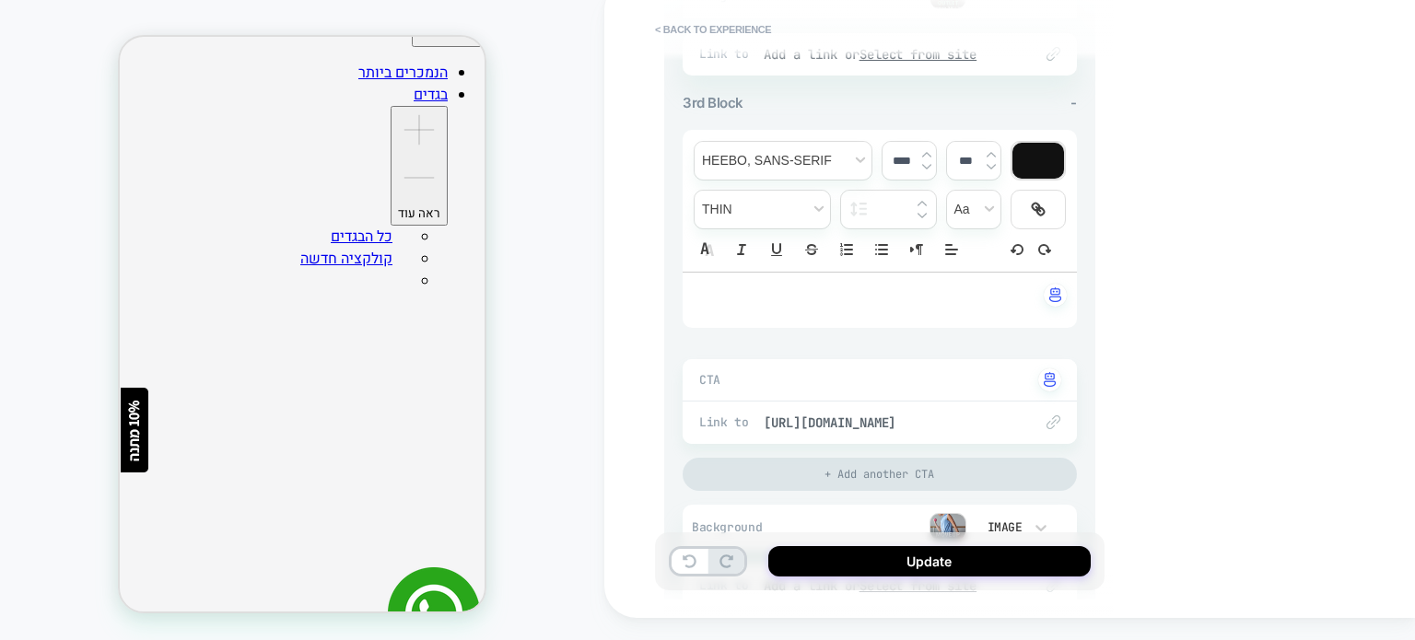
scroll to position [1631, 0]
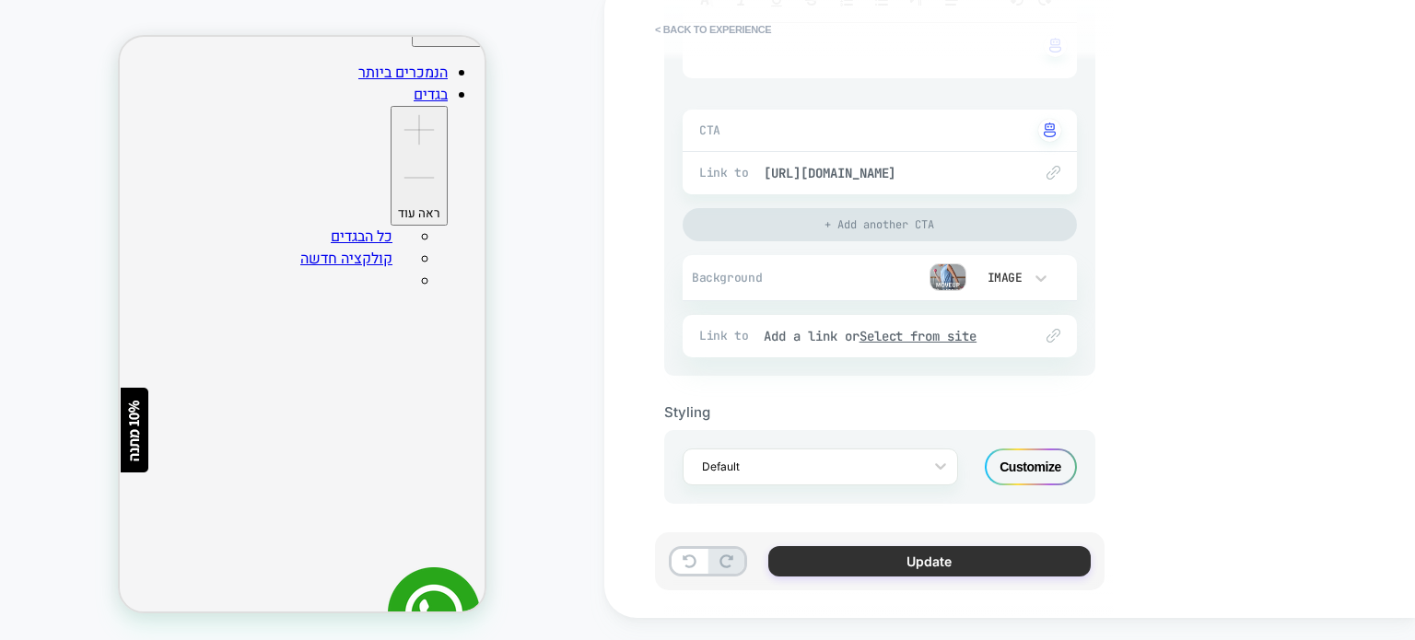
type input "**"
click at [823, 564] on button "Update" at bounding box center [929, 561] width 322 height 30
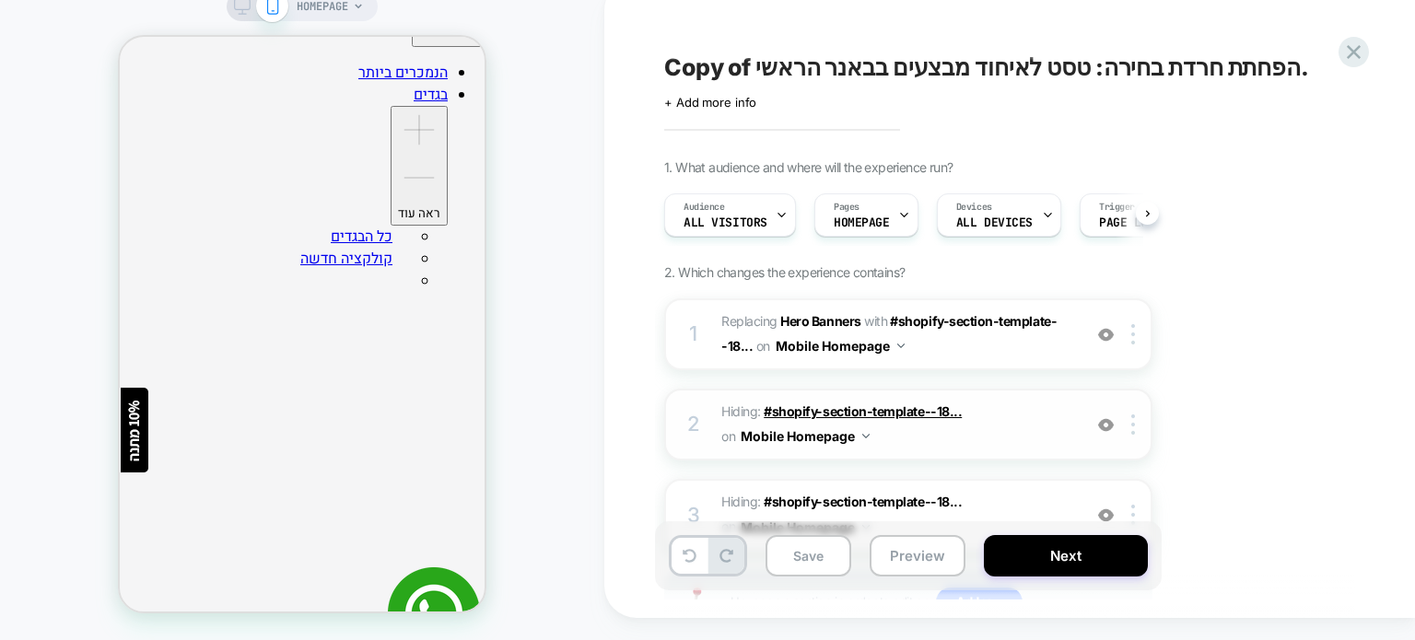
scroll to position [0, 0]
click at [788, 552] on button "Save" at bounding box center [808, 555] width 86 height 41
click at [894, 566] on button "Preview" at bounding box center [918, 555] width 96 height 41
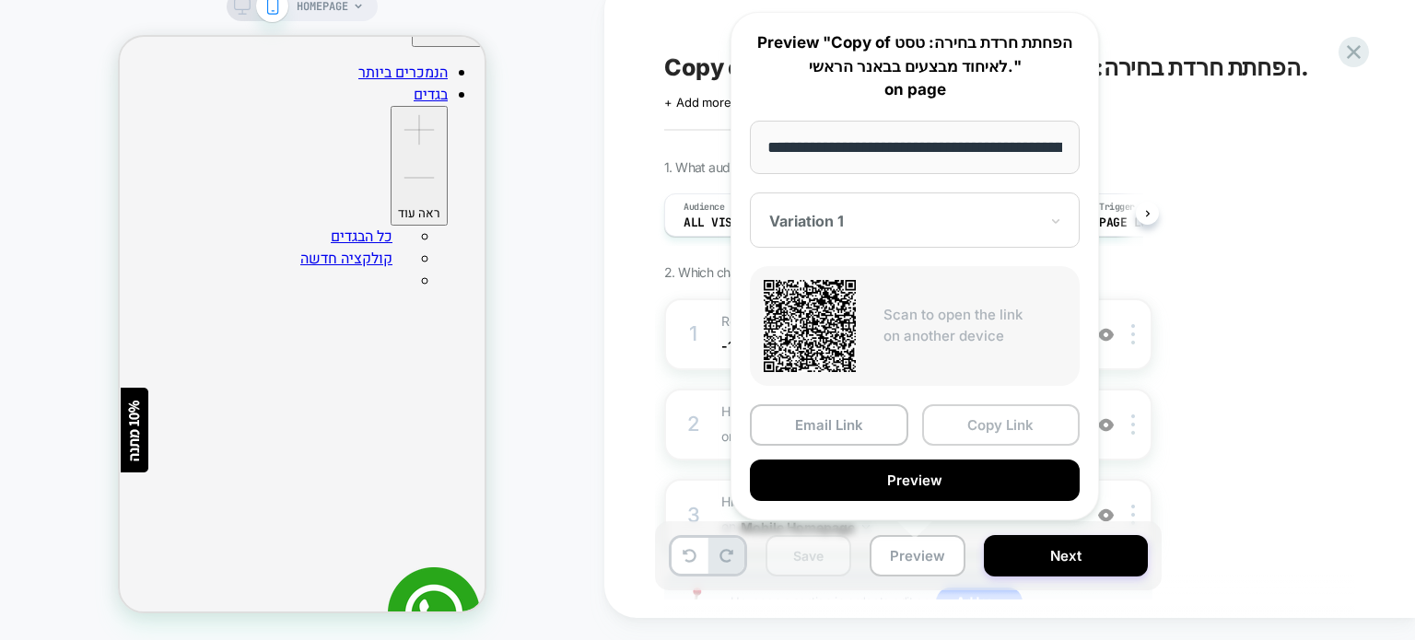
click at [955, 424] on button "Copy Link" at bounding box center [1001, 424] width 158 height 41
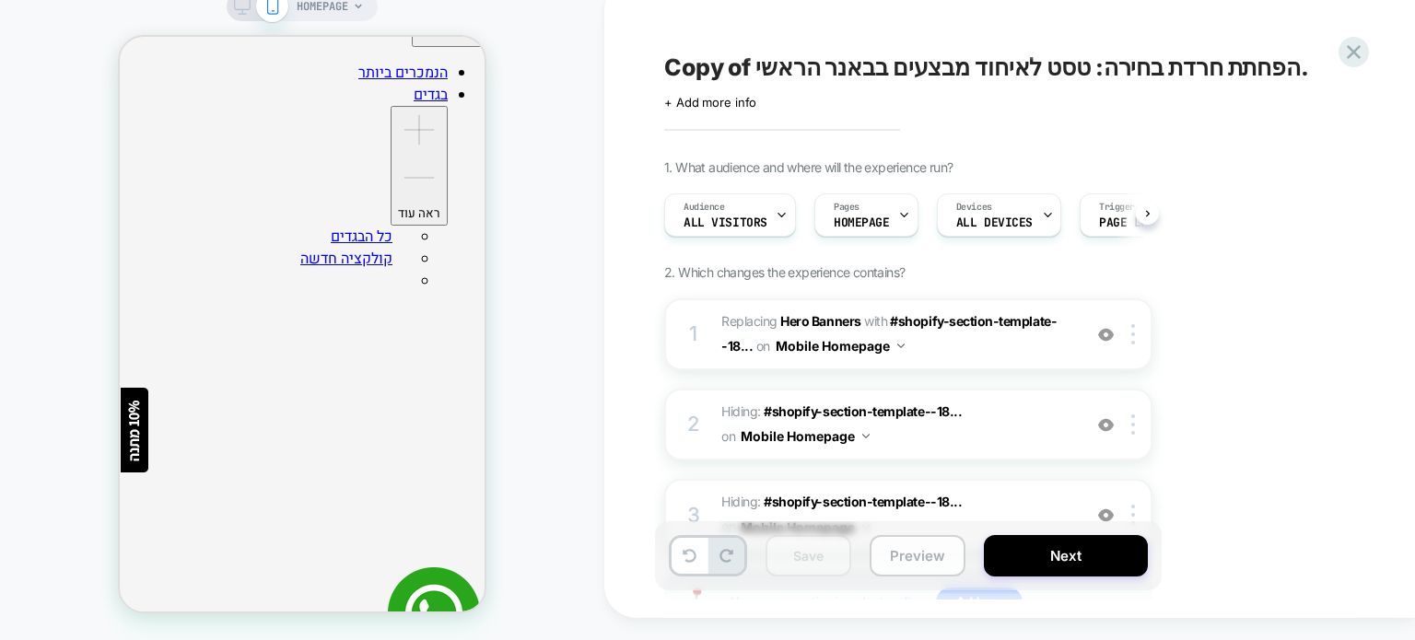
click at [895, 562] on button "Preview" at bounding box center [918, 555] width 96 height 41
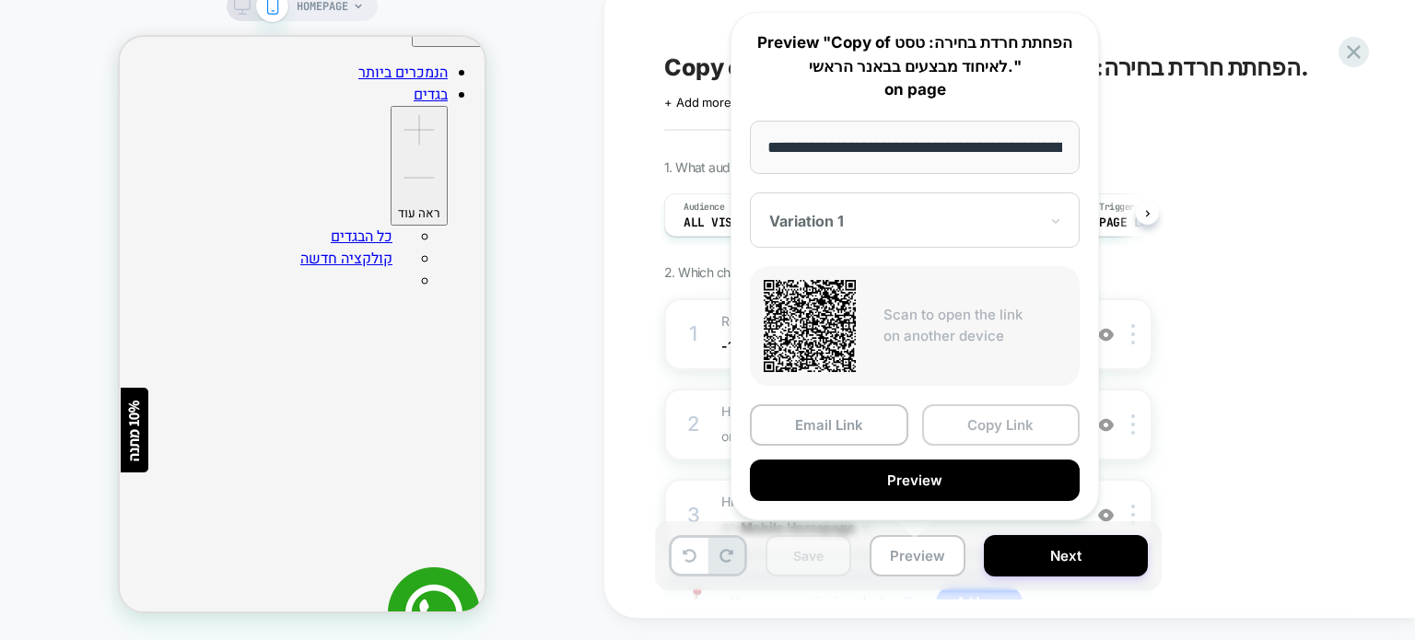
click at [969, 421] on button "Copy Link" at bounding box center [1001, 424] width 158 height 41
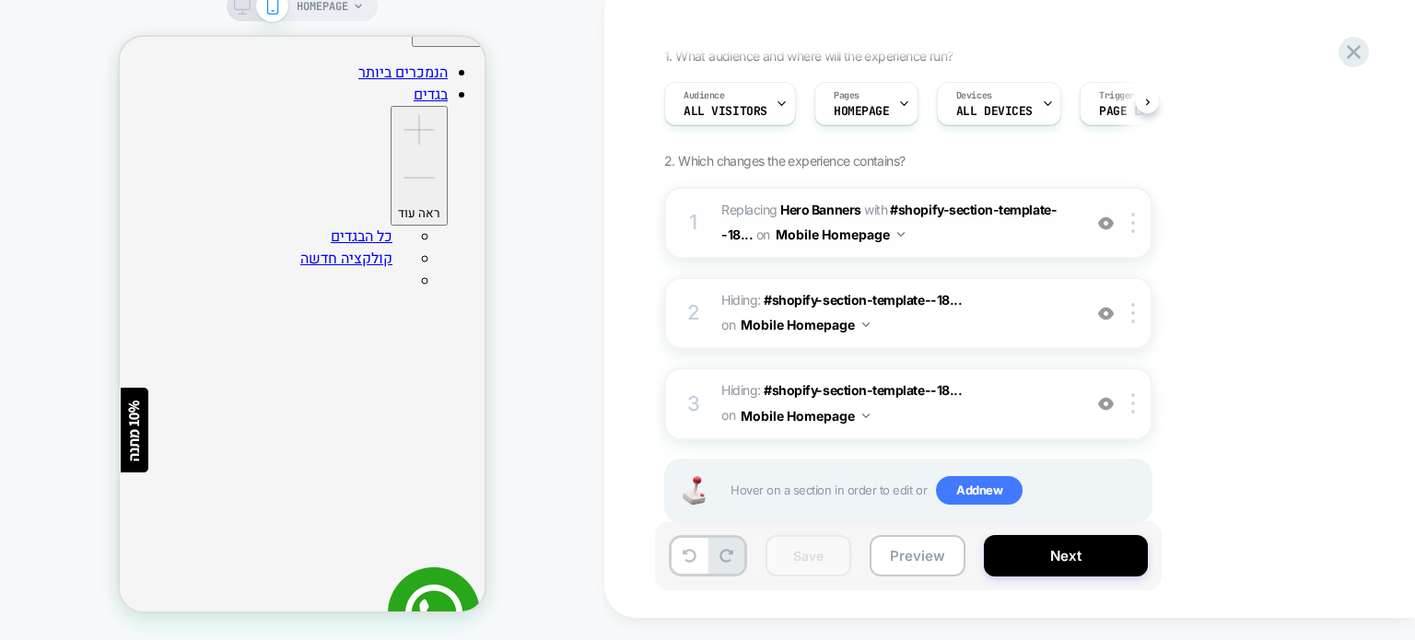
scroll to position [151, 0]
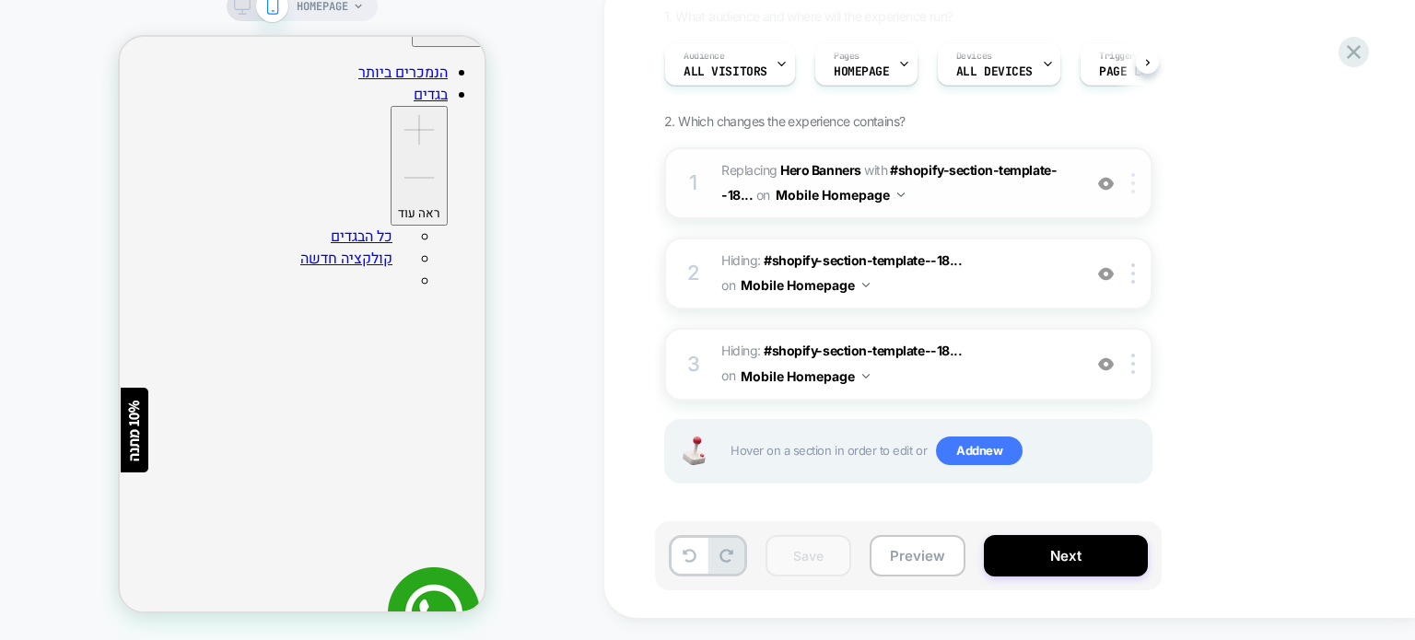
click at [1134, 176] on img at bounding box center [1133, 183] width 4 height 20
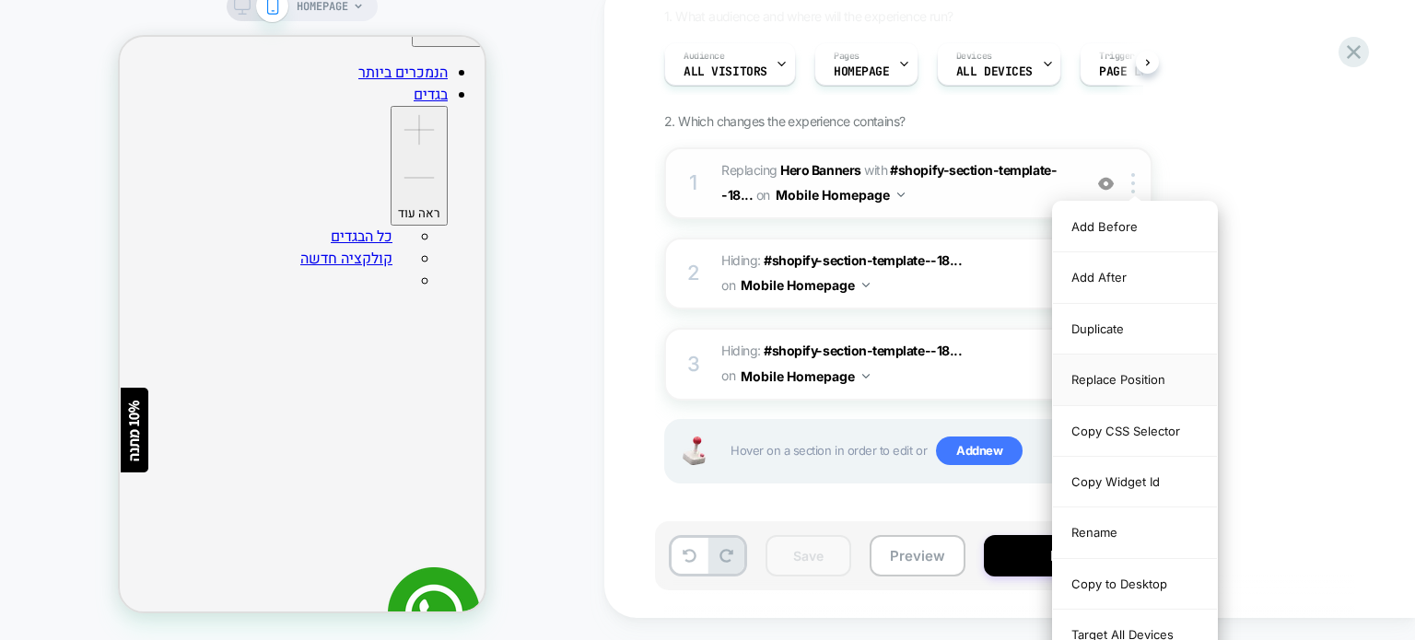
click at [1138, 371] on div "Replace Position" at bounding box center [1135, 380] width 164 height 51
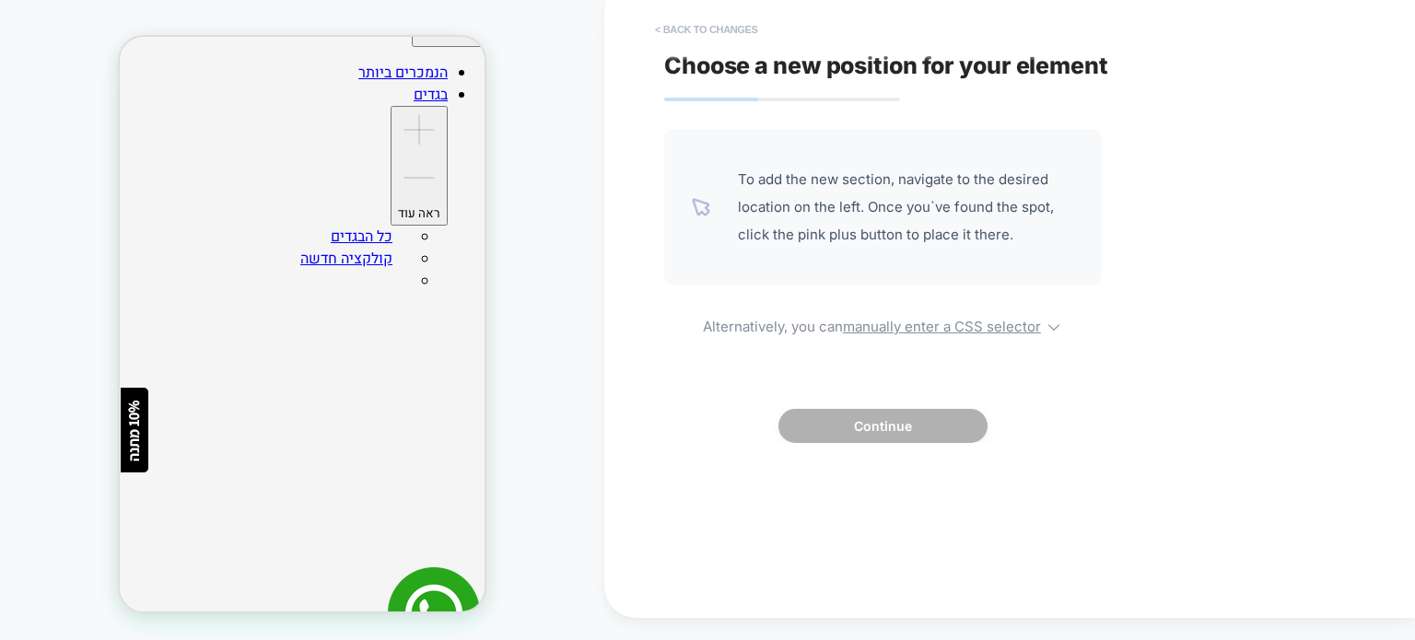
click at [698, 29] on button "< Back to changes" at bounding box center [707, 29] width 122 height 29
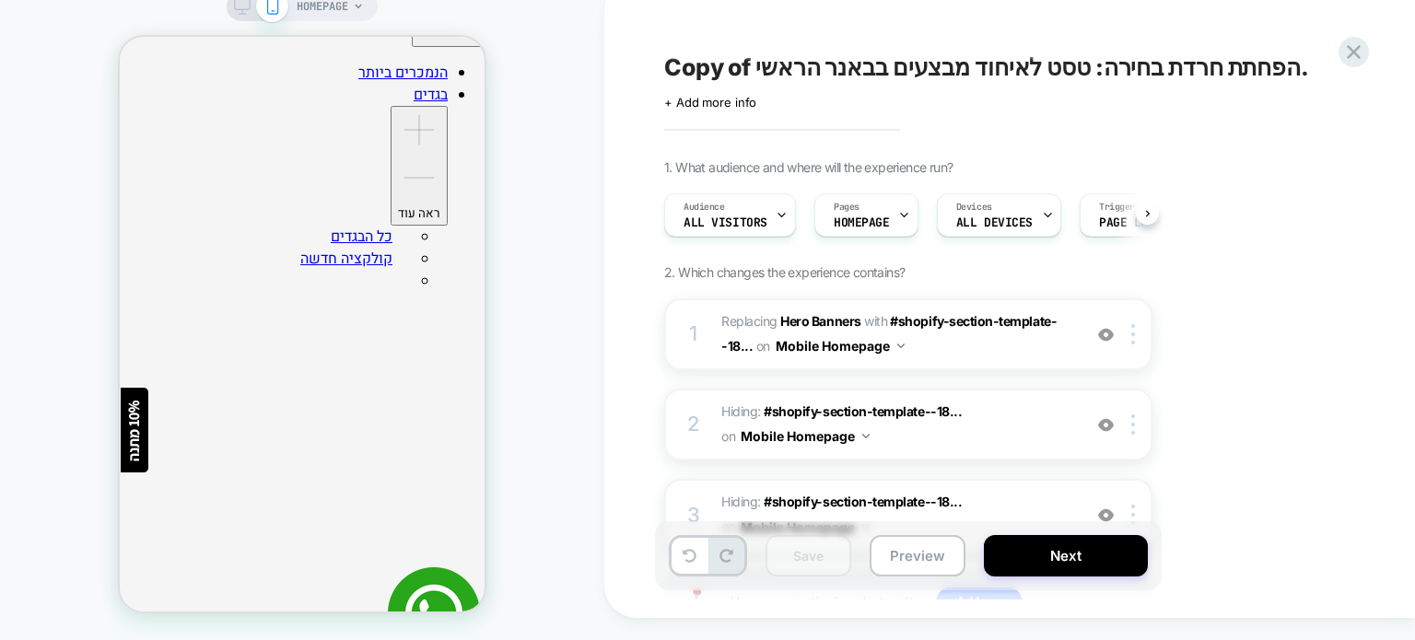
scroll to position [0, 0]
click at [1132, 333] on img at bounding box center [1133, 334] width 4 height 20
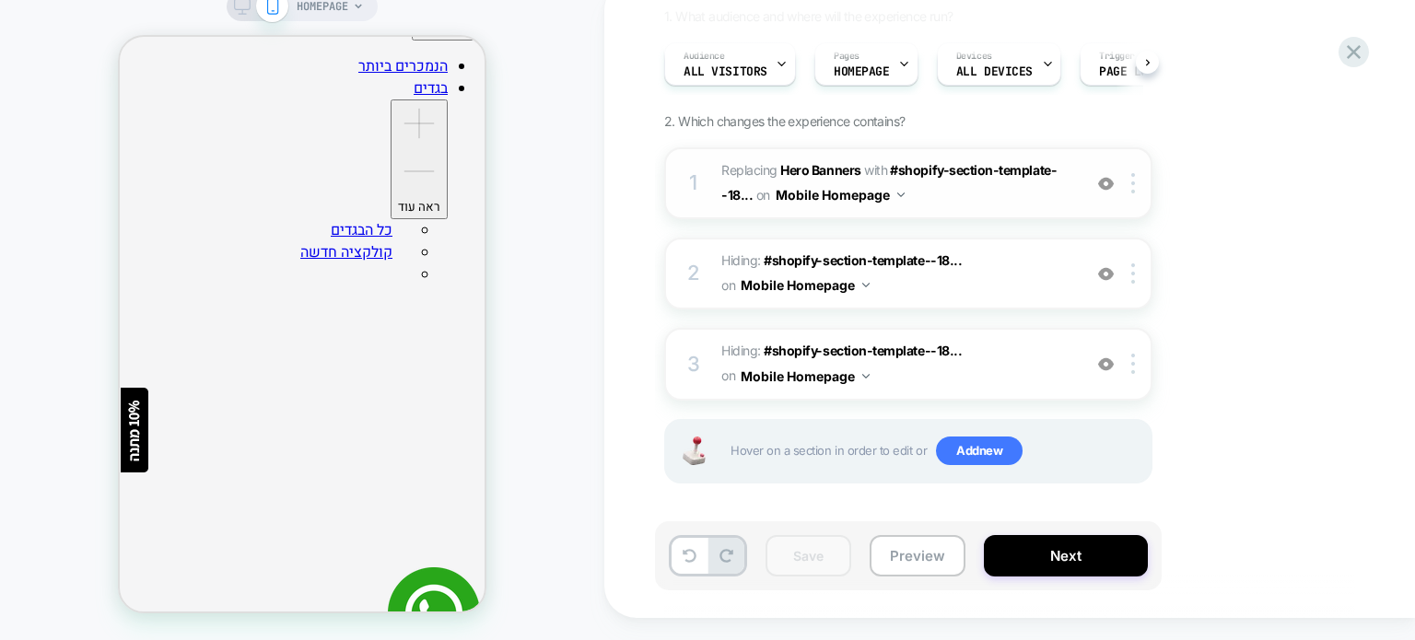
click at [1106, 183] on img at bounding box center [1106, 184] width 16 height 16
click at [1132, 181] on img at bounding box center [1133, 183] width 4 height 20
click at [1108, 182] on img at bounding box center [1106, 184] width 16 height 16
click at [1135, 184] on img at bounding box center [1133, 183] width 4 height 20
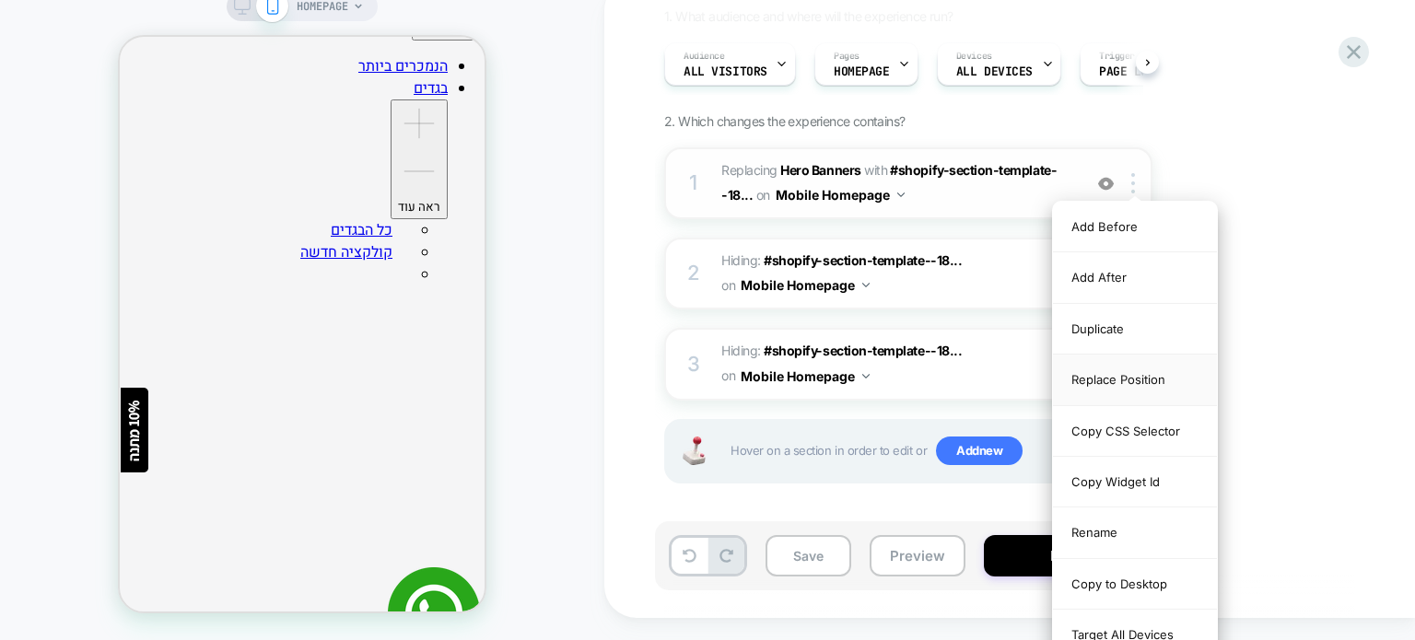
click at [1126, 371] on div "Replace Position" at bounding box center [1135, 380] width 164 height 51
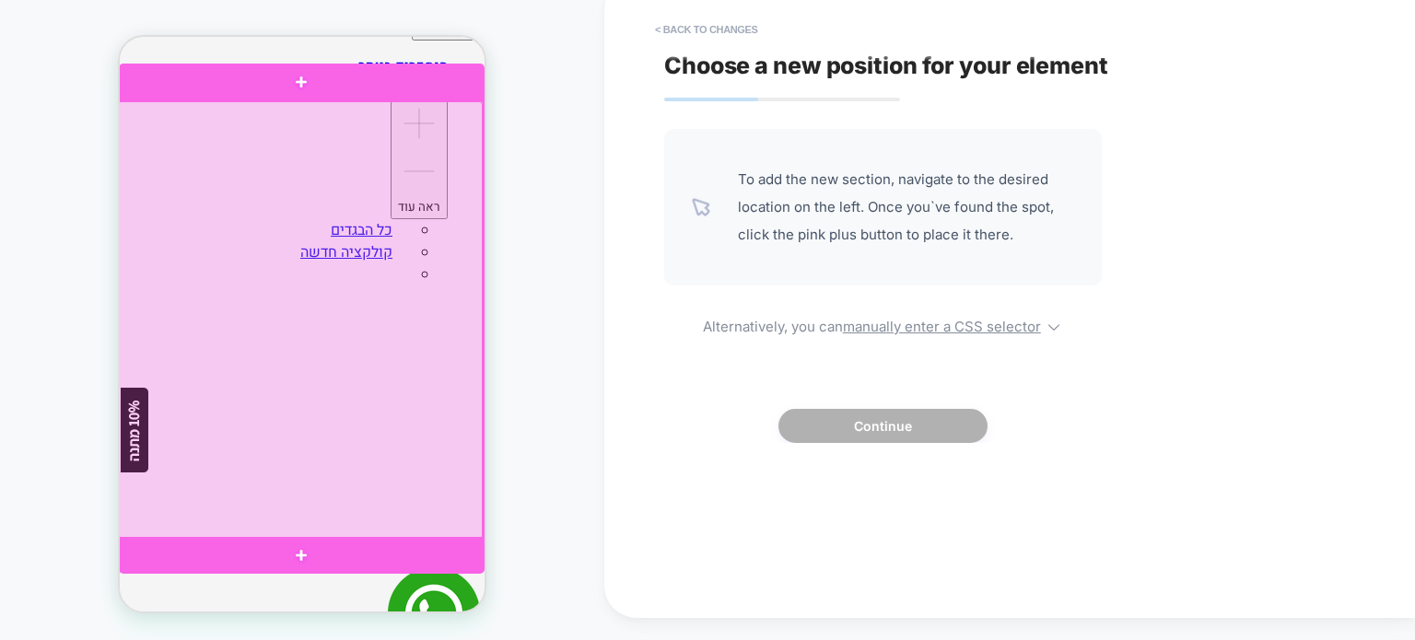
click at [359, 292] on div at bounding box center [300, 320] width 366 height 438
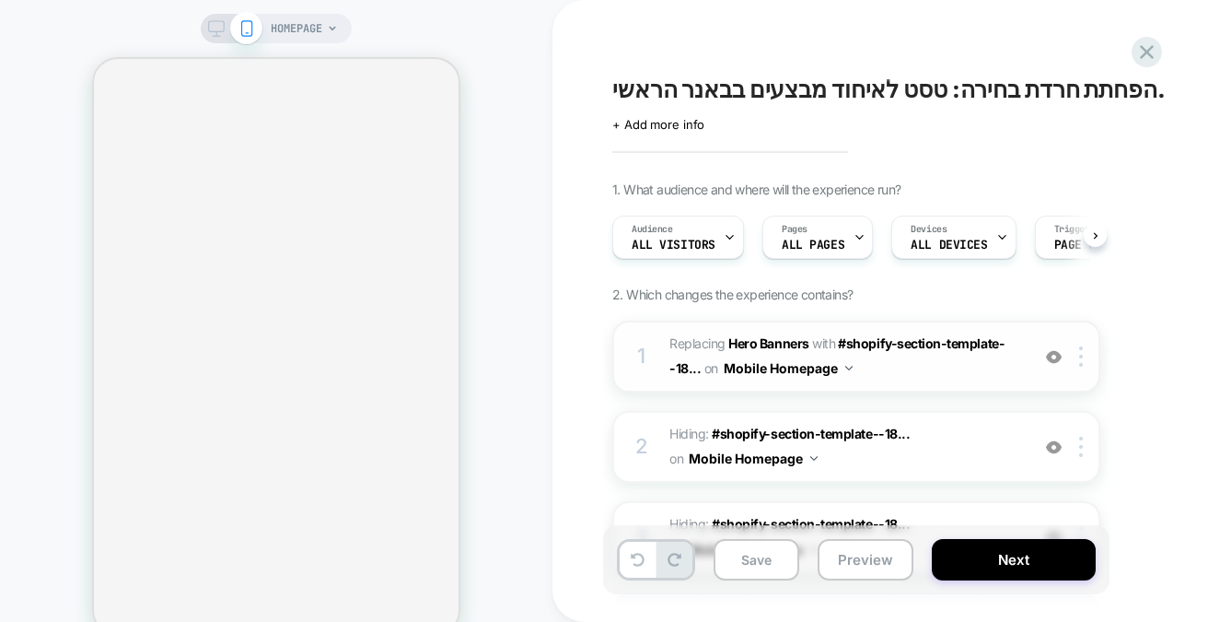
click at [1054, 357] on img at bounding box center [1054, 357] width 16 height 16
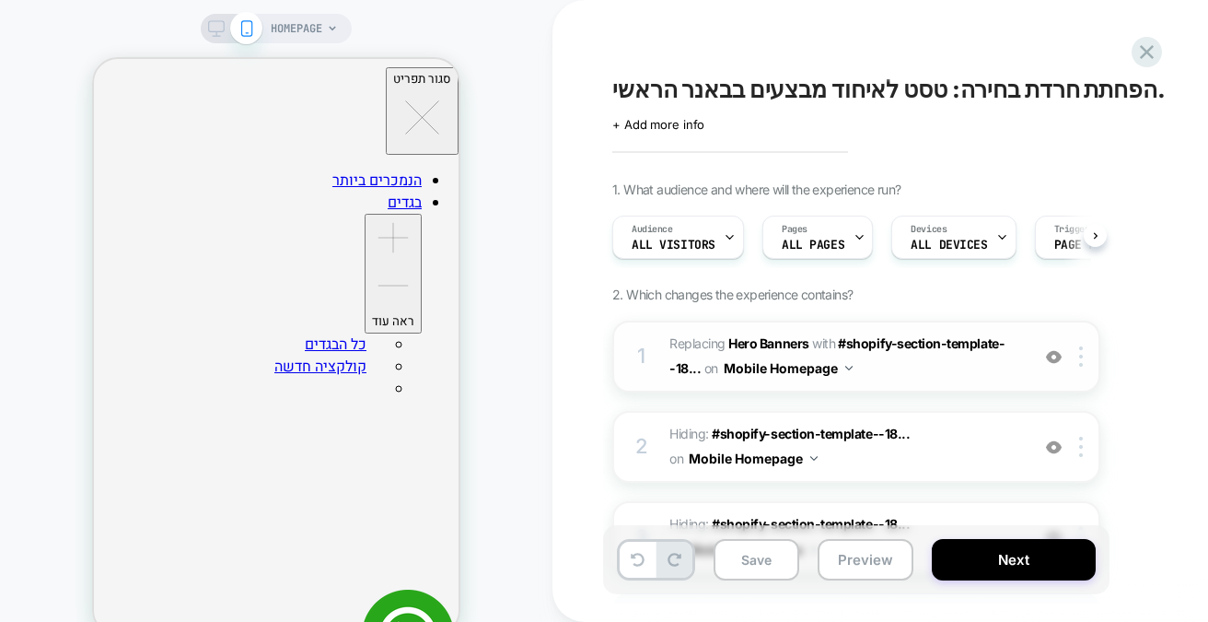
click at [976, 364] on span "#_loomi_addon_1756796813174 Replacing Hero Banners WITH #shopify-section-templa…" at bounding box center [845, 357] width 351 height 50
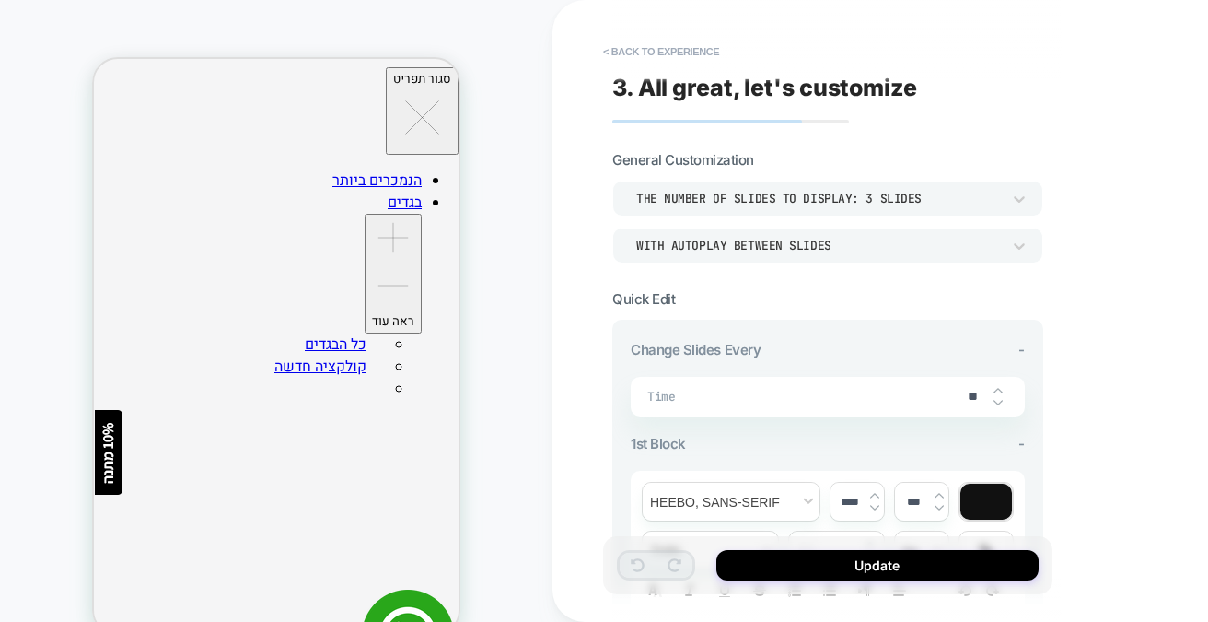
click at [995, 387] on img at bounding box center [998, 390] width 9 height 7
type input "**"
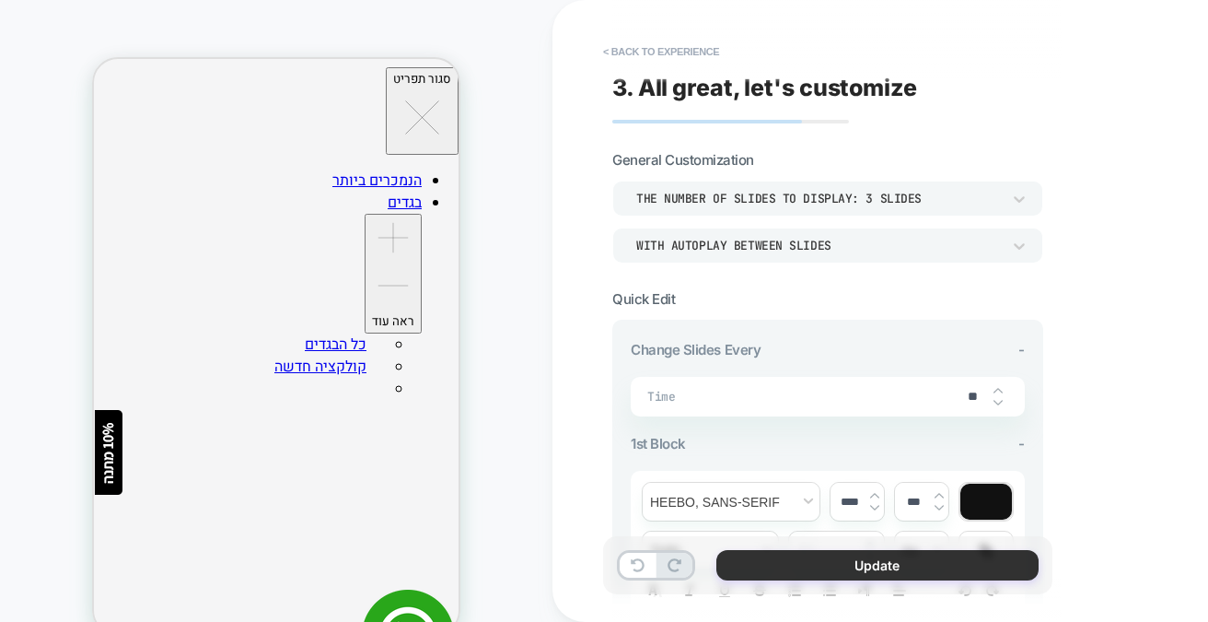
click at [906, 563] on button "Update" at bounding box center [878, 565] width 322 height 30
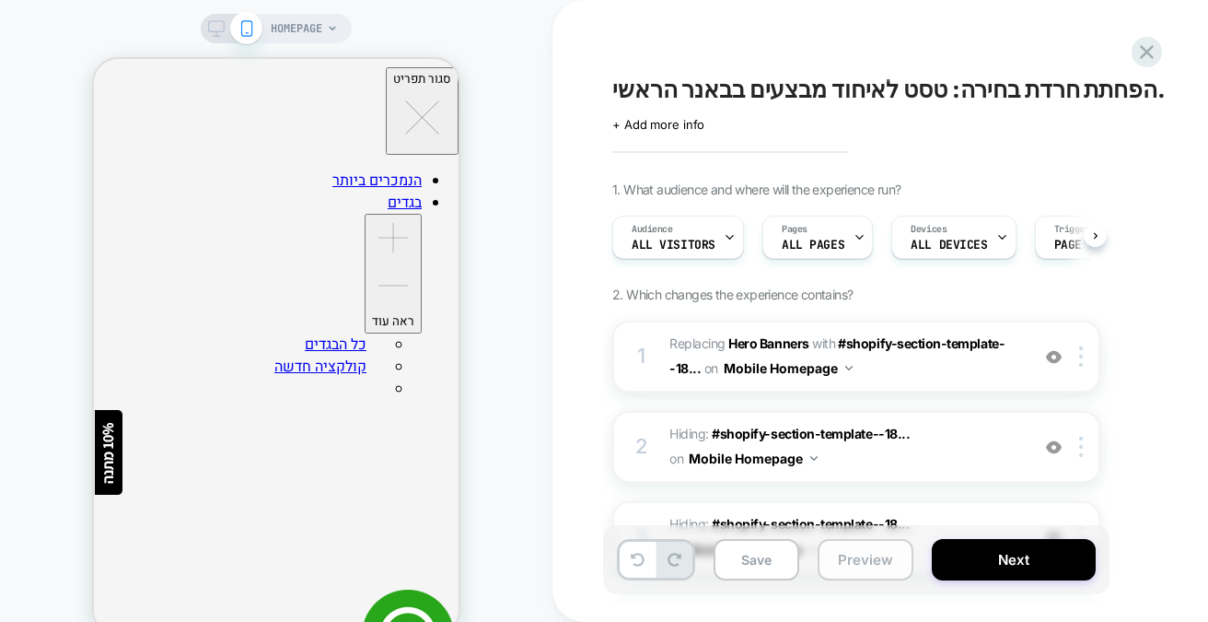
click at [858, 563] on button "Preview" at bounding box center [866, 559] width 96 height 41
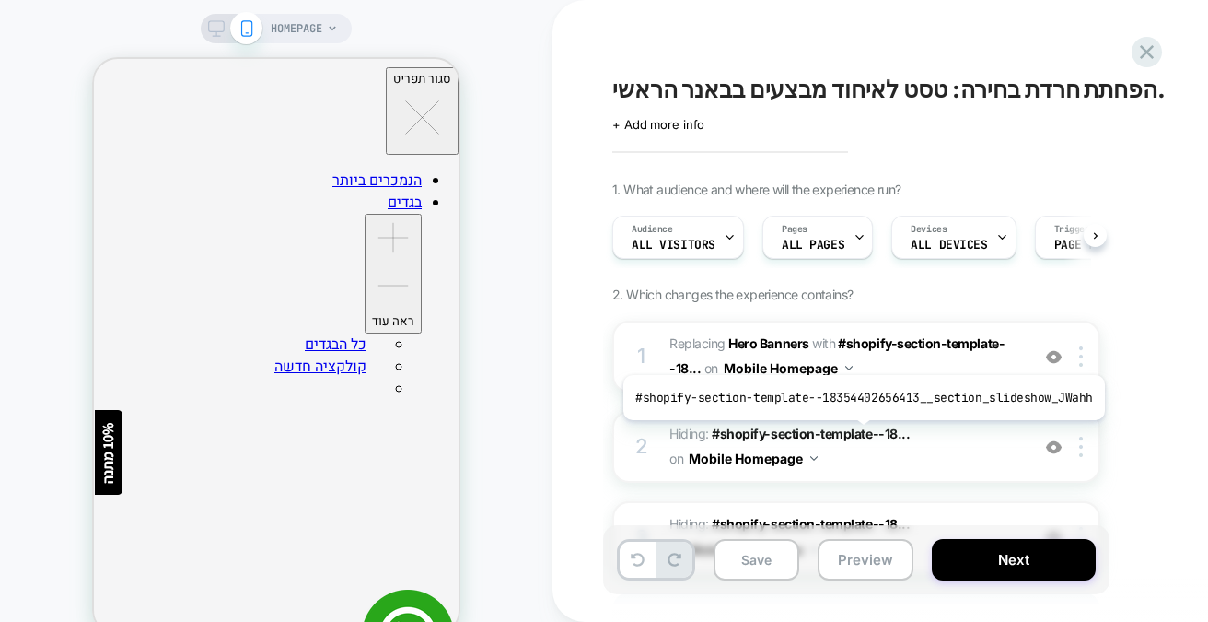
scroll to position [169, 0]
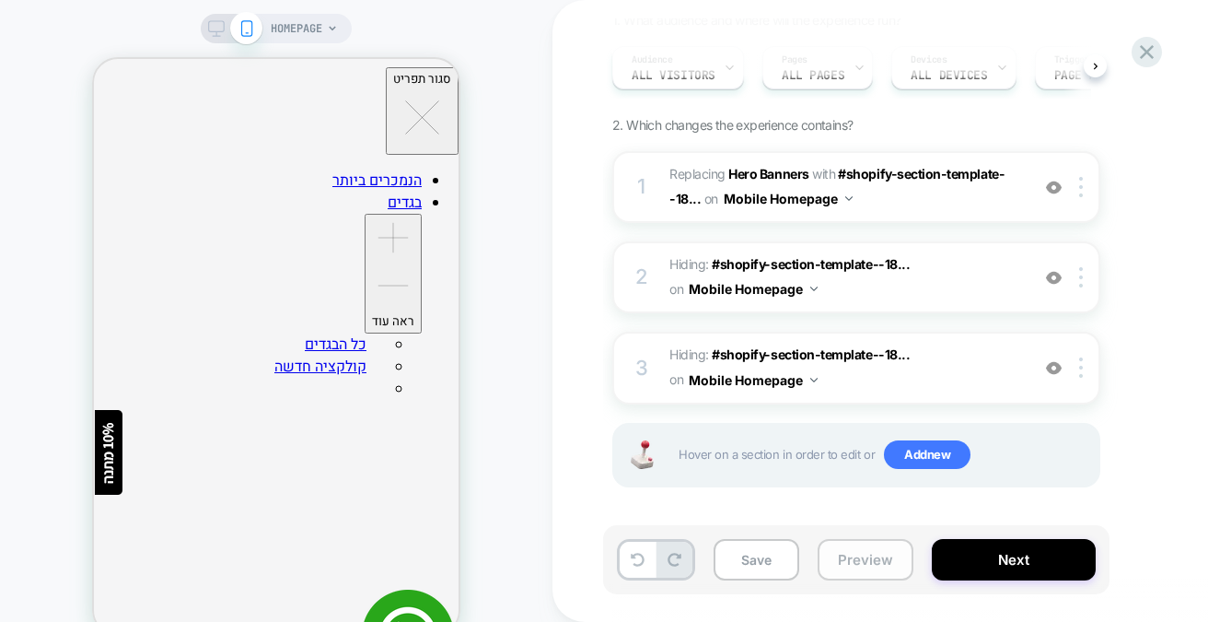
click at [839, 553] on button "Preview" at bounding box center [866, 559] width 96 height 41
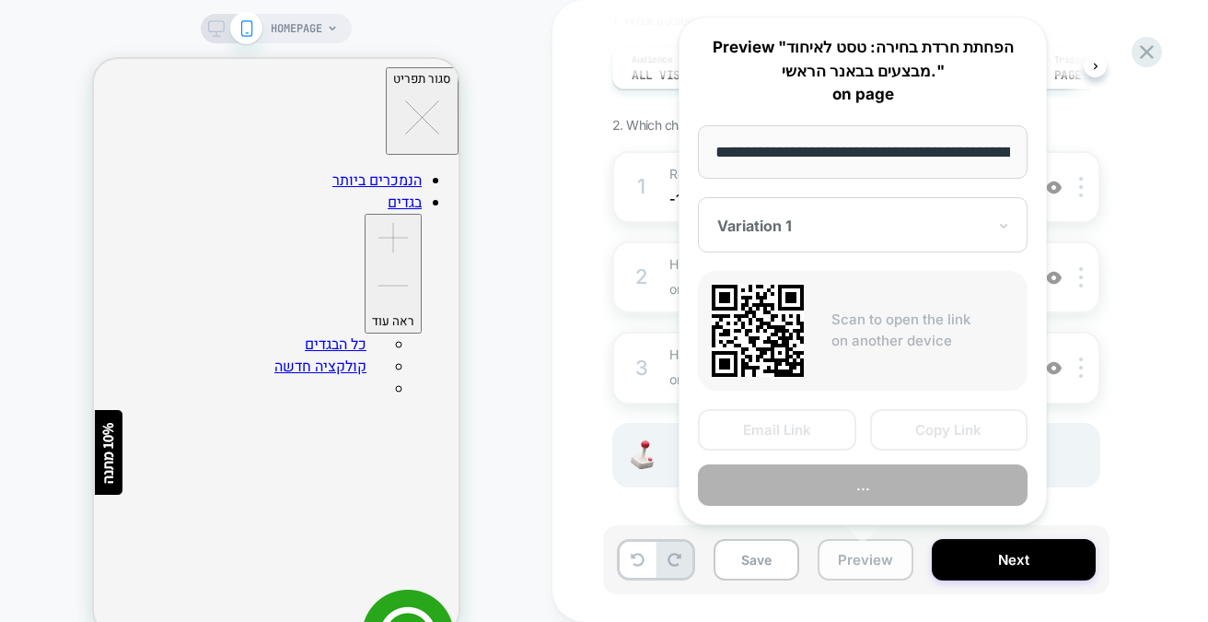
scroll to position [0, 88]
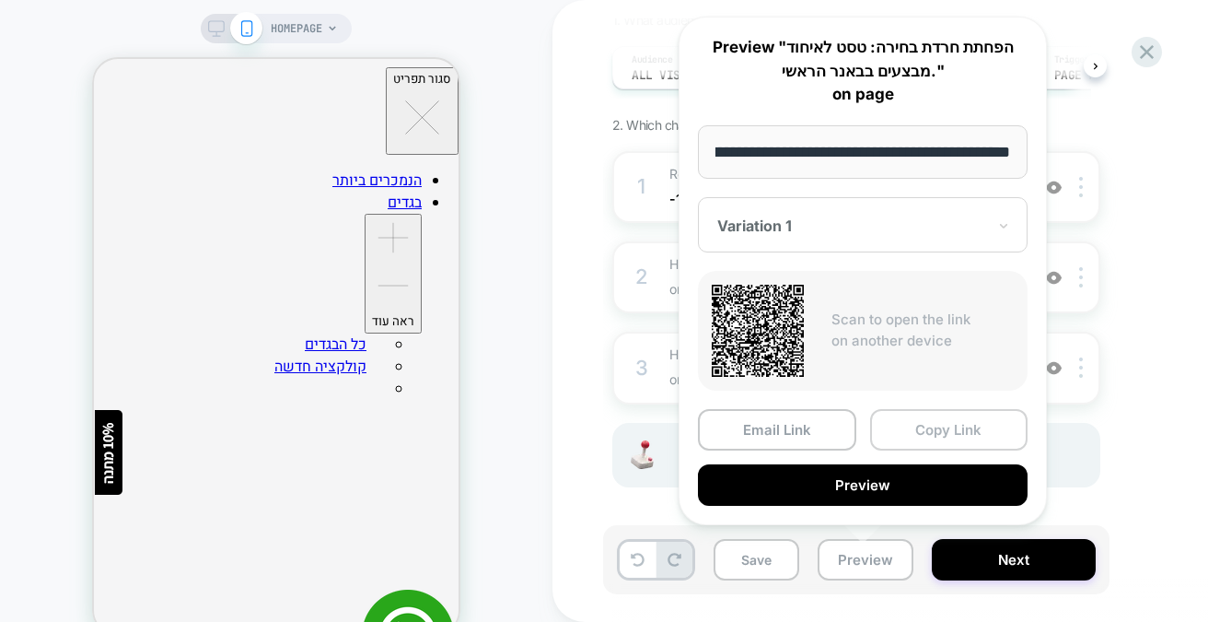
click at [924, 419] on button "Copy Link" at bounding box center [949, 429] width 158 height 41
click at [924, 423] on div "Hover on a section in order to edit or Add new" at bounding box center [857, 455] width 488 height 64
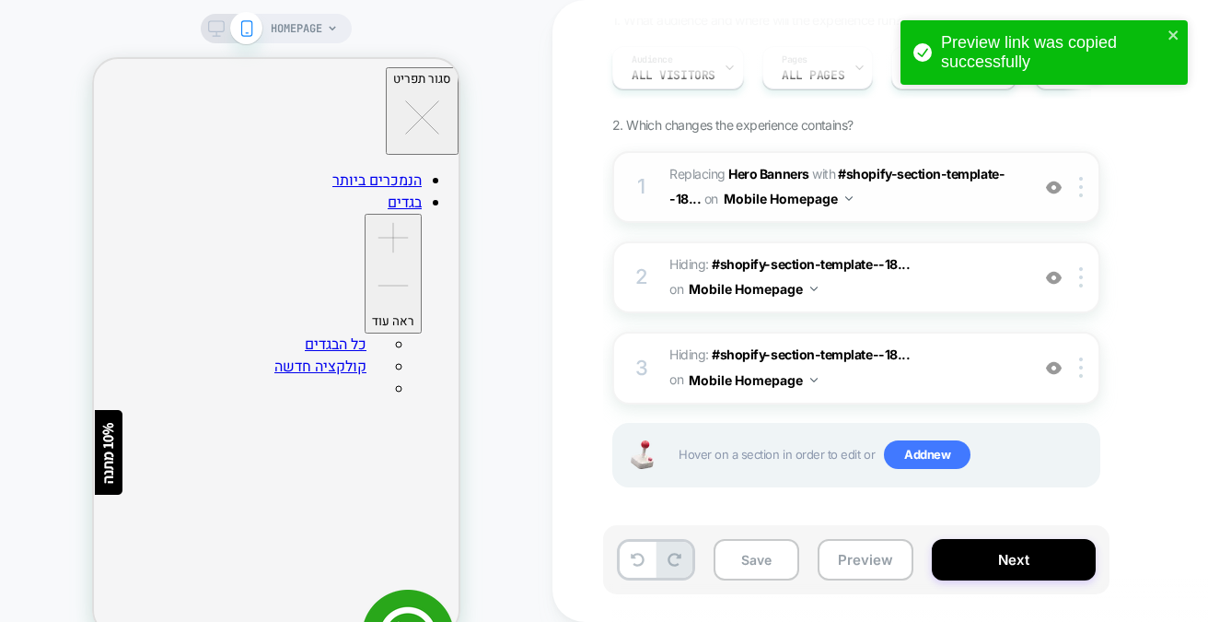
click at [906, 206] on span "#_loomi_addon_1756796813174 Replacing Hero Banners WITH #shopify-section-templa…" at bounding box center [845, 187] width 351 height 50
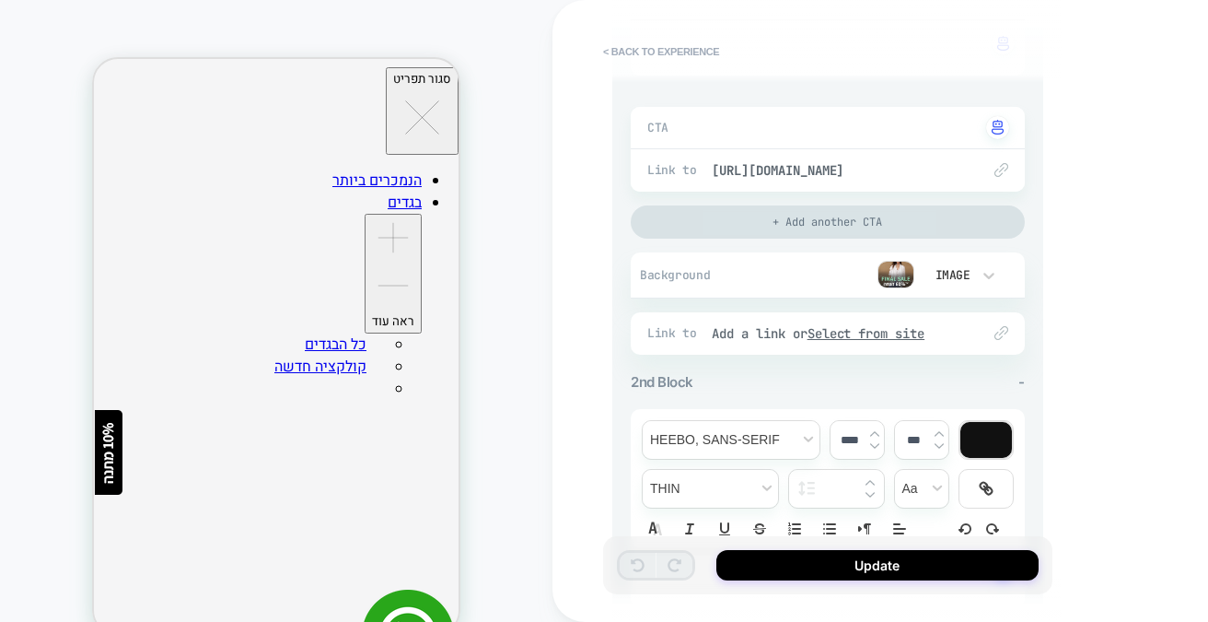
scroll to position [645, 0]
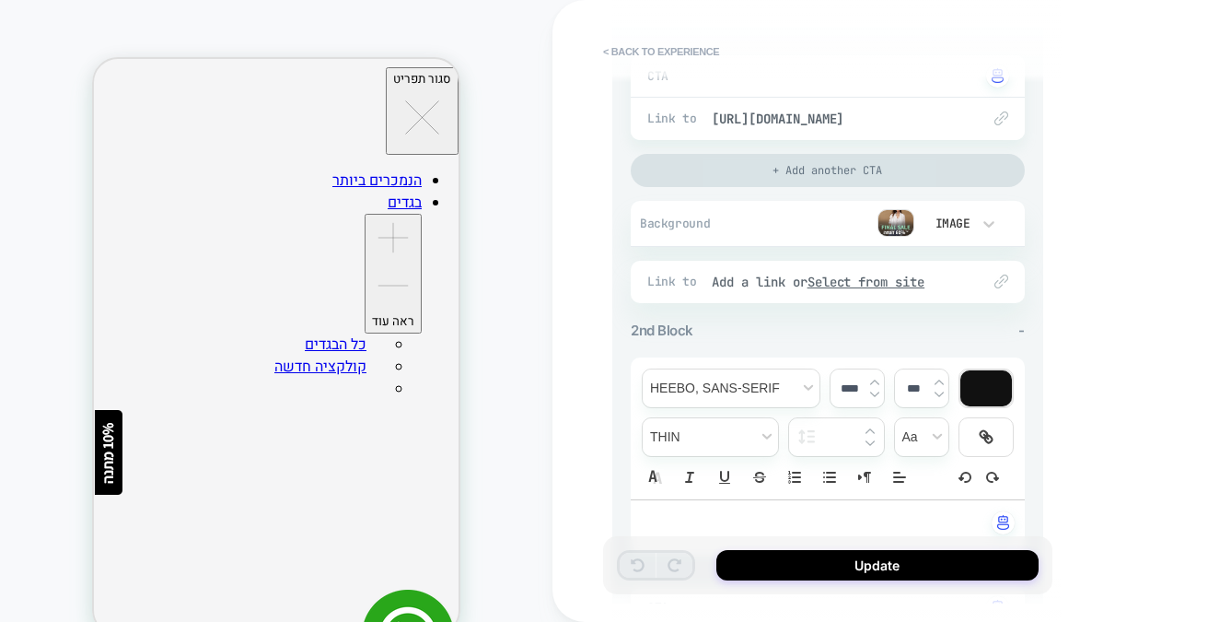
click at [836, 170] on div "+ Add another CTA" at bounding box center [828, 170] width 394 height 33
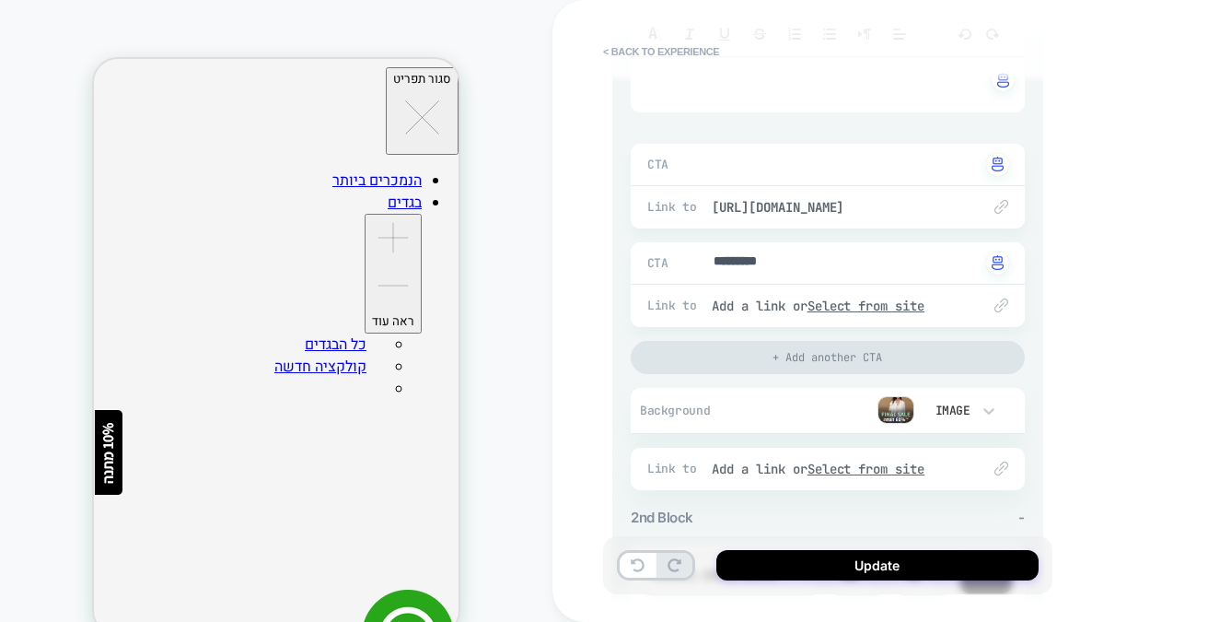
scroll to position [553, 0]
type textarea "*"
click at [989, 263] on button at bounding box center [991, 266] width 50 height 19
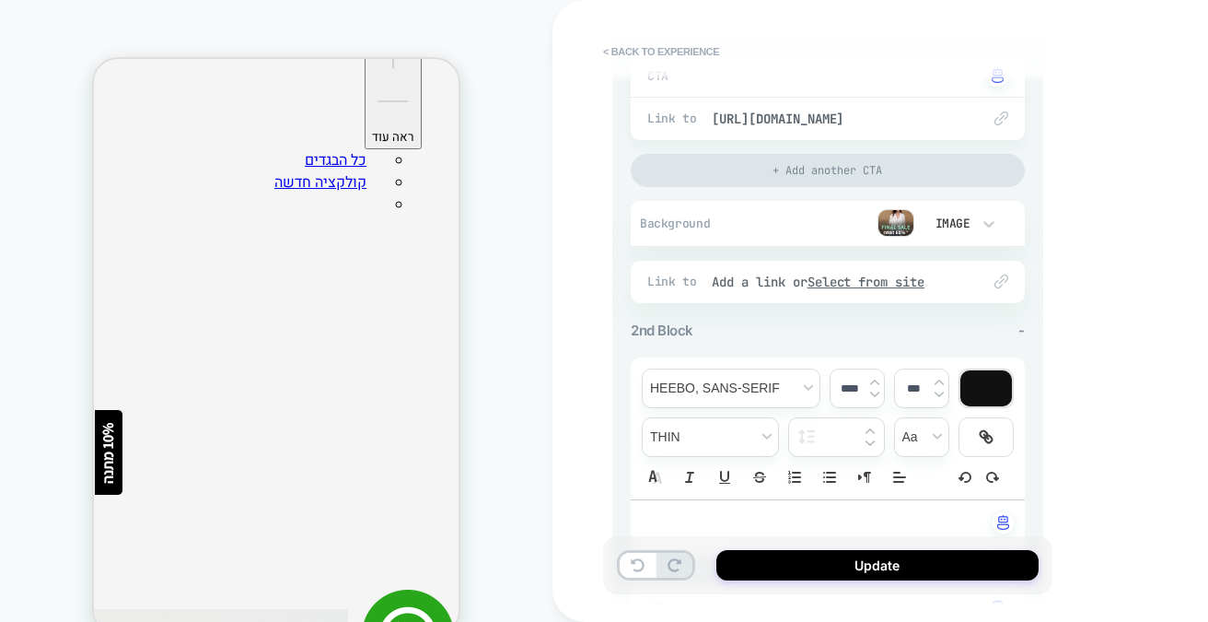
scroll to position [461, 0]
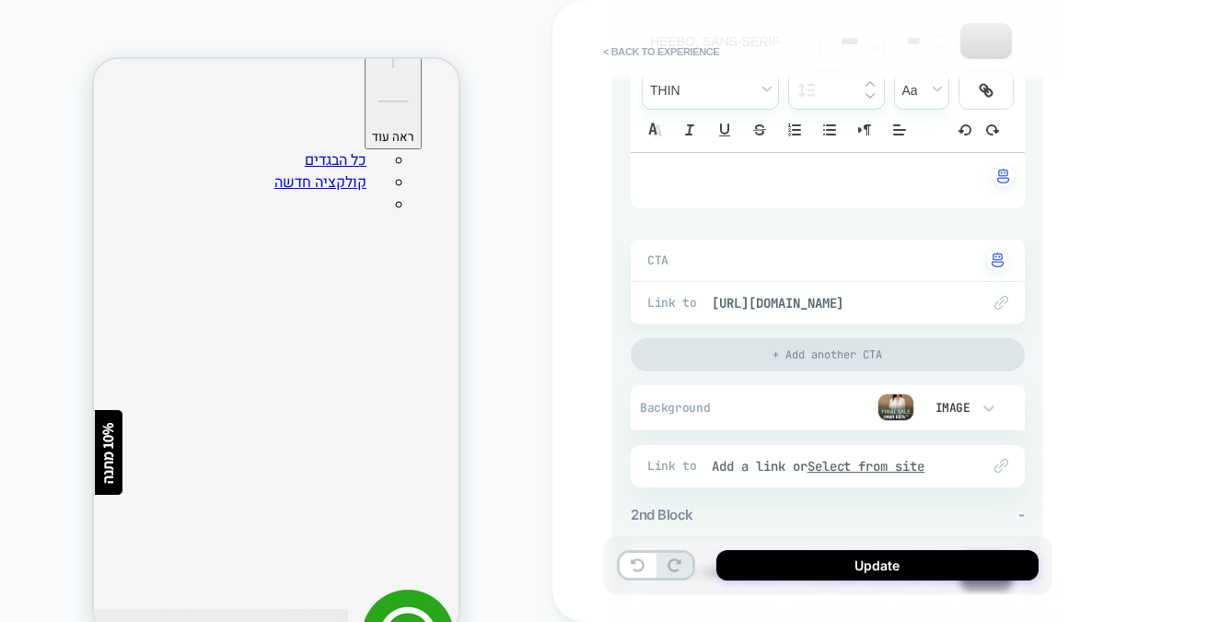
click at [997, 301] on img at bounding box center [1002, 303] width 14 height 14
click at [922, 298] on span "[URL][DOMAIN_NAME]" at bounding box center [837, 303] width 251 height 17
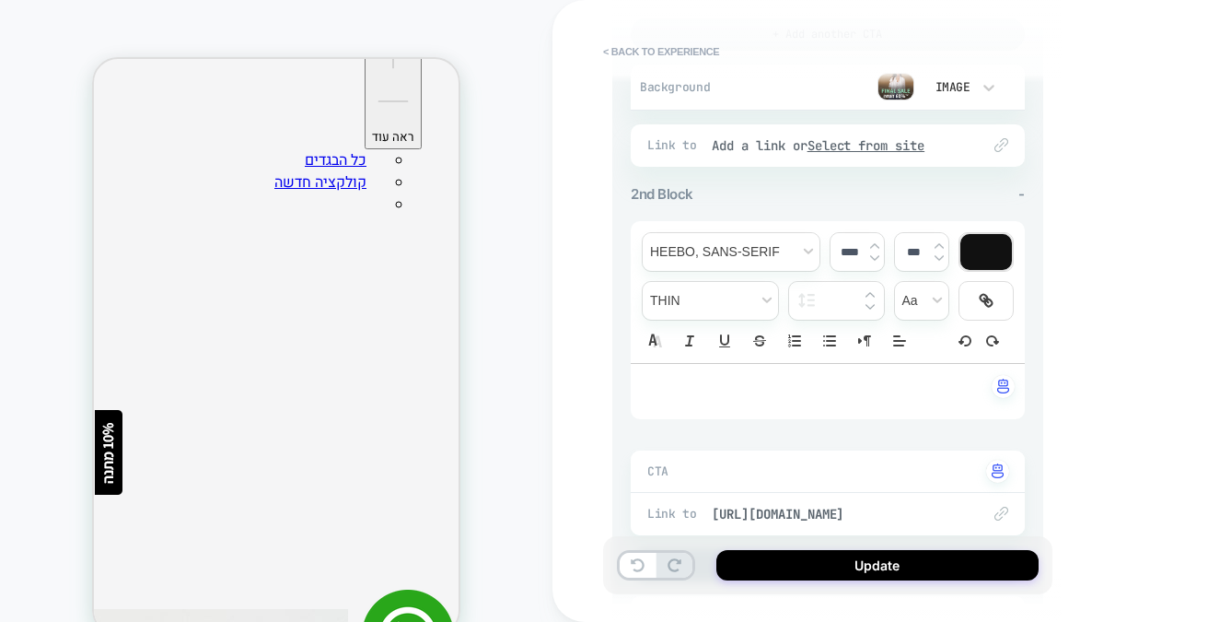
scroll to position [829, 0]
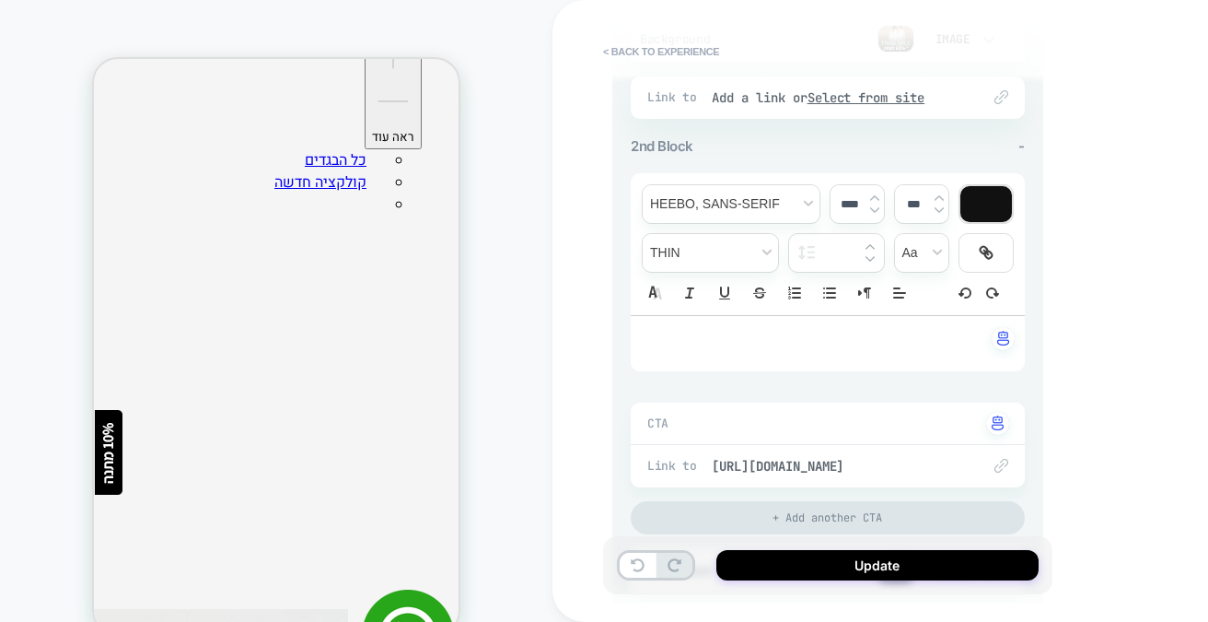
click at [998, 459] on img at bounding box center [1002, 466] width 14 height 14
click at [937, 458] on span "[URL][DOMAIN_NAME]" at bounding box center [837, 466] width 251 height 17
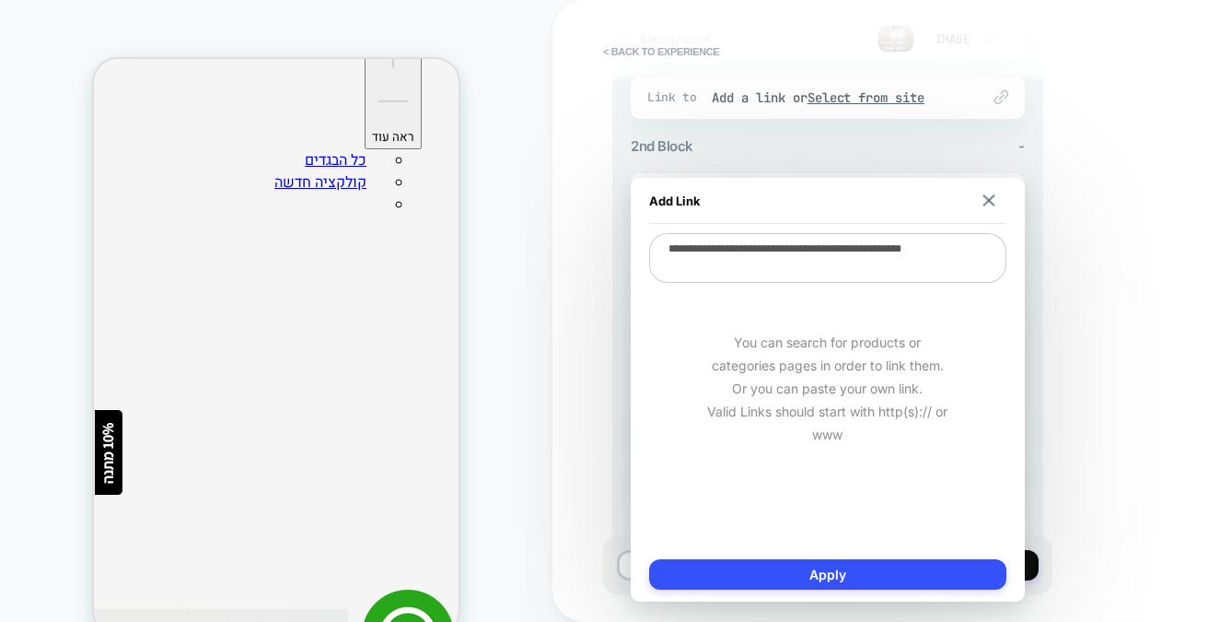
click at [1065, 286] on div "**********" at bounding box center [958, 311] width 811 height 622
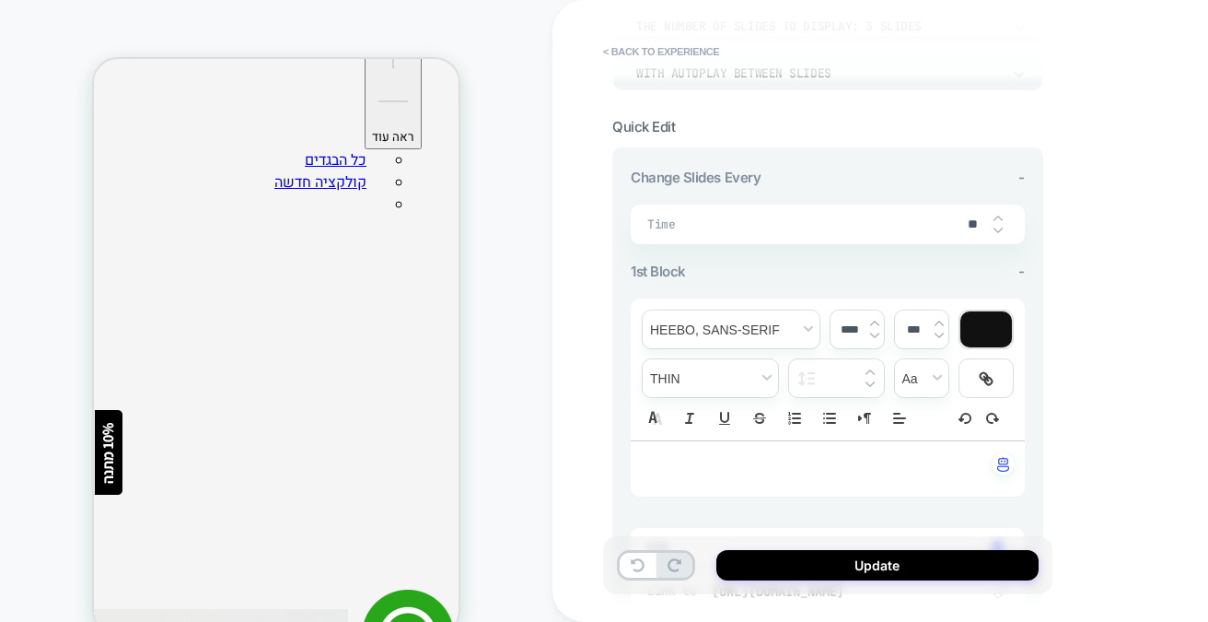
scroll to position [0, 0]
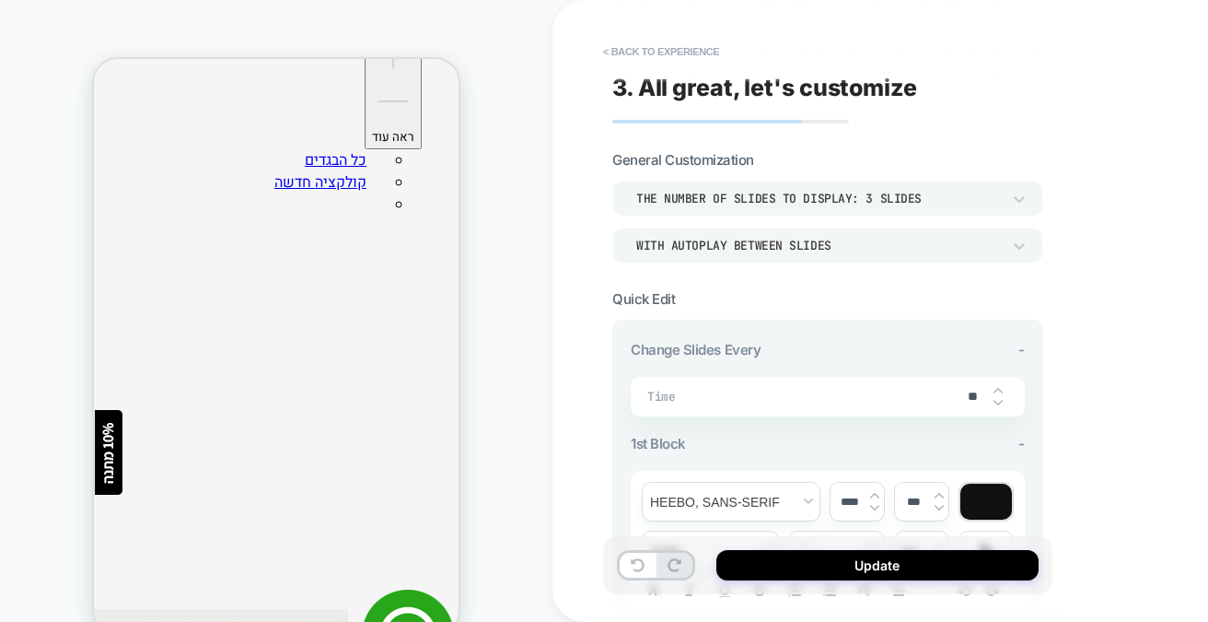
click at [851, 243] on div "WITH AUTOPLAY BETWEEN SLIDES" at bounding box center [818, 246] width 365 height 16
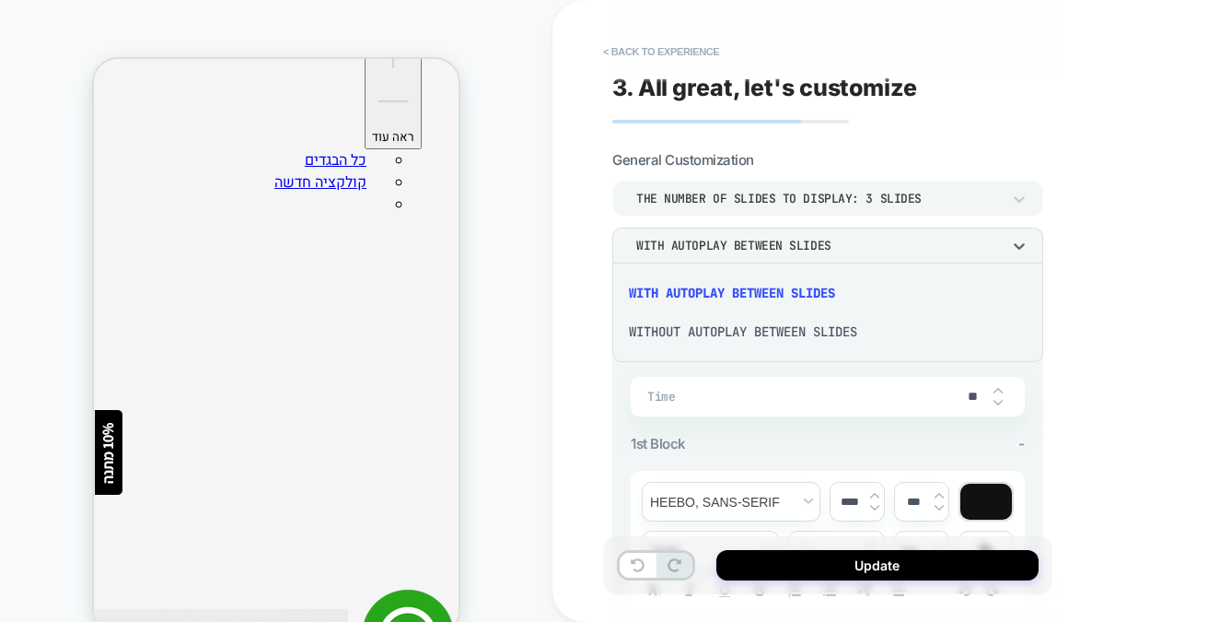
click at [801, 332] on div "WITHOUT AUTOPLAY BETWEEN SLIDES" at bounding box center [828, 331] width 416 height 39
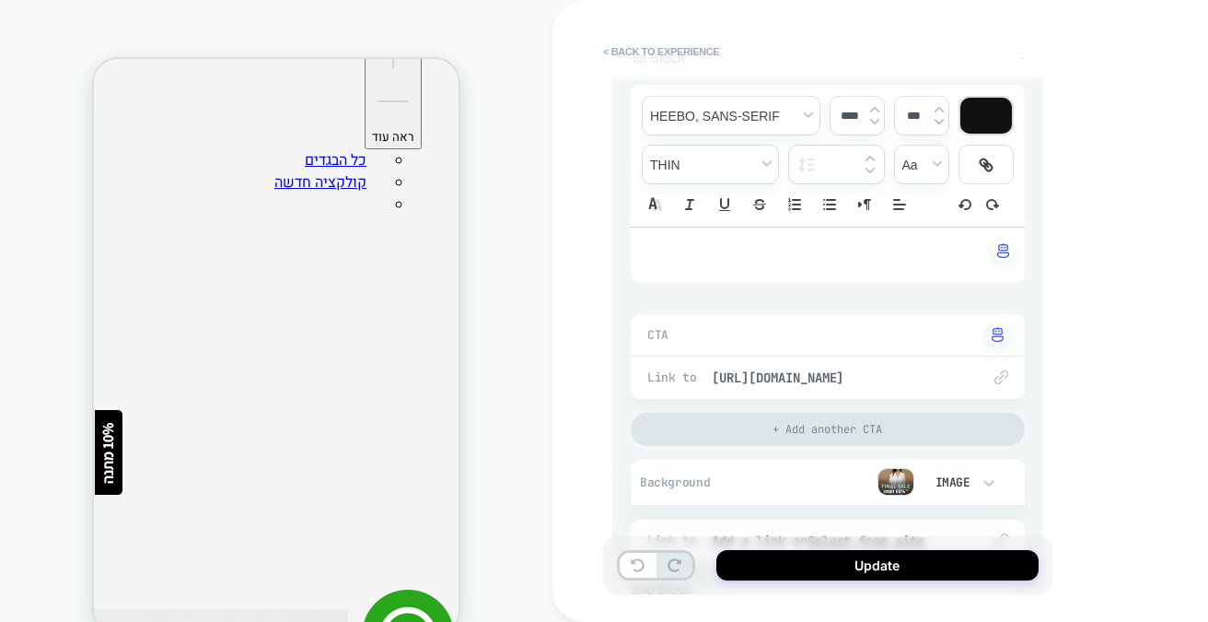
scroll to position [368, 0]
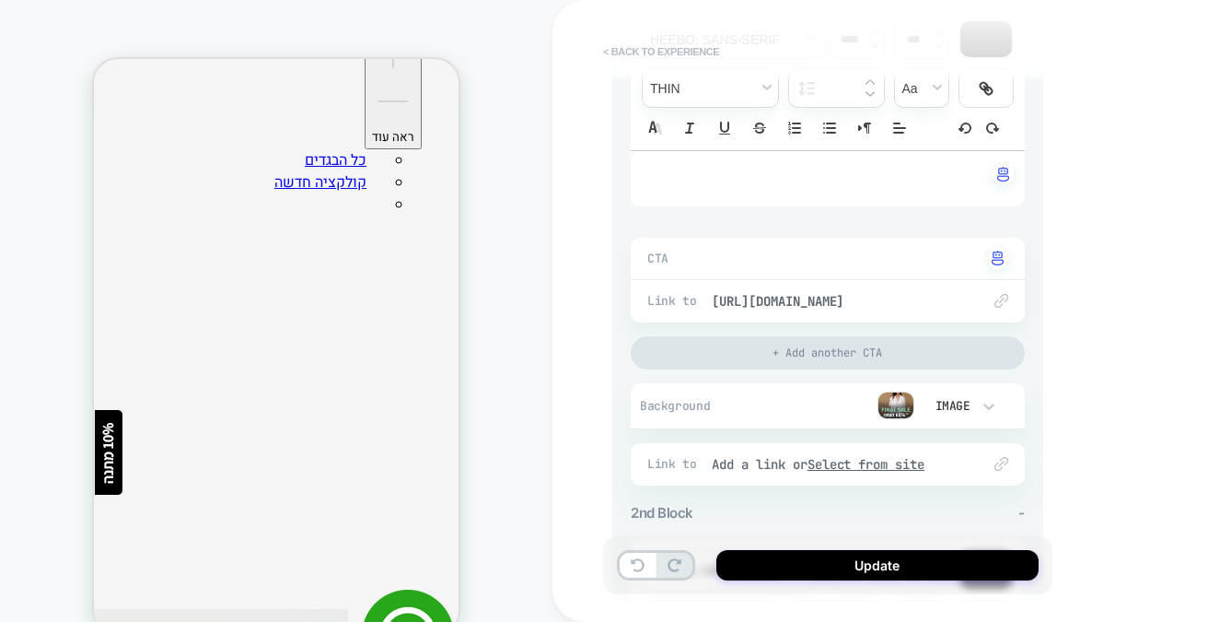
click at [620, 47] on button "< Back to experience" at bounding box center [661, 51] width 134 height 29
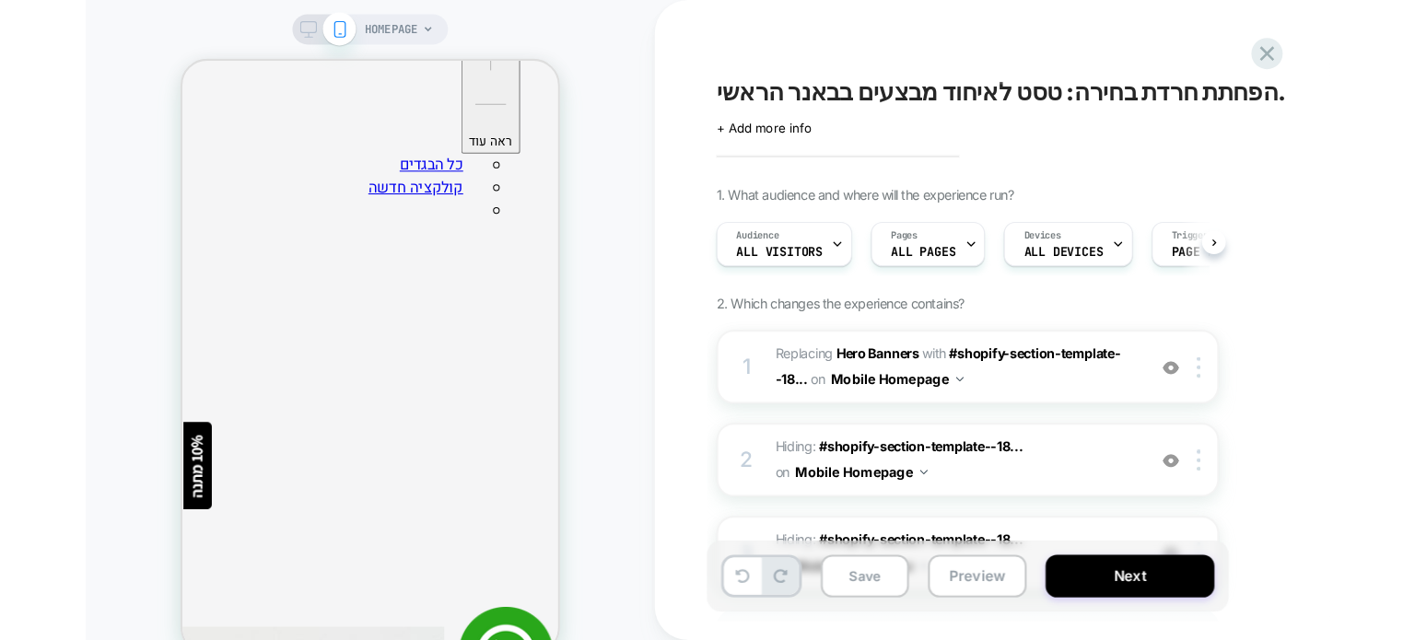
scroll to position [0, 0]
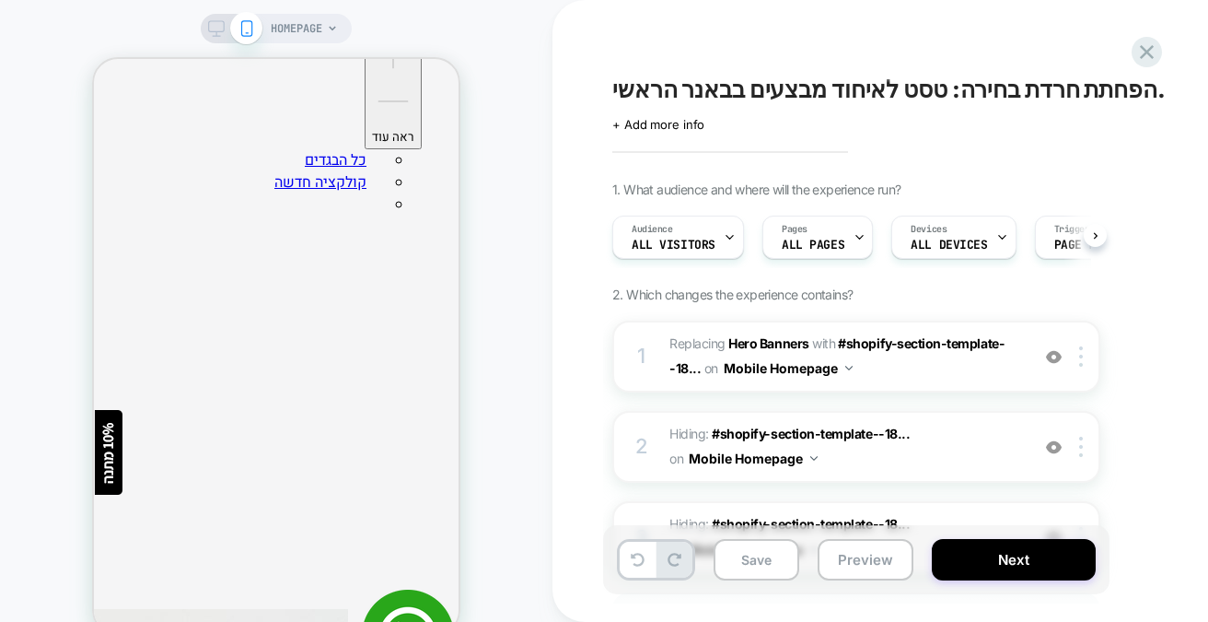
drag, startPoint x: 612, startPoint y: 88, endPoint x: 691, endPoint y: 86, distance: 79.2
click at [691, 87] on div "הפחתת חרדת בחירה: טסט לאיחוד מבצעים בבאנר הראשי. Click to edit experience detai…" at bounding box center [948, 310] width 691 height 585
click at [706, 85] on span "הפחתת חרדת בחירה: טסט לאיחוד מבצעים בבאנר הראשי." at bounding box center [890, 90] width 554 height 28
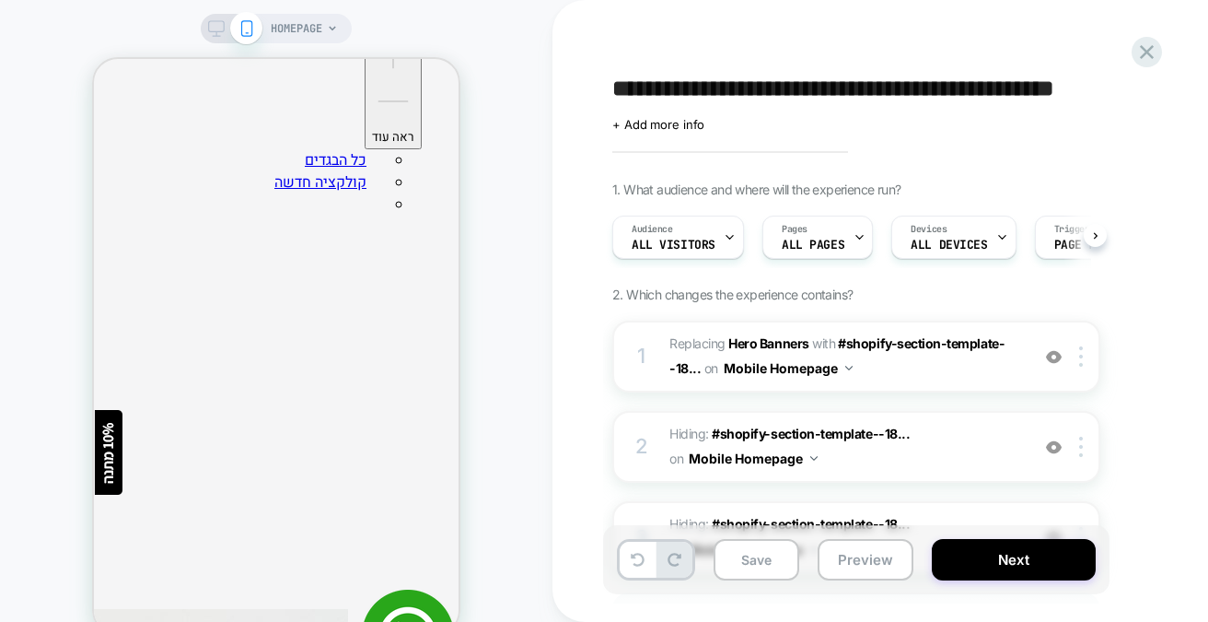
drag, startPoint x: 1088, startPoint y: 92, endPoint x: 1077, endPoint y: 99, distance: 12.8
click at [1077, 99] on textarea "**********" at bounding box center [919, 90] width 613 height 28
click at [1080, 95] on textarea "**********" at bounding box center [919, 90] width 613 height 28
click at [1044, 90] on textarea "**********" at bounding box center [919, 90] width 613 height 28
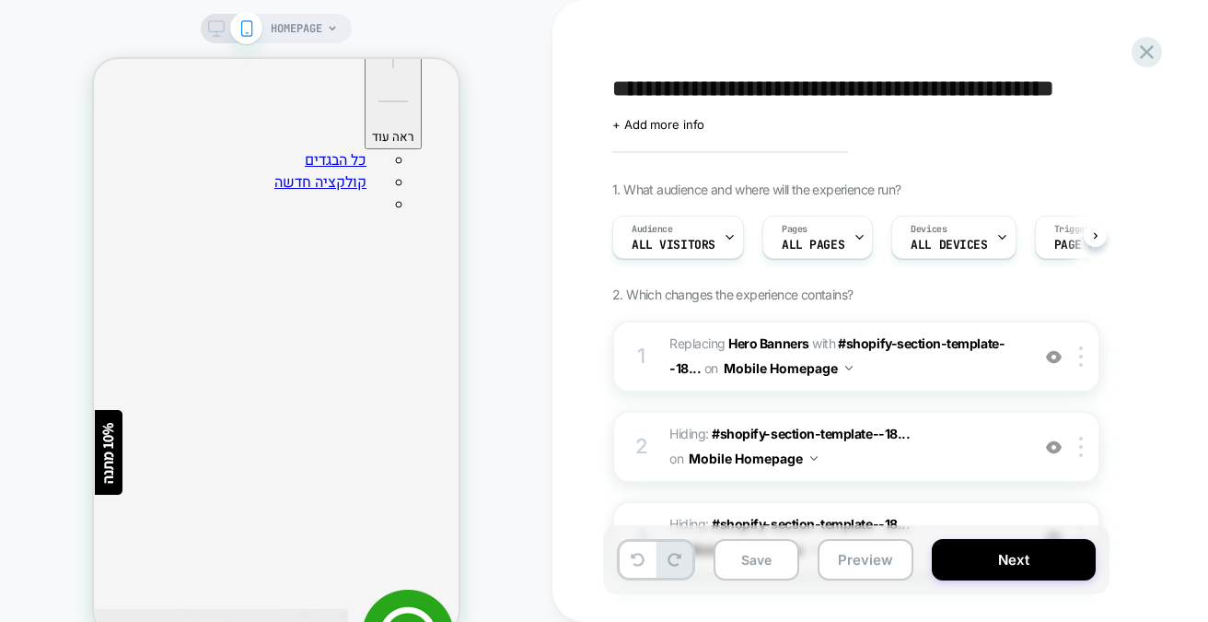
click at [1044, 90] on textarea "**********" at bounding box center [919, 90] width 613 height 28
click at [891, 44] on div "**********" at bounding box center [948, 310] width 691 height 585
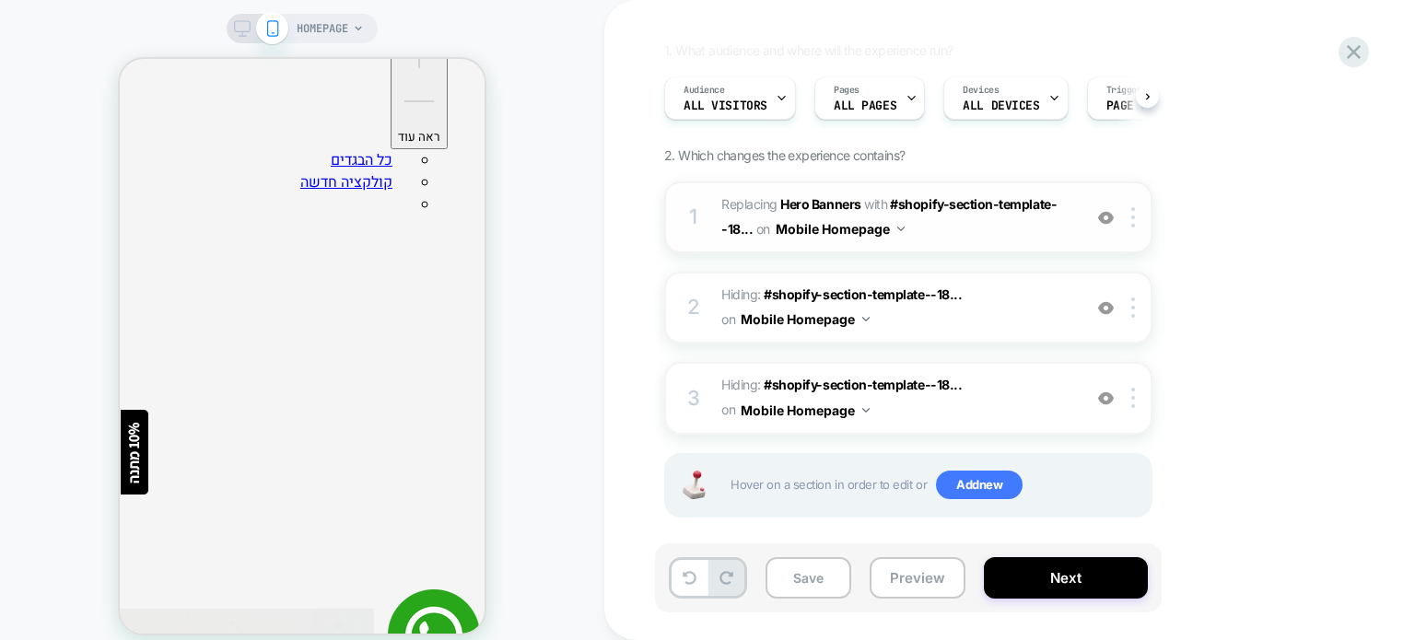
scroll to position [151, 0]
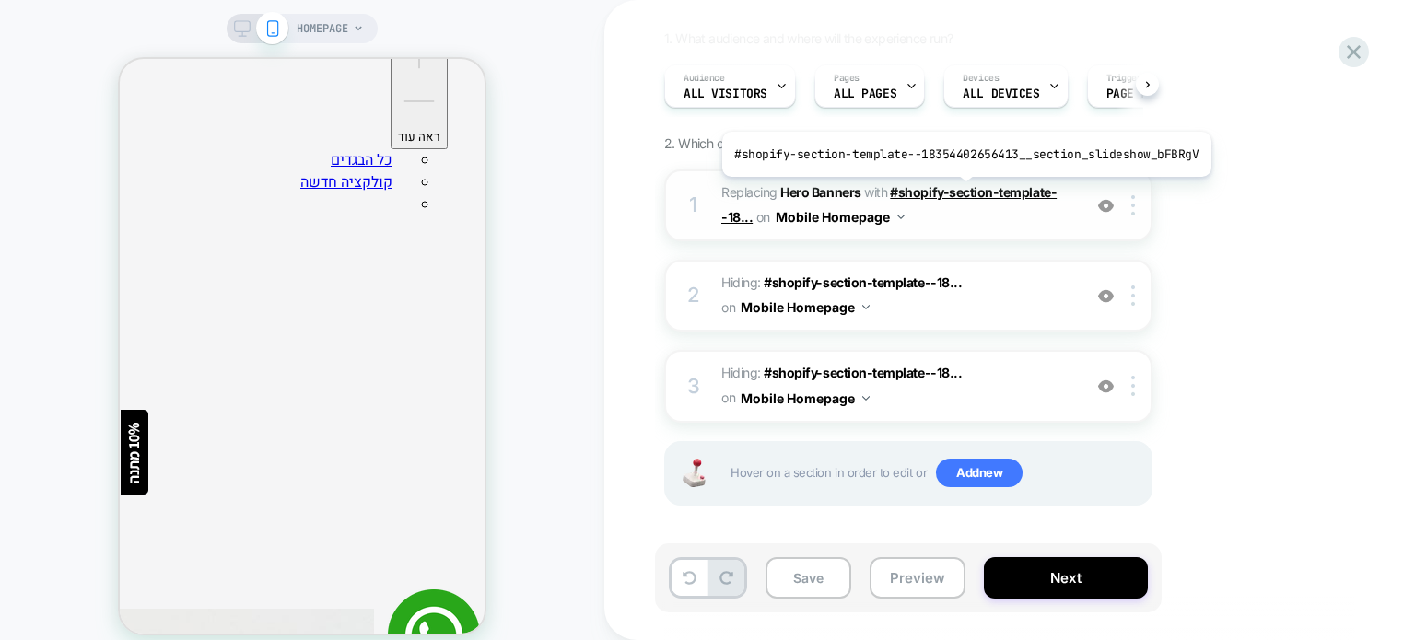
click at [960, 191] on span "#shopify-section-template--18..." at bounding box center [888, 204] width 335 height 41
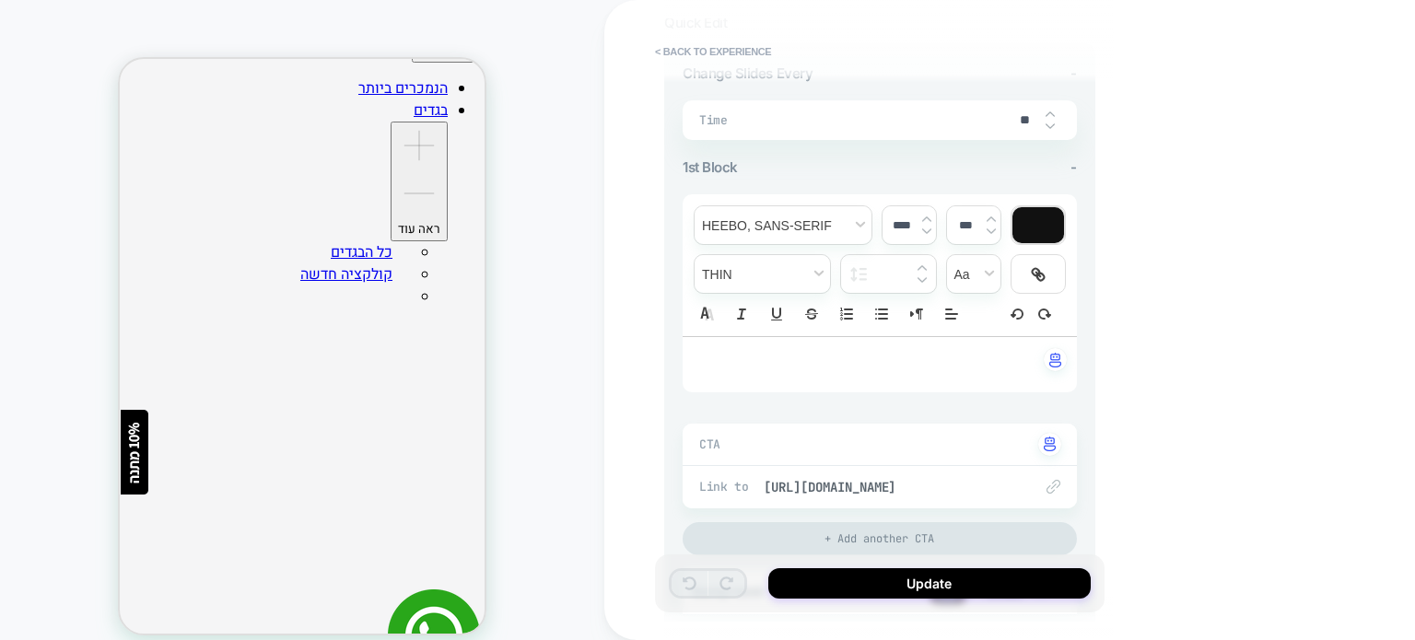
scroll to position [0, 0]
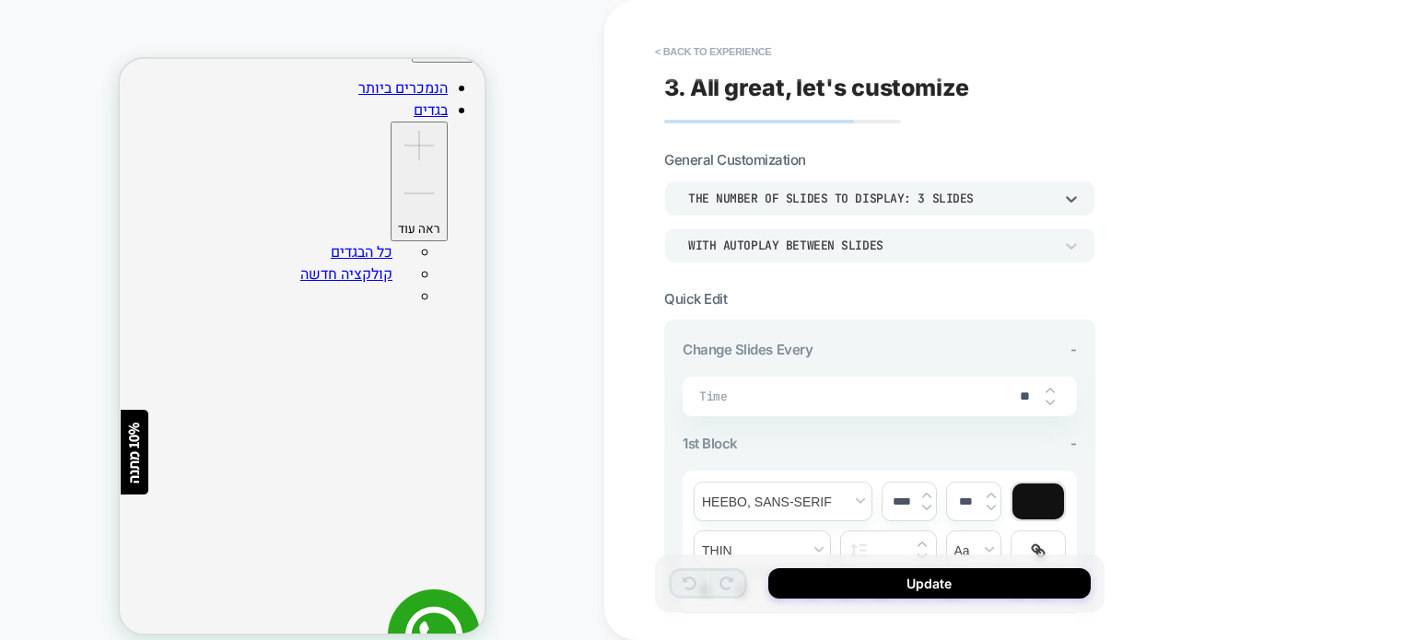
click at [818, 195] on div "THE NUMBER OF SLIDES TO DISPLAY: 3 SLIDES" at bounding box center [870, 199] width 365 height 16
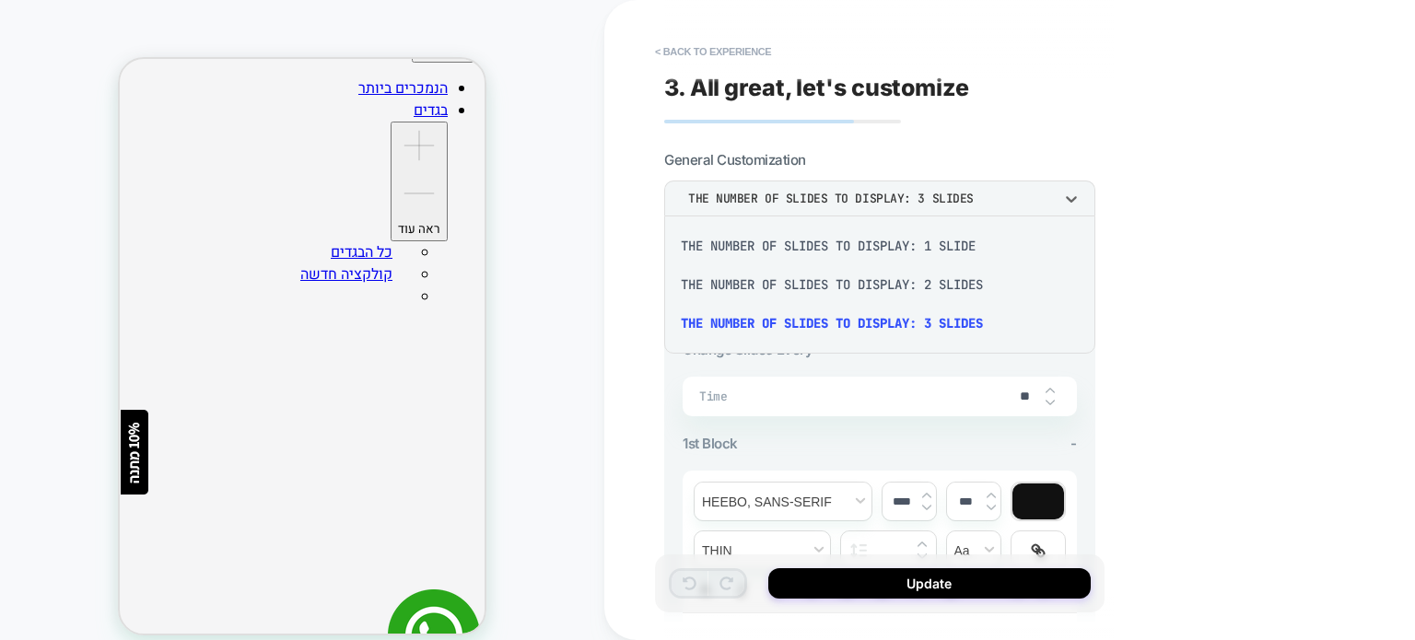
click at [1178, 258] on div at bounding box center [707, 320] width 1415 height 640
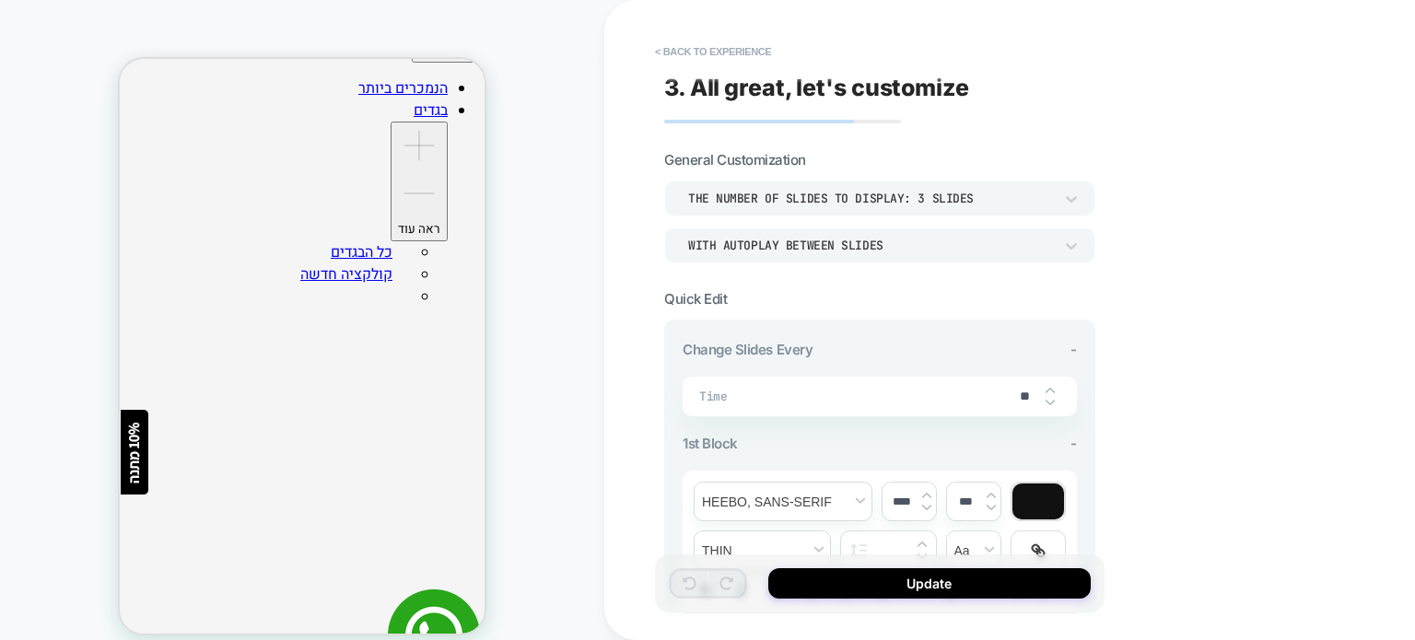
click at [871, 239] on div "WITH AUTOPLAY BETWEEN SLIDES" at bounding box center [870, 246] width 365 height 16
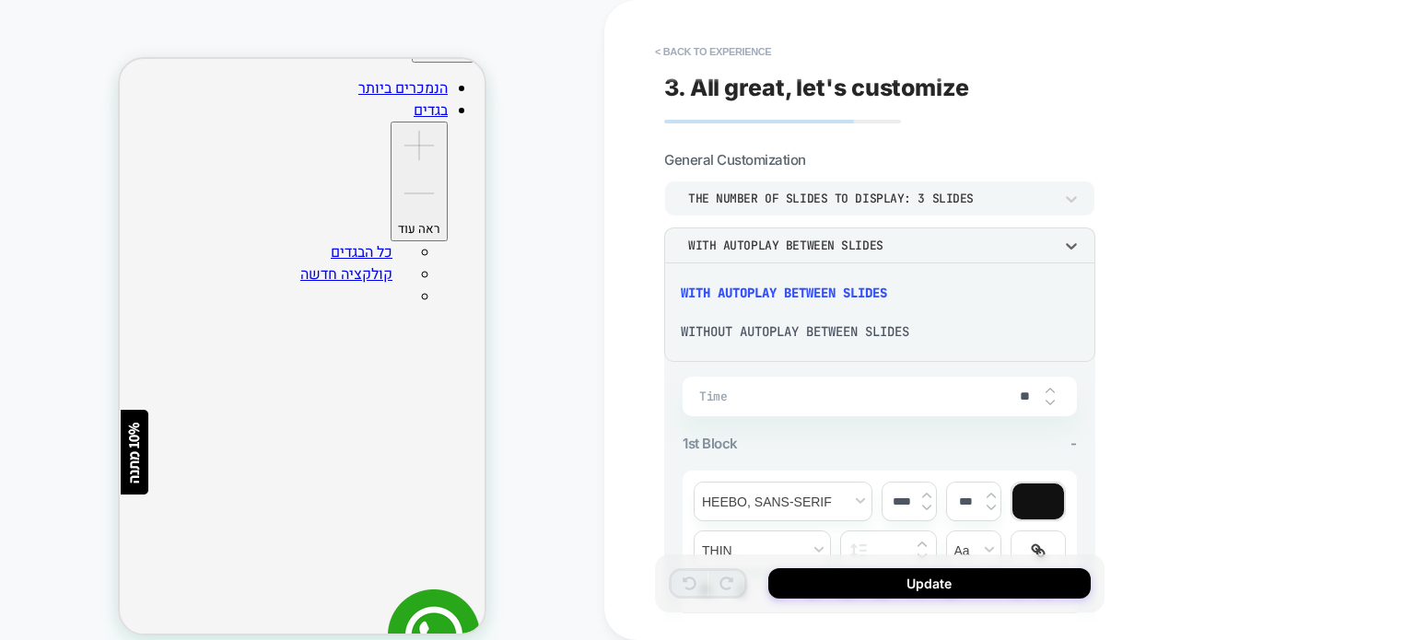
click at [1150, 262] on div at bounding box center [707, 320] width 1415 height 640
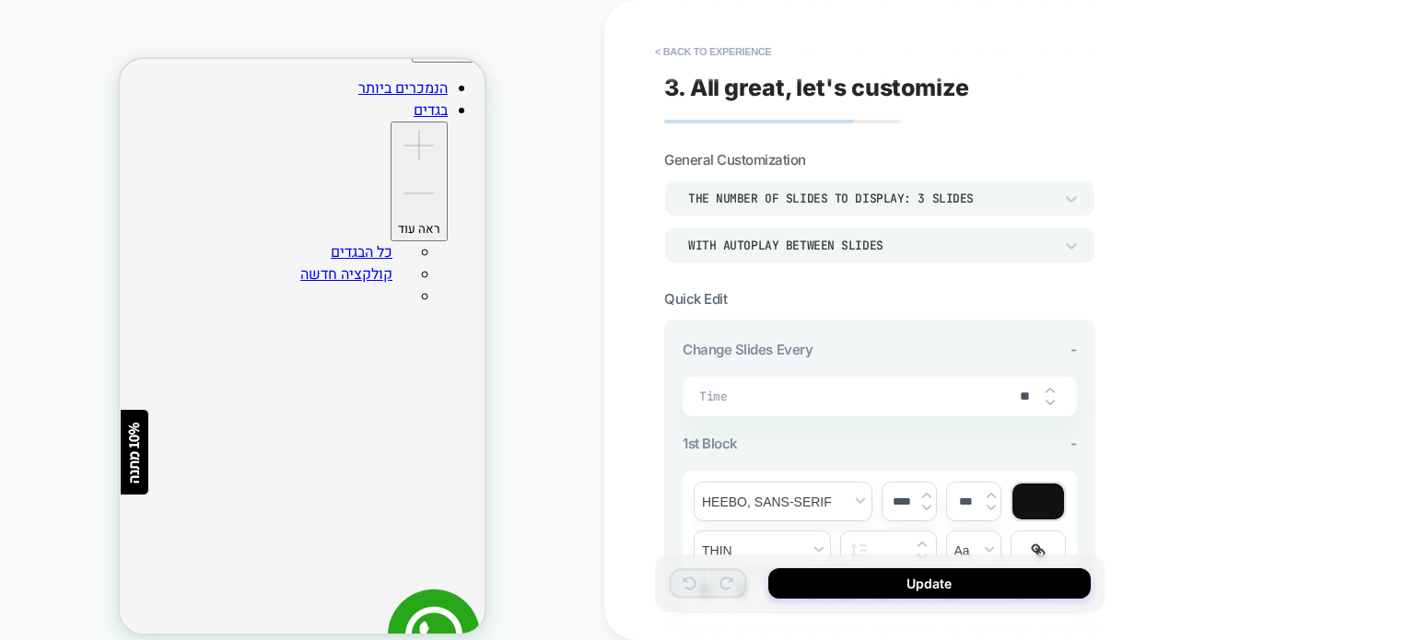
click at [881, 253] on div "WITH AUTOPLAY BETWEEN SLIDES" at bounding box center [870, 245] width 383 height 19
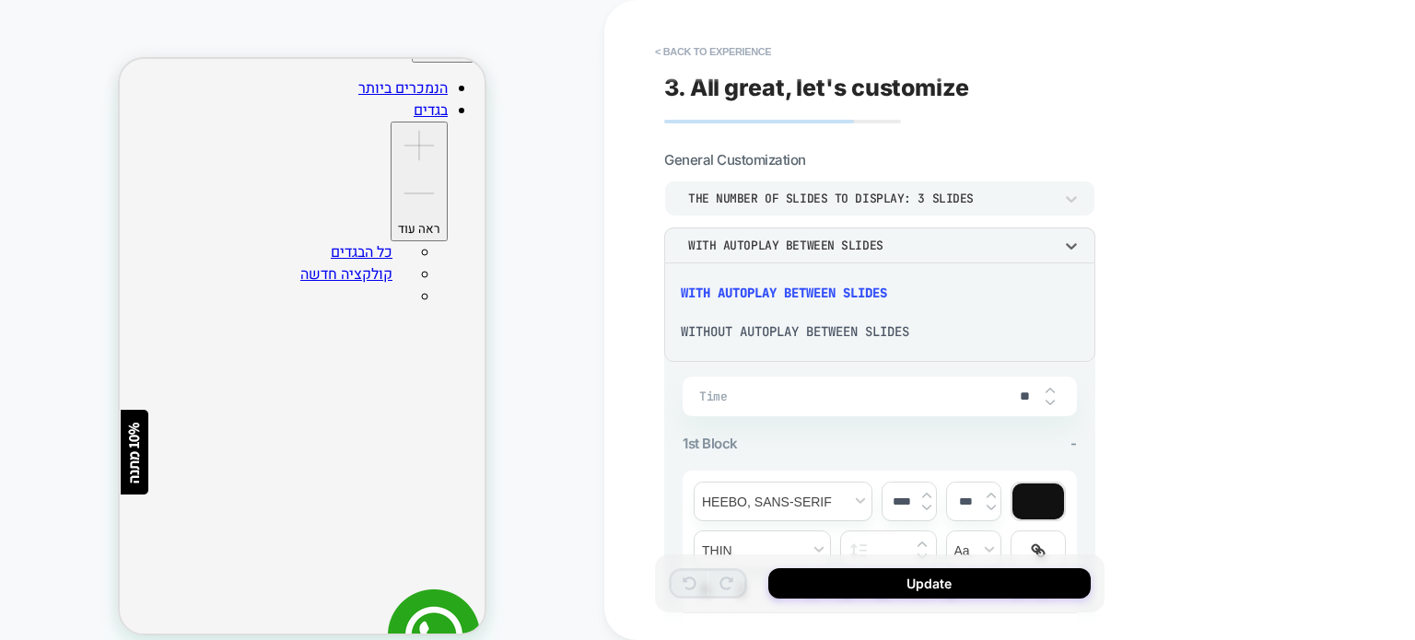
click at [799, 331] on div "WITHOUT AUTOPLAY BETWEEN SLIDES" at bounding box center [879, 331] width 416 height 39
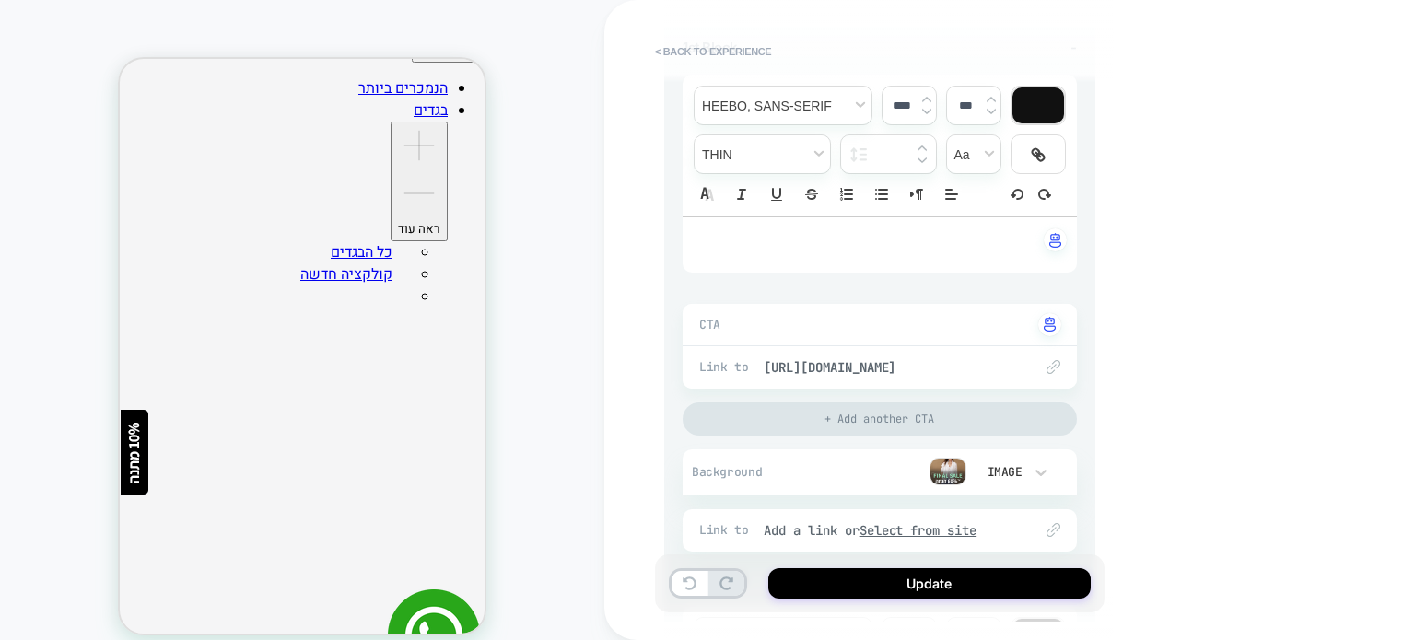
scroll to position [248, 0]
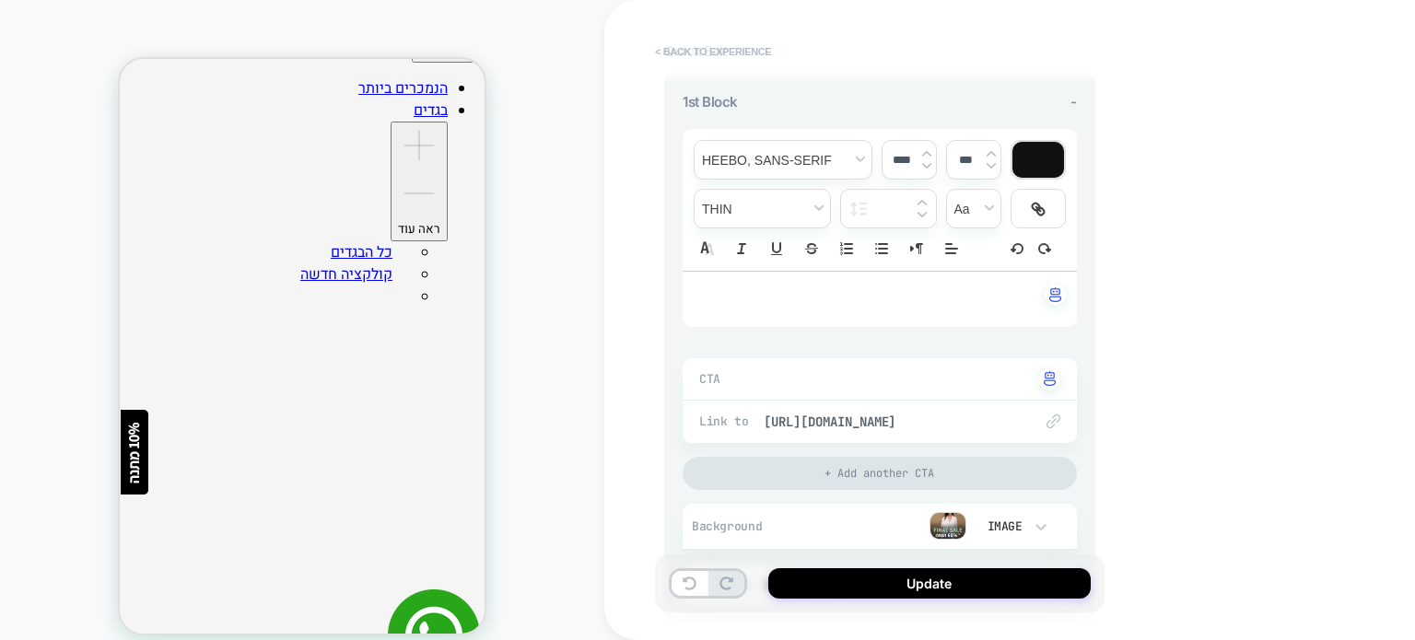
click at [667, 43] on button "< Back to experience" at bounding box center [713, 51] width 134 height 29
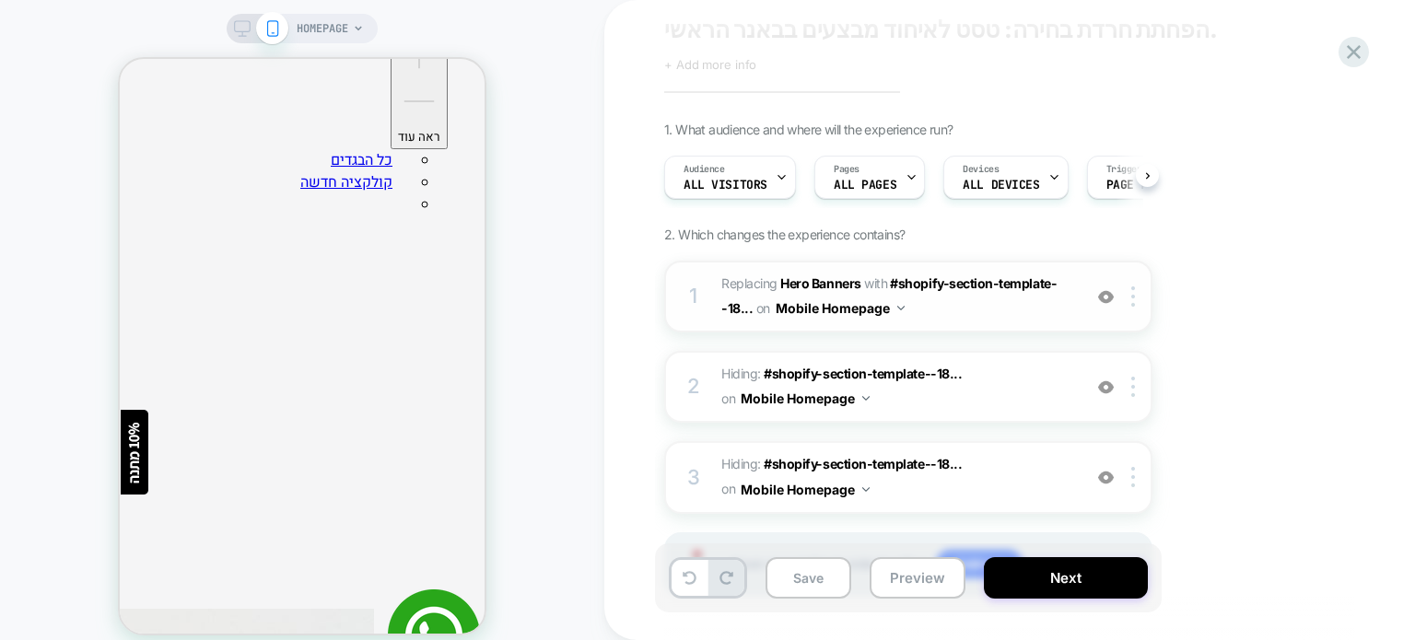
scroll to position [92, 0]
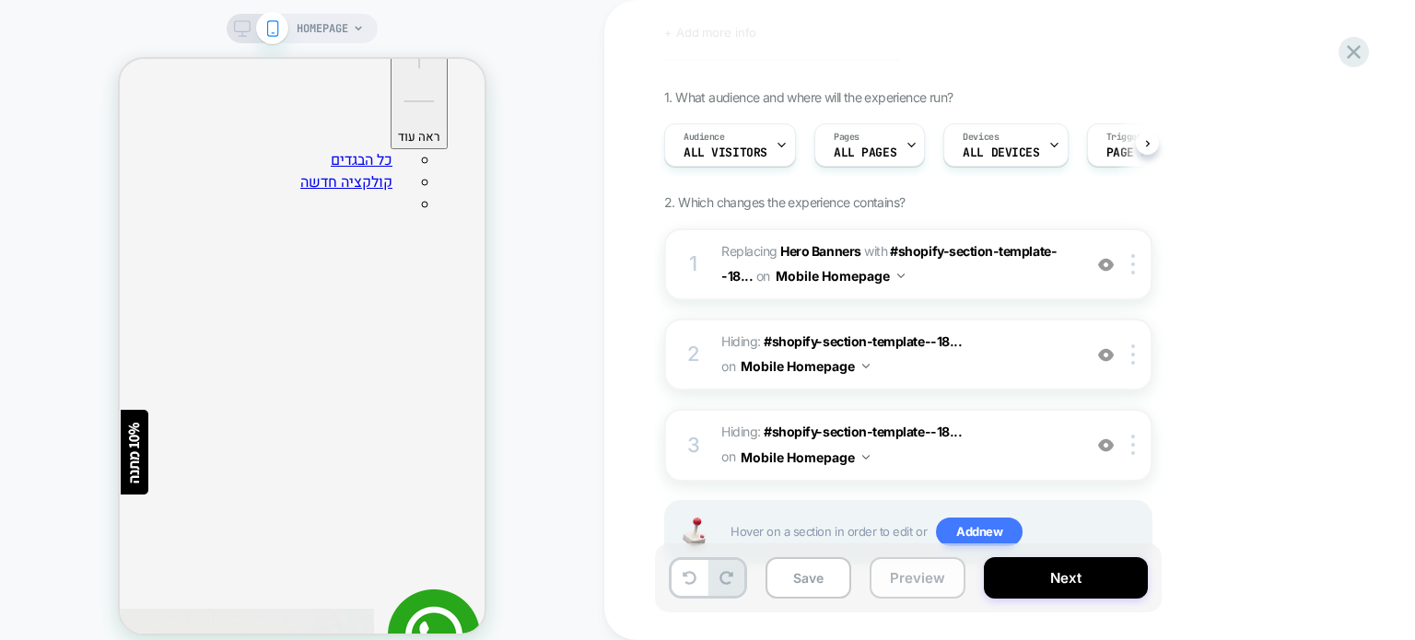
click at [920, 571] on button "Preview" at bounding box center [918, 577] width 96 height 41
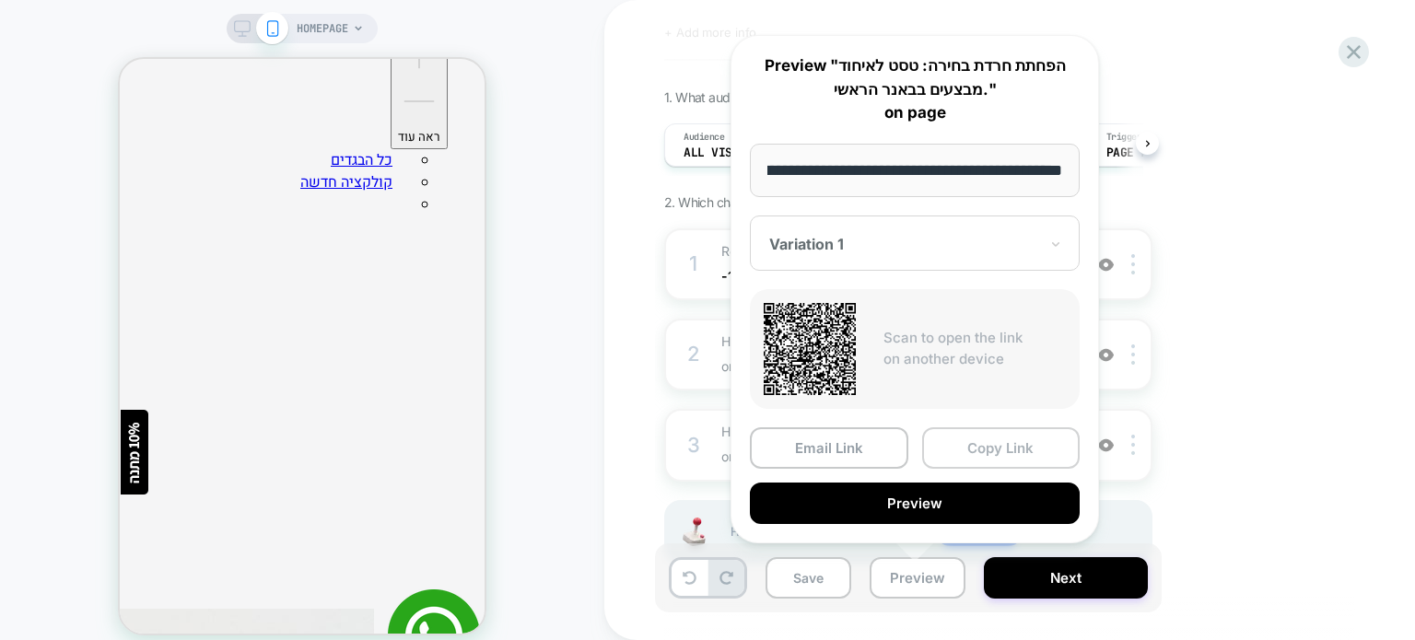
scroll to position [0, 0]
click at [966, 443] on button "Copy Link" at bounding box center [1001, 447] width 158 height 41
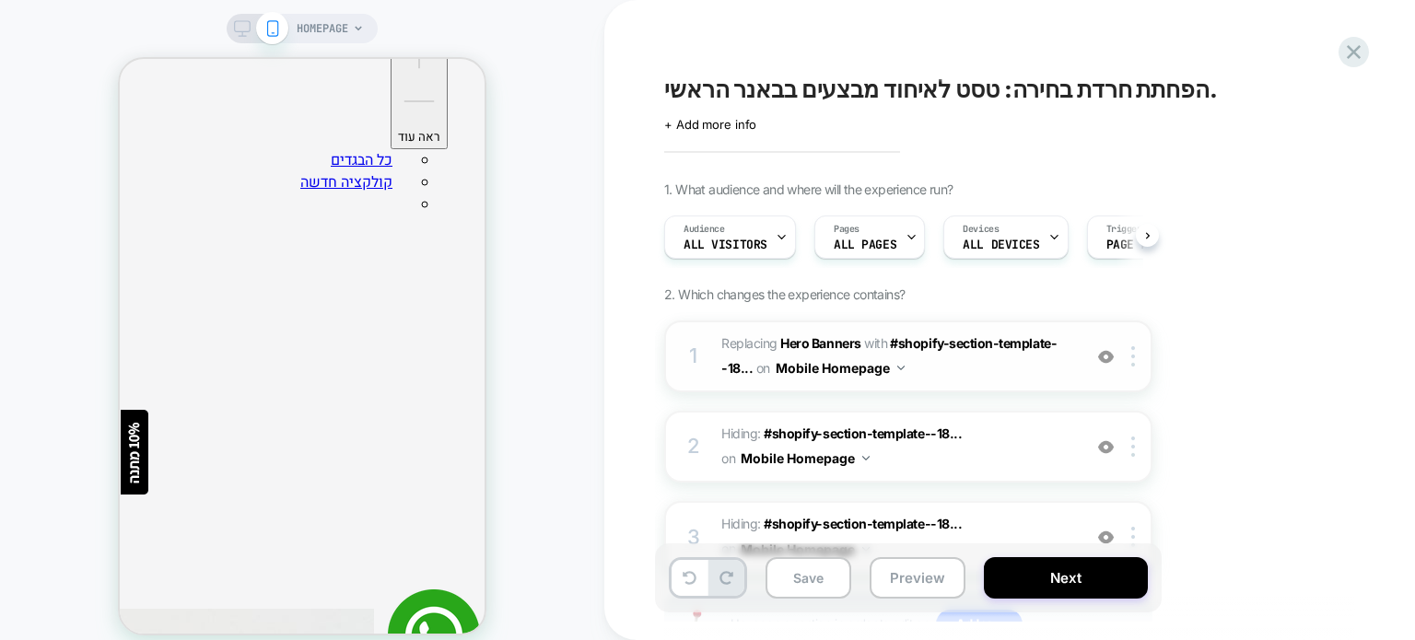
click at [978, 376] on span "#_loomi_addon_1756796813174 Replacing Hero Banners WITH #shopify-section-templa…" at bounding box center [896, 357] width 351 height 50
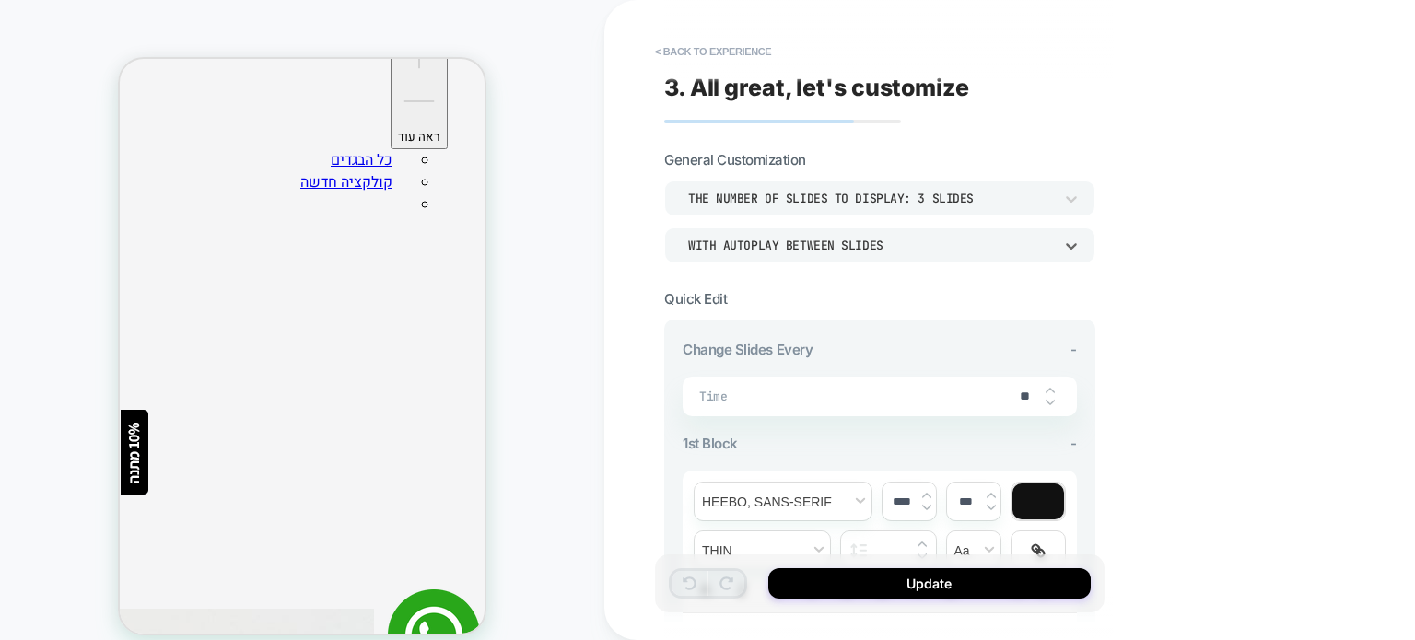
click at [921, 239] on div "WITH AUTOPLAY BETWEEN SLIDES" at bounding box center [870, 246] width 365 height 16
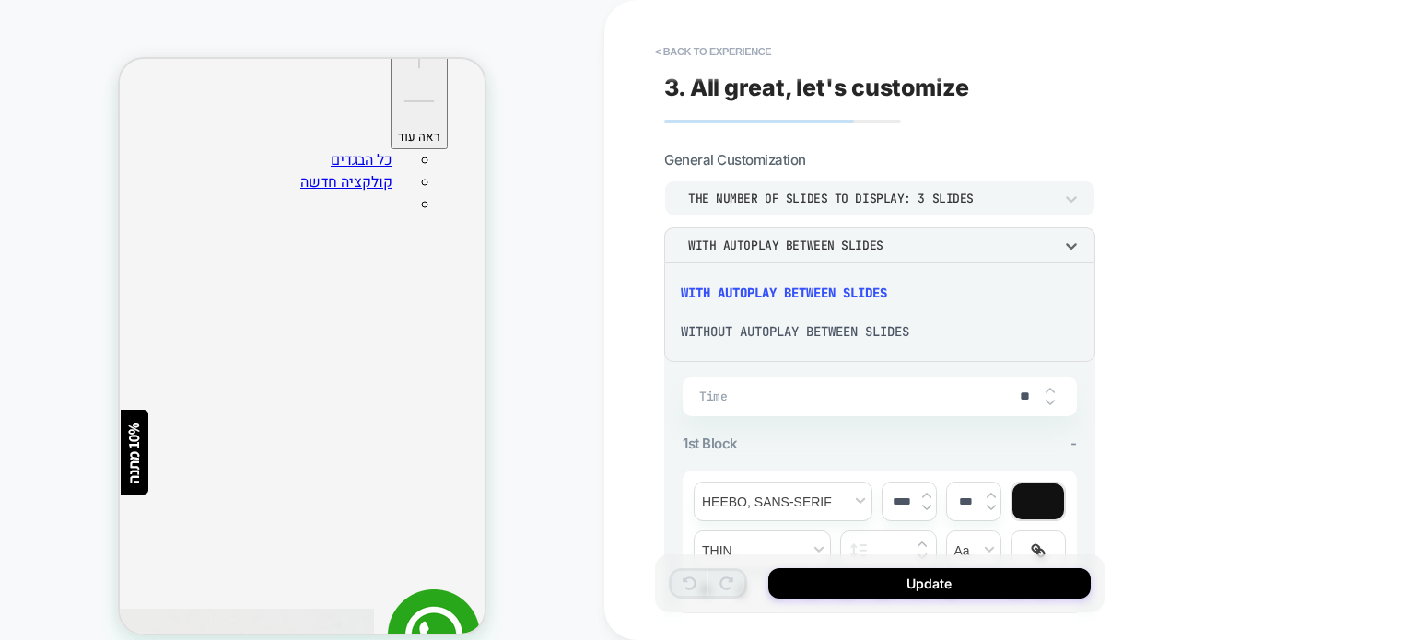
click at [838, 334] on div "WITHOUT AUTOPLAY BETWEEN SLIDES" at bounding box center [879, 331] width 416 height 39
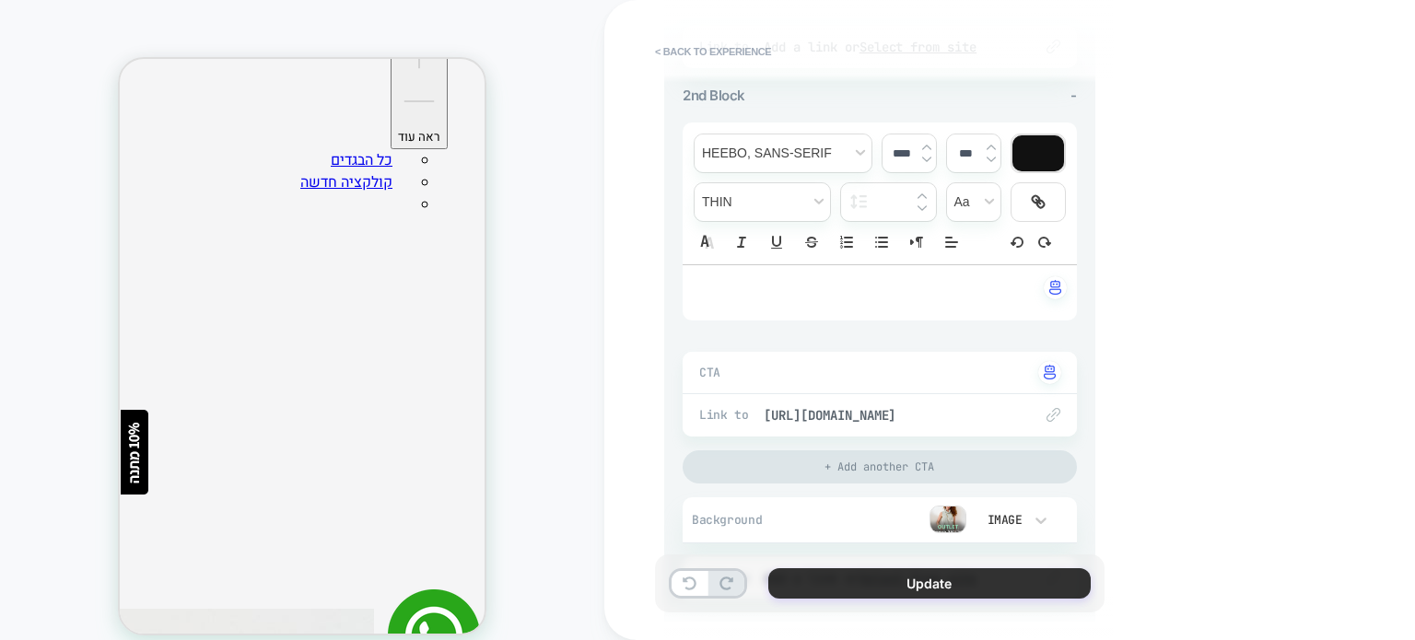
scroll to position [1013, 0]
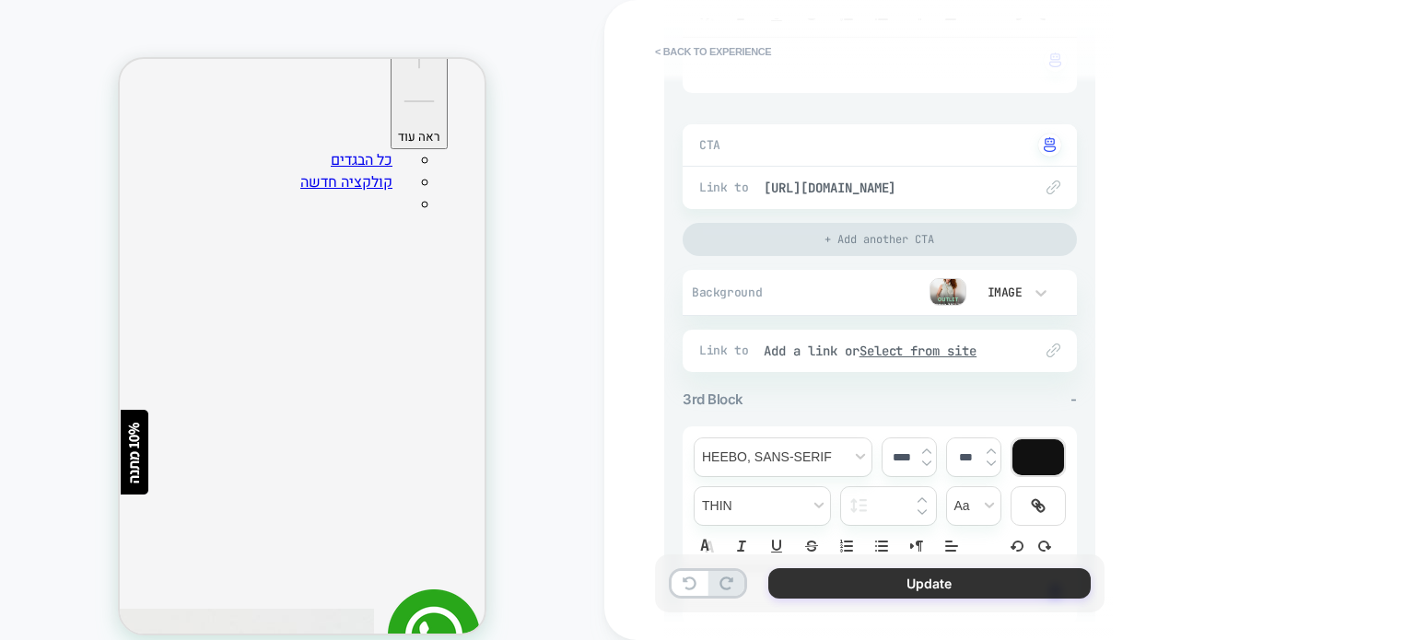
click at [813, 585] on button "Update" at bounding box center [929, 583] width 322 height 30
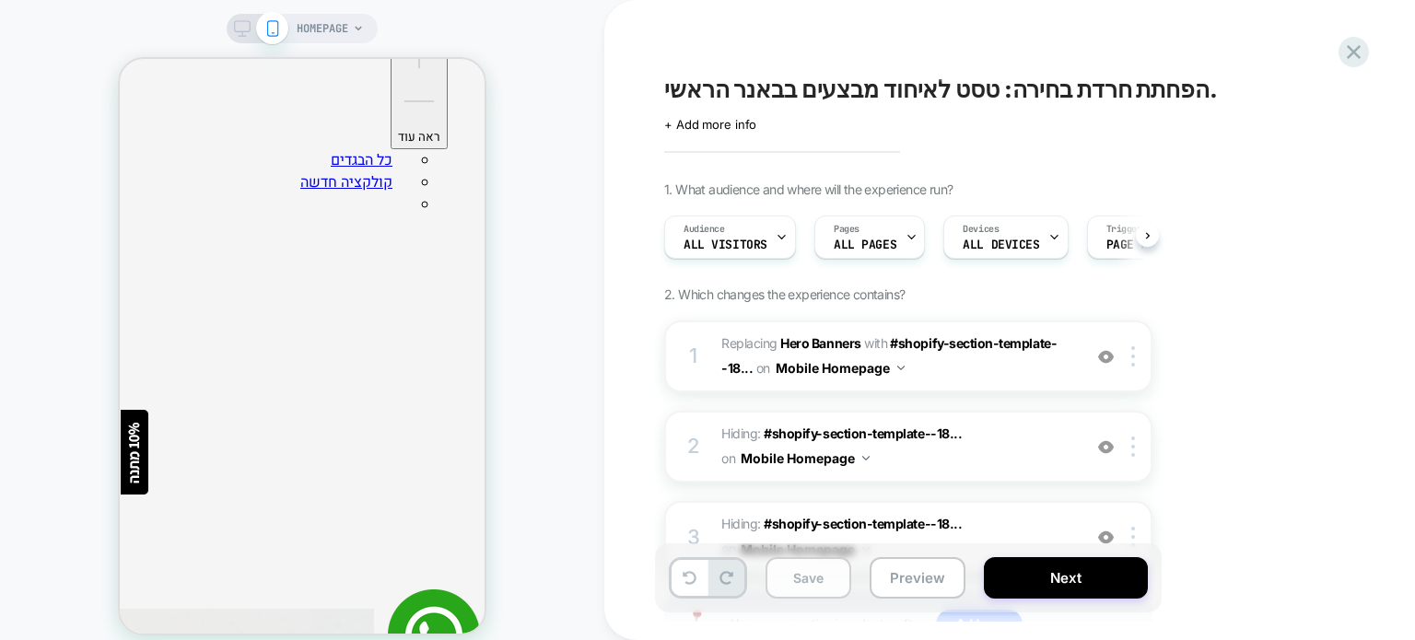
scroll to position [0, 0]
click at [807, 584] on button "Save" at bounding box center [808, 577] width 86 height 41
click at [881, 577] on button "Preview" at bounding box center [918, 577] width 96 height 41
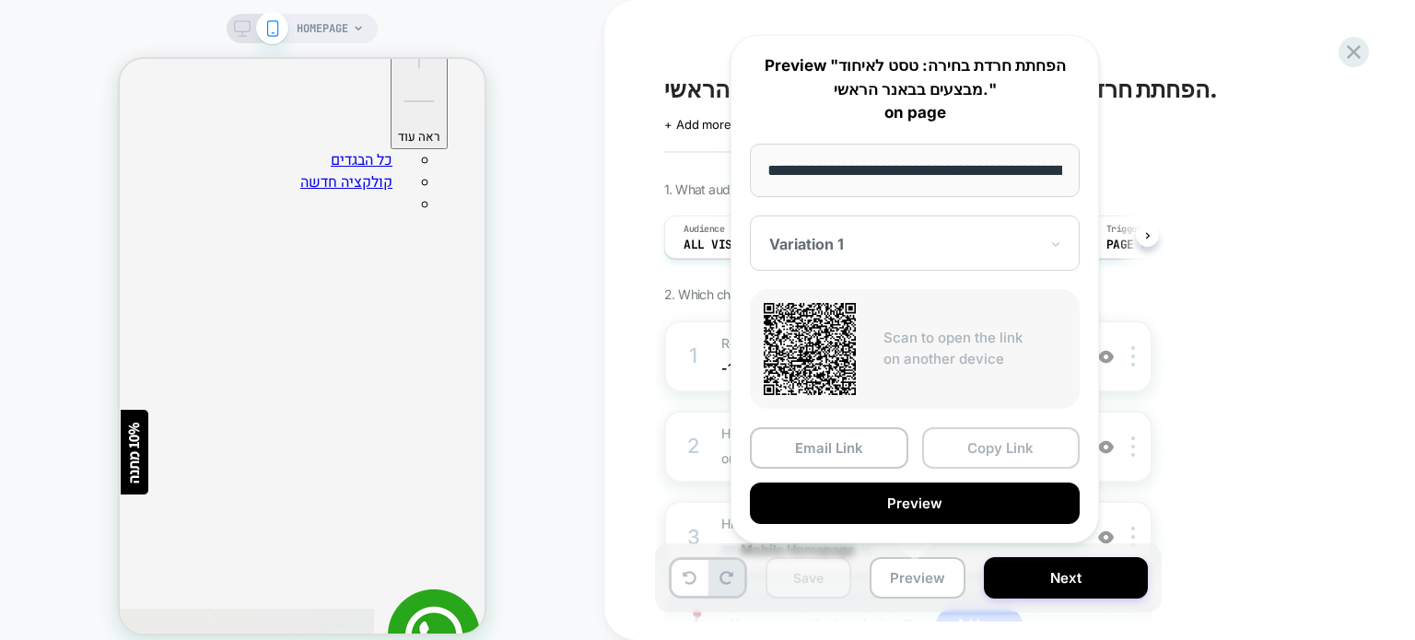
click at [954, 452] on button "Copy Link" at bounding box center [1001, 447] width 158 height 41
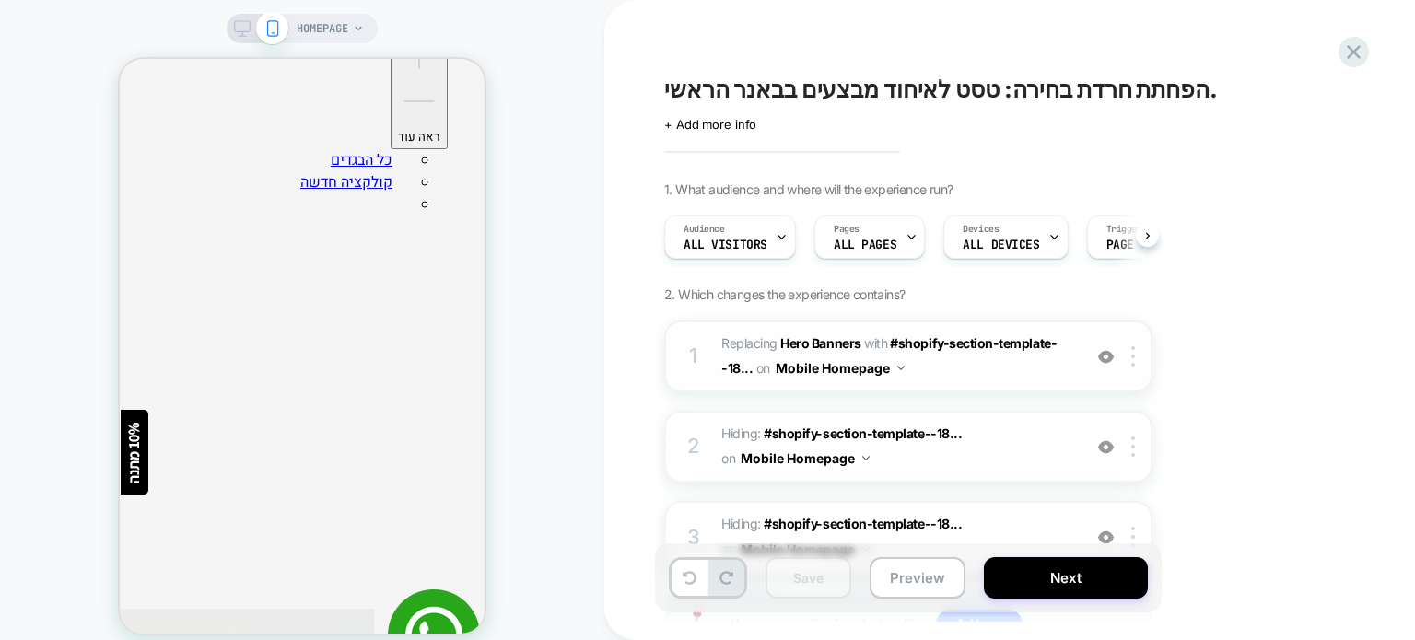
click at [975, 371] on span "#_loomi_addon_1756796813174 Replacing Hero Banners WITH #shopify-section-templa…" at bounding box center [896, 357] width 351 height 50
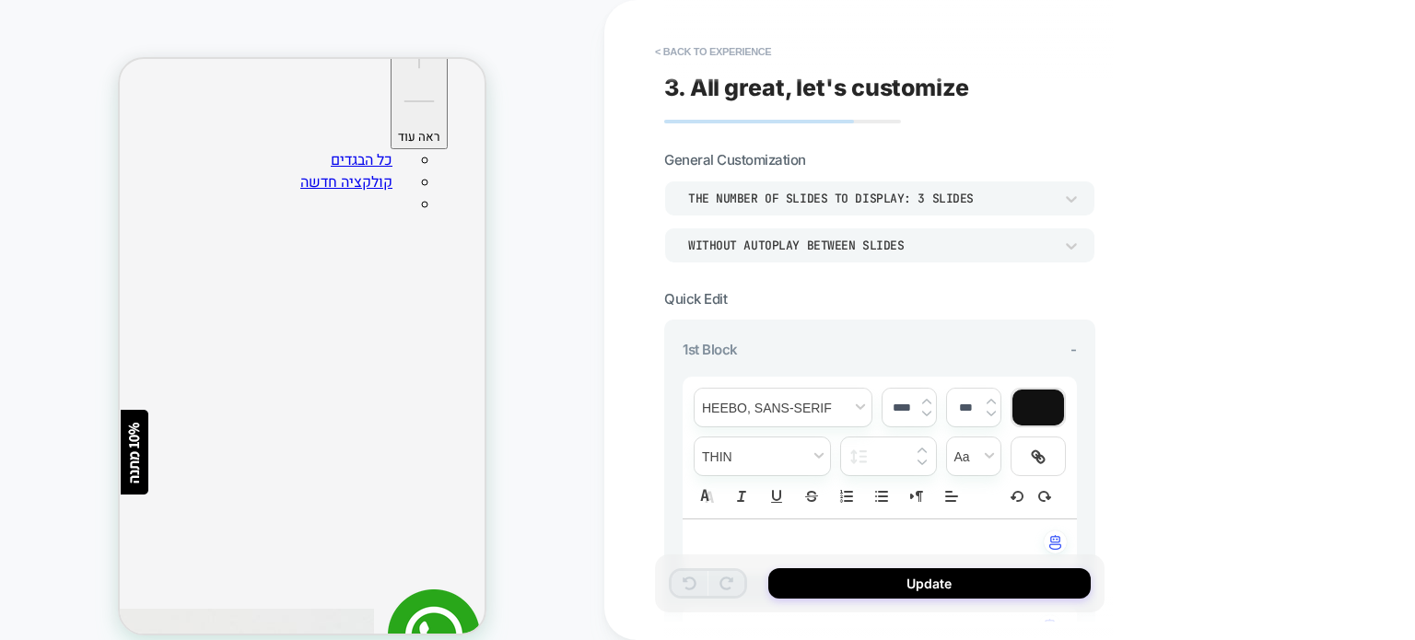
click at [884, 250] on div "WITHOUT AUTOPLAY BETWEEN SLIDES" at bounding box center [870, 246] width 365 height 16
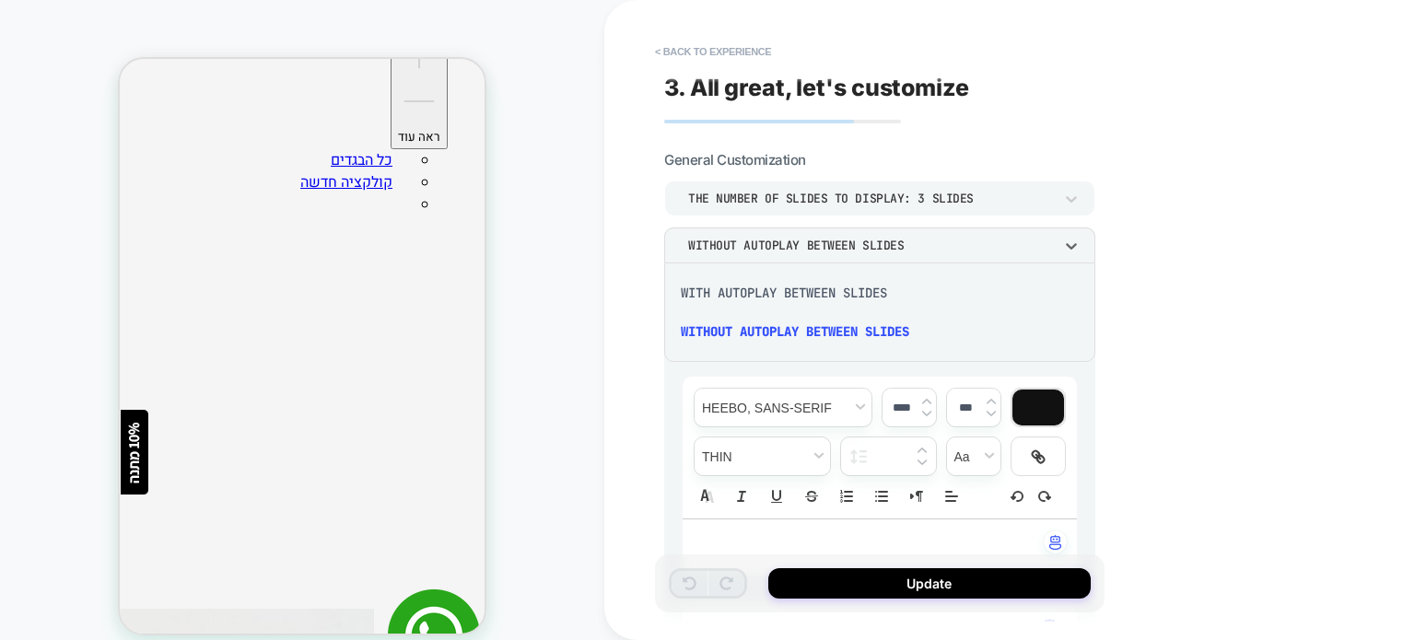
click at [846, 293] on div "WITH AUTOPLAY BETWEEN SLIDES" at bounding box center [879, 293] width 416 height 39
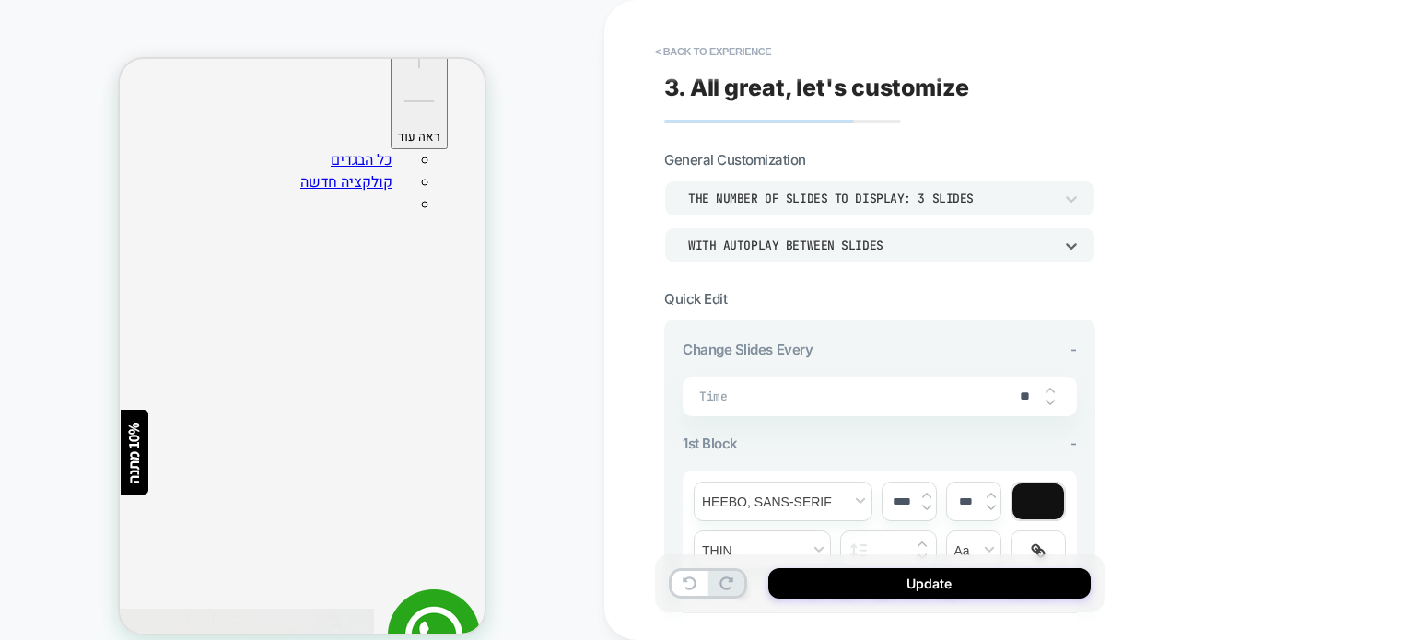
click at [1023, 394] on input "**" at bounding box center [1024, 397] width 41 height 16
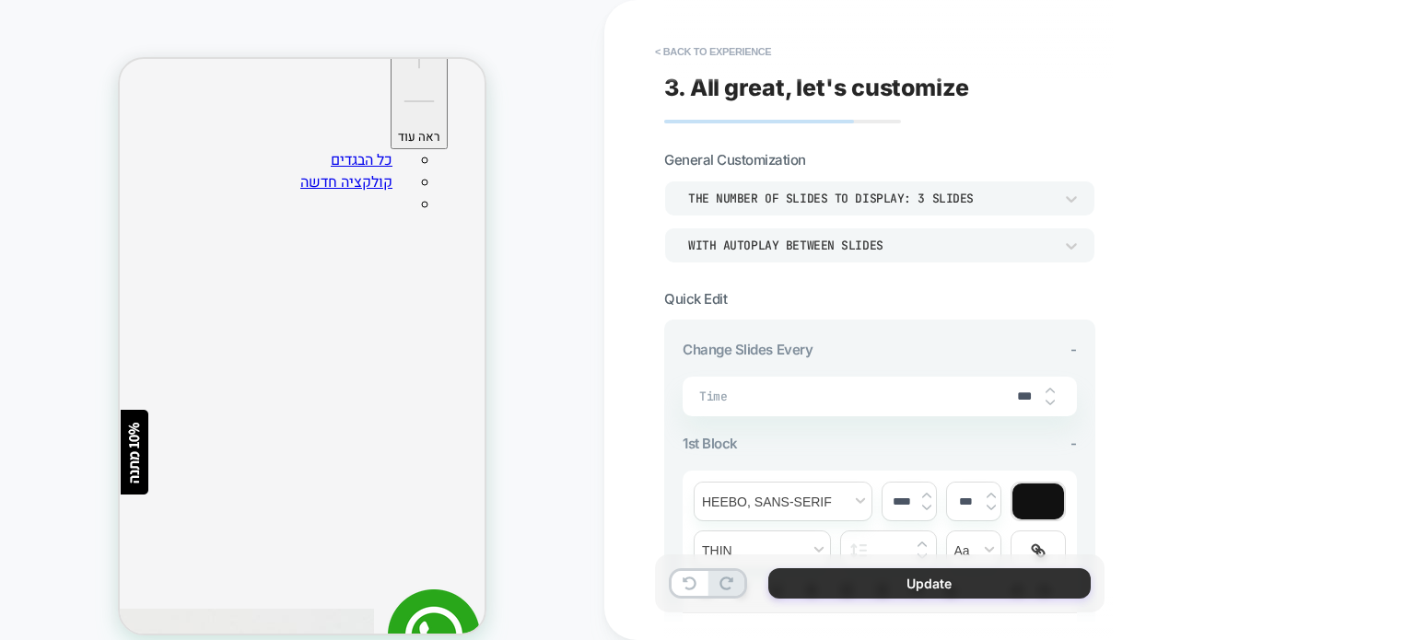
type input "***"
click at [903, 589] on button "Update" at bounding box center [929, 583] width 322 height 30
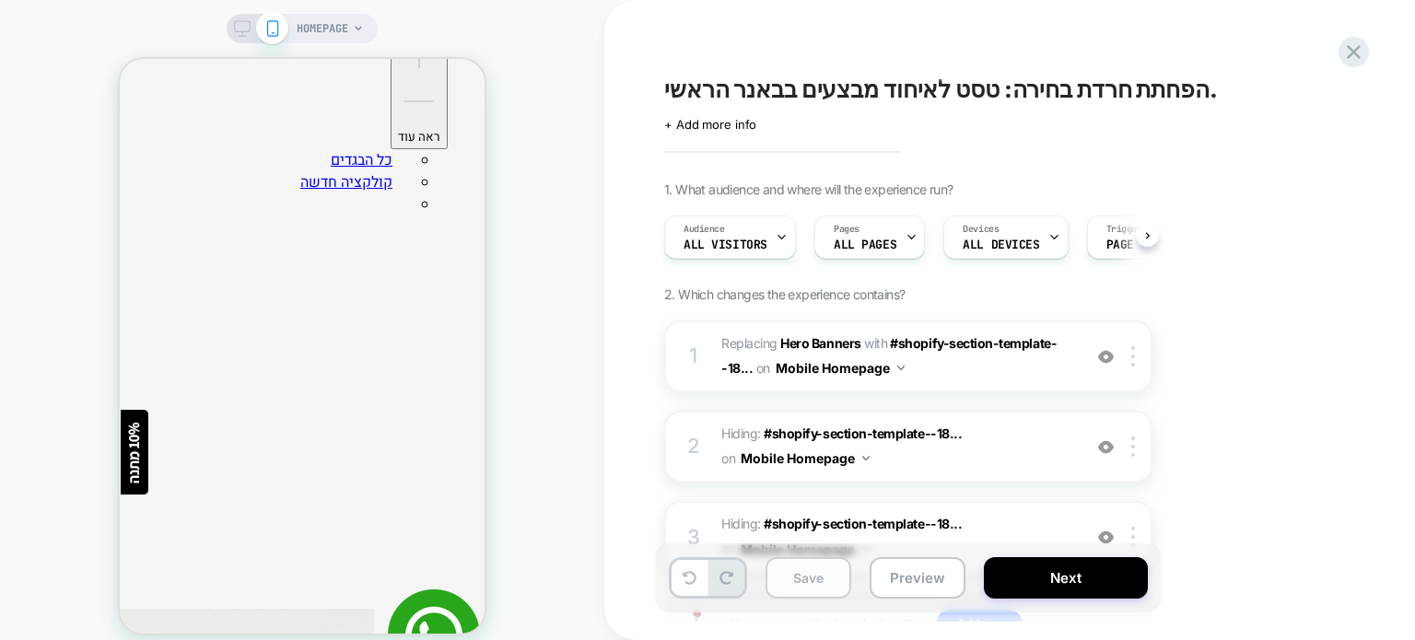
click at [818, 585] on button "Save" at bounding box center [808, 577] width 86 height 41
click at [898, 581] on button "Preview" at bounding box center [918, 577] width 96 height 41
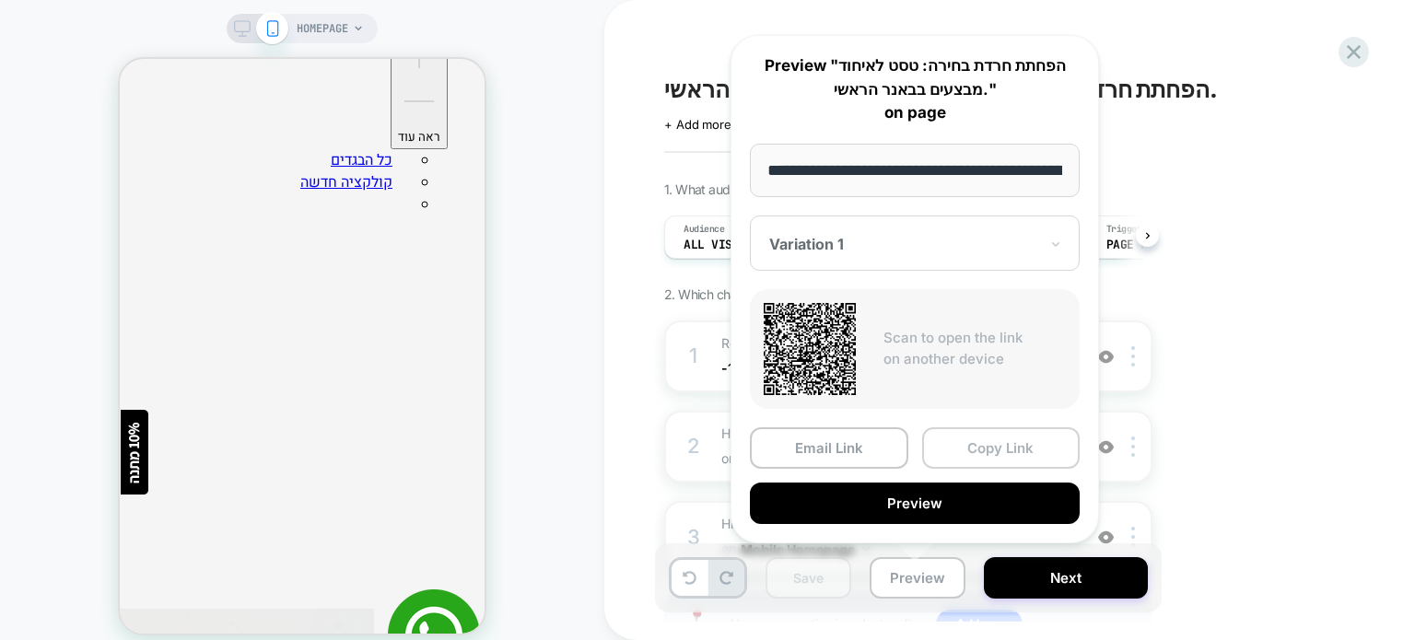
click at [965, 443] on button "Copy Link" at bounding box center [1001, 447] width 158 height 41
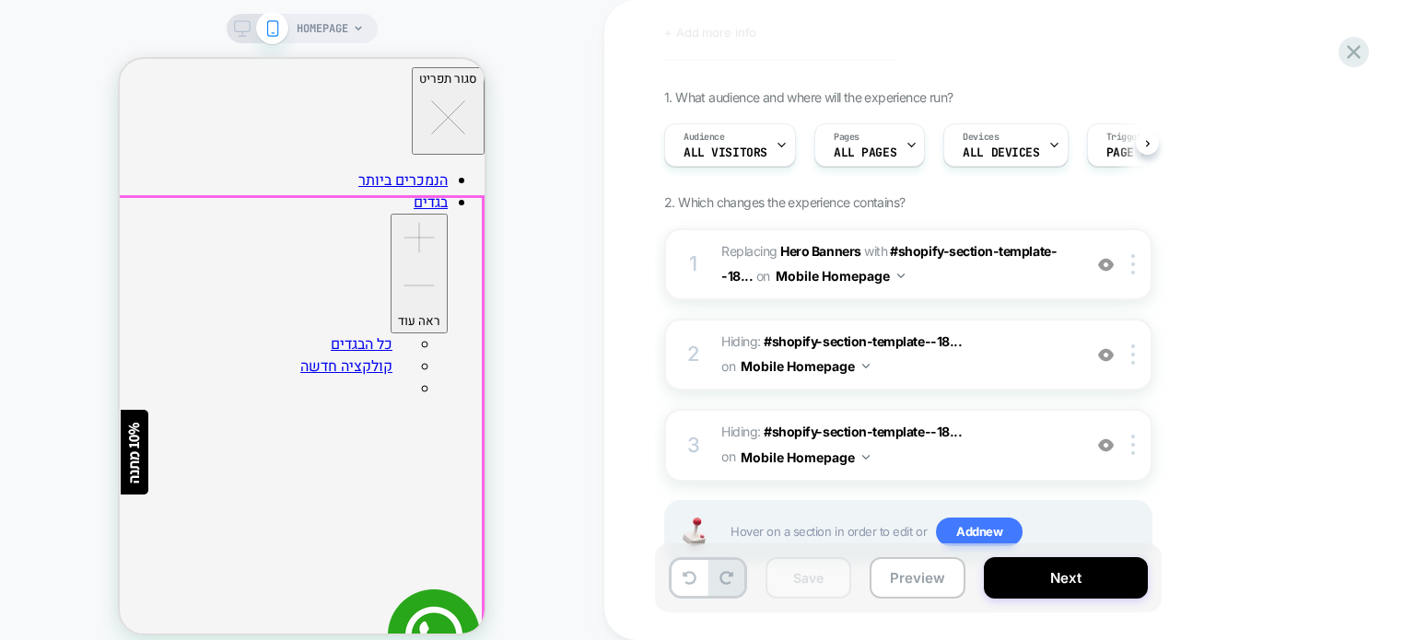
scroll to position [92, 0]
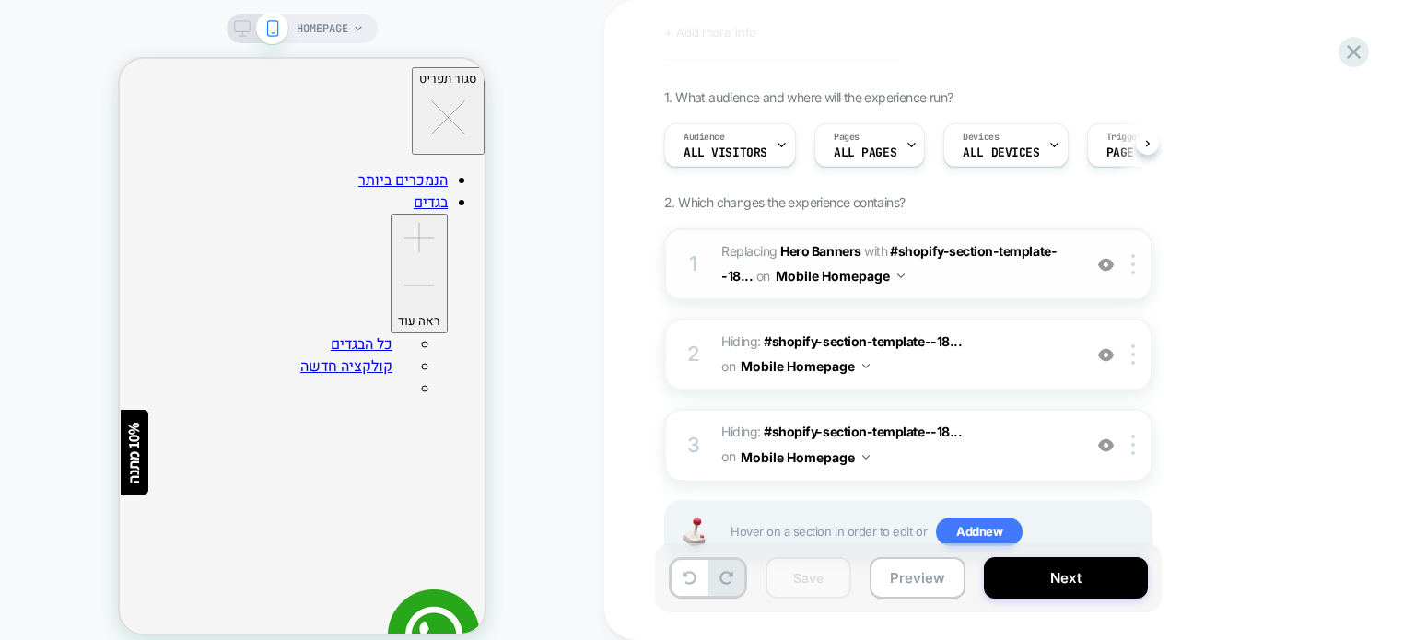
click at [960, 284] on span "#_loomi_addon_1756796813174 Replacing Hero Banners WITH #shopify-section-templa…" at bounding box center [896, 264] width 351 height 50
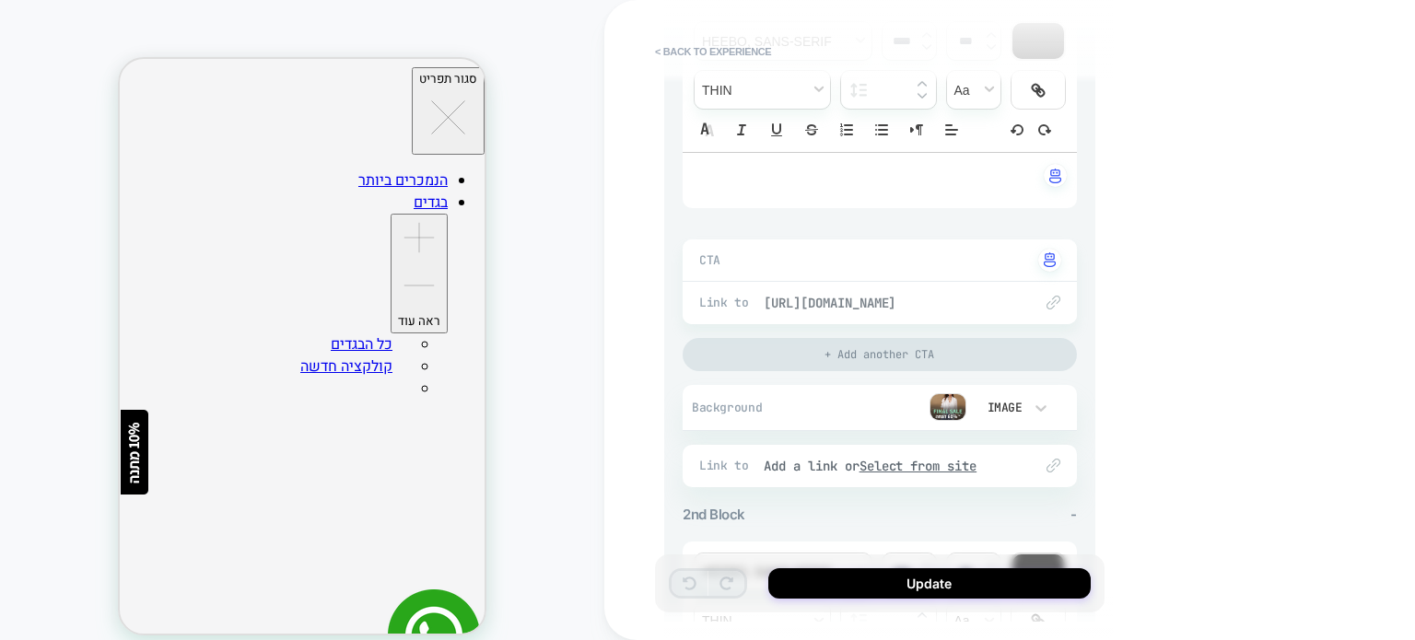
scroll to position [0, 0]
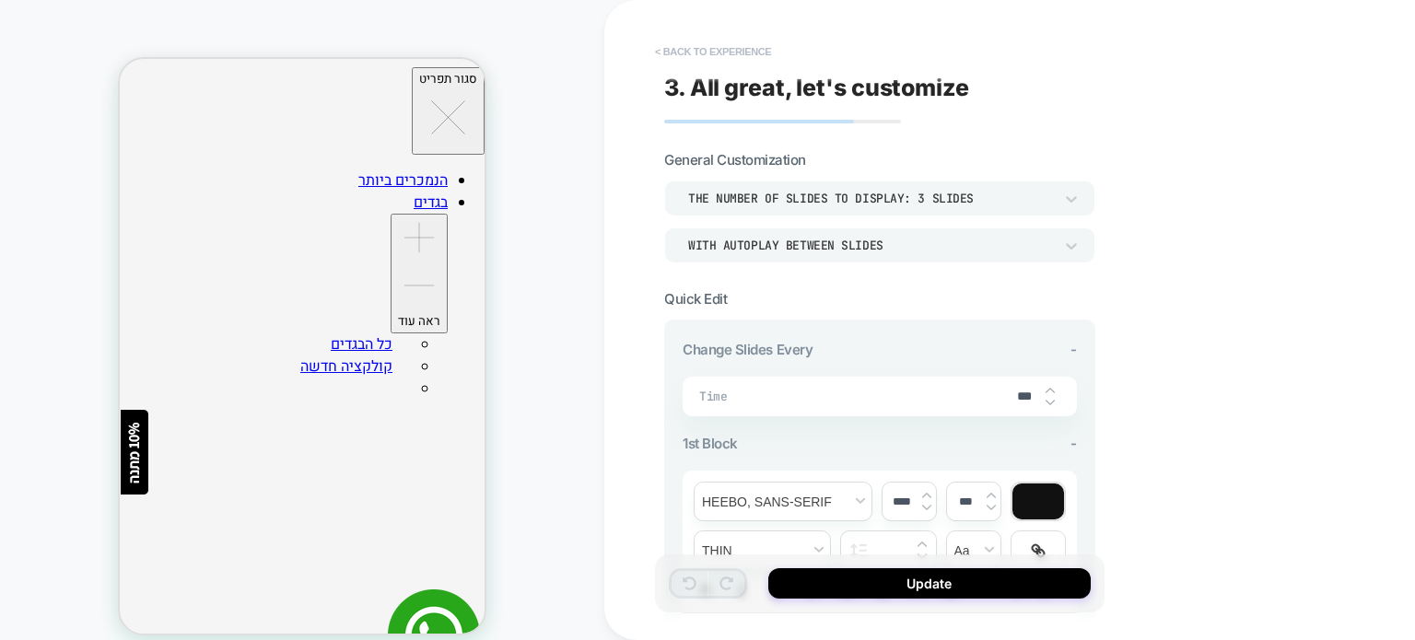
click at [660, 53] on button "< Back to experience" at bounding box center [713, 51] width 134 height 29
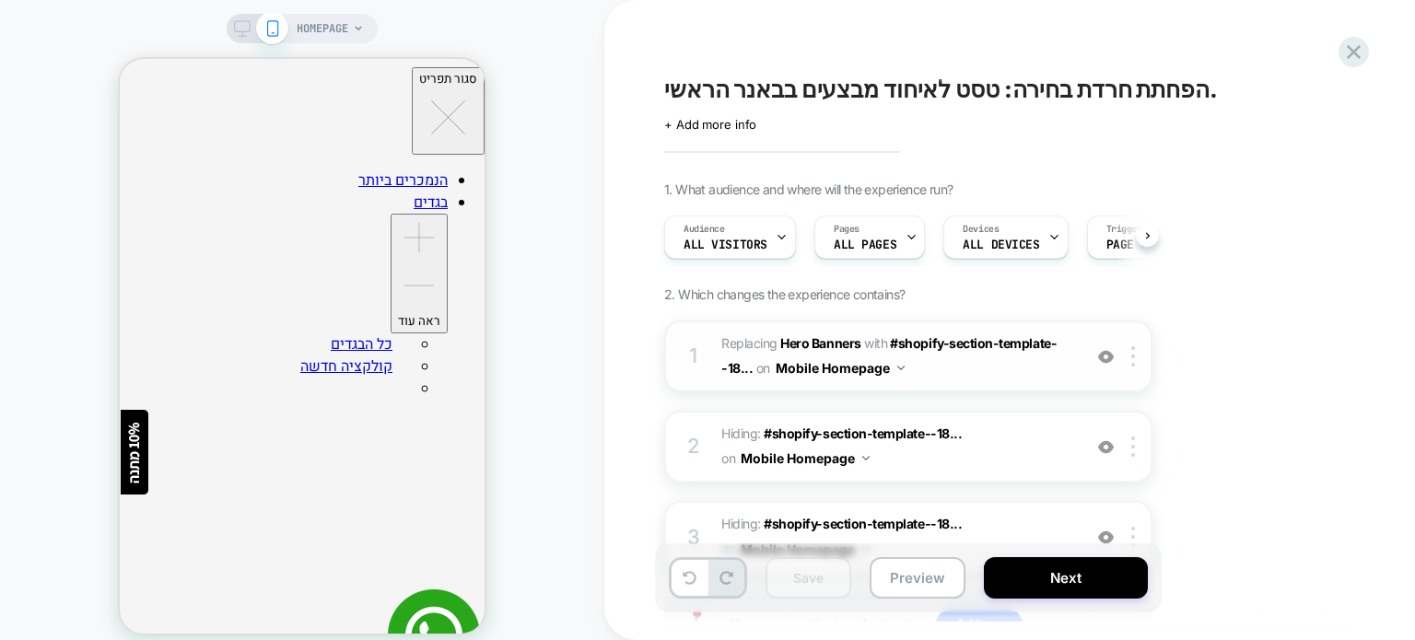
click at [953, 371] on span "#_loomi_addon_1756796813174 Replacing Hero Banners WITH #shopify-section-templa…" at bounding box center [896, 357] width 351 height 50
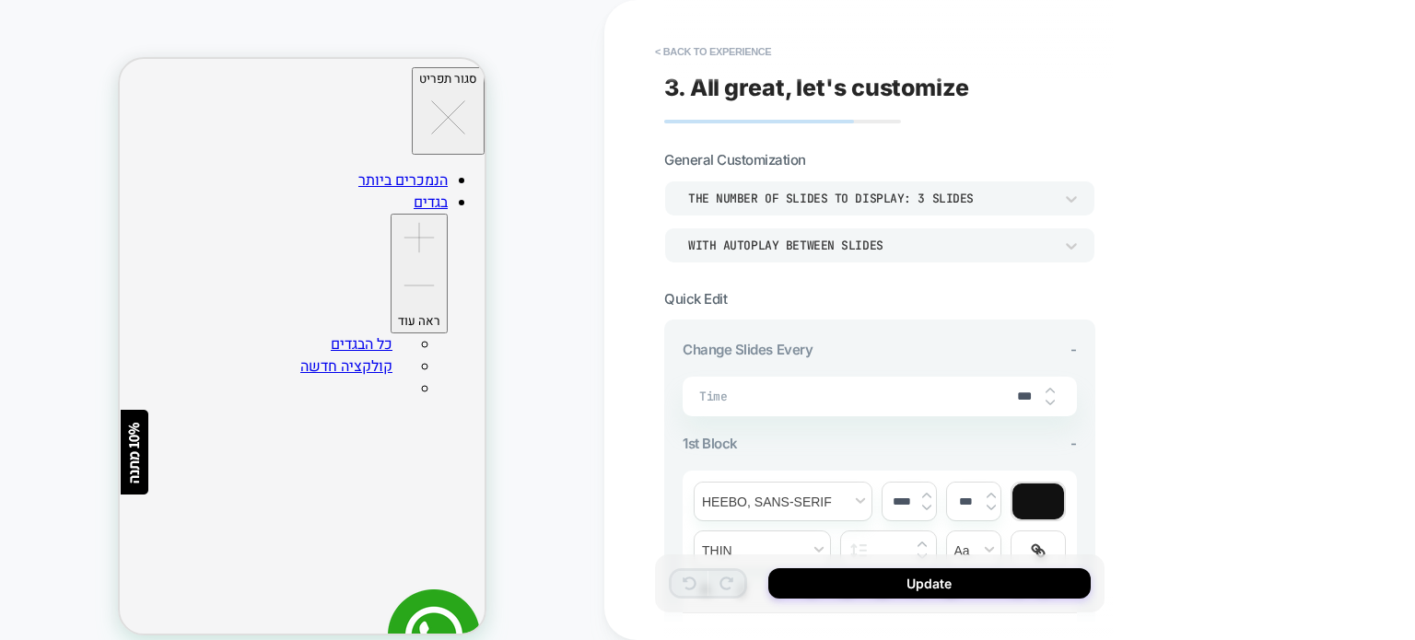
click at [933, 238] on div "WITH AUTOPLAY BETWEEN SLIDES" at bounding box center [870, 246] width 365 height 16
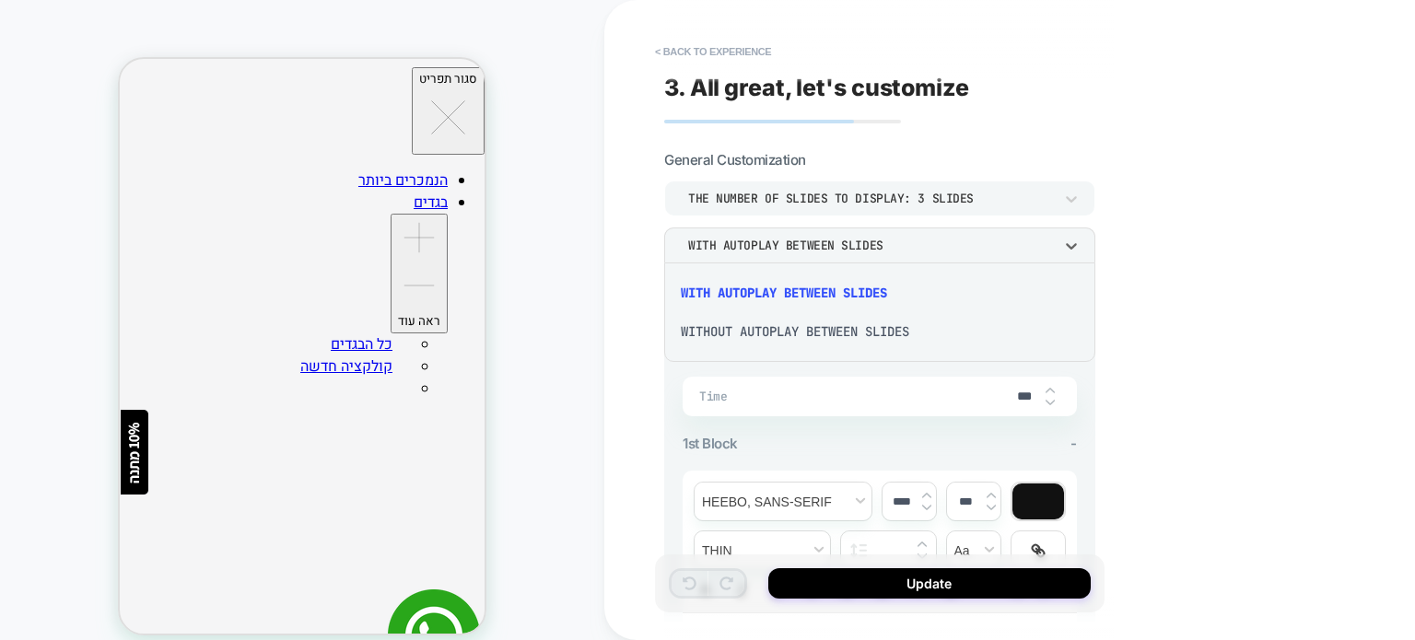
click at [887, 336] on div "WITHOUT AUTOPLAY BETWEEN SLIDES" at bounding box center [879, 331] width 416 height 39
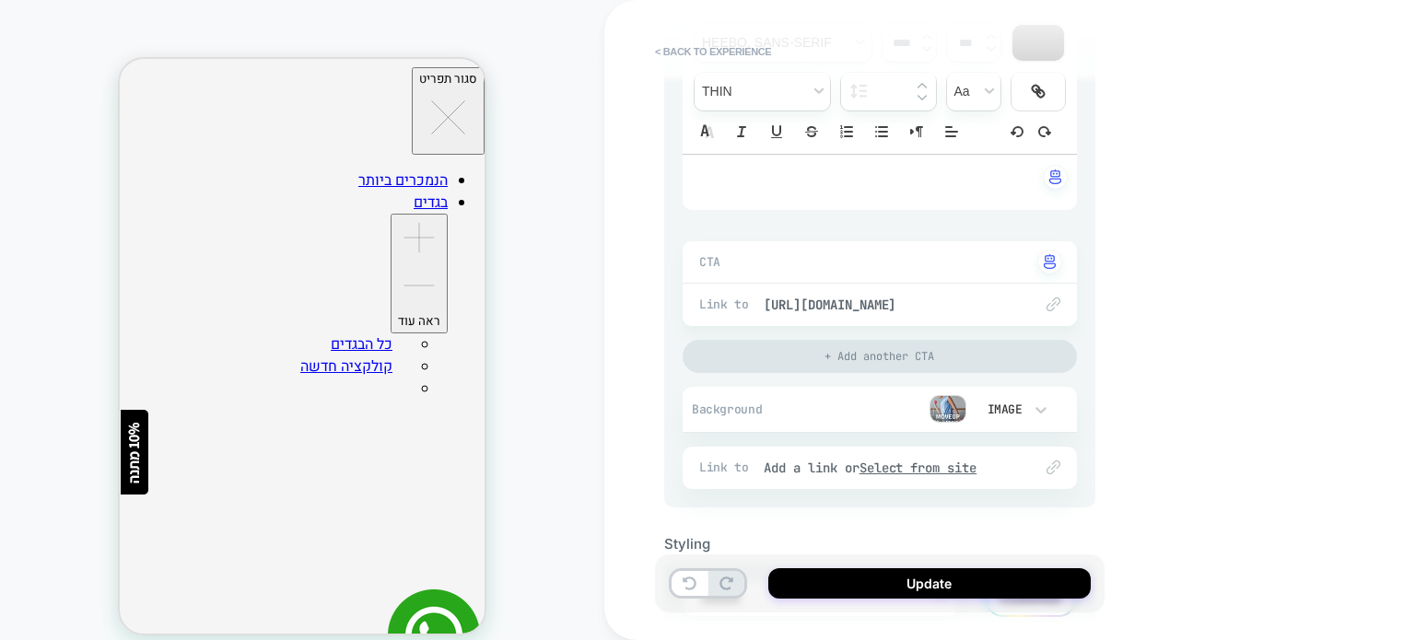
scroll to position [1537, 0]
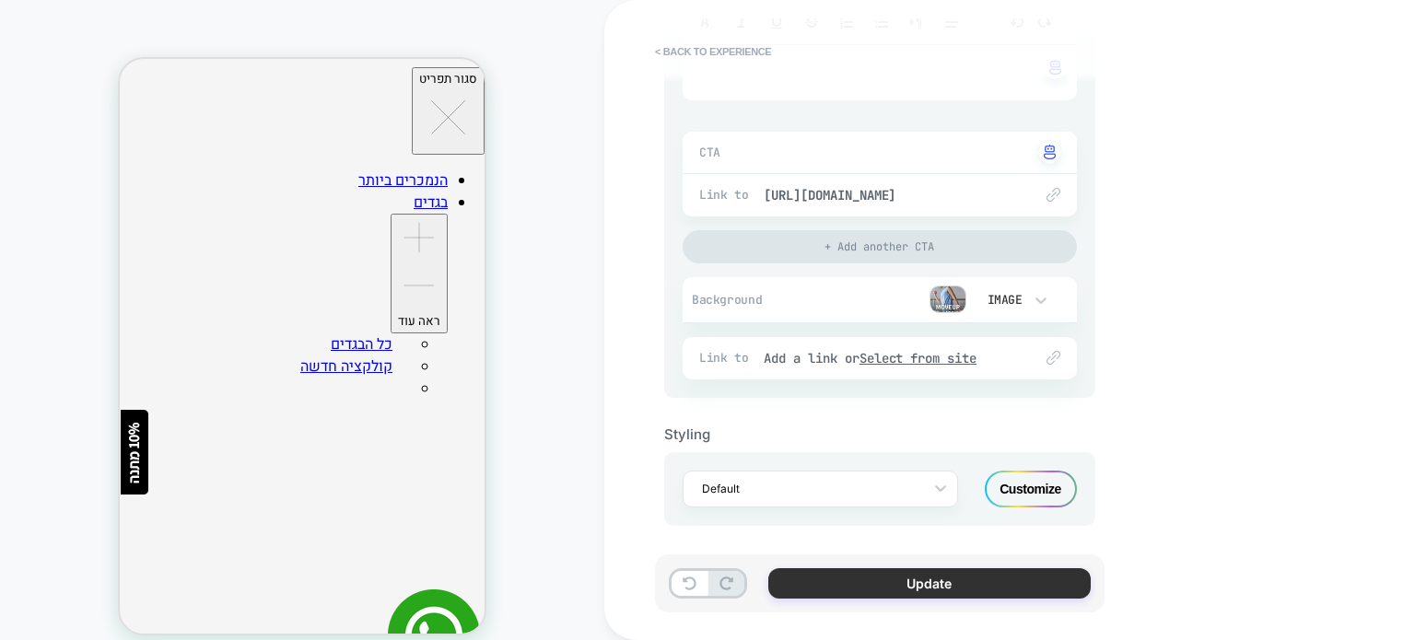
click at [827, 581] on button "Update" at bounding box center [929, 583] width 322 height 30
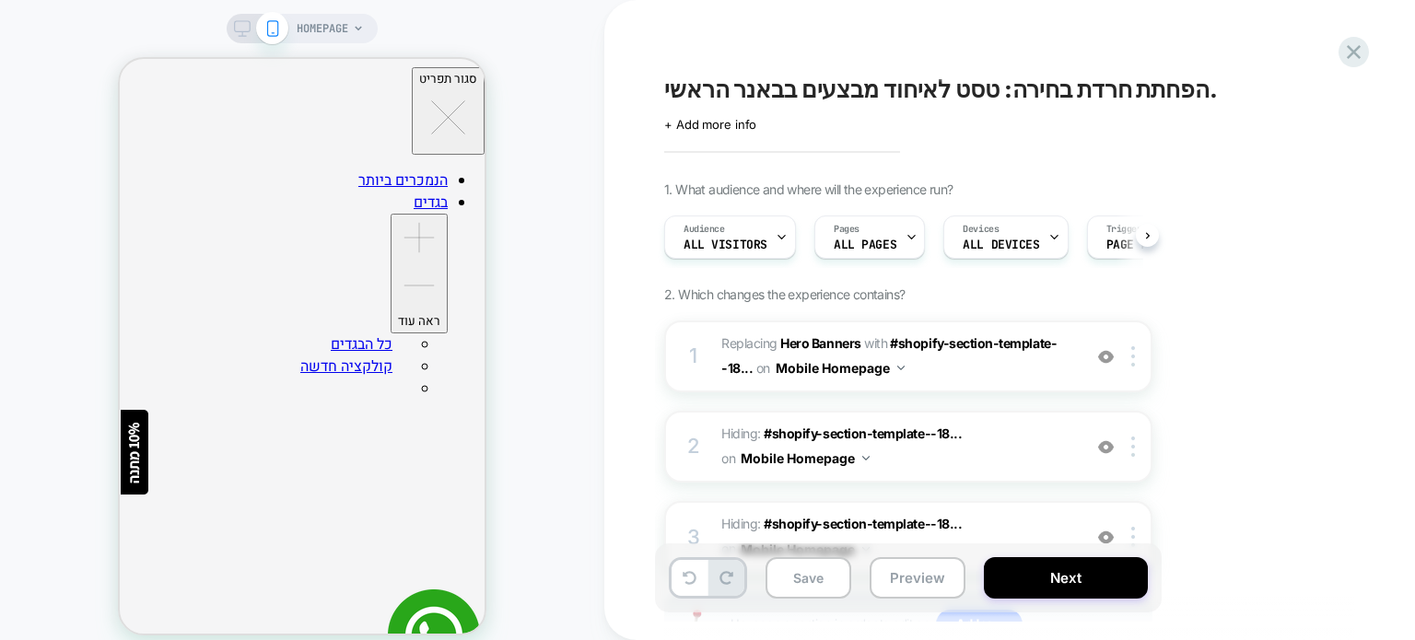
scroll to position [0, 0]
click at [803, 581] on button "Save" at bounding box center [808, 577] width 86 height 41
click at [886, 580] on button "Preview" at bounding box center [918, 577] width 96 height 41
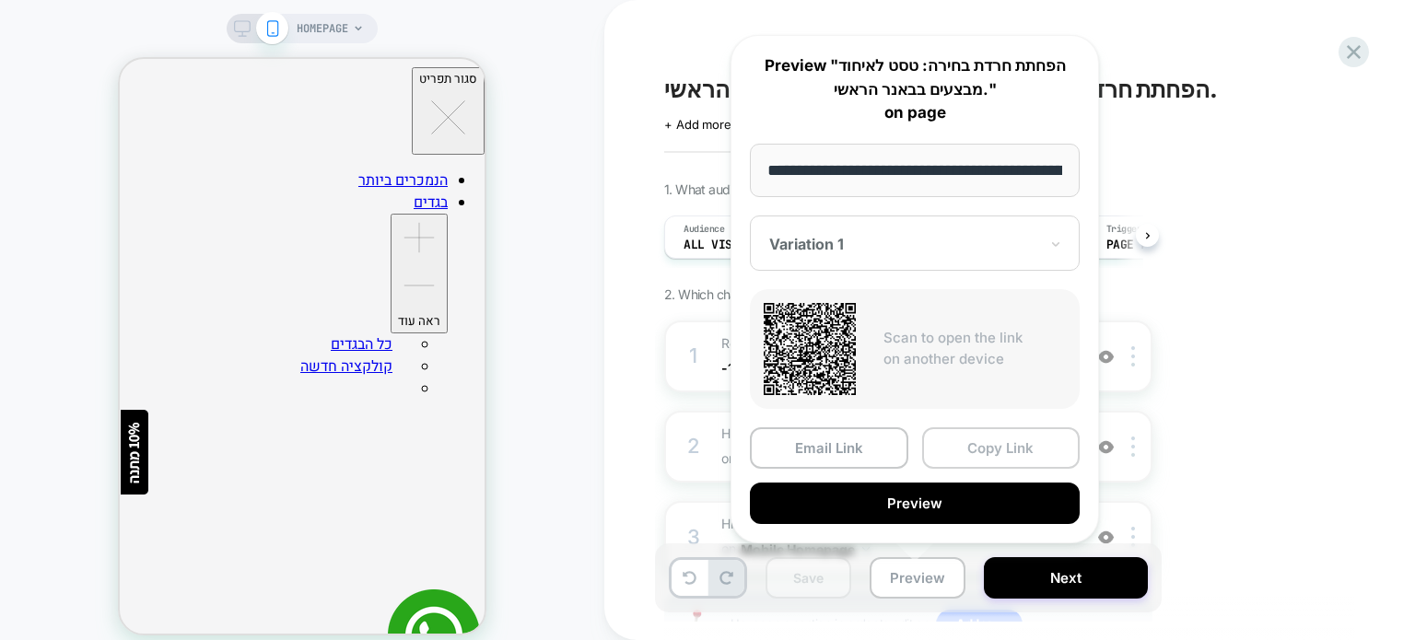
click at [969, 449] on button "Copy Link" at bounding box center [1001, 447] width 158 height 41
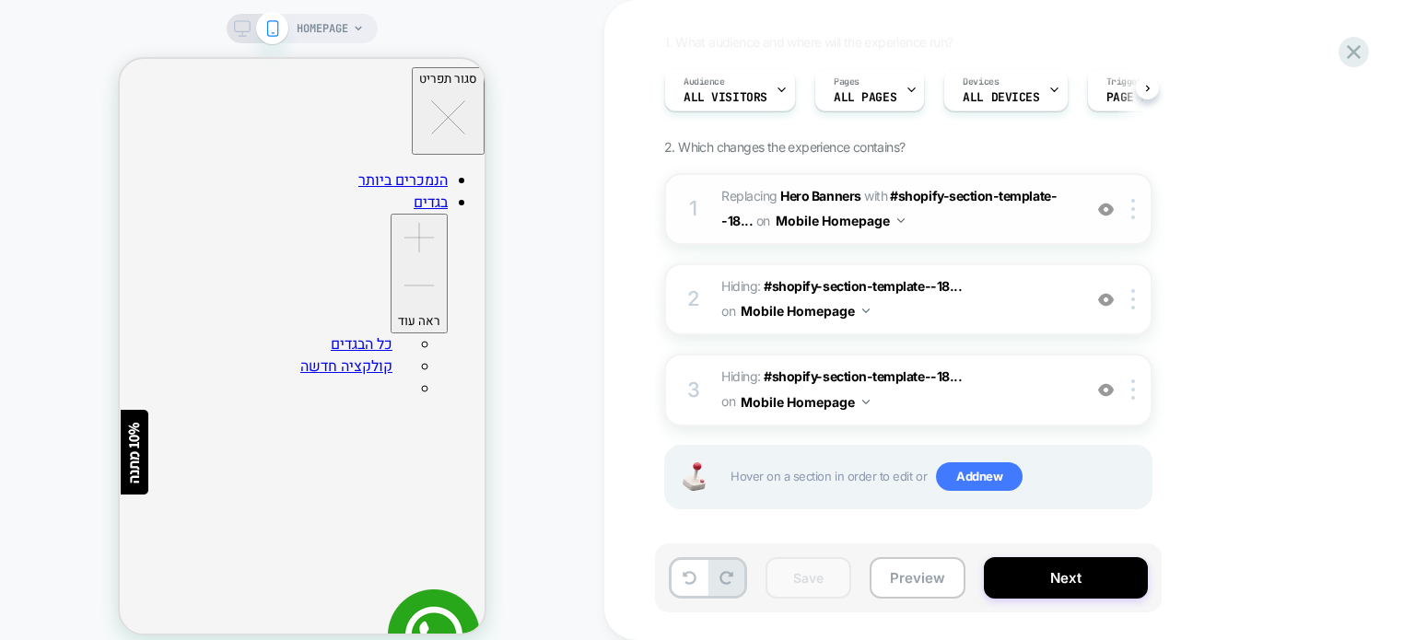
scroll to position [151, 0]
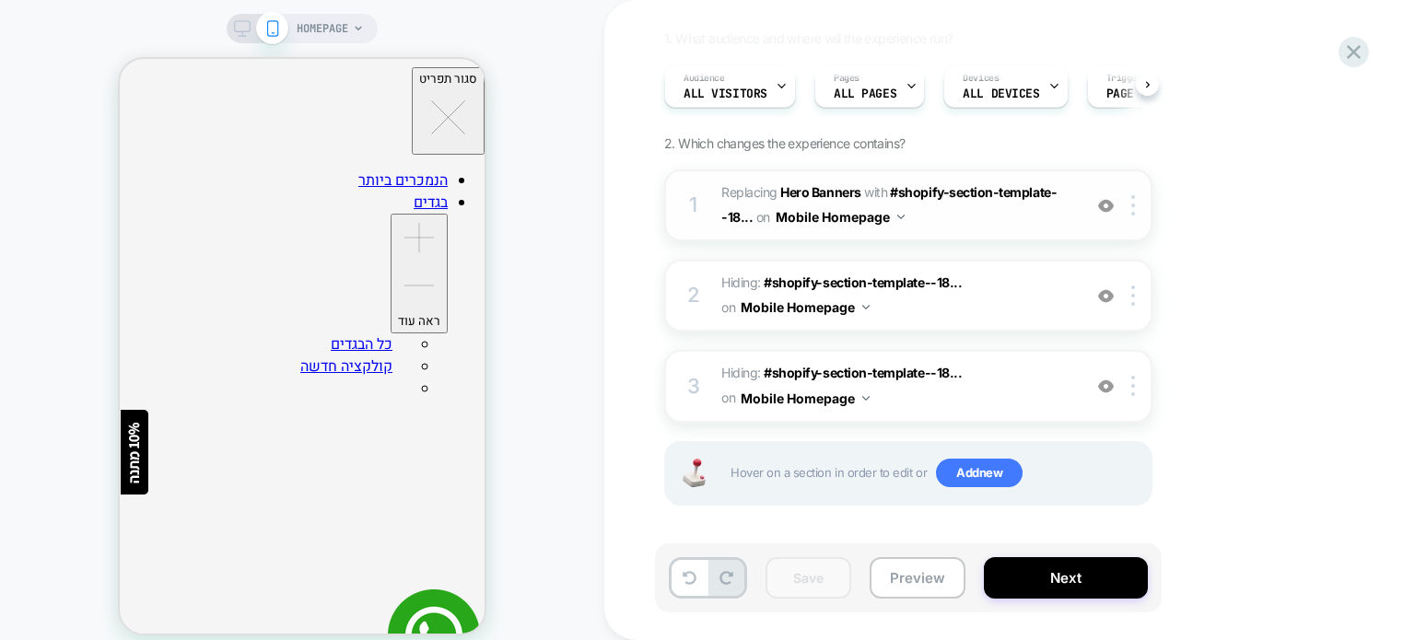
click at [996, 216] on span "#_loomi_addon_1756796813174 Replacing Hero Banners WITH #shopify-section-templa…" at bounding box center [896, 206] width 351 height 50
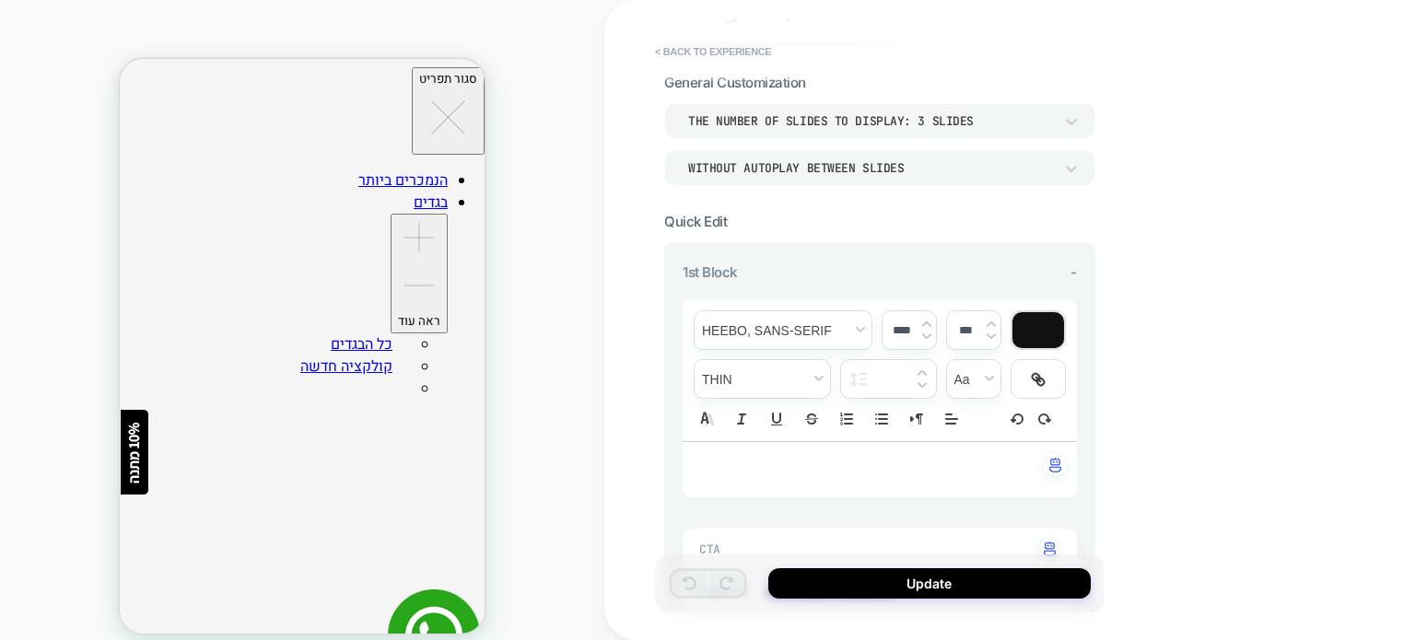
scroll to position [0, 0]
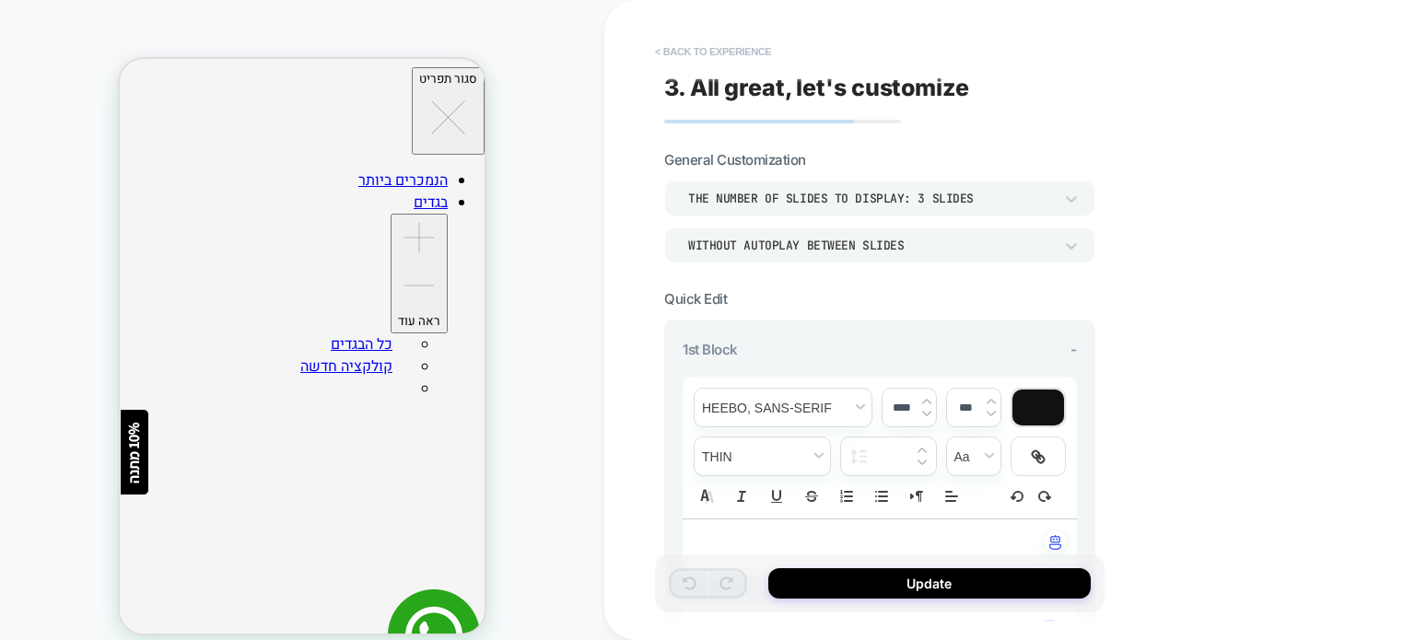
click at [692, 46] on button "< Back to experience" at bounding box center [713, 51] width 134 height 29
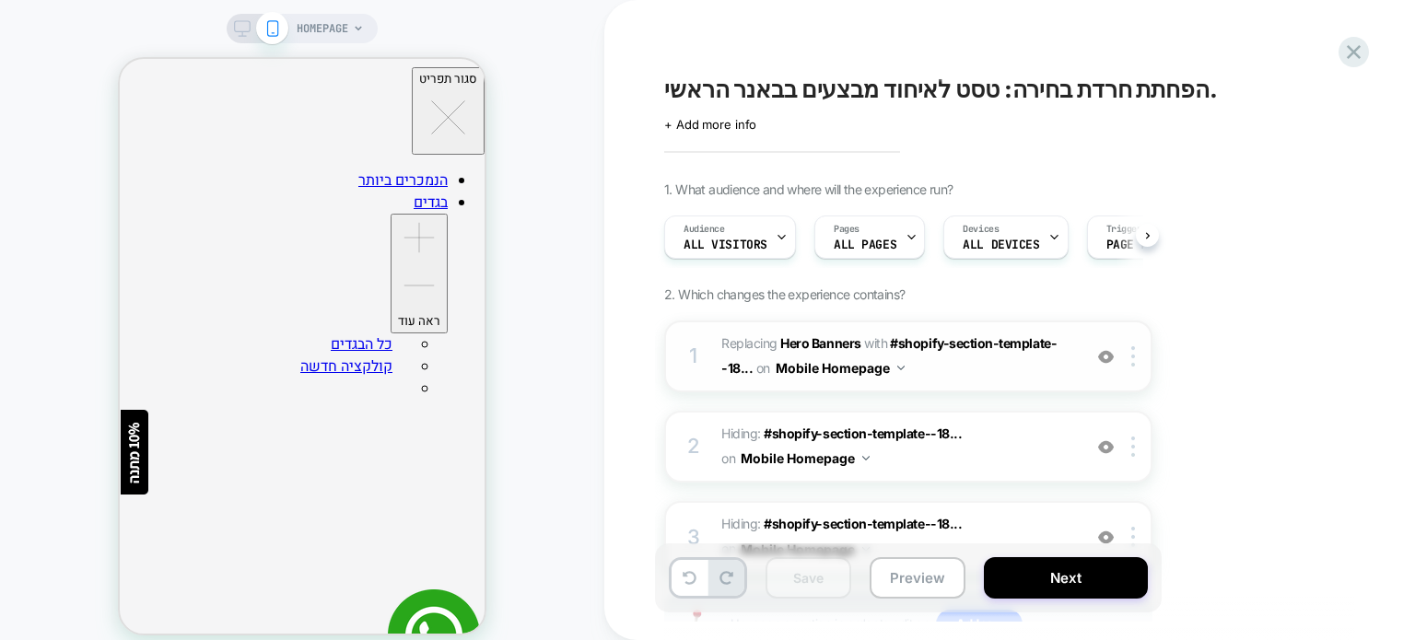
click at [932, 361] on span "#_loomi_addon_1756796813174 Replacing Hero Banners WITH #shopify-section-templa…" at bounding box center [896, 357] width 351 height 50
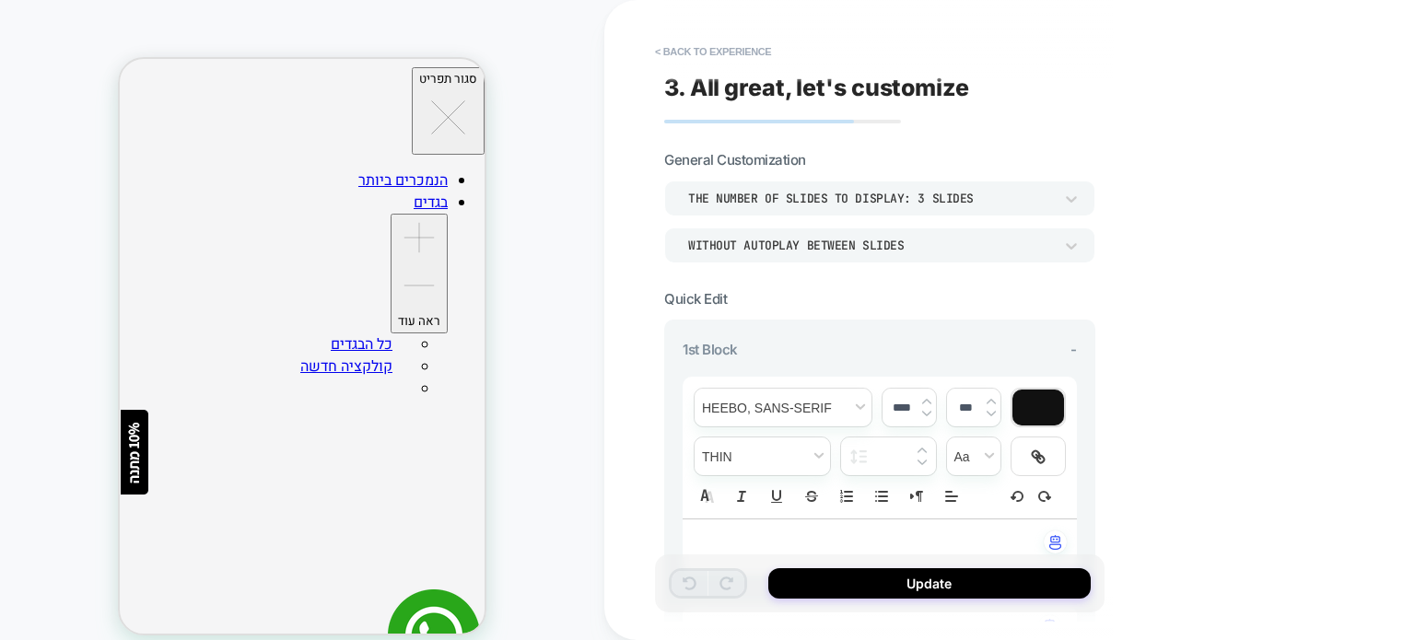
click at [906, 243] on div "WITHOUT AUTOPLAY BETWEEN SLIDES" at bounding box center [870, 246] width 365 height 16
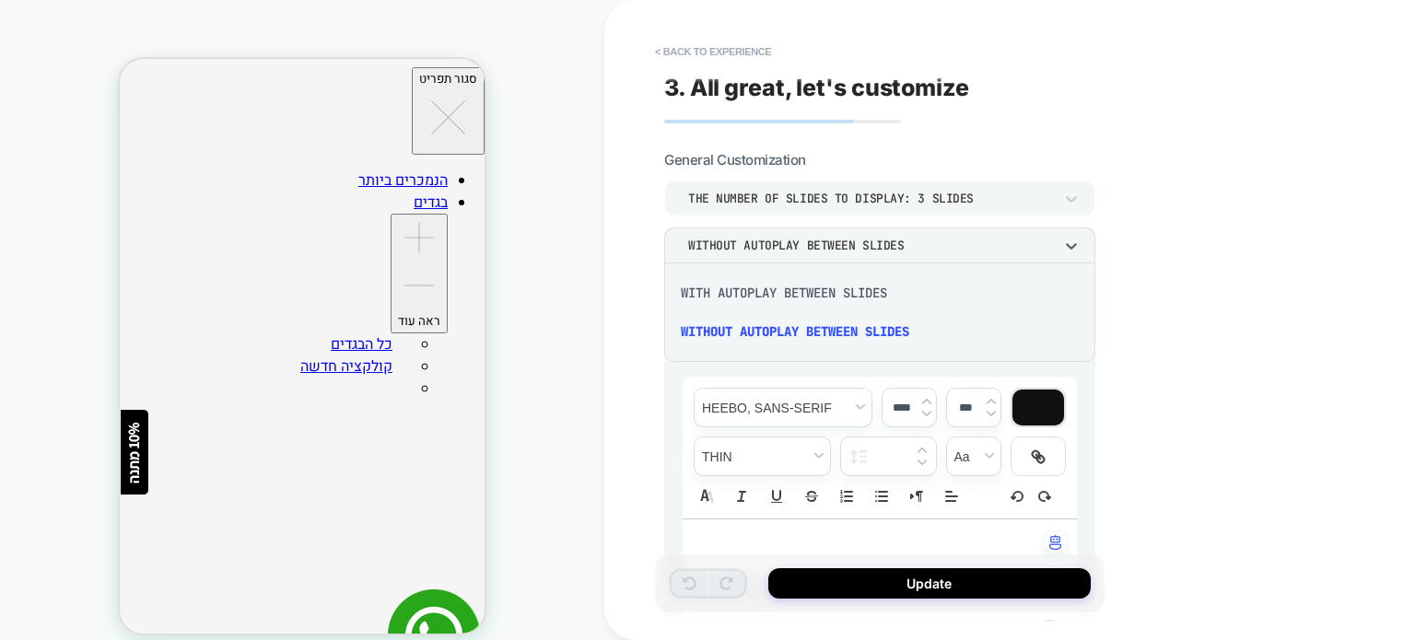
click at [846, 297] on div "WITH AUTOPLAY BETWEEN SLIDES" at bounding box center [879, 293] width 416 height 39
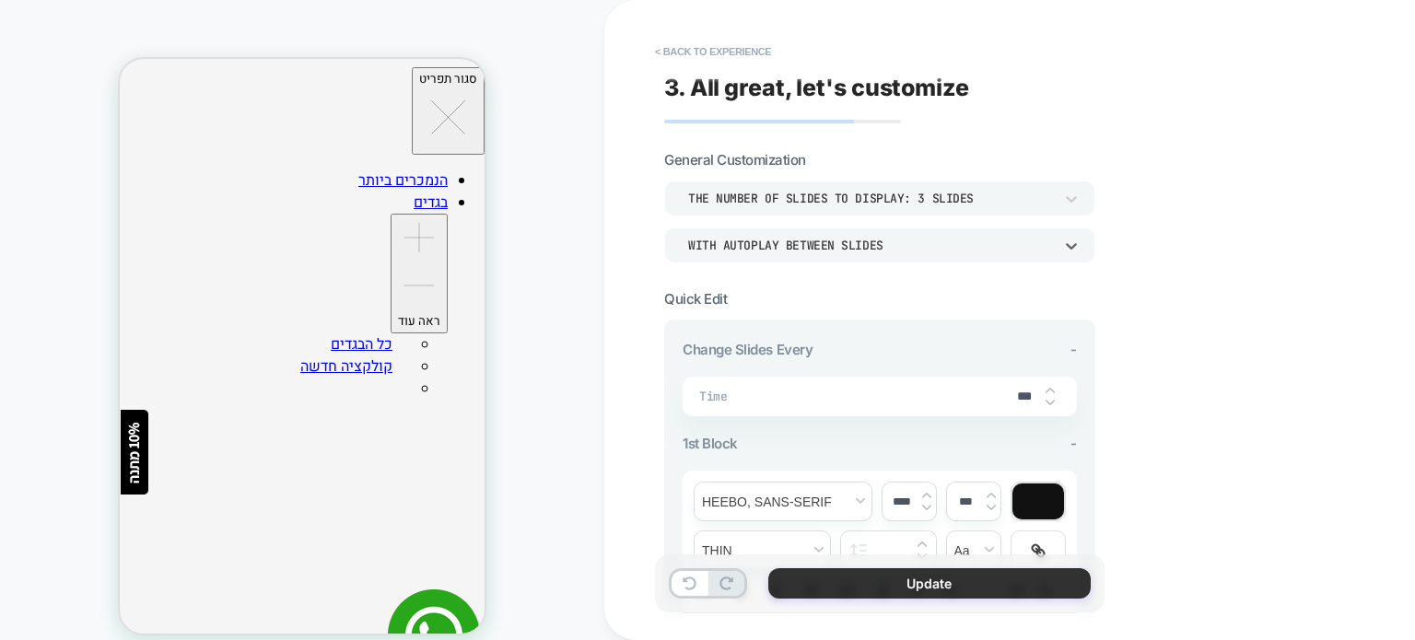
click at [811, 574] on button "Update" at bounding box center [929, 583] width 322 height 30
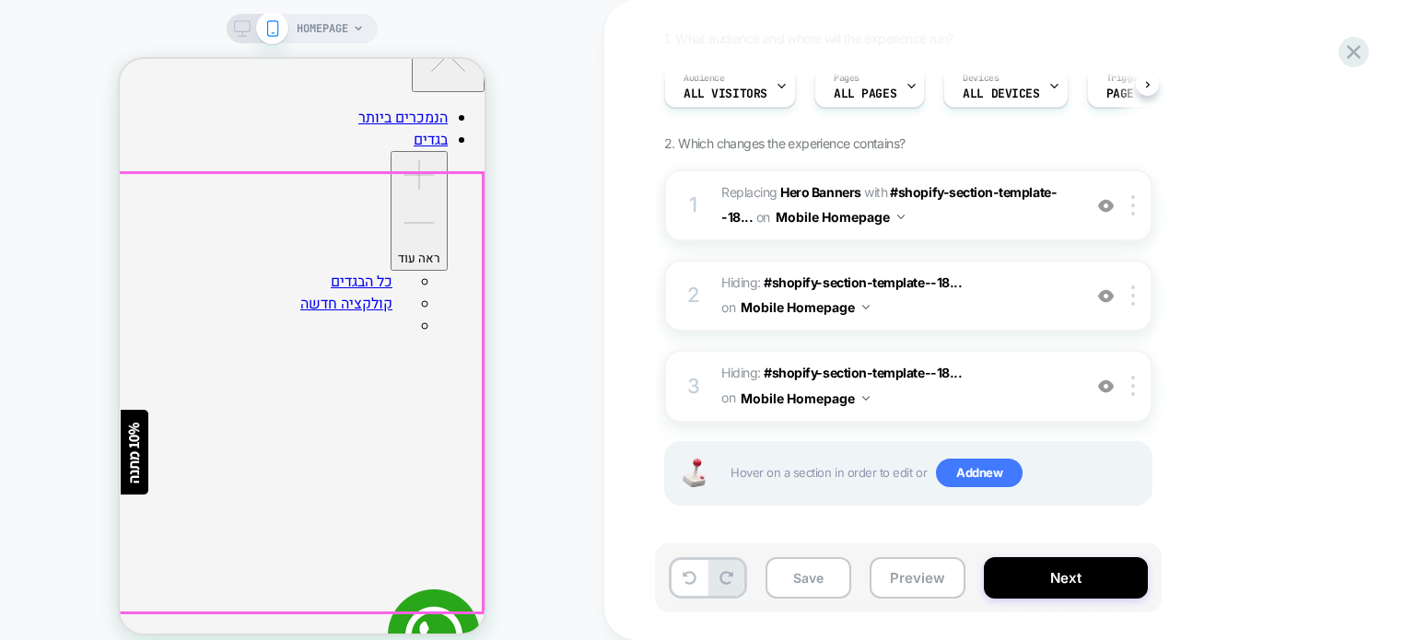
scroll to position [276, 0]
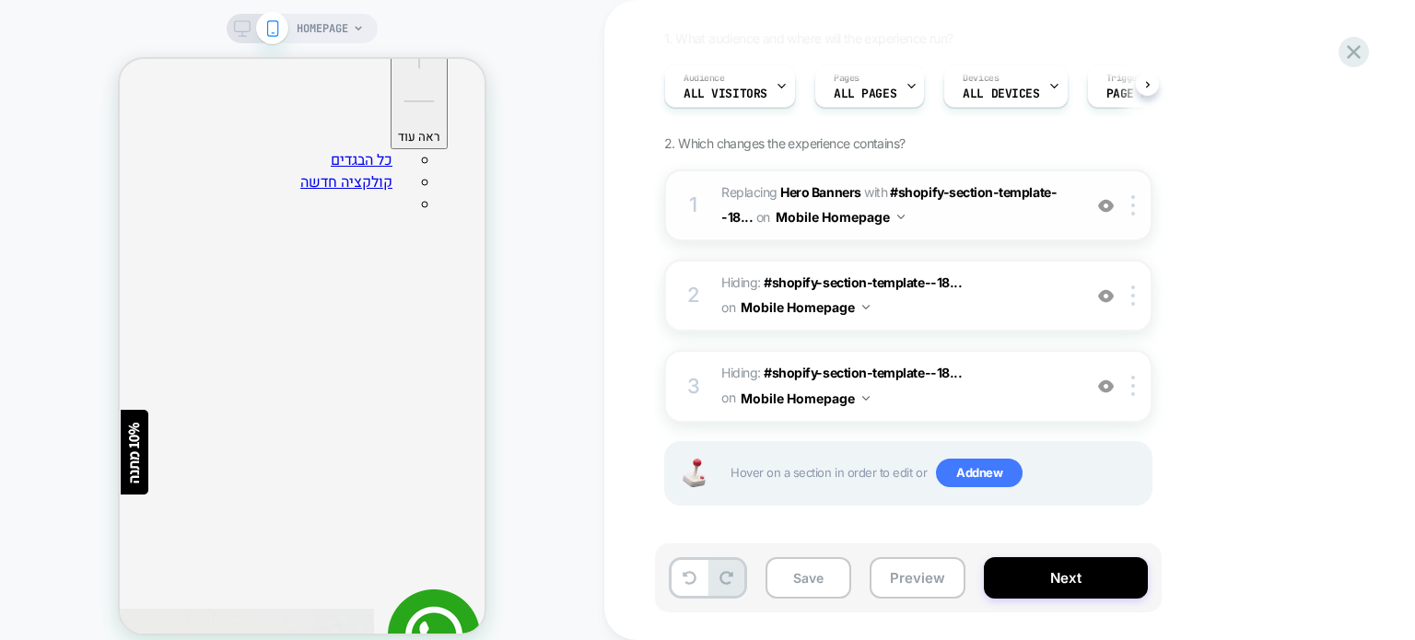
click at [995, 216] on span "#_loomi_addon_1756796813174 Replacing Hero Banners WITH #shopify-section-templa…" at bounding box center [896, 206] width 351 height 50
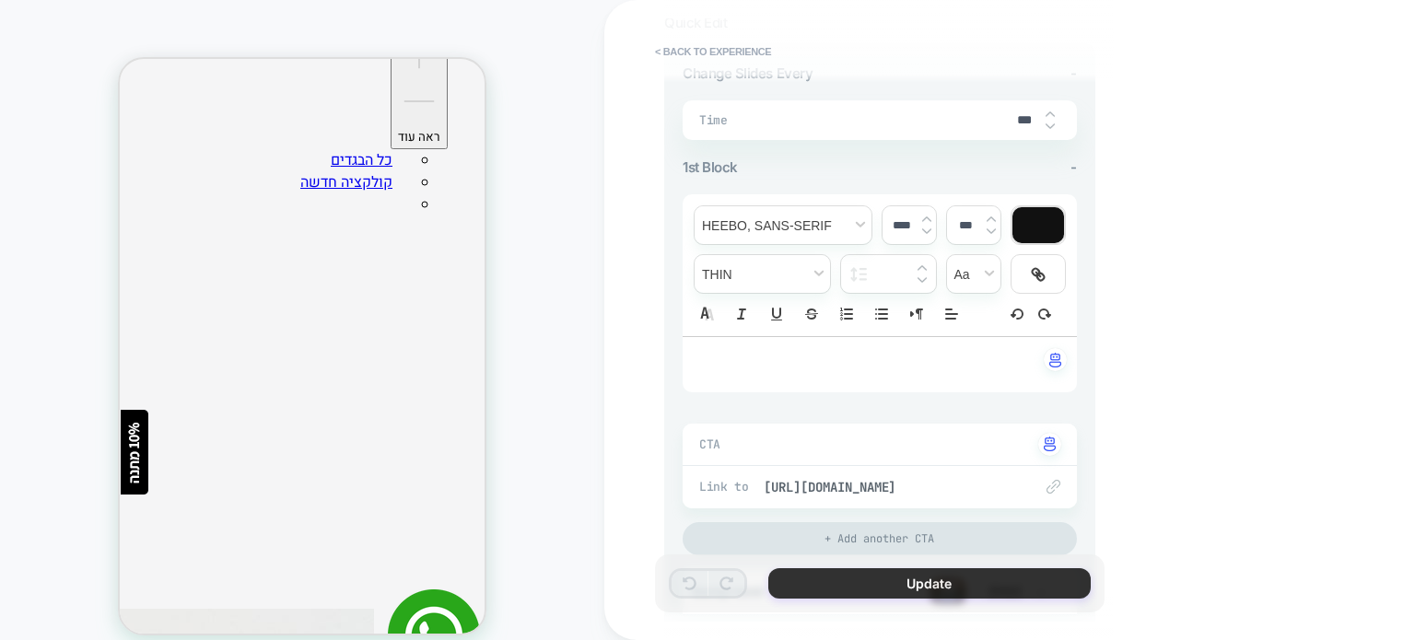
click at [804, 576] on button "Update" at bounding box center [929, 583] width 322 height 30
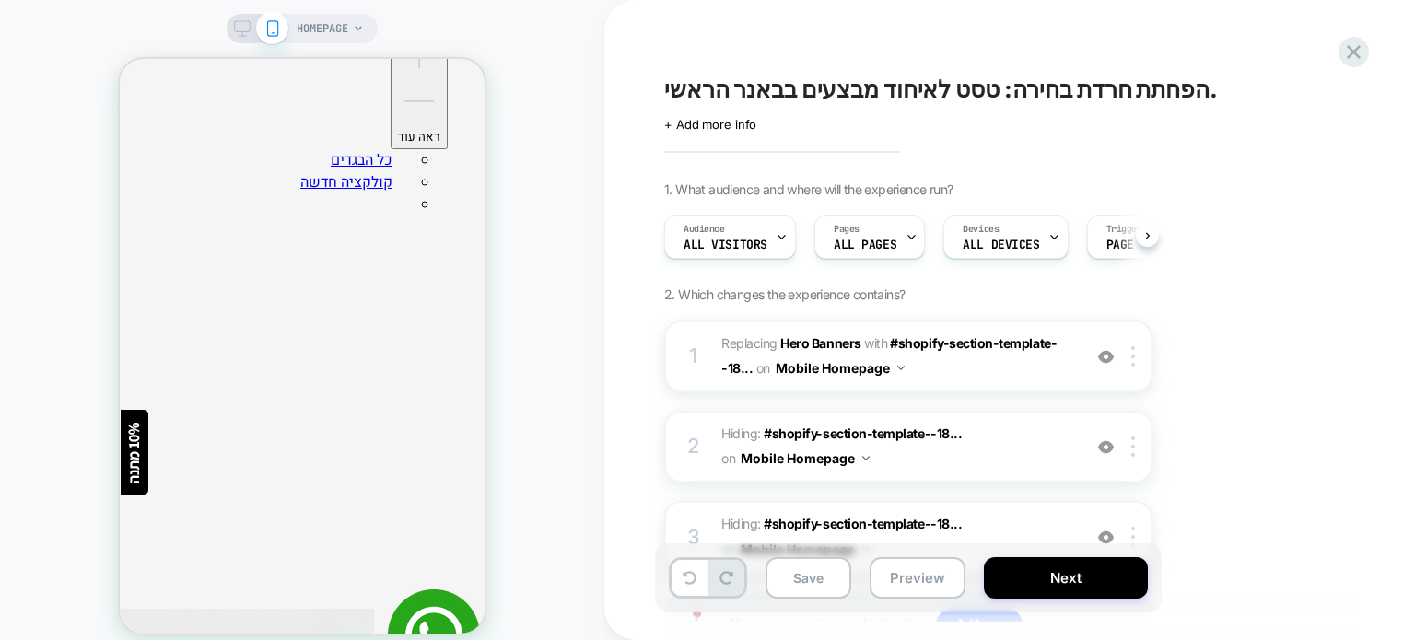
scroll to position [0, 0]
click at [975, 378] on span "#_loomi_addon_1756796813174 Replacing Hero Banners WITH #shopify-section-templa…" at bounding box center [896, 357] width 351 height 50
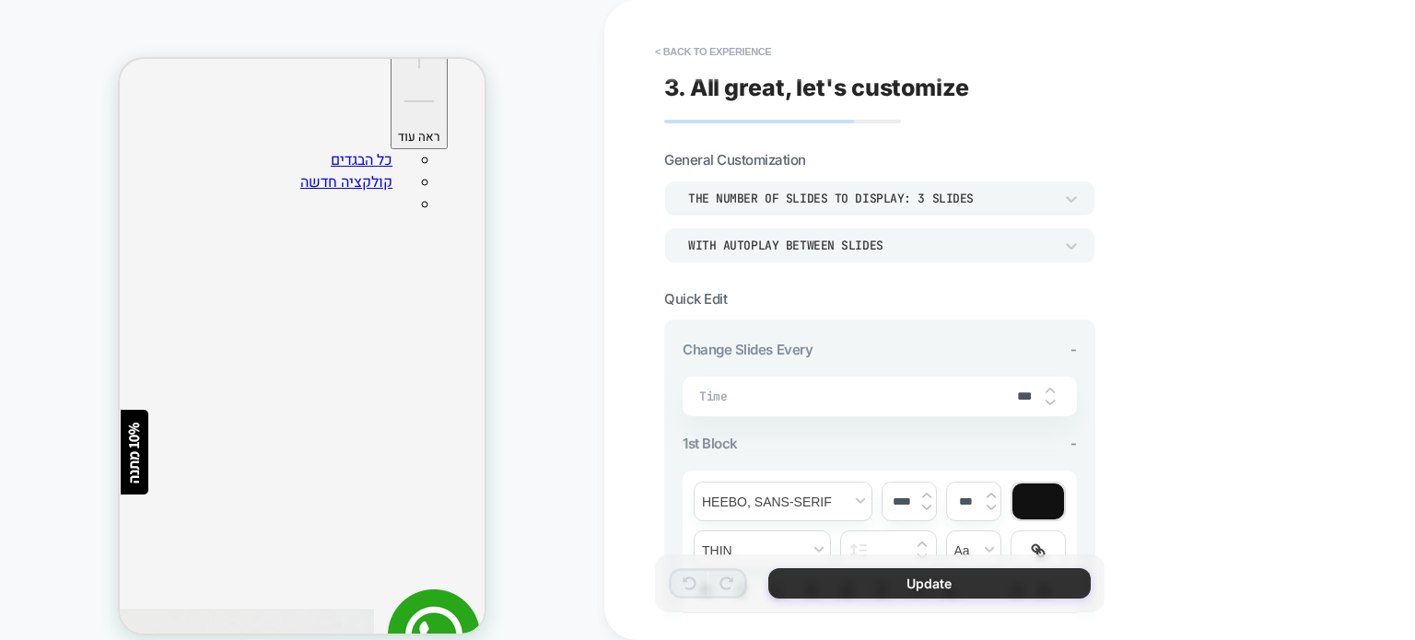
click at [807, 585] on button "Update" at bounding box center [929, 583] width 322 height 30
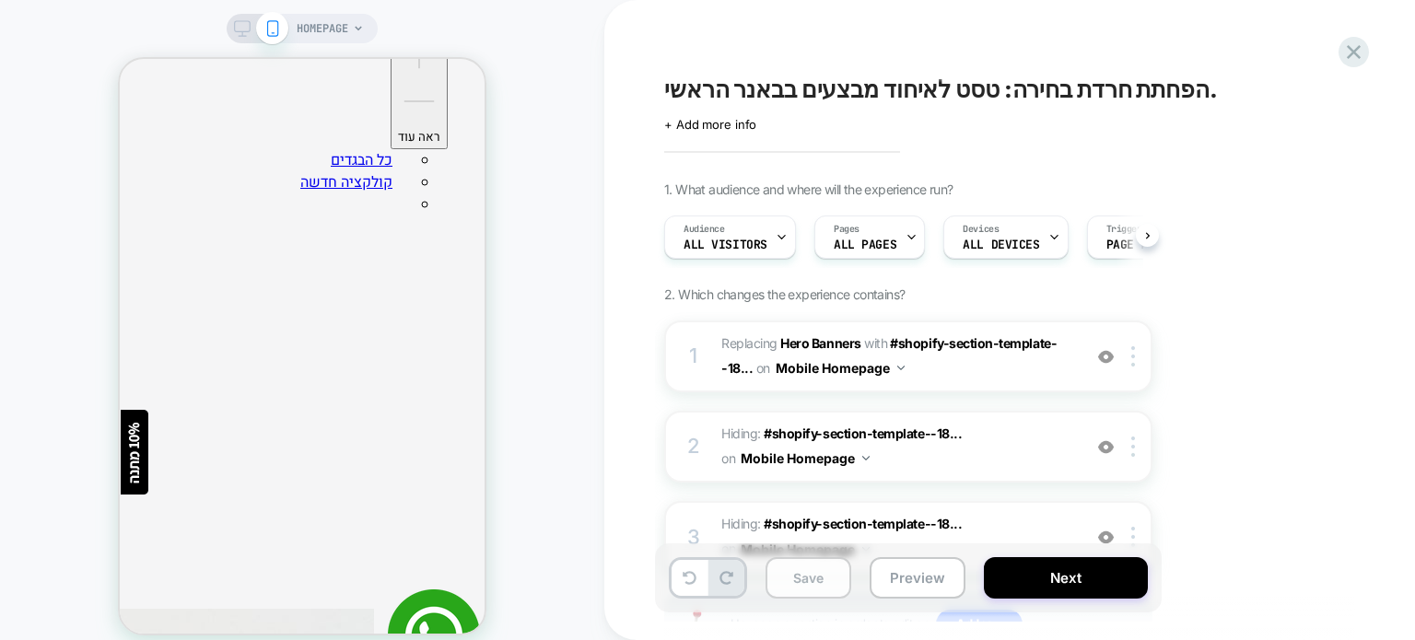
click at [811, 585] on button "Save" at bounding box center [808, 577] width 86 height 41
click at [906, 584] on button "Preview" at bounding box center [918, 577] width 96 height 41
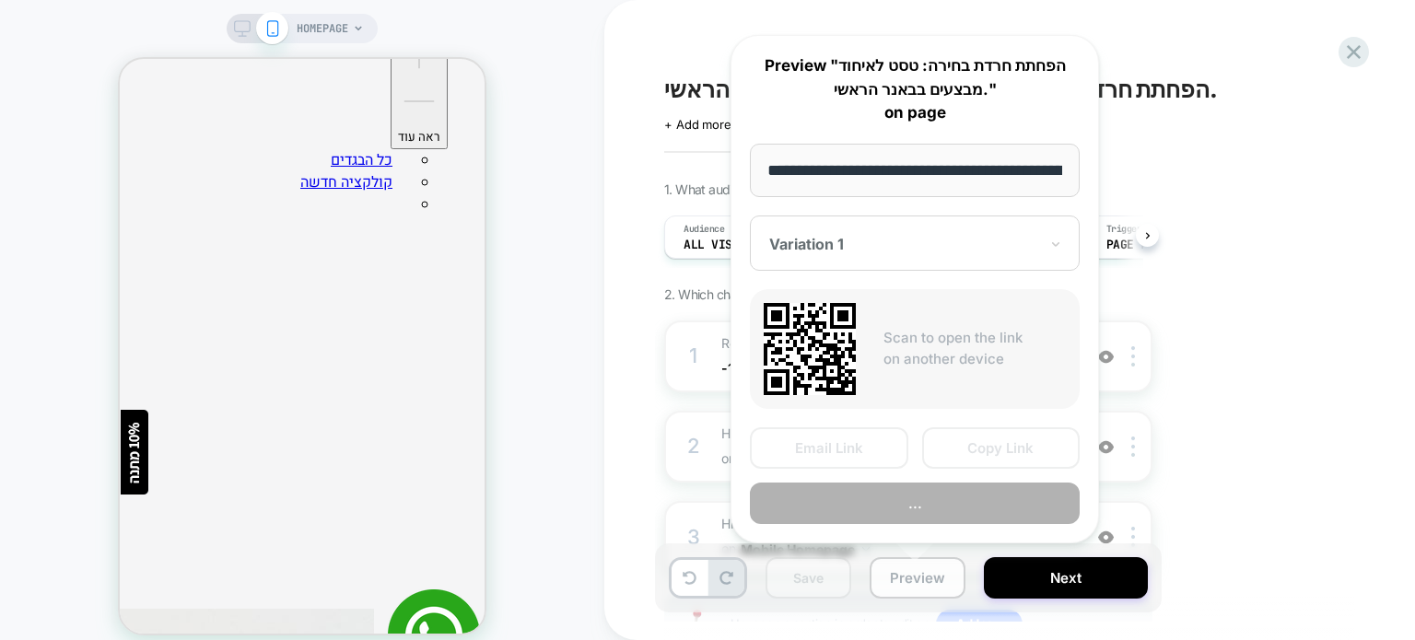
scroll to position [0, 88]
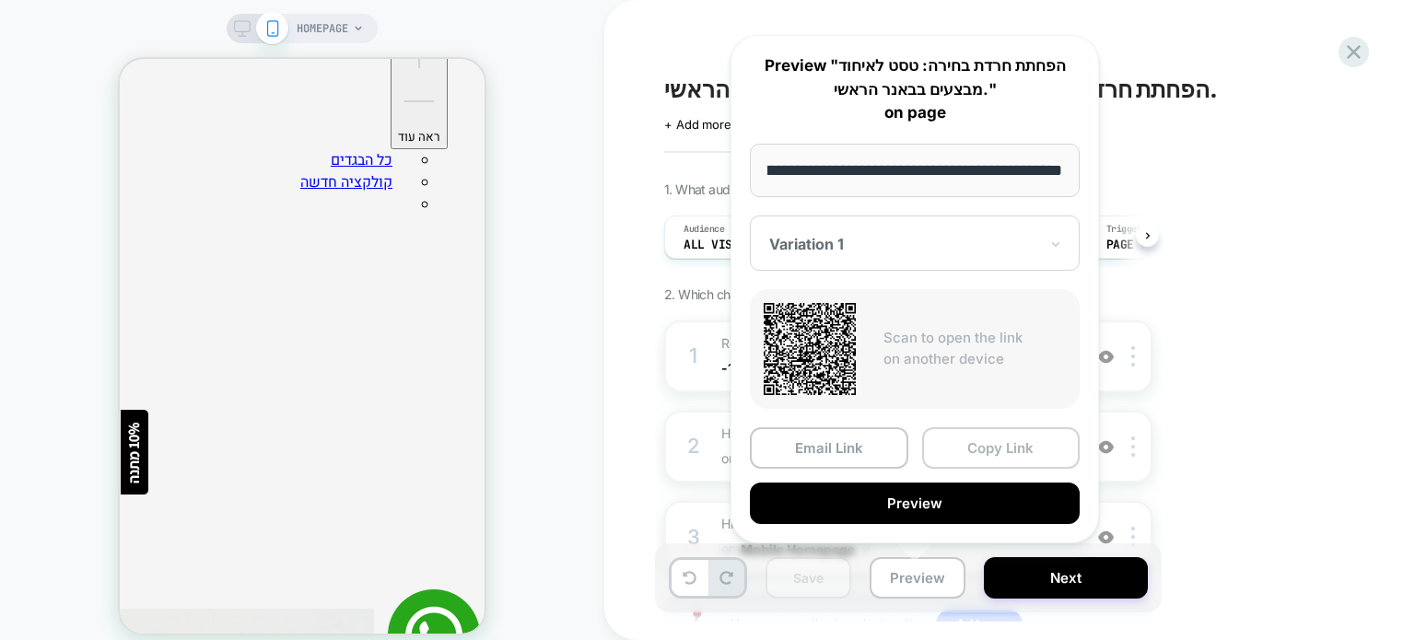
click at [952, 447] on button "Copy Link" at bounding box center [1001, 447] width 158 height 41
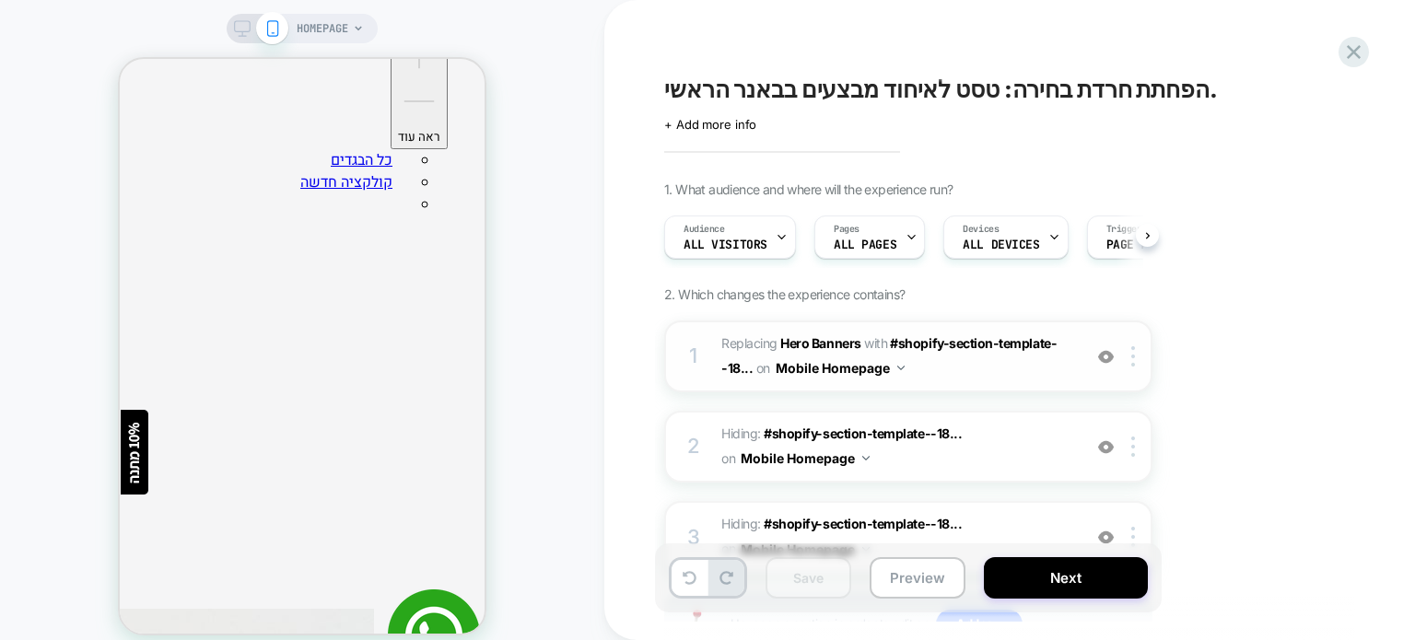
click at [947, 372] on span "#_loomi_addon_1756796813174 Replacing Hero Banners WITH #shopify-section-templa…" at bounding box center [896, 357] width 351 height 50
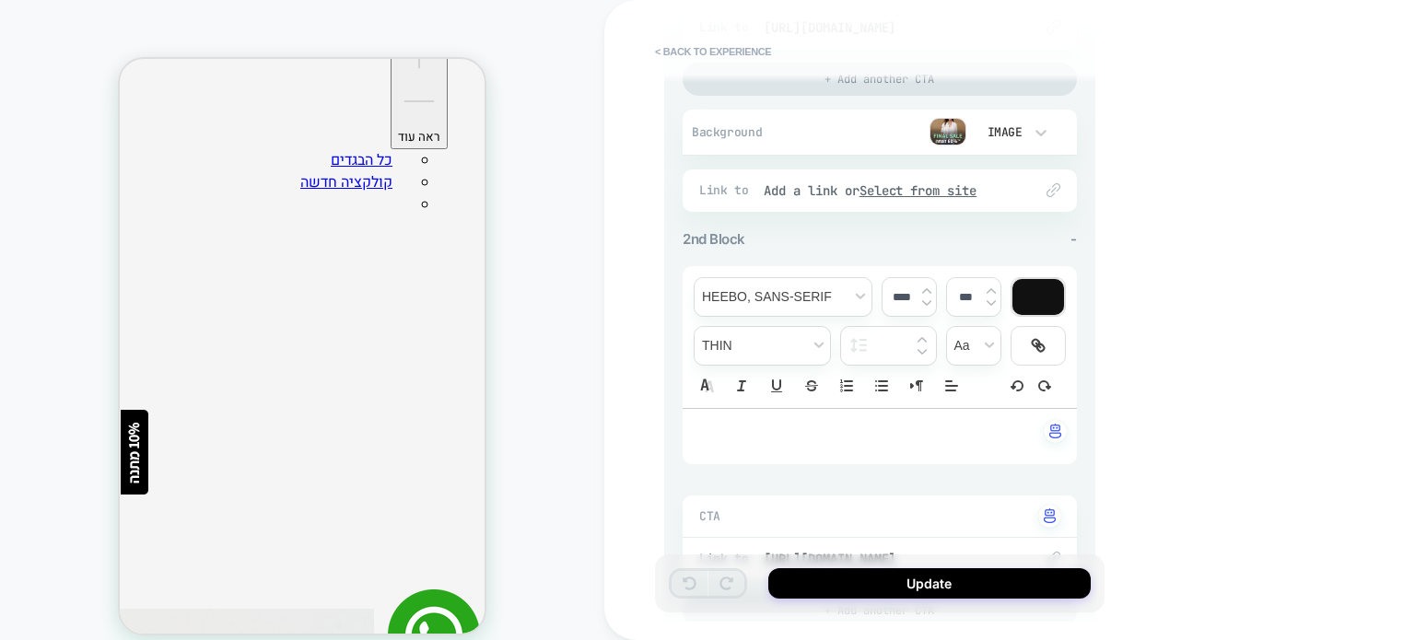
scroll to position [737, 0]
click at [824, 236] on div "2nd Block -" at bounding box center [880, 238] width 394 height 18
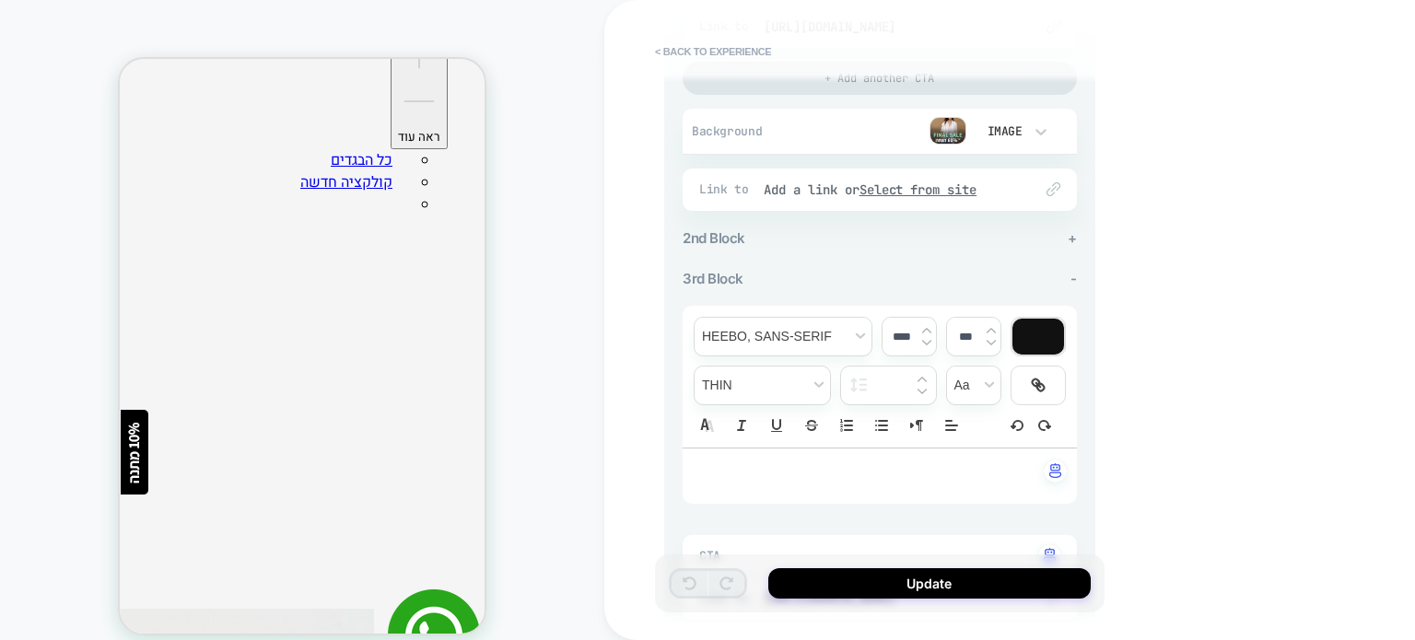
click at [824, 236] on div "2nd Block +" at bounding box center [880, 238] width 394 height 18
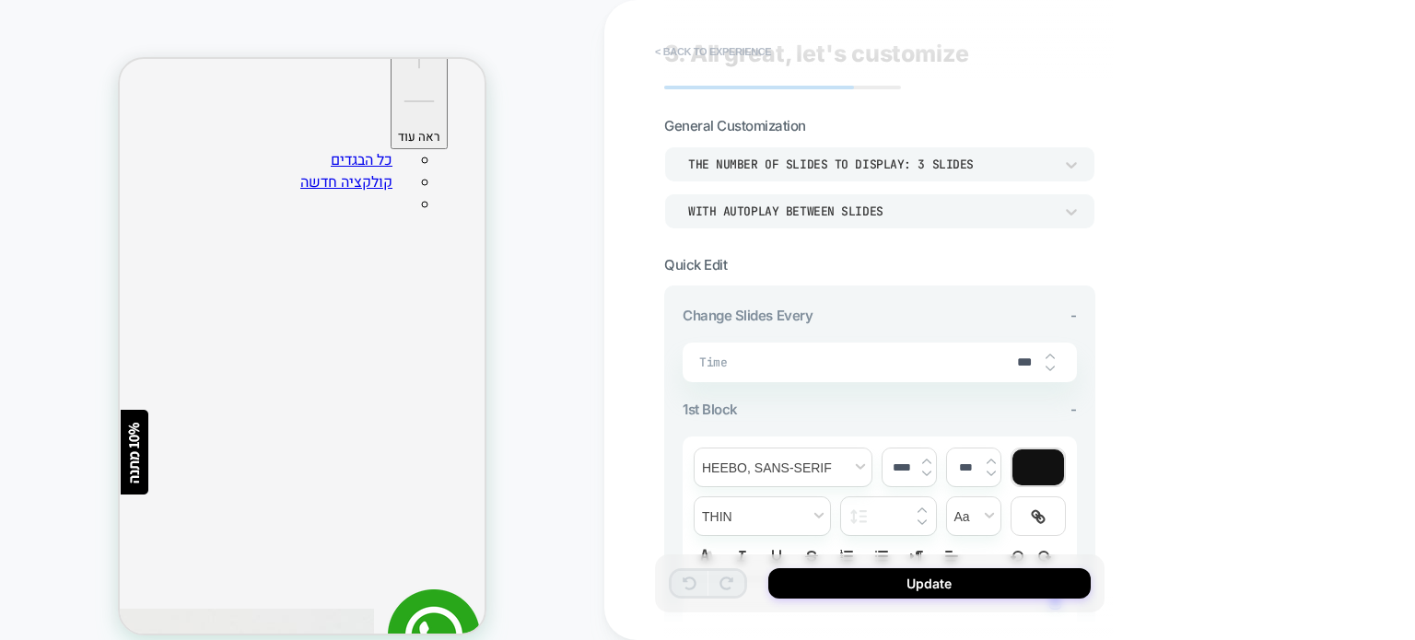
scroll to position [0, 0]
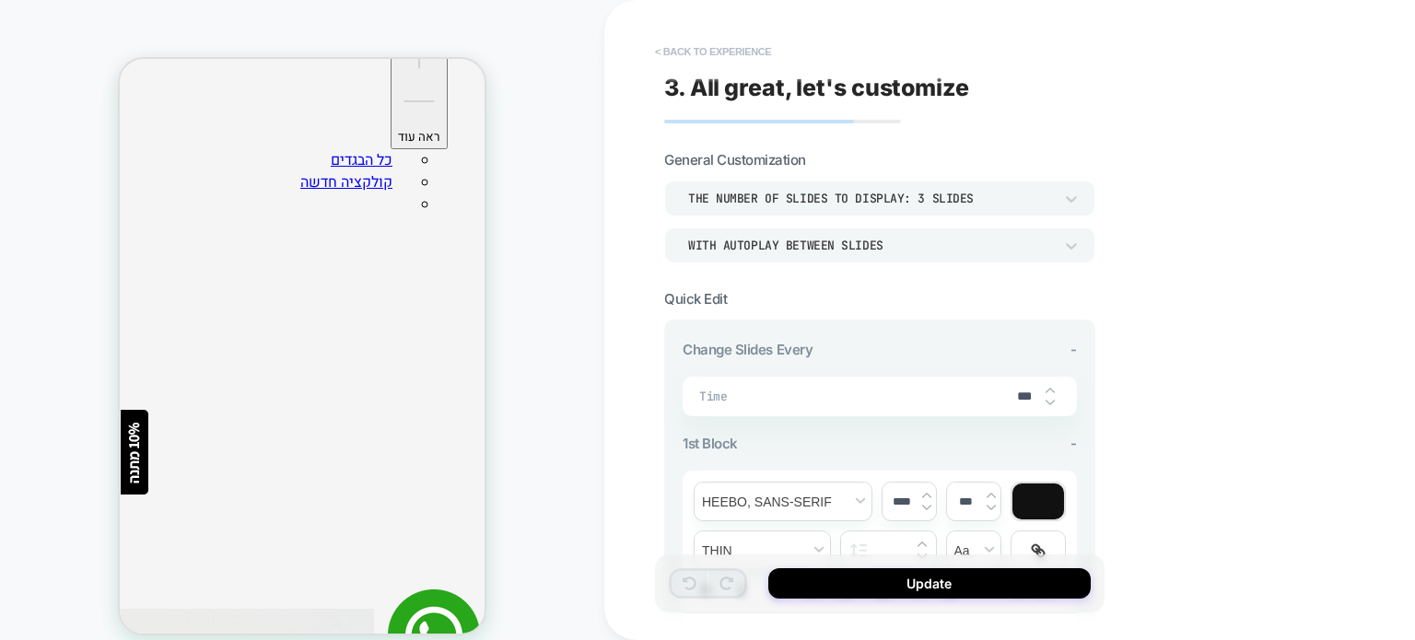
click at [648, 43] on button "< Back to experience" at bounding box center [713, 51] width 134 height 29
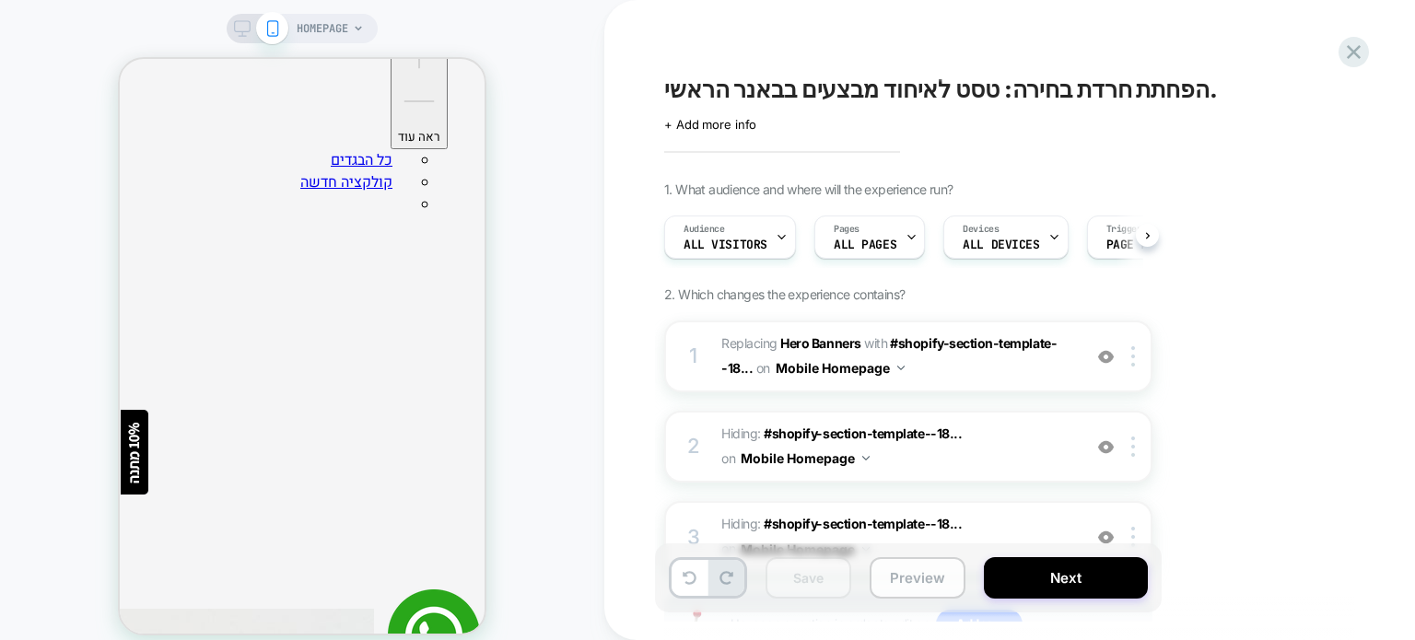
click at [906, 580] on button "Preview" at bounding box center [918, 577] width 96 height 41
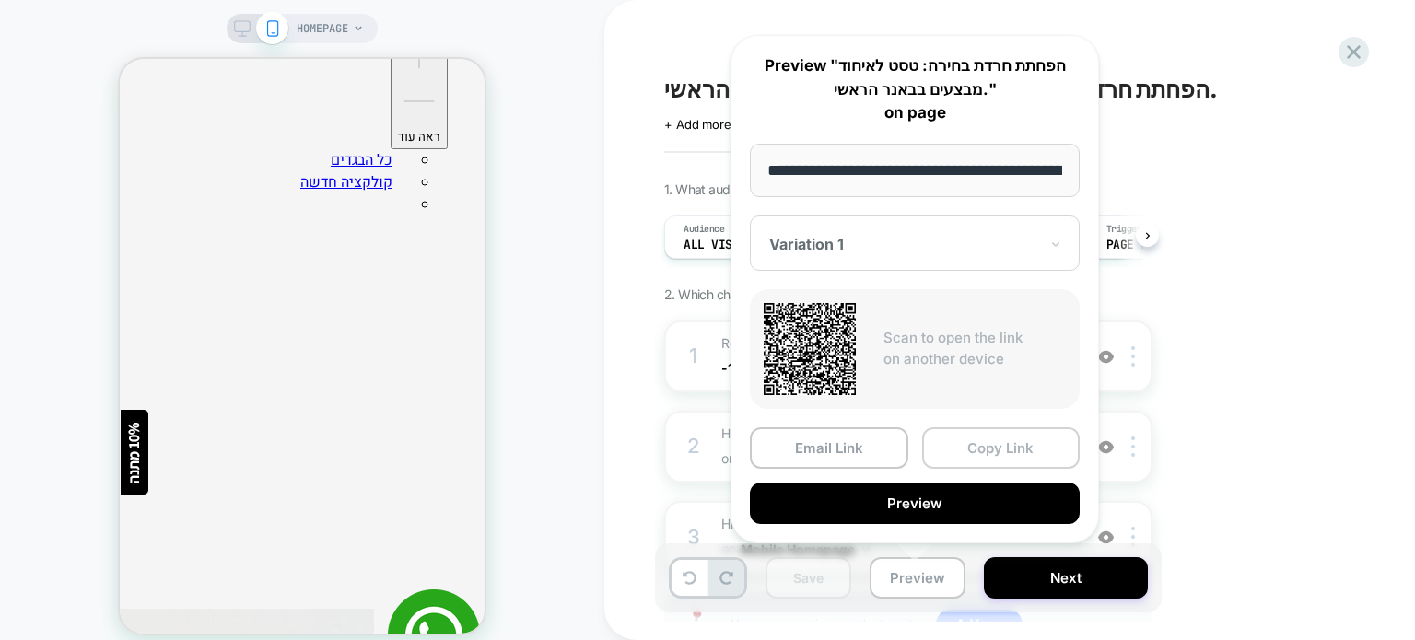
click at [976, 446] on button "Copy Link" at bounding box center [1001, 447] width 158 height 41
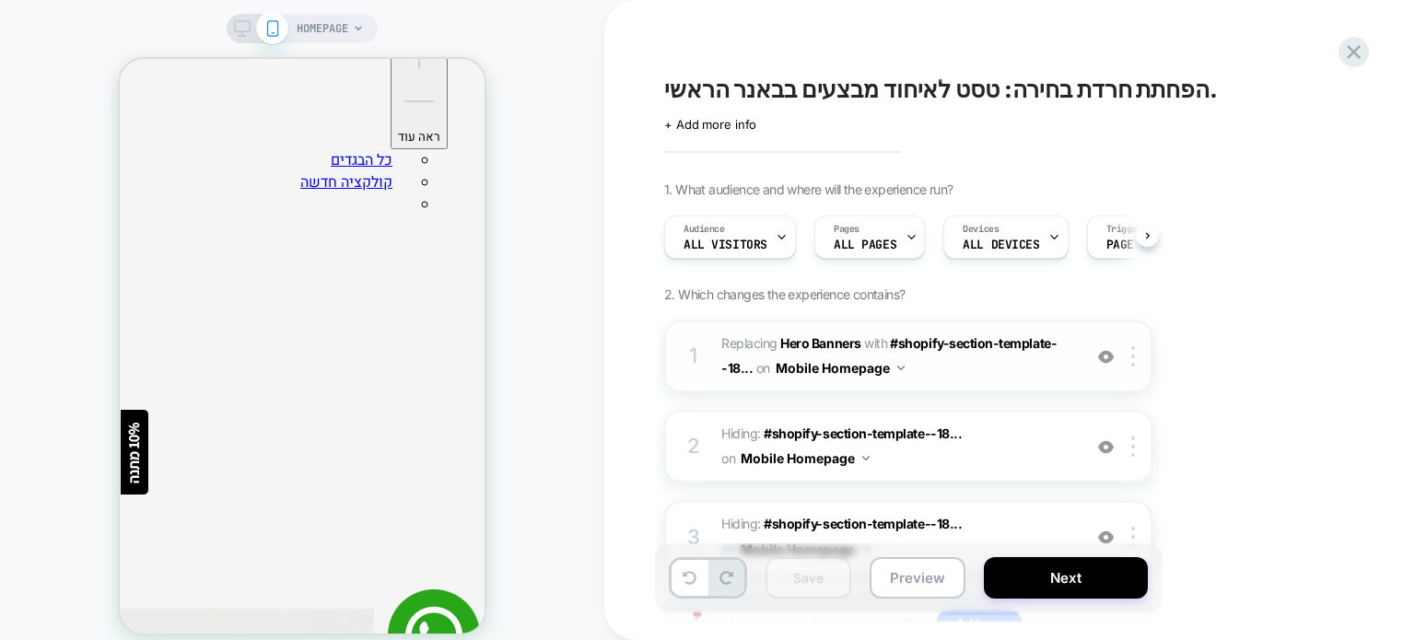
click at [991, 368] on span "#_loomi_addon_1756796813174 Replacing Hero Banners WITH #shopify-section-templa…" at bounding box center [896, 357] width 351 height 50
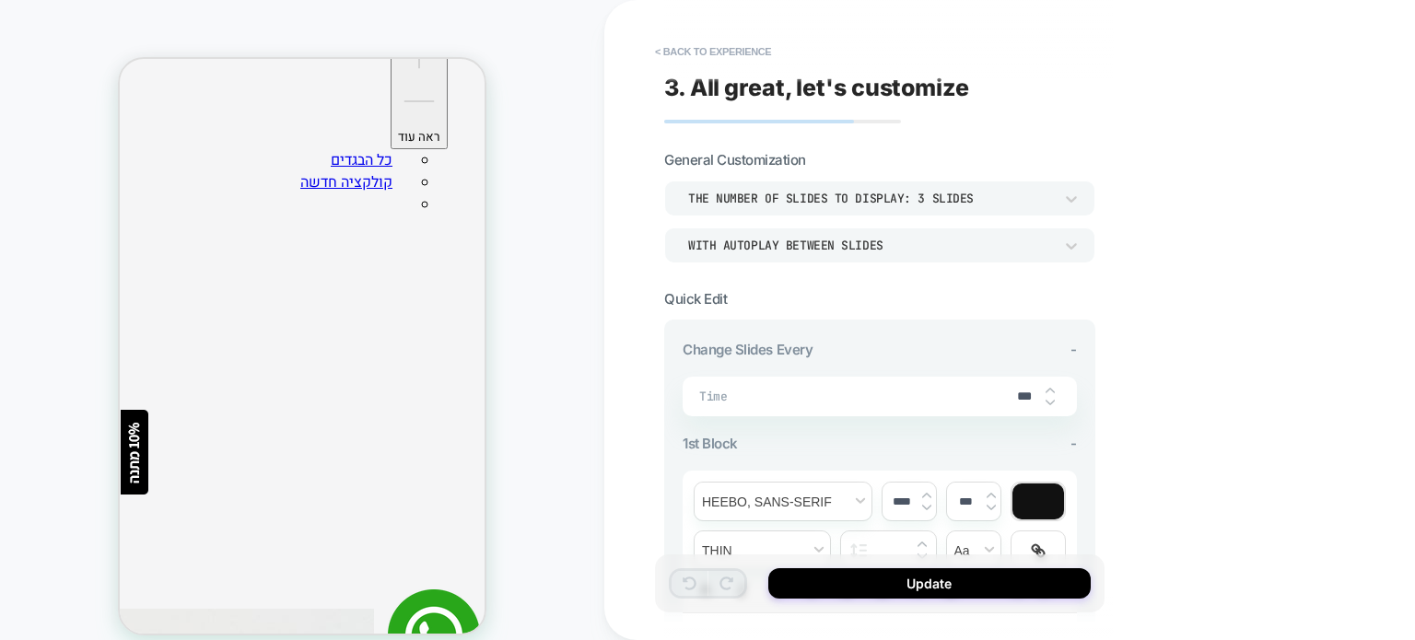
click at [903, 242] on div "WITH AUTOPLAY BETWEEN SLIDES" at bounding box center [870, 246] width 365 height 16
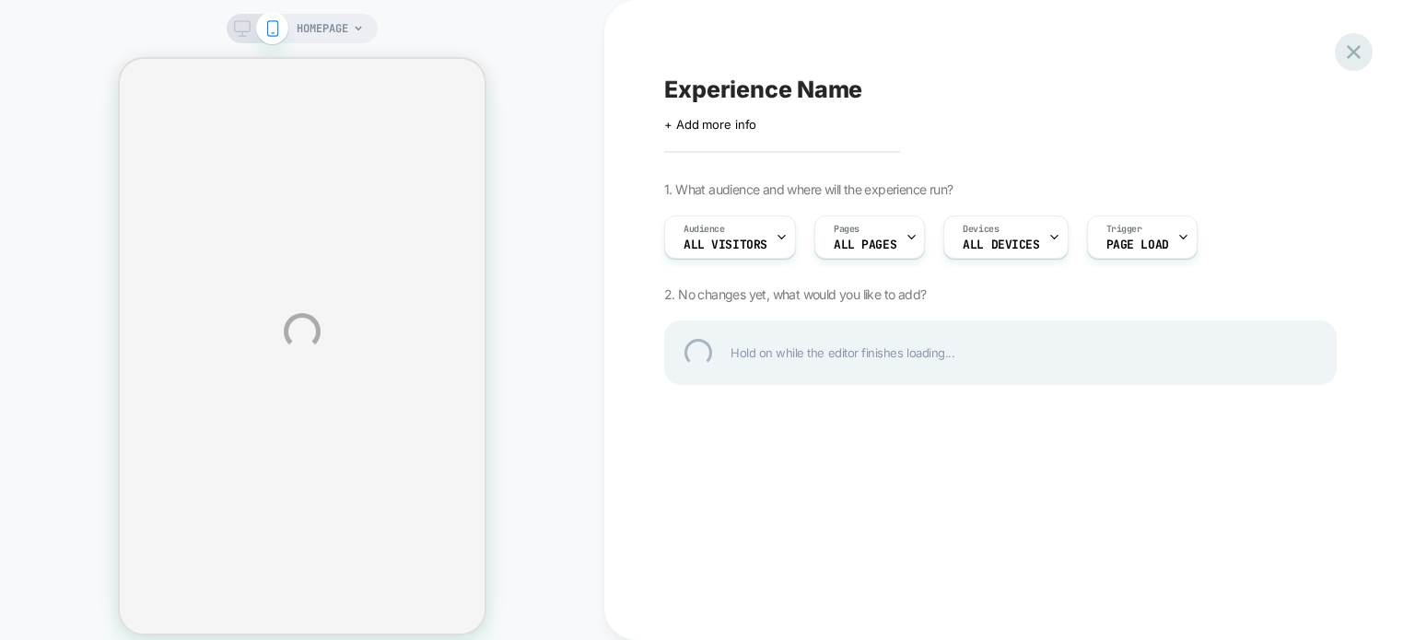
click at [1353, 55] on div at bounding box center [1354, 52] width 38 height 38
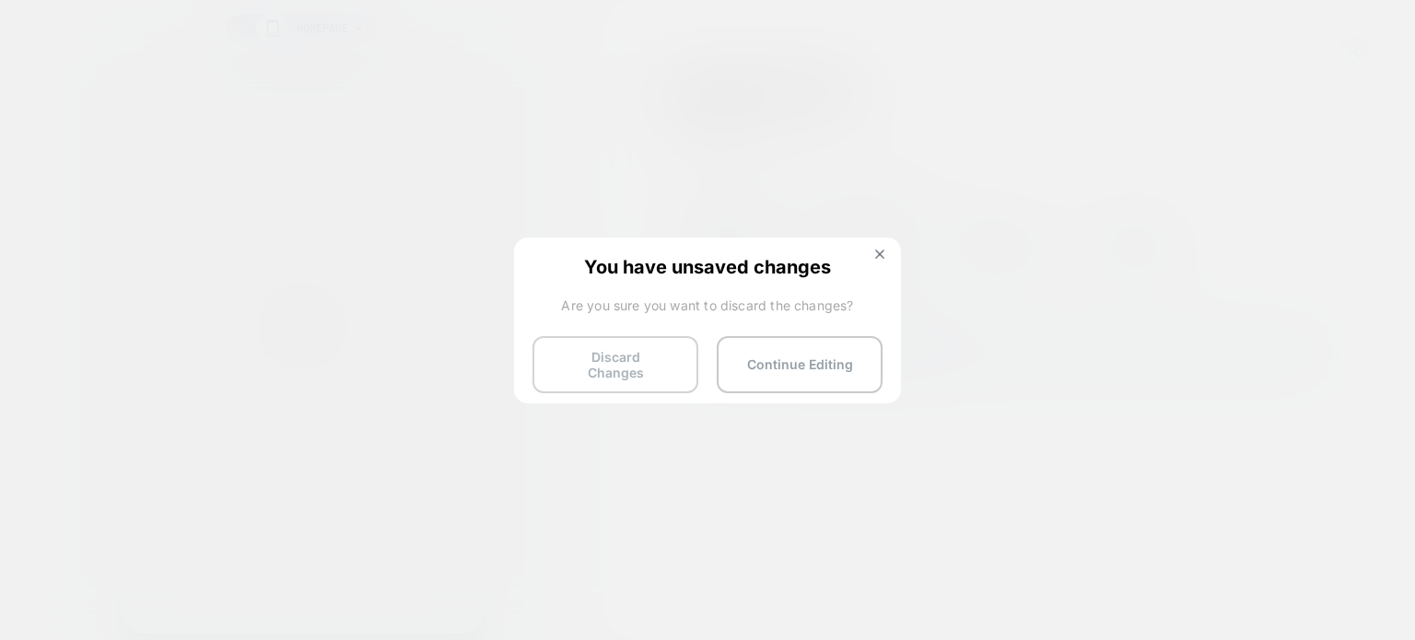
click at [640, 356] on button "Discard Changes" at bounding box center [615, 364] width 166 height 57
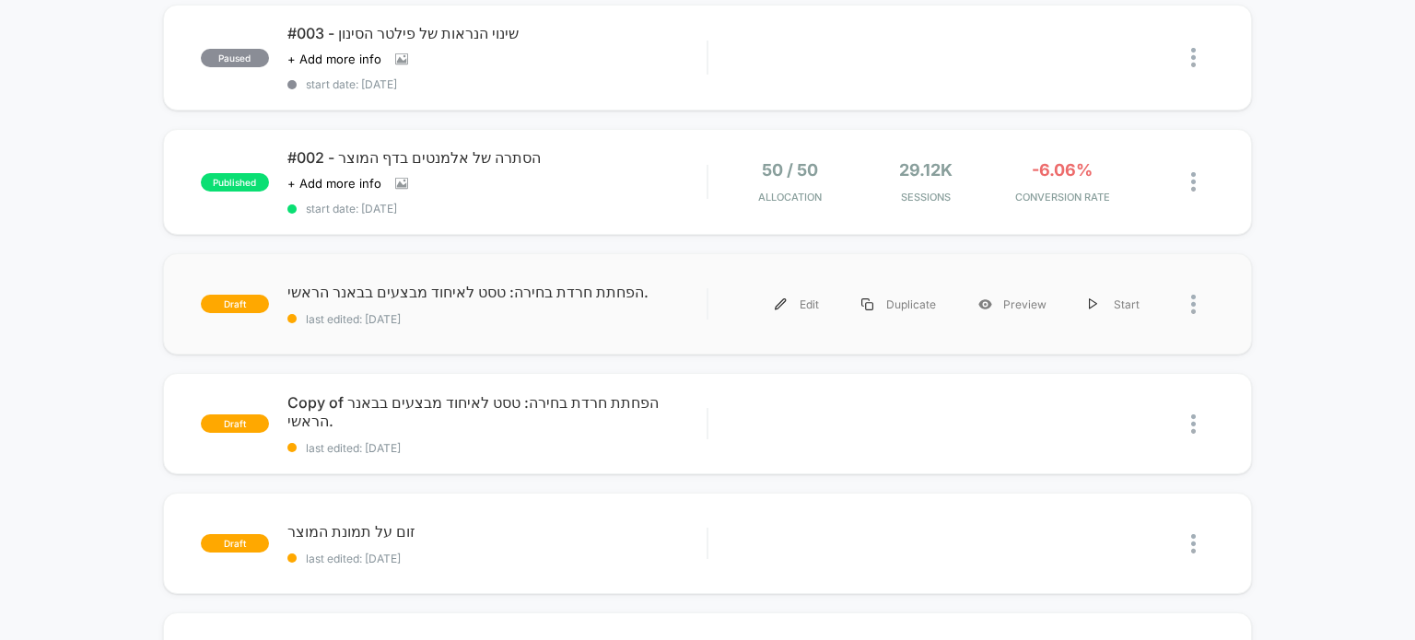
scroll to position [461, 0]
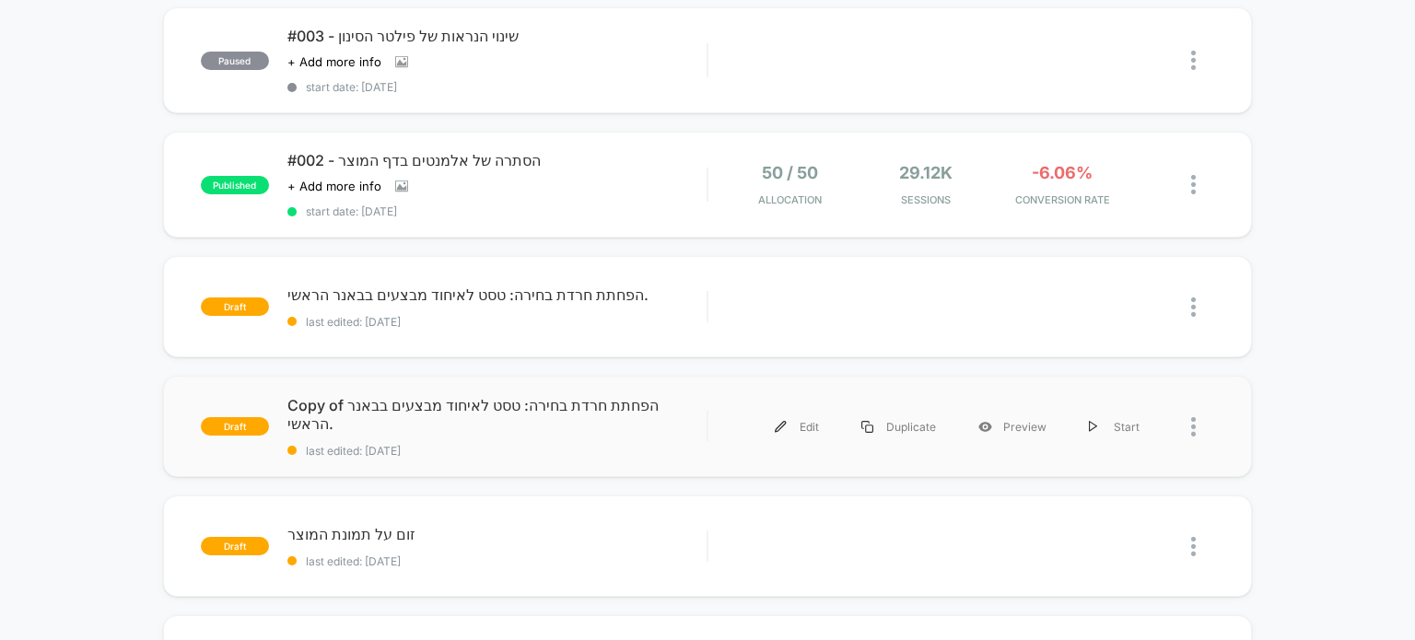
click at [539, 435] on div "draft Copy of הפחתת חרדת בחירה: טסט לאיחוד מבצעים בבאנר הראשי. last edited: [DA…" at bounding box center [708, 426] width 1090 height 101
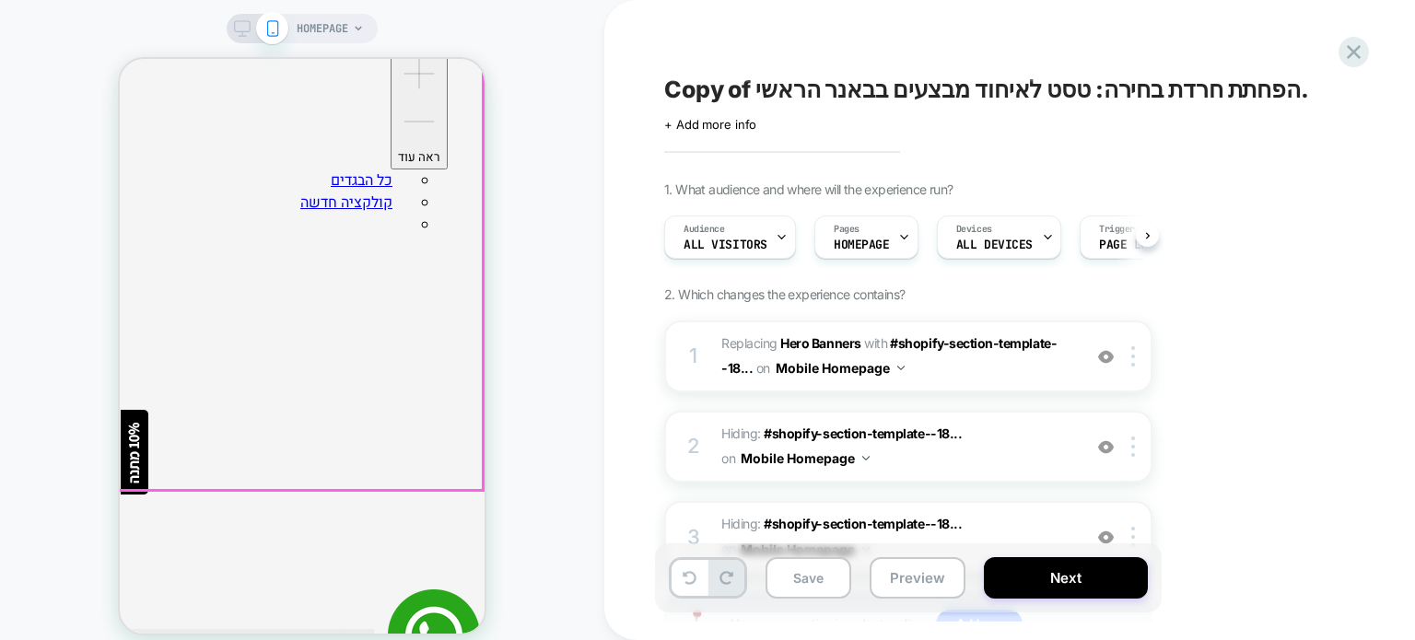
scroll to position [184, 0]
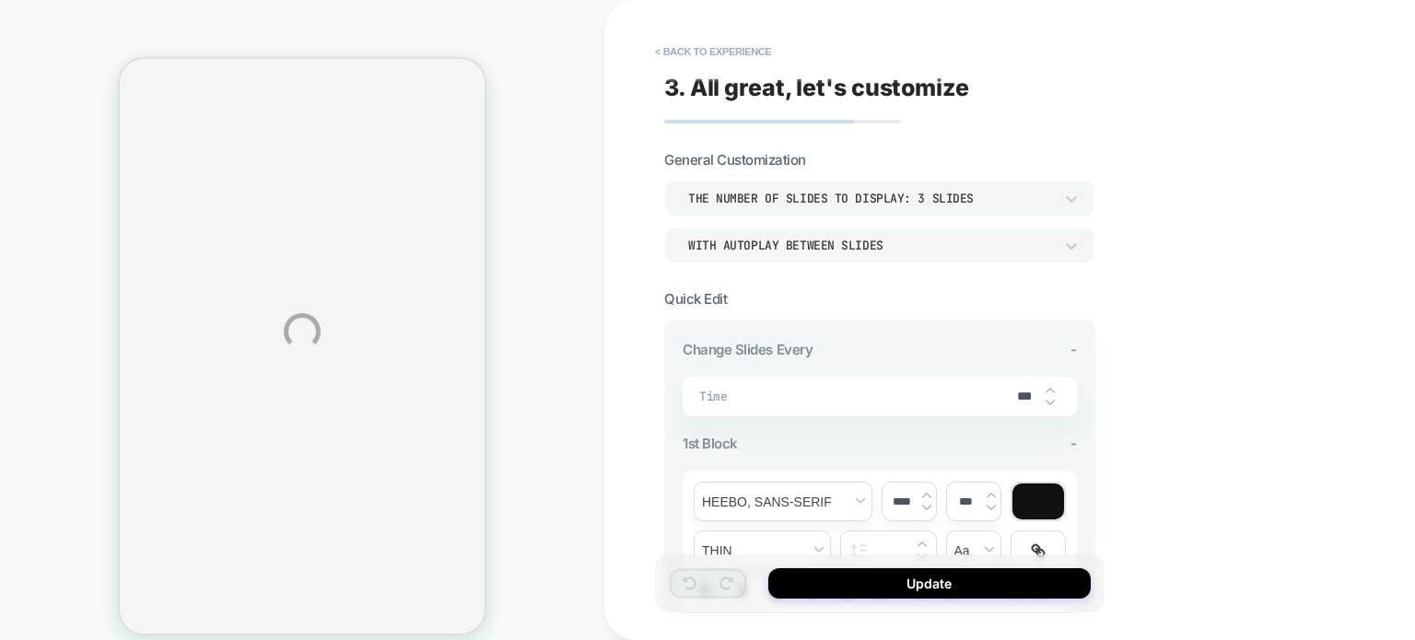
click at [958, 410] on div "**********" at bounding box center [707, 331] width 1415 height 663
